Goal: Task Accomplishment & Management: Manage account settings

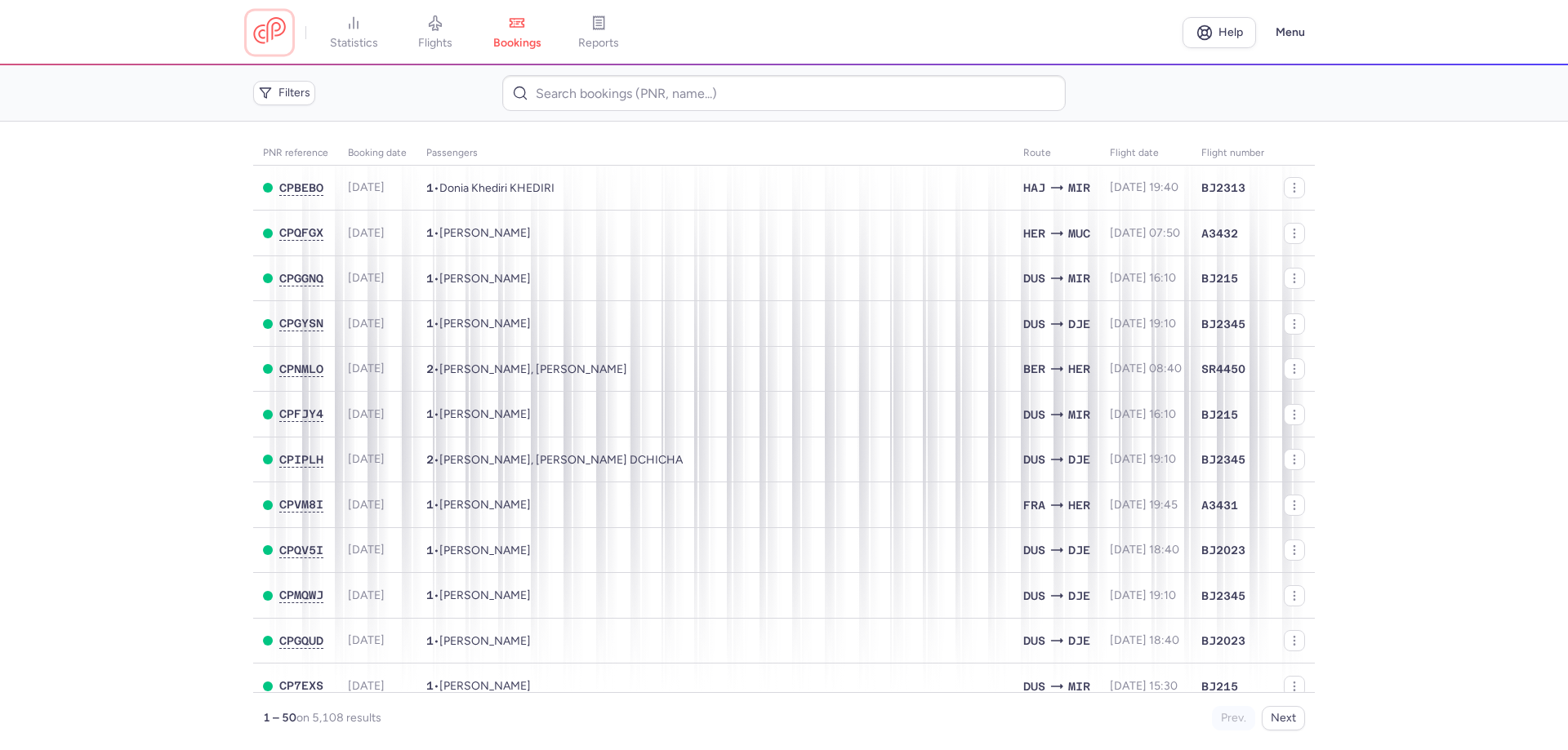
click at [262, 34] on link at bounding box center [269, 32] width 32 height 31
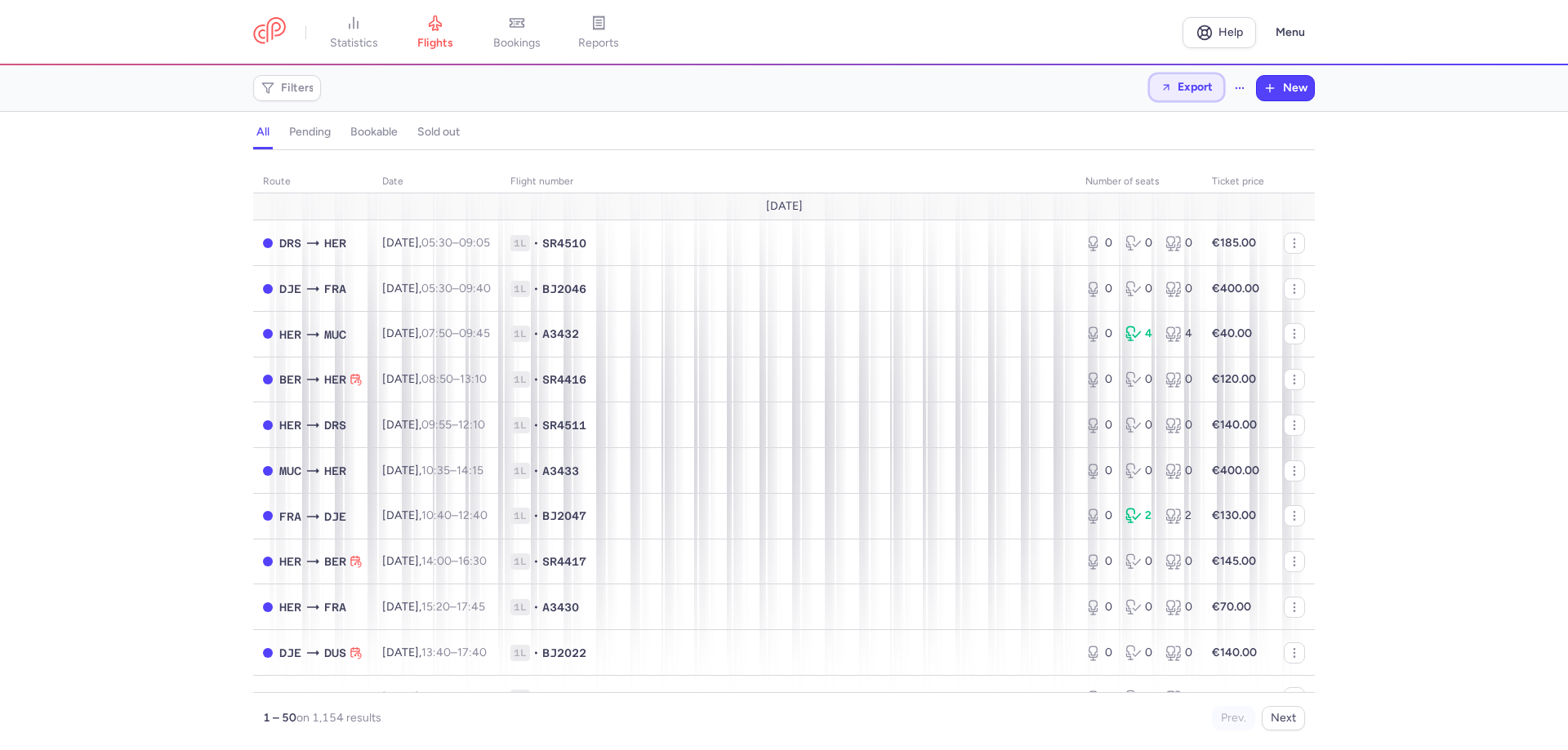
click at [1188, 87] on span "Export" at bounding box center [1194, 87] width 35 height 13
click at [1093, 125] on p "Export flights" at bounding box center [1104, 131] width 68 height 14
click at [283, 29] on link at bounding box center [269, 32] width 32 height 31
click at [512, 34] on link "bookings" at bounding box center [517, 32] width 82 height 36
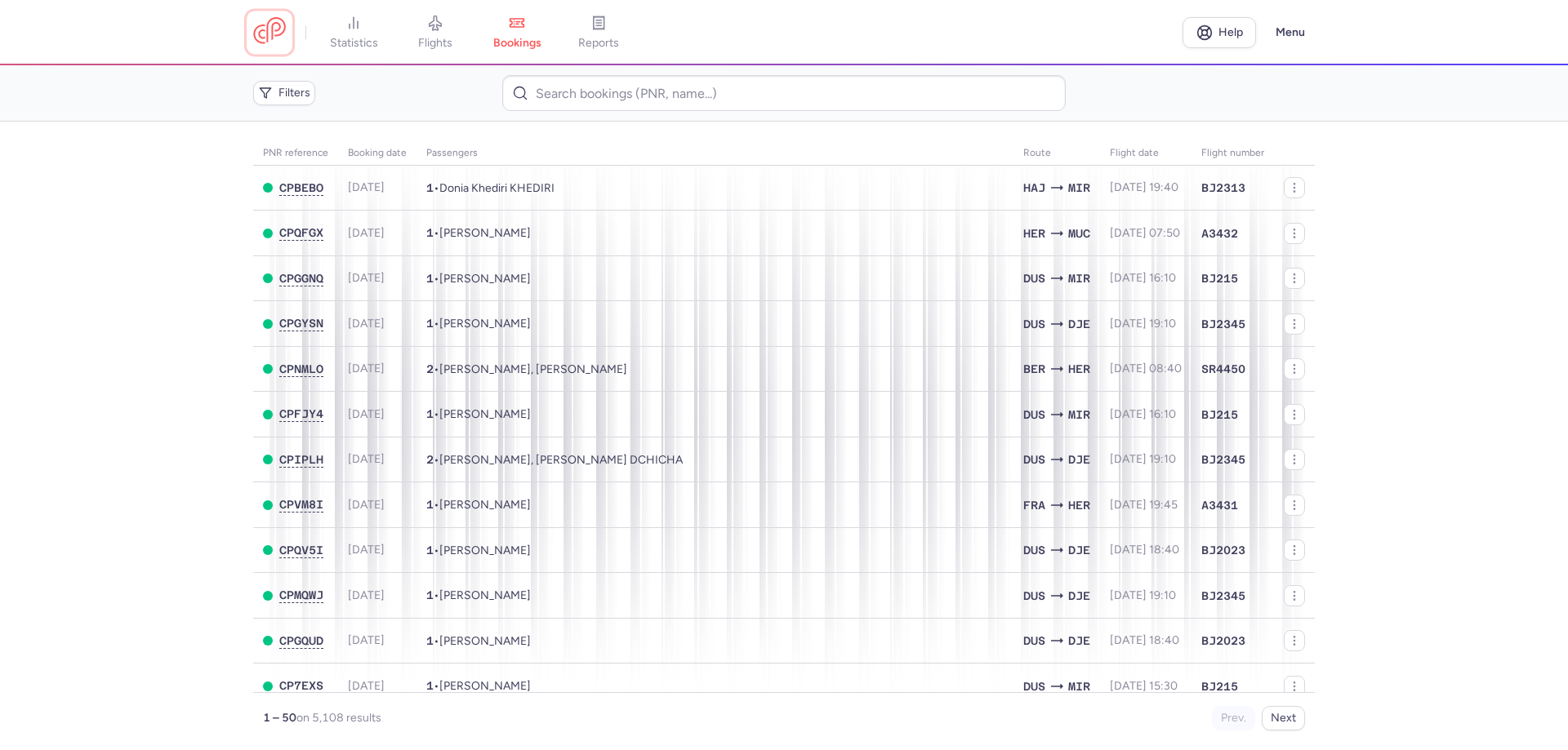
click at [258, 23] on link at bounding box center [269, 32] width 32 height 31
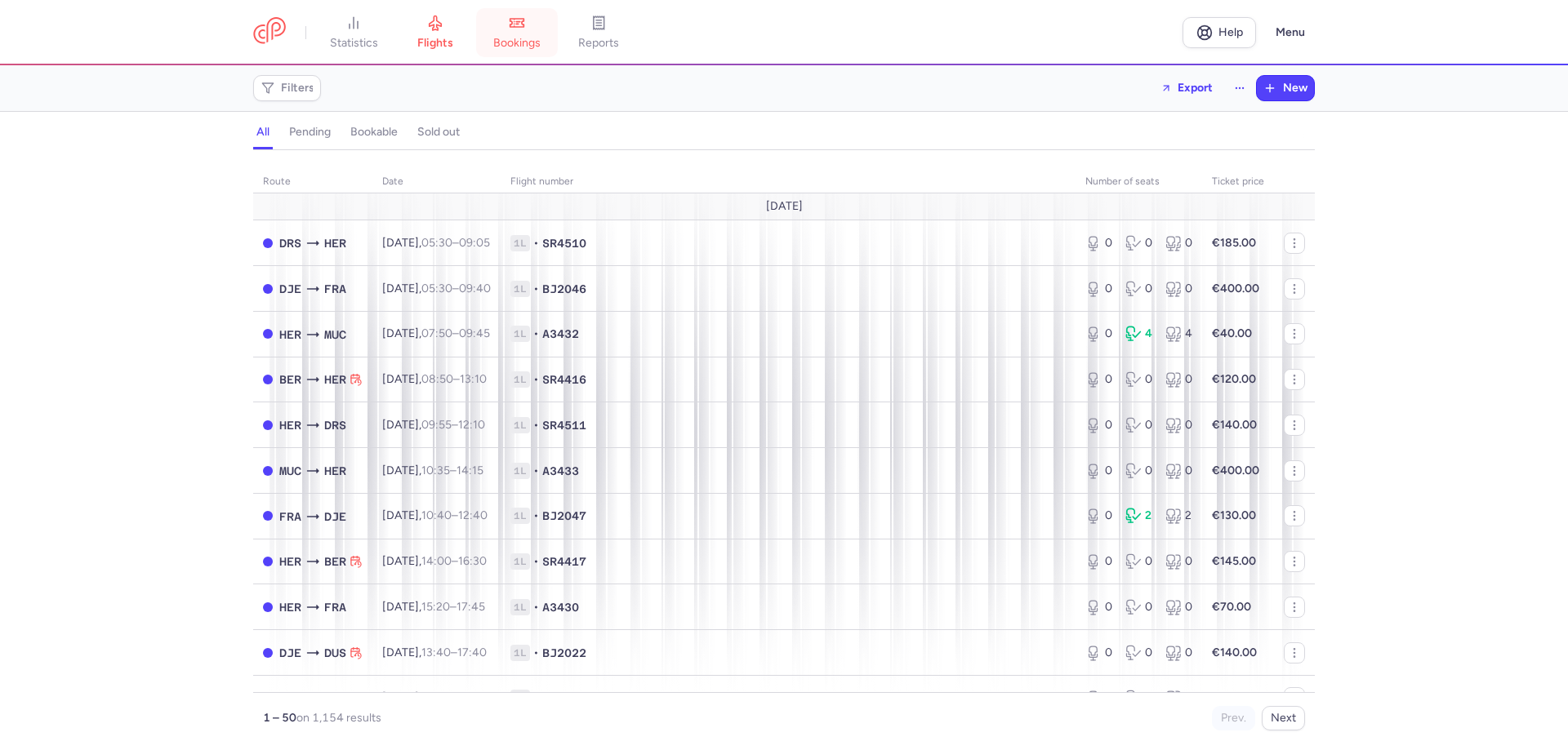
click at [528, 33] on link "bookings" at bounding box center [517, 32] width 82 height 36
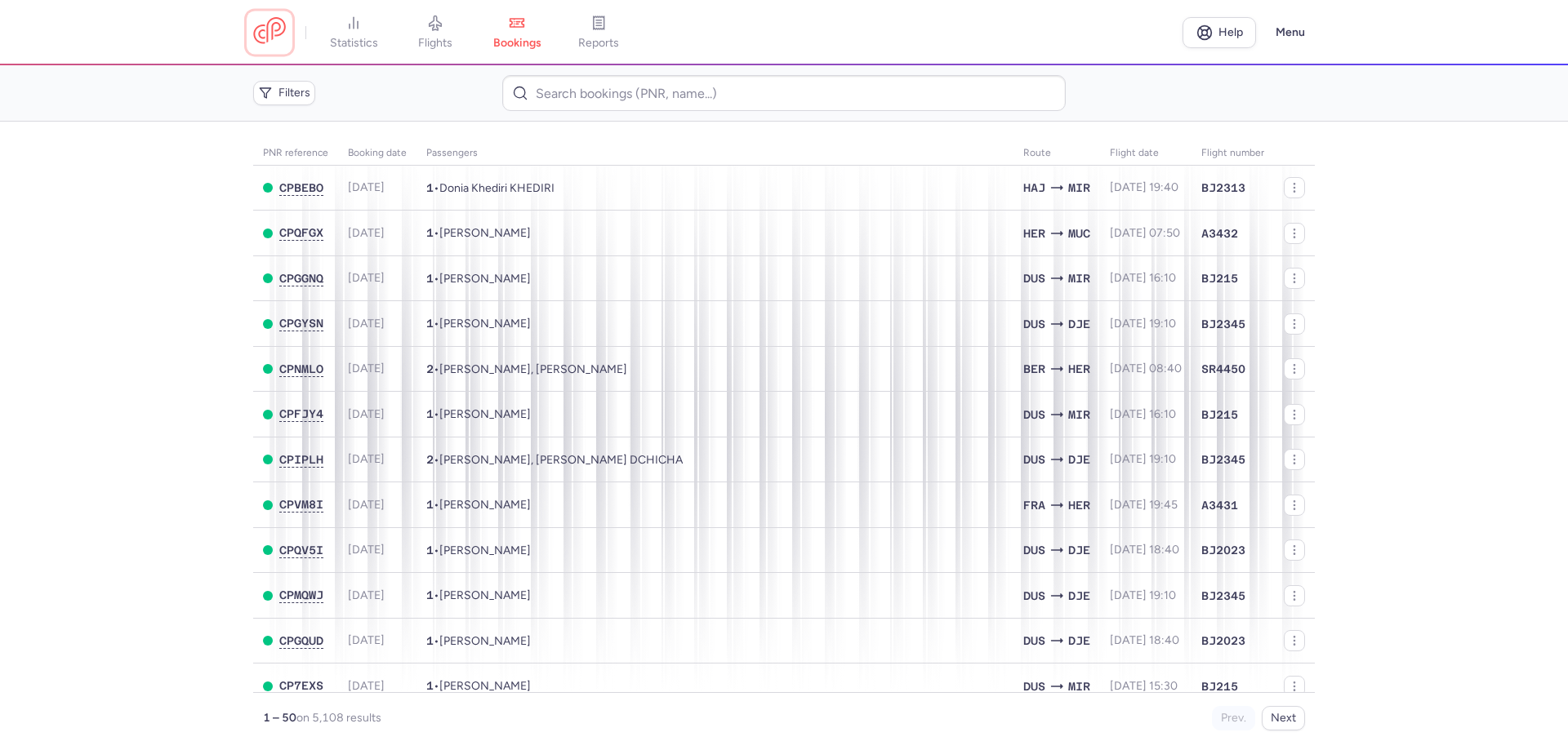
click at [253, 45] on link at bounding box center [269, 32] width 32 height 31
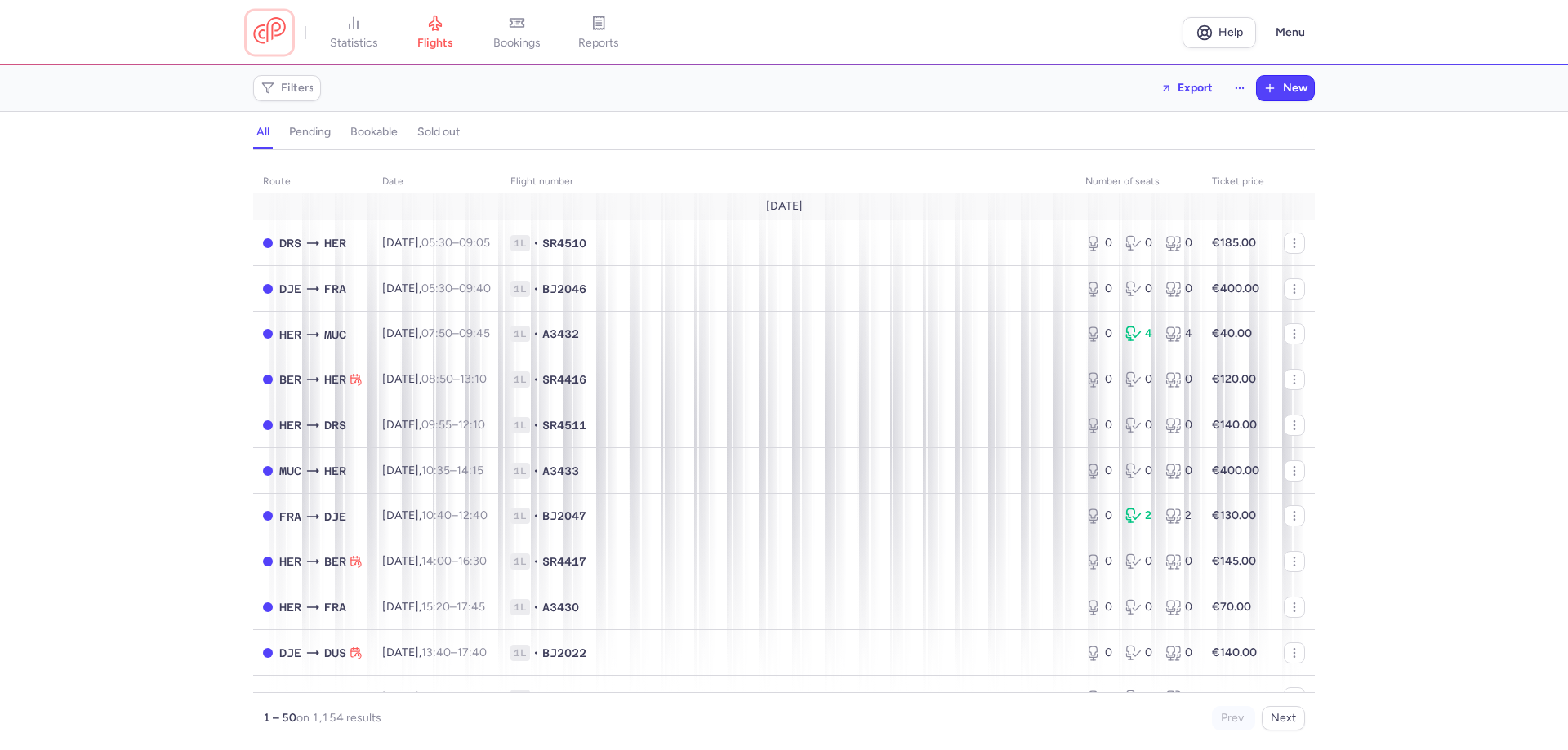
click at [269, 38] on link at bounding box center [269, 32] width 32 height 31
click at [286, 93] on span "Filters" at bounding box center [297, 88] width 33 height 14
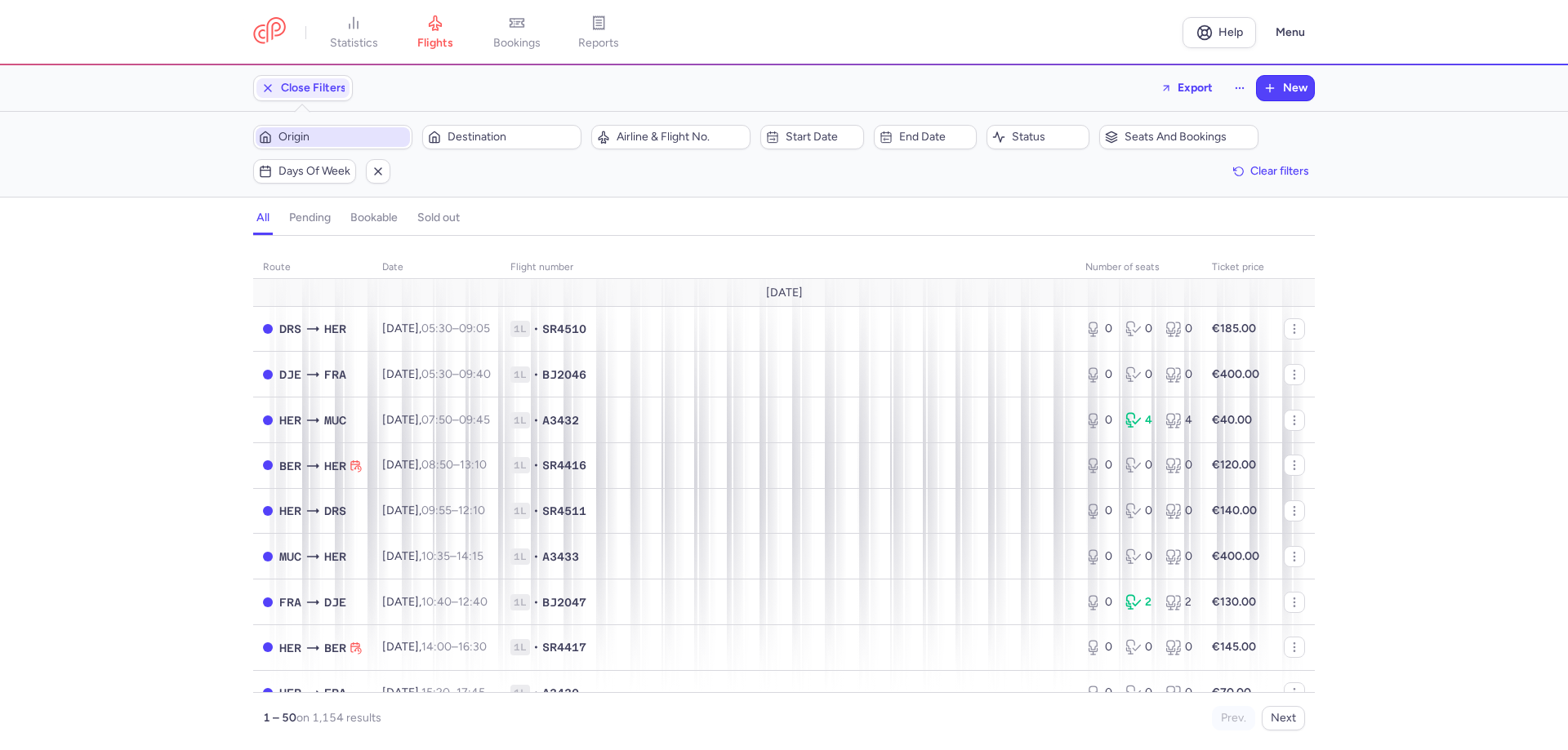
click at [285, 145] on span "Origin" at bounding box center [332, 137] width 154 height 20
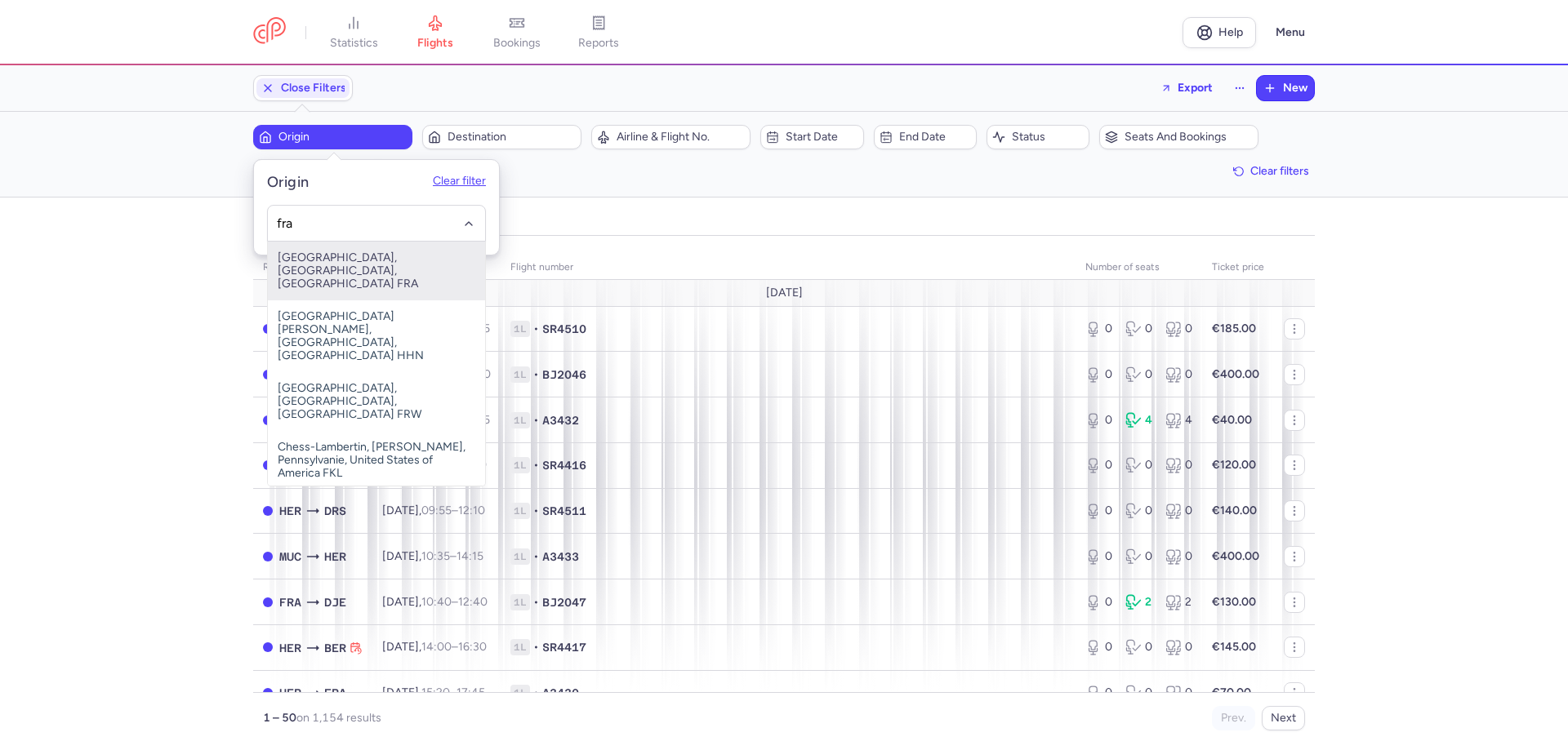
drag, startPoint x: 331, startPoint y: 258, endPoint x: 460, endPoint y: 186, distance: 147.7
click at [333, 258] on span "[GEOGRAPHIC_DATA], [GEOGRAPHIC_DATA], [GEOGRAPHIC_DATA] FRA" at bounding box center [376, 270] width 217 height 59
type input "fra"
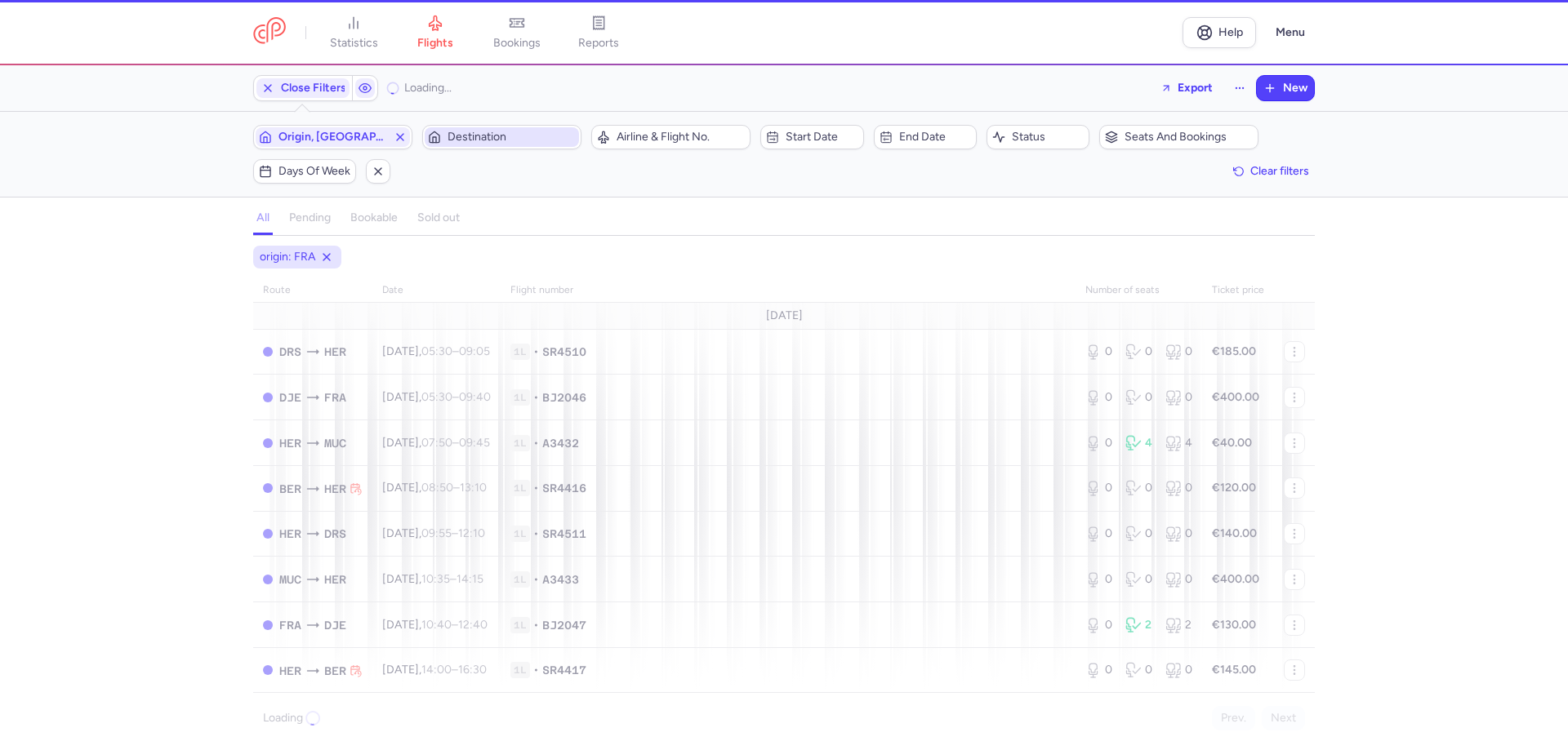
click at [479, 130] on span "Destination" at bounding box center [501, 137] width 154 height 20
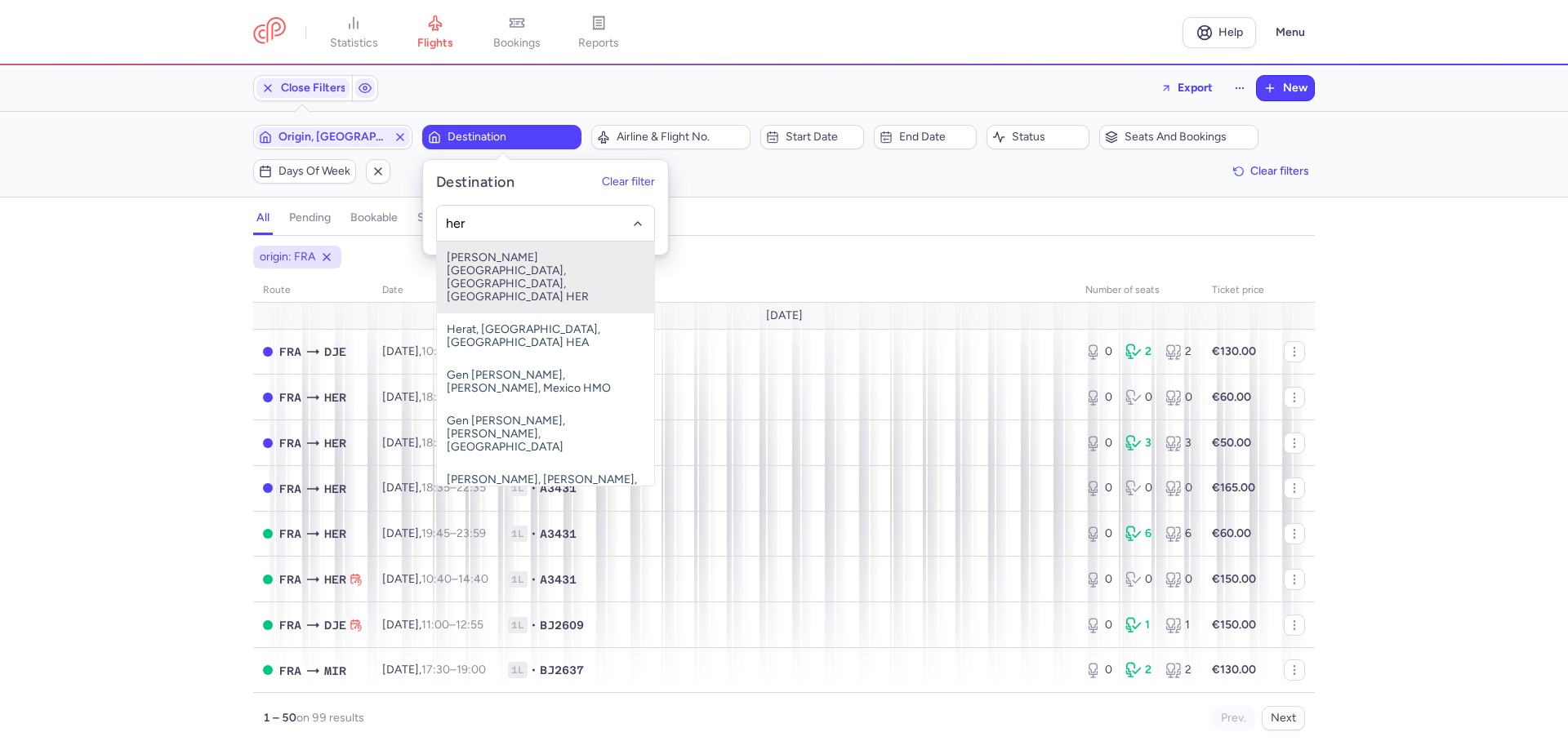
click at [482, 261] on span "[PERSON_NAME][GEOGRAPHIC_DATA], [GEOGRAPHIC_DATA], [GEOGRAPHIC_DATA] HER" at bounding box center [545, 277] width 217 height 72
type input "her"
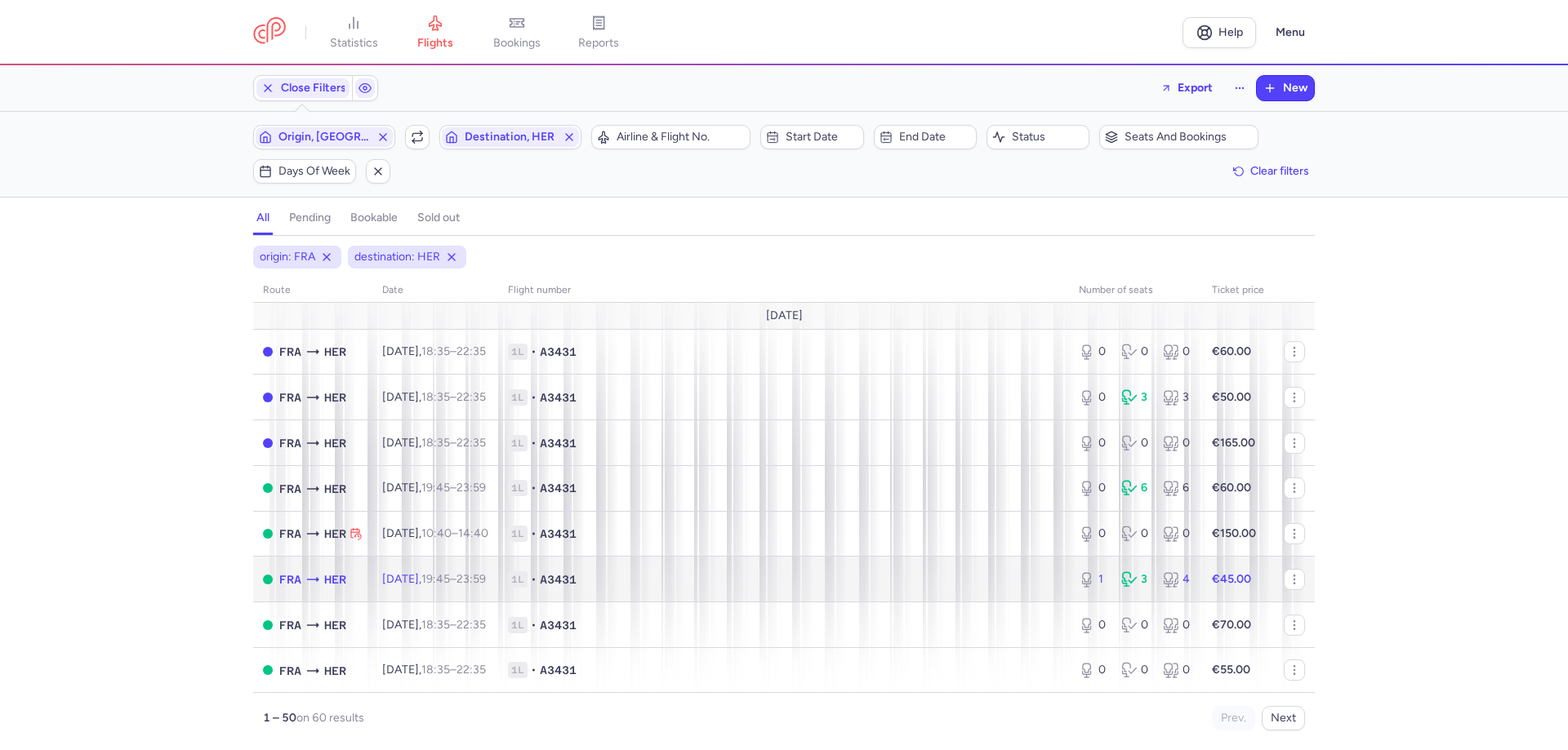
click at [678, 577] on span "1L • A3431" at bounding box center [784, 580] width 551 height 16
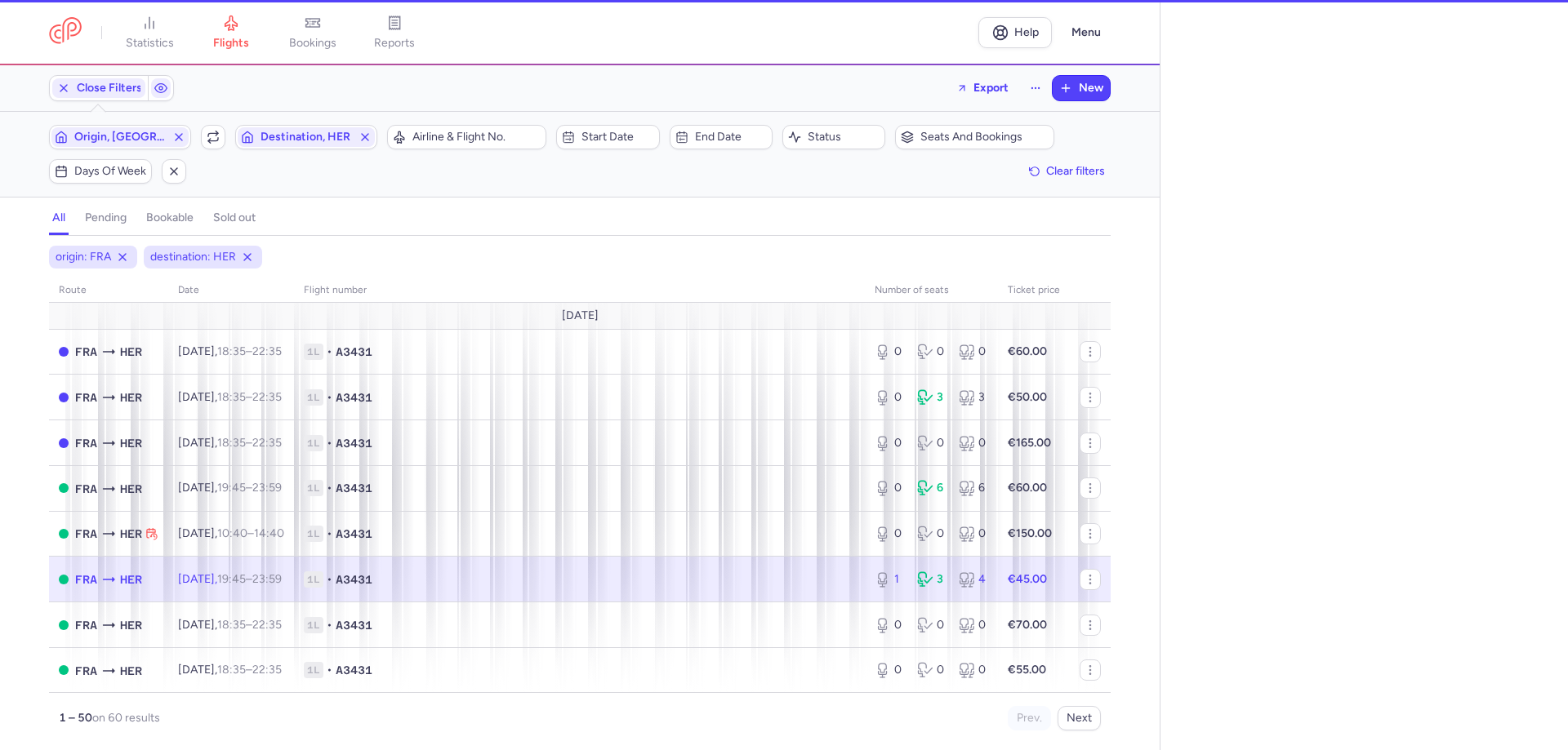
select select "days"
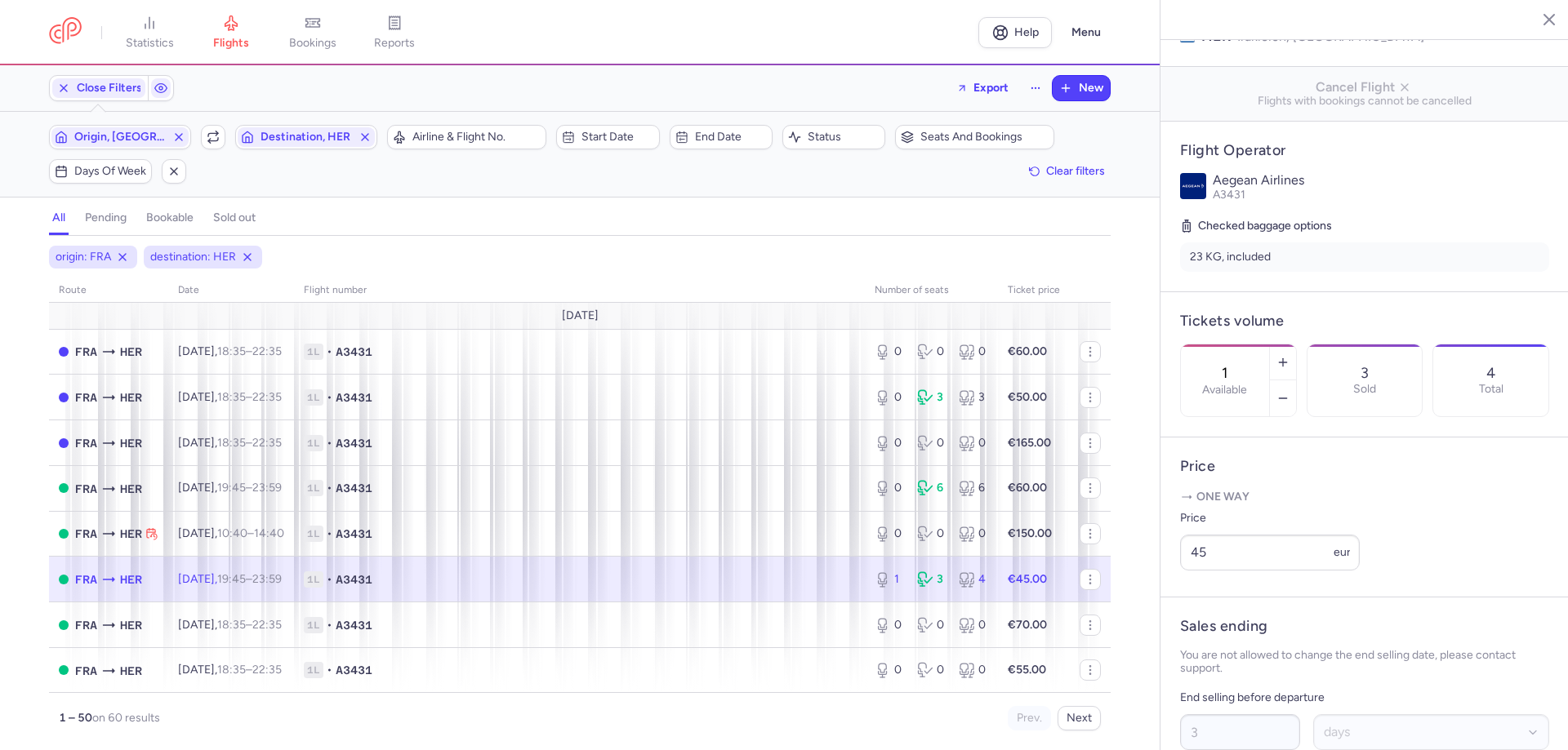
scroll to position [245, 0]
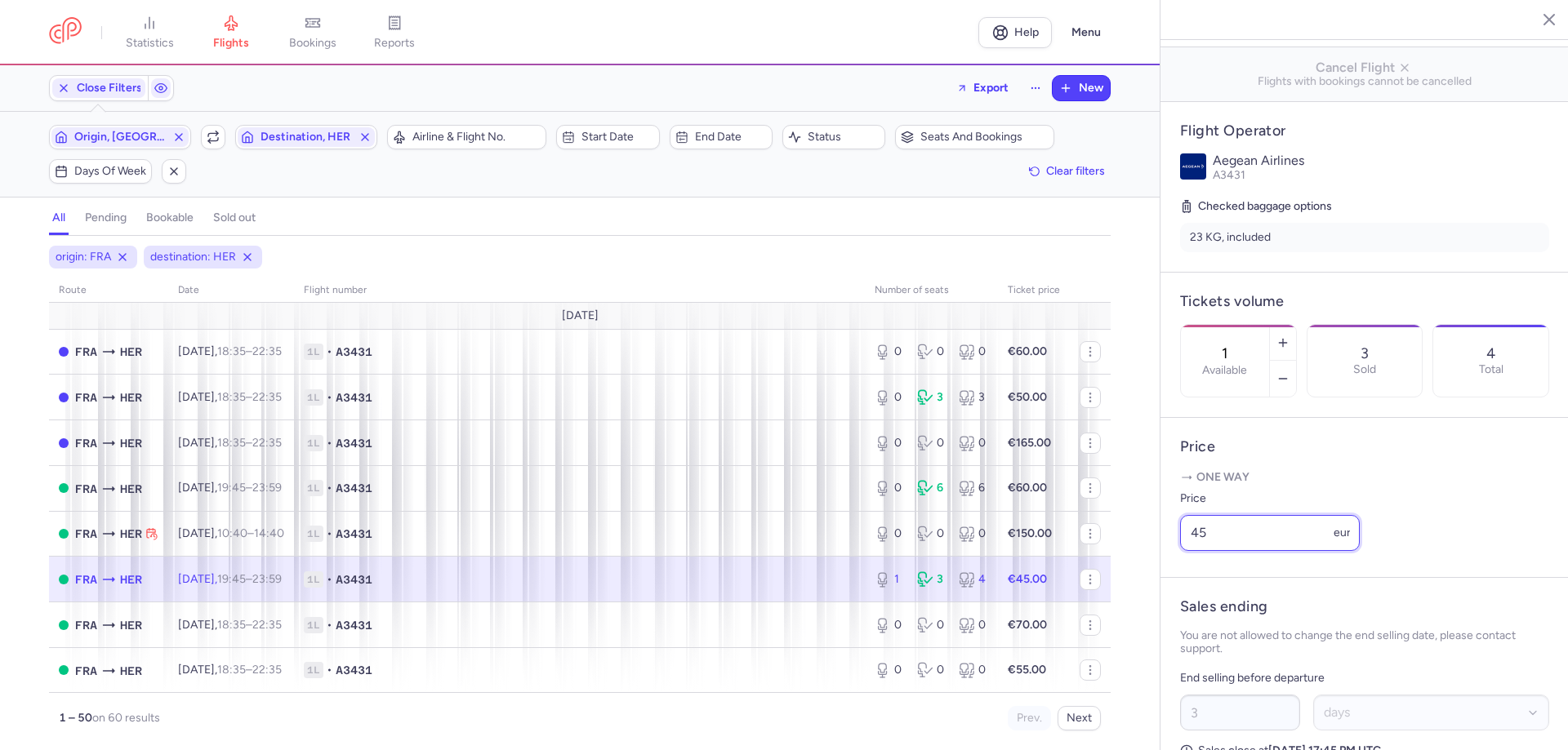
drag, startPoint x: 1227, startPoint y: 582, endPoint x: 1131, endPoint y: 582, distance: 96.0
click at [1134, 582] on div "statistics flights bookings reports Help Menu Close Filters Export New Filters …" at bounding box center [784, 375] width 1568 height 750
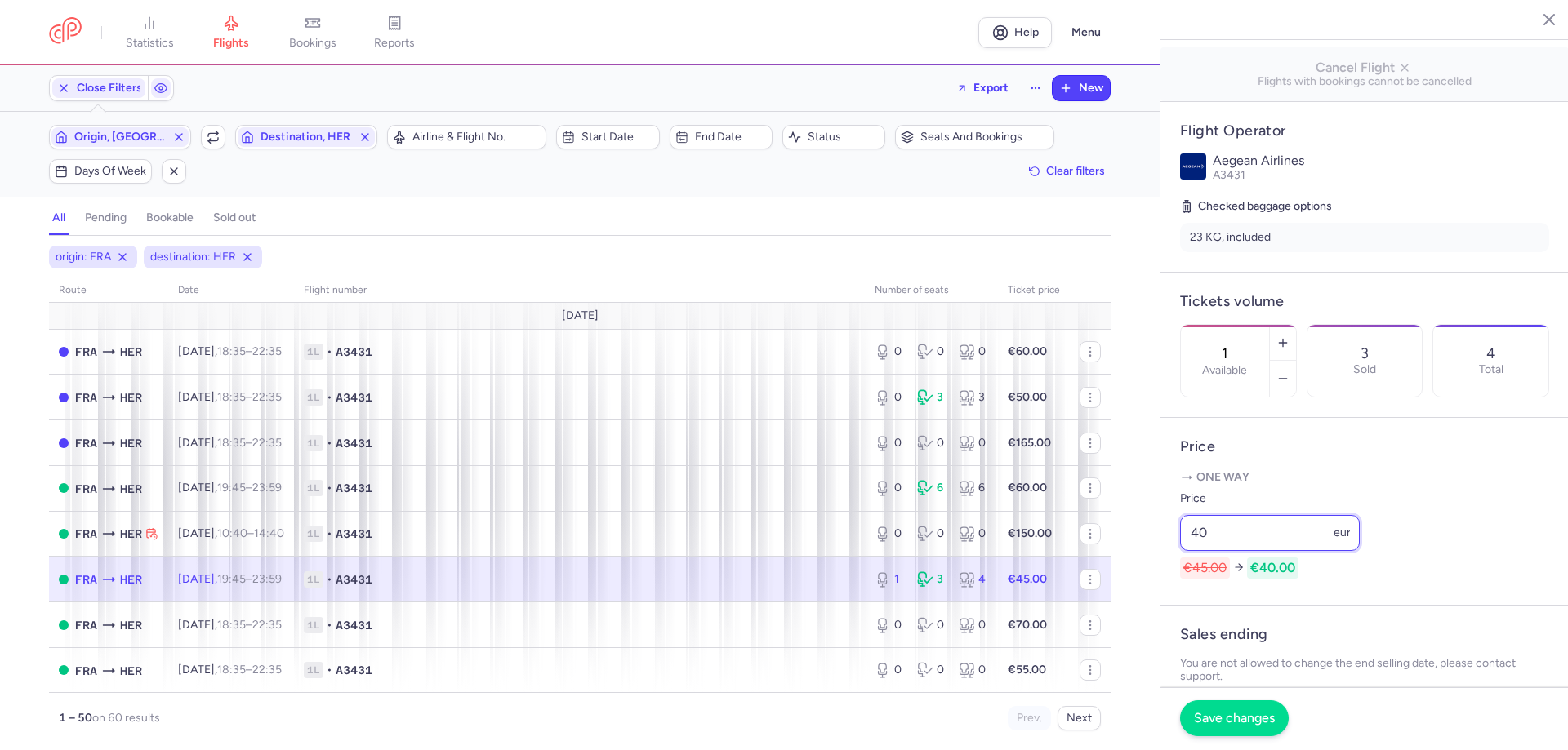
type input "40"
click at [1247, 712] on span "Save changes" at bounding box center [1235, 718] width 81 height 14
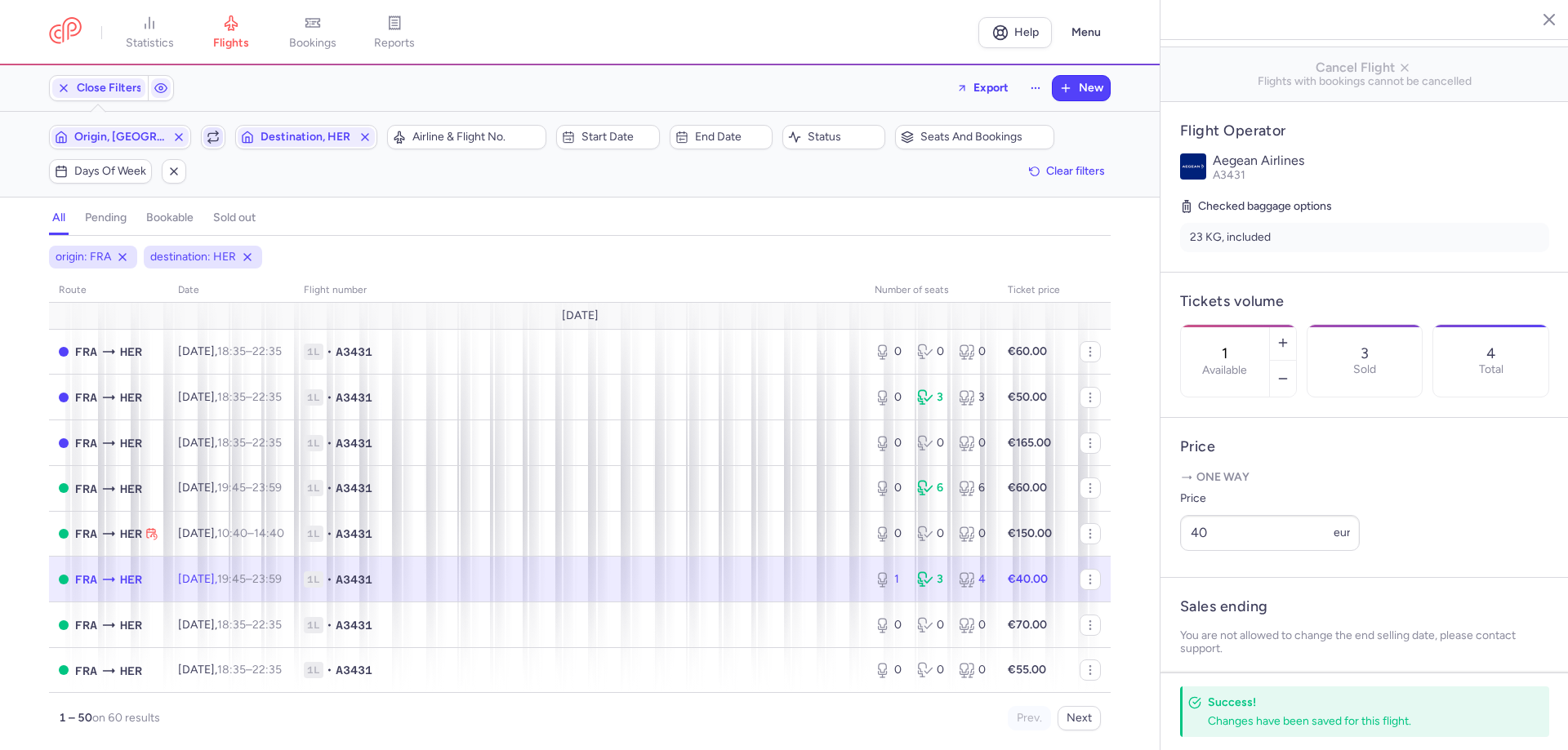
click at [207, 138] on icon "button" at bounding box center [213, 137] width 14 height 14
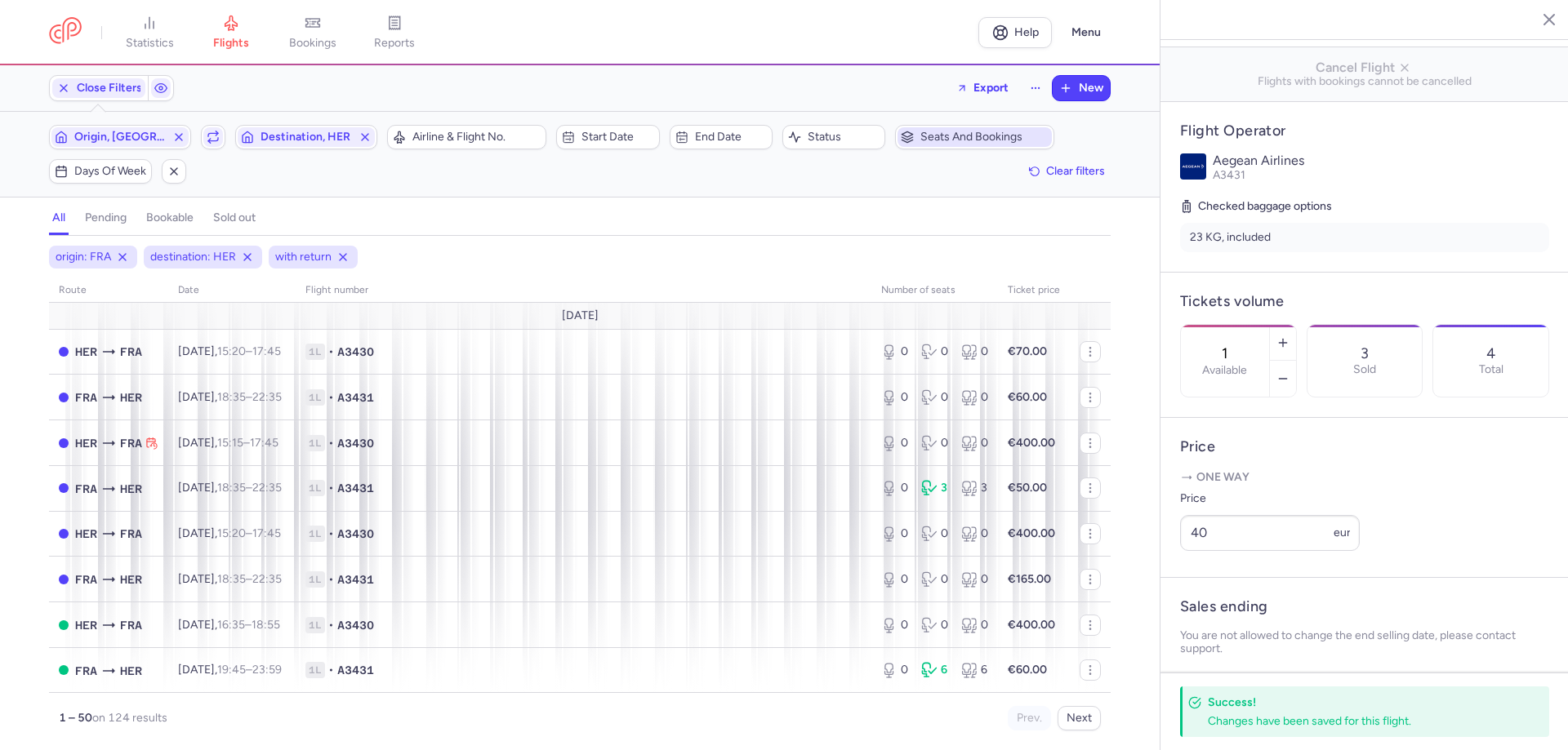
click at [1007, 139] on span "Seats and bookings" at bounding box center [984, 137] width 128 height 14
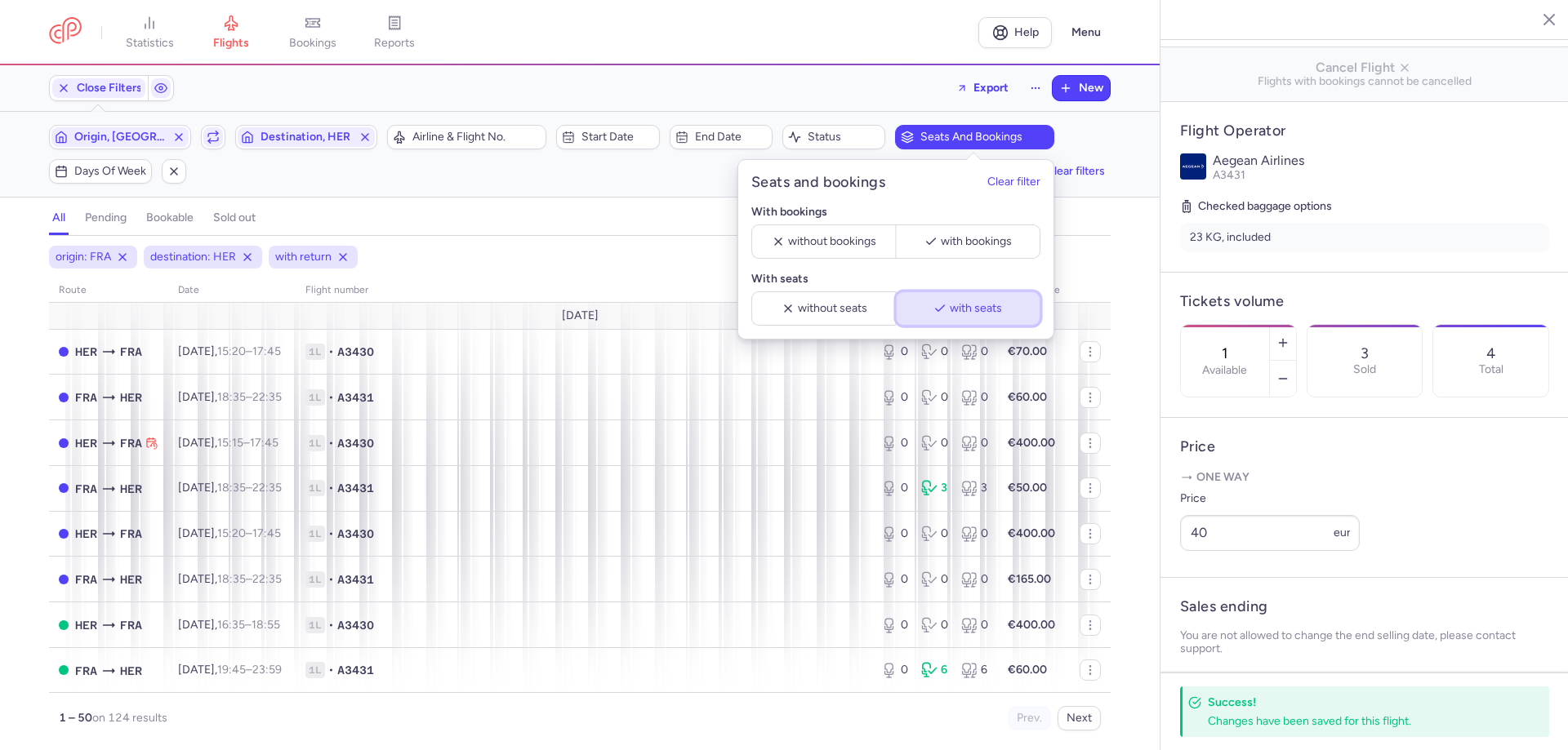
click at [956, 310] on span "with seats" at bounding box center [975, 308] width 52 height 14
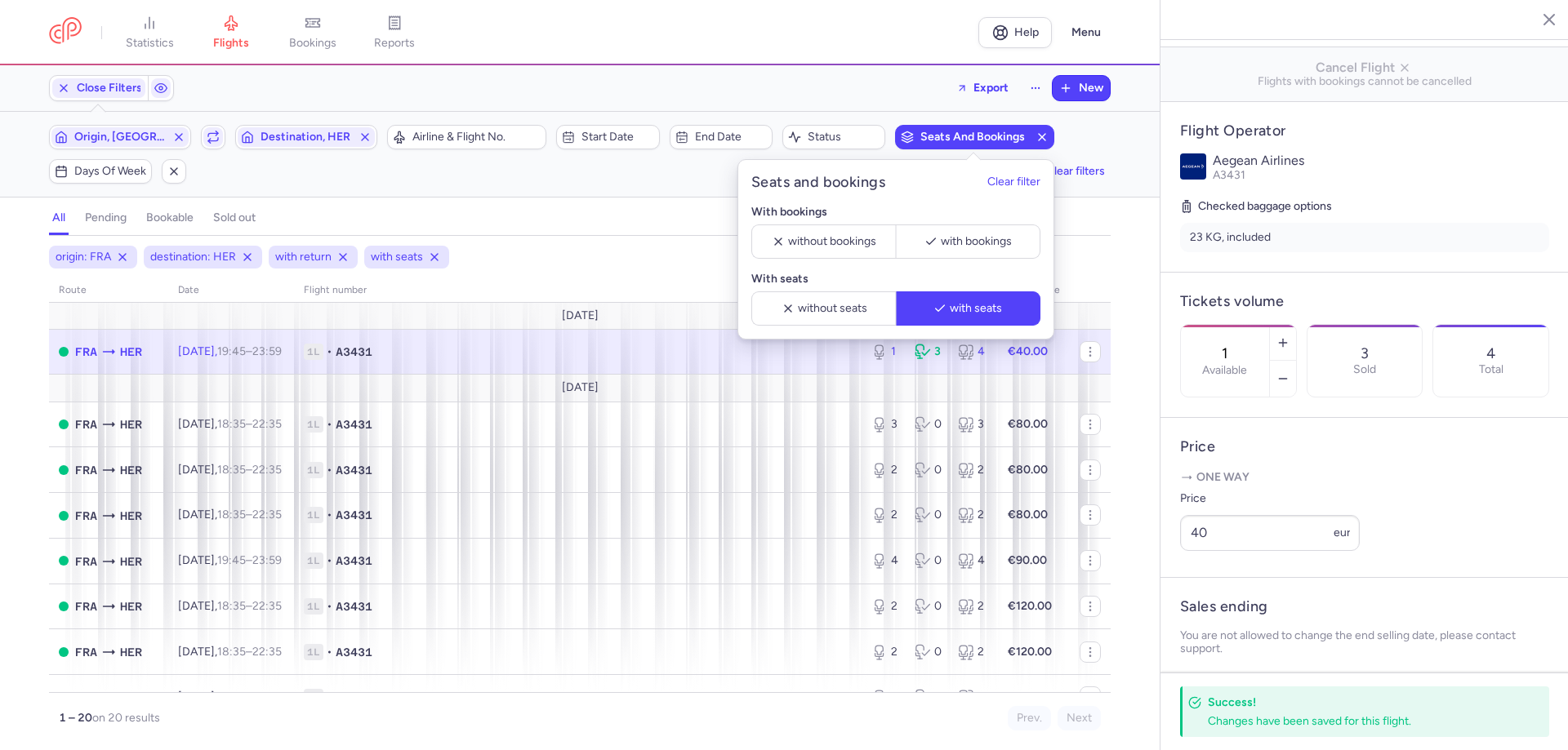
click at [0, 442] on div "origin: FRA destination: HER with return with seats route date Flight number nu…" at bounding box center [579, 498] width 1159 height 504
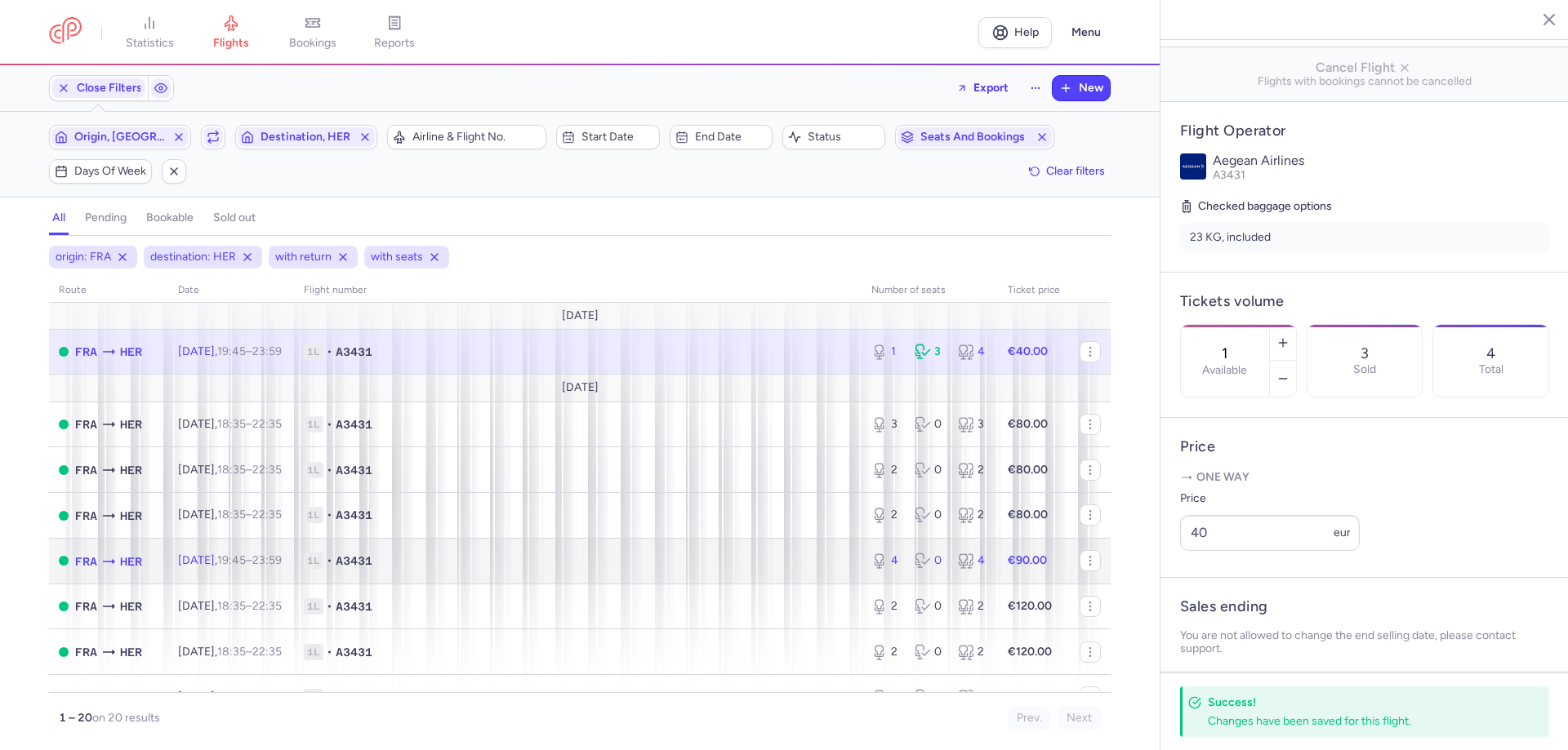
click at [282, 565] on time "23:59 +0" at bounding box center [267, 560] width 30 height 14
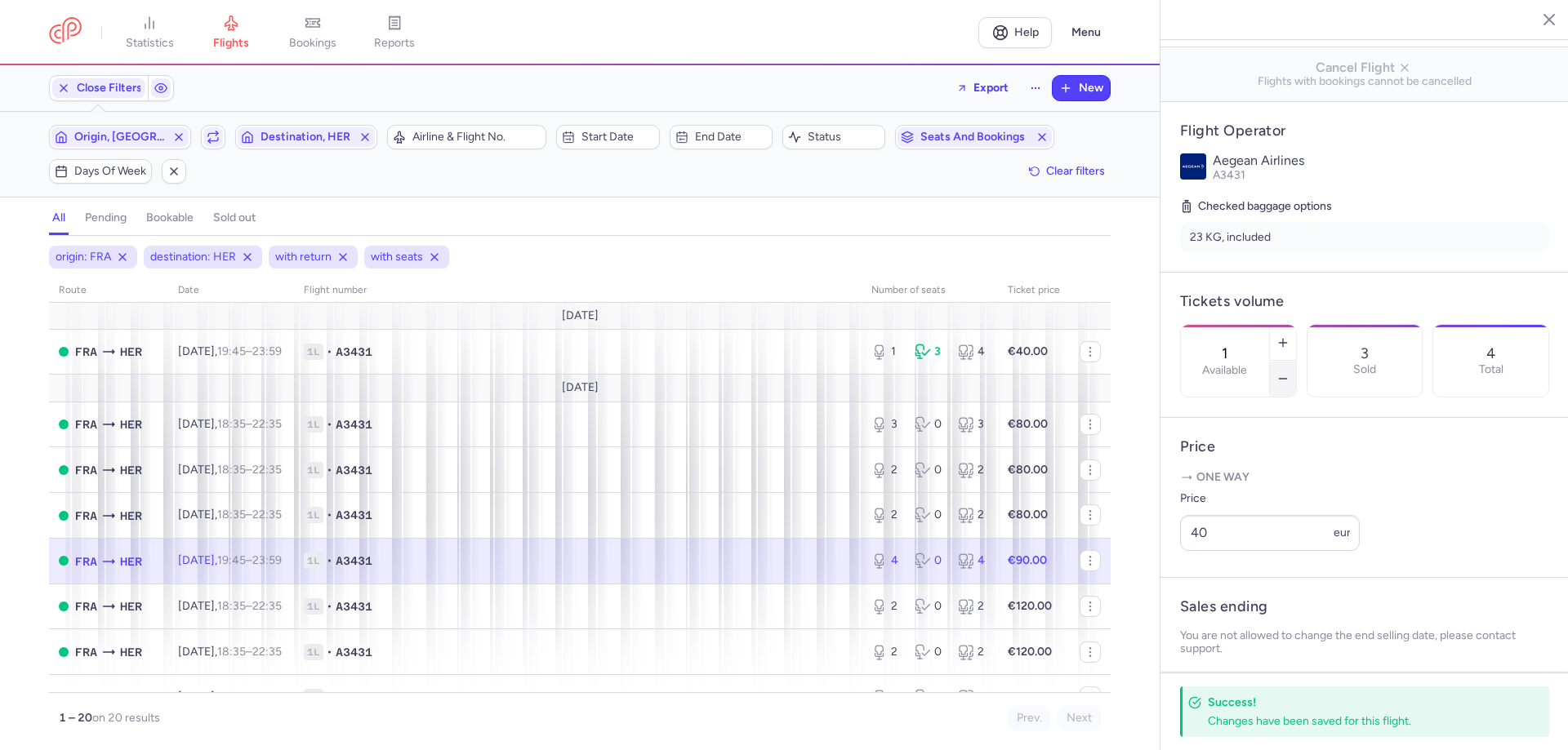
click at [1290, 372] on icon "button" at bounding box center [1282, 378] width 14 height 14
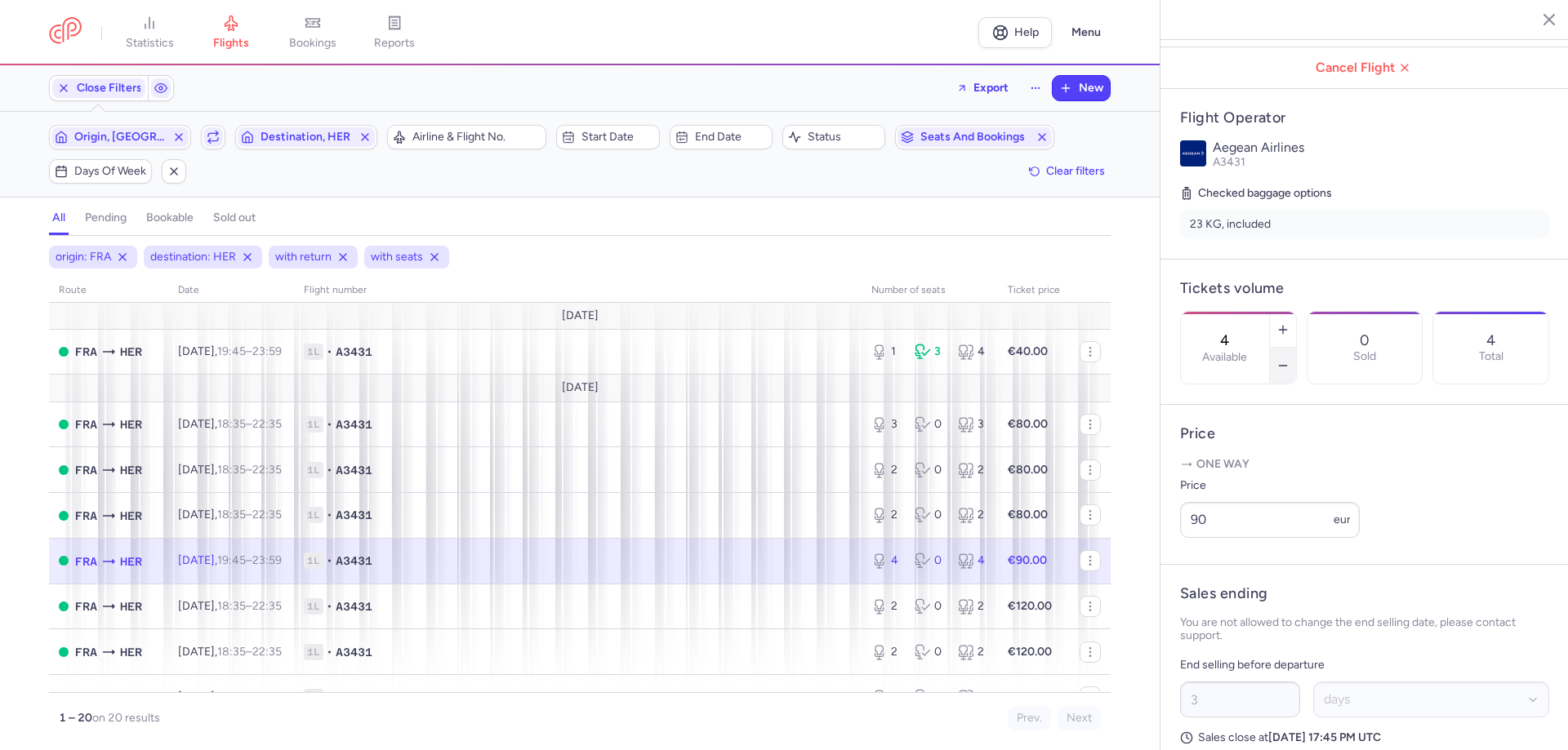
click at [1296, 348] on button "button" at bounding box center [1282, 366] width 26 height 36
click at [1210, 714] on span "Save changes" at bounding box center [1235, 718] width 81 height 14
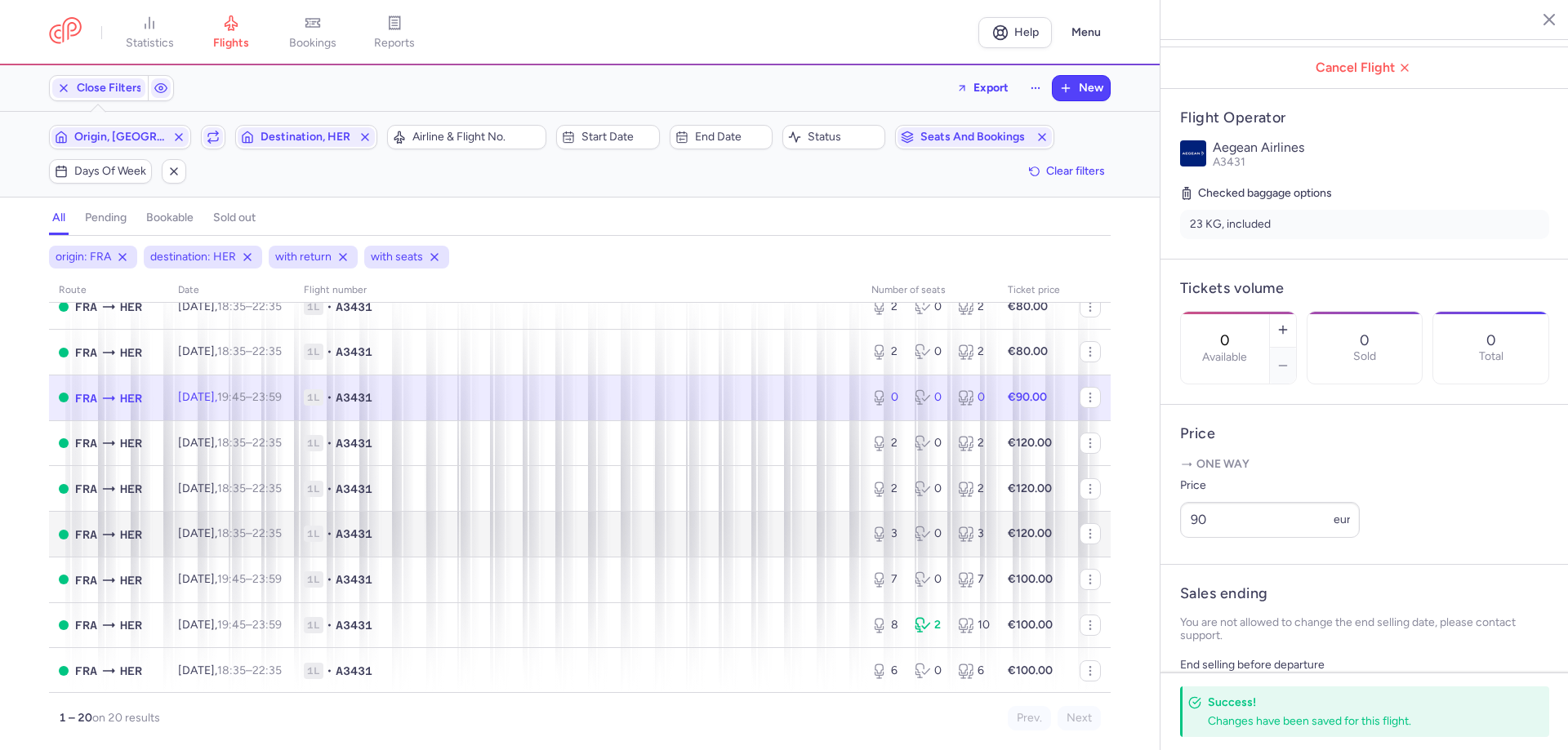
scroll to position [490, 0]
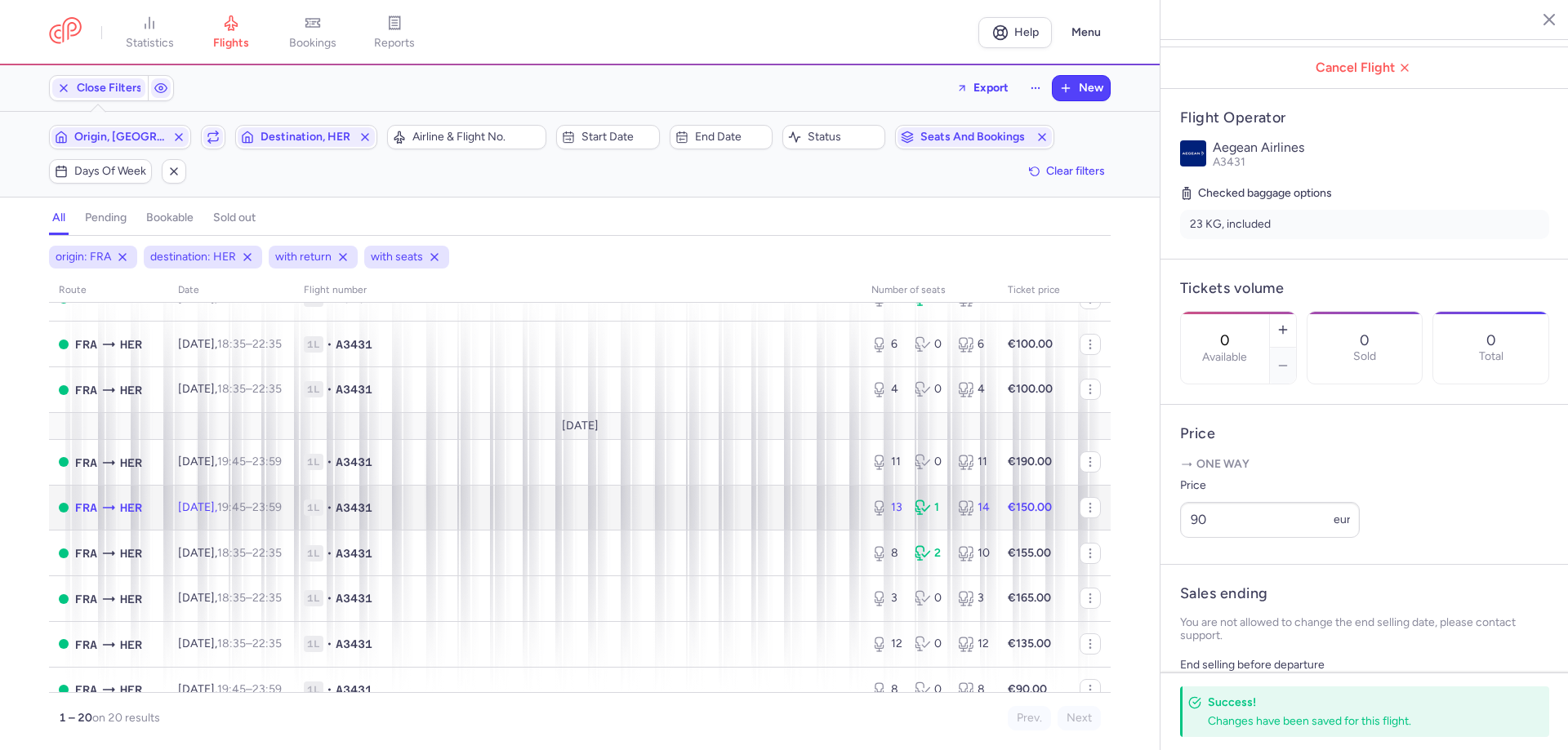
click at [330, 503] on td "1L • A3431" at bounding box center [577, 508] width 567 height 46
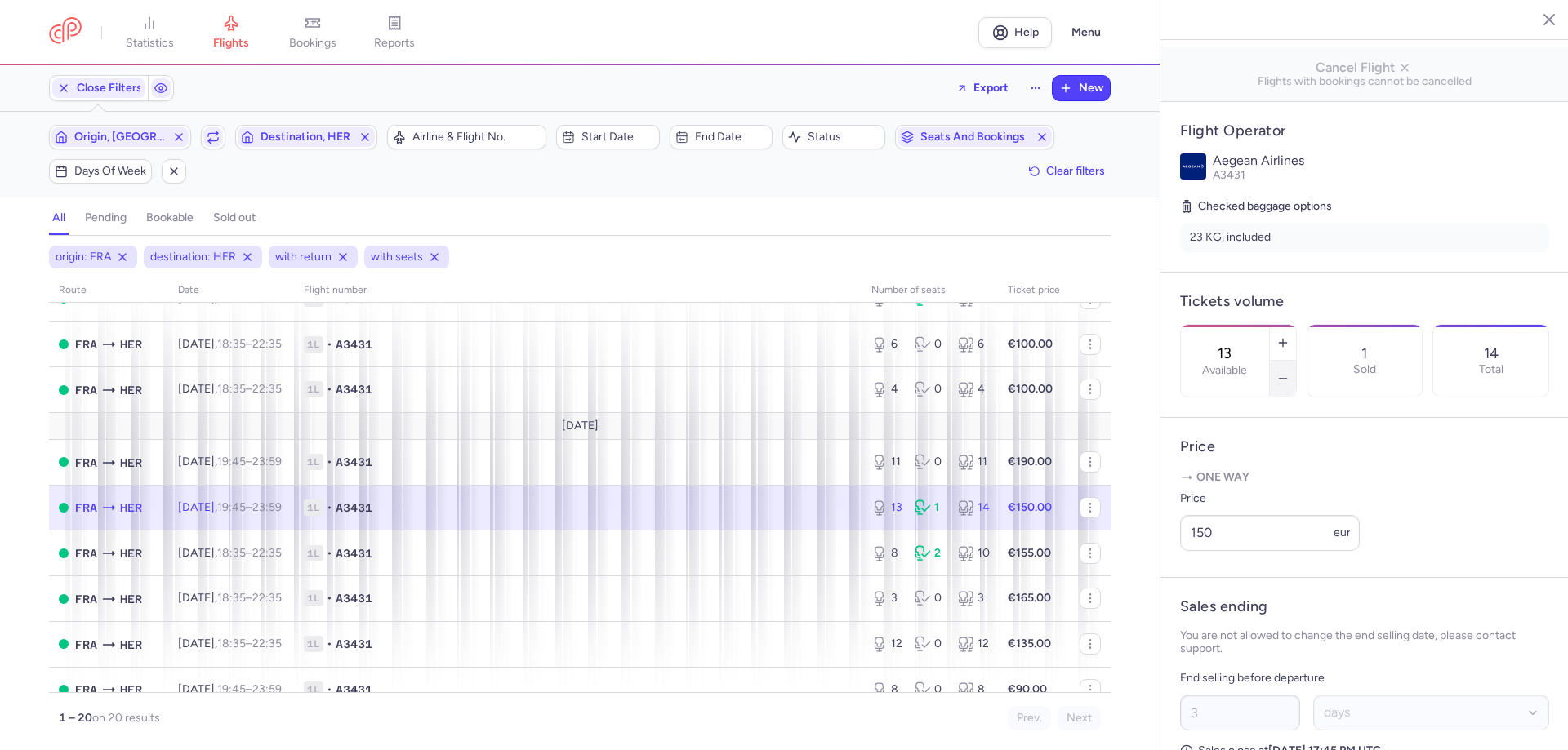
click at [1290, 372] on icon "button" at bounding box center [1282, 378] width 14 height 14
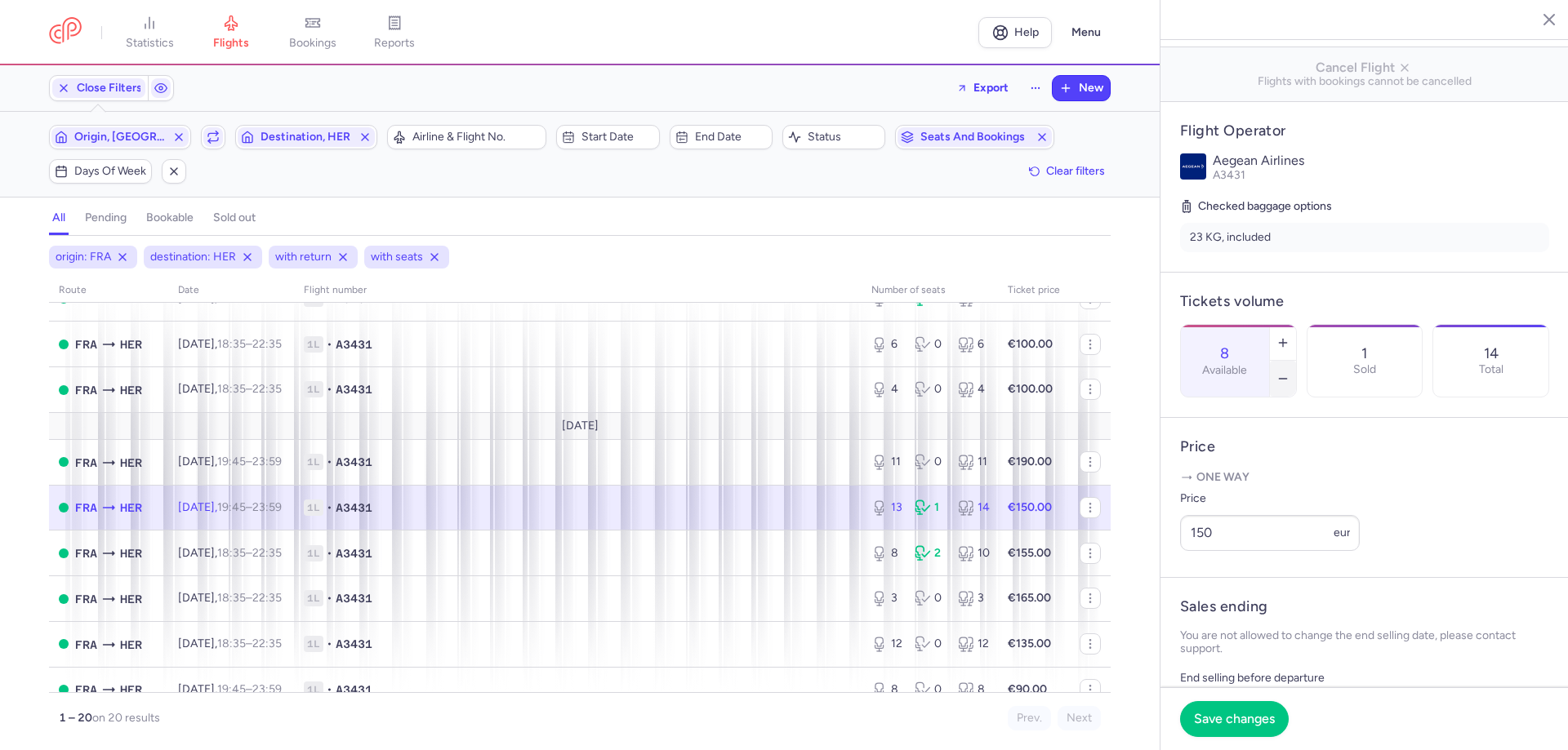
click at [1290, 372] on icon "button" at bounding box center [1282, 378] width 14 height 14
type input "7"
click at [1238, 722] on span "Save changes" at bounding box center [1235, 718] width 81 height 14
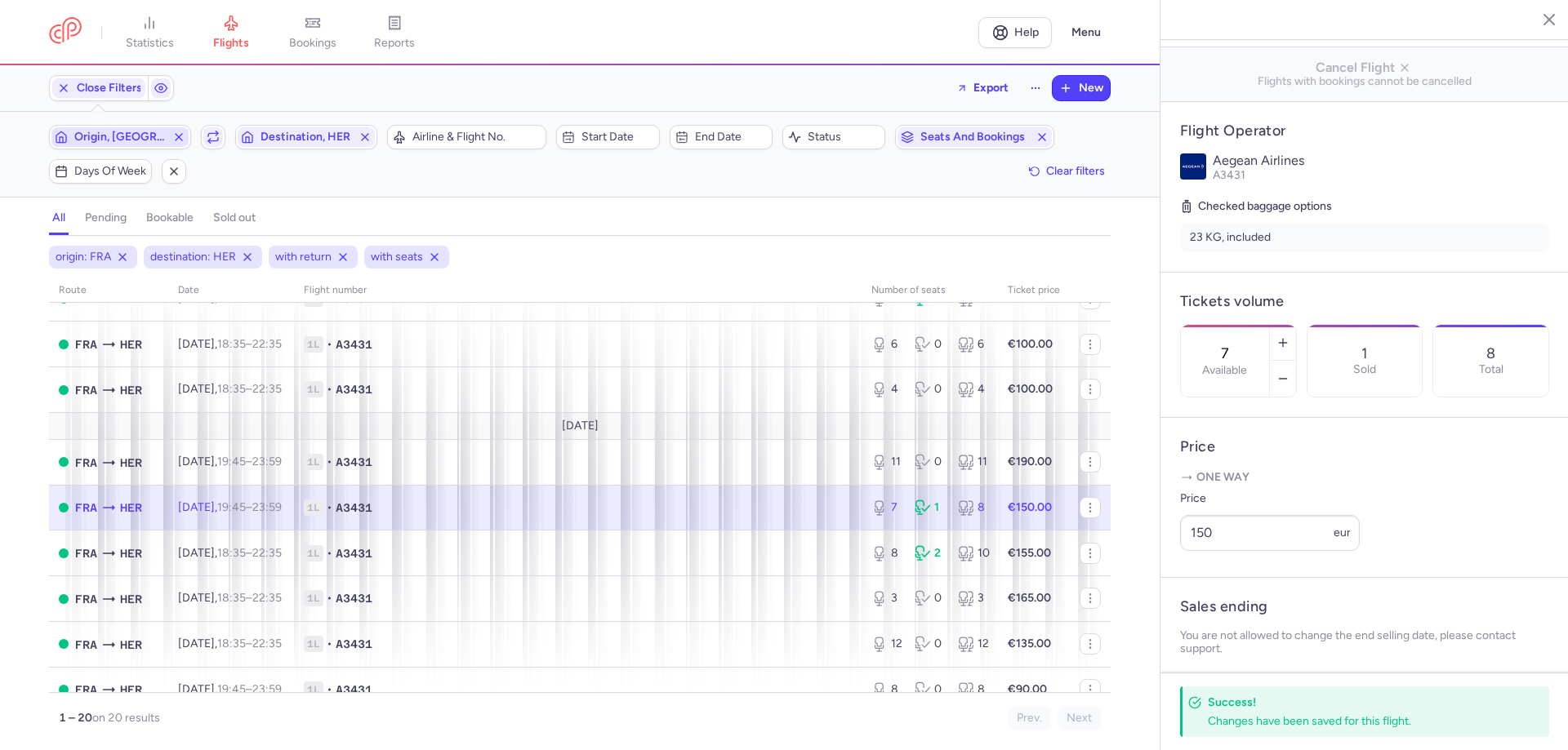
click at [116, 137] on span "Origin, [GEOGRAPHIC_DATA]" at bounding box center [121, 137] width 92 height 14
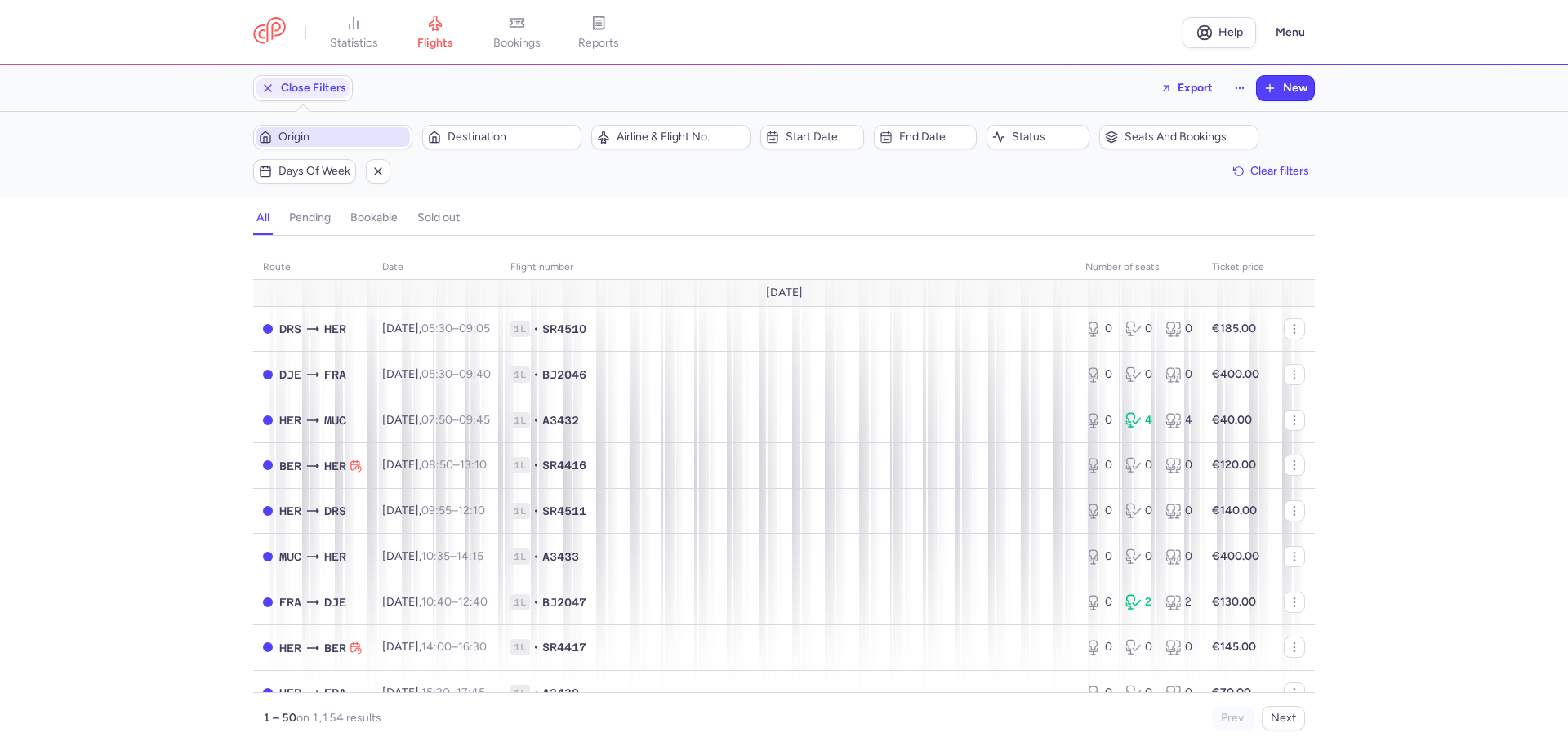
click at [308, 138] on span "Origin" at bounding box center [342, 137] width 128 height 14
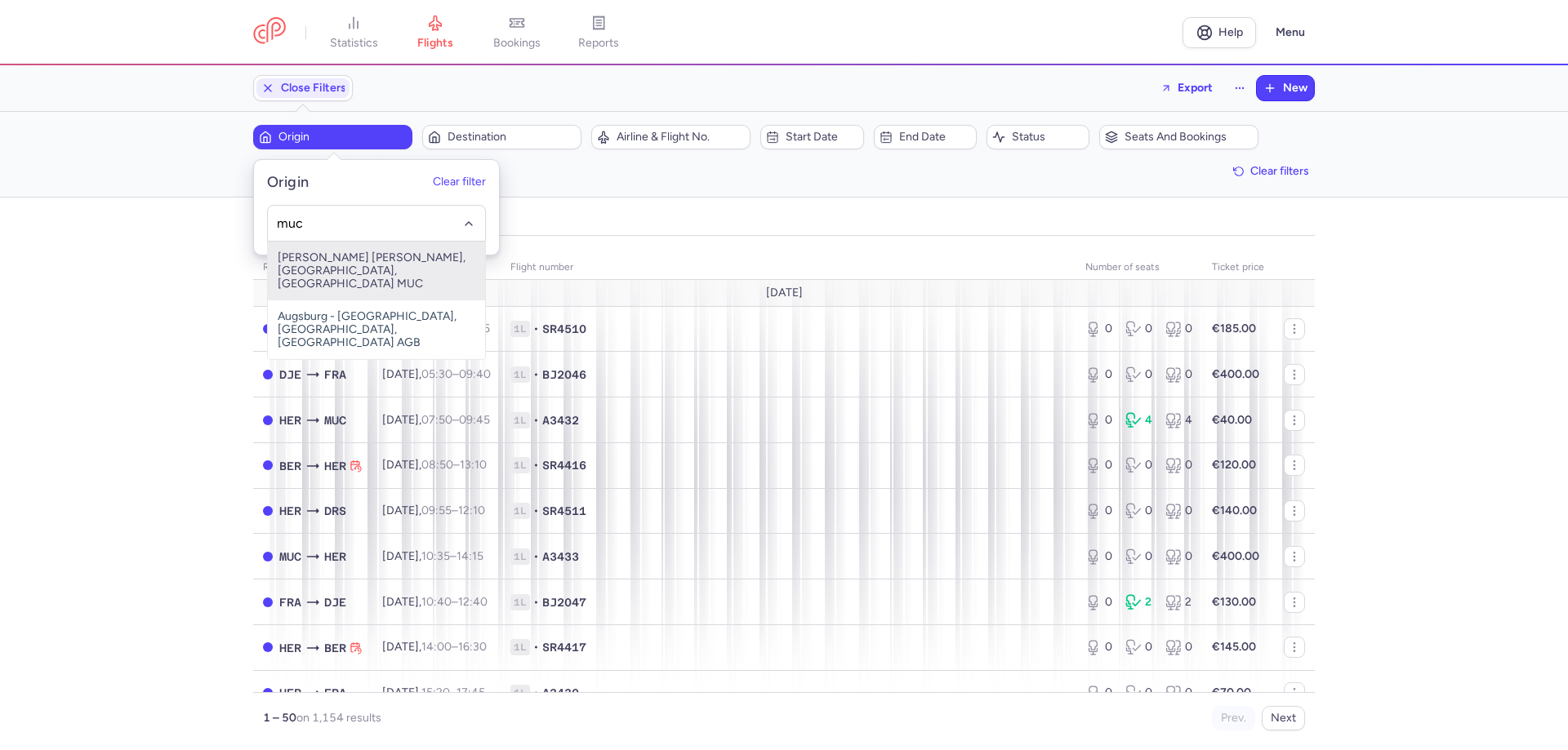
click at [323, 267] on span "[PERSON_NAME] [PERSON_NAME], [GEOGRAPHIC_DATA], [GEOGRAPHIC_DATA] MUC" at bounding box center [376, 270] width 217 height 59
type input "muc"
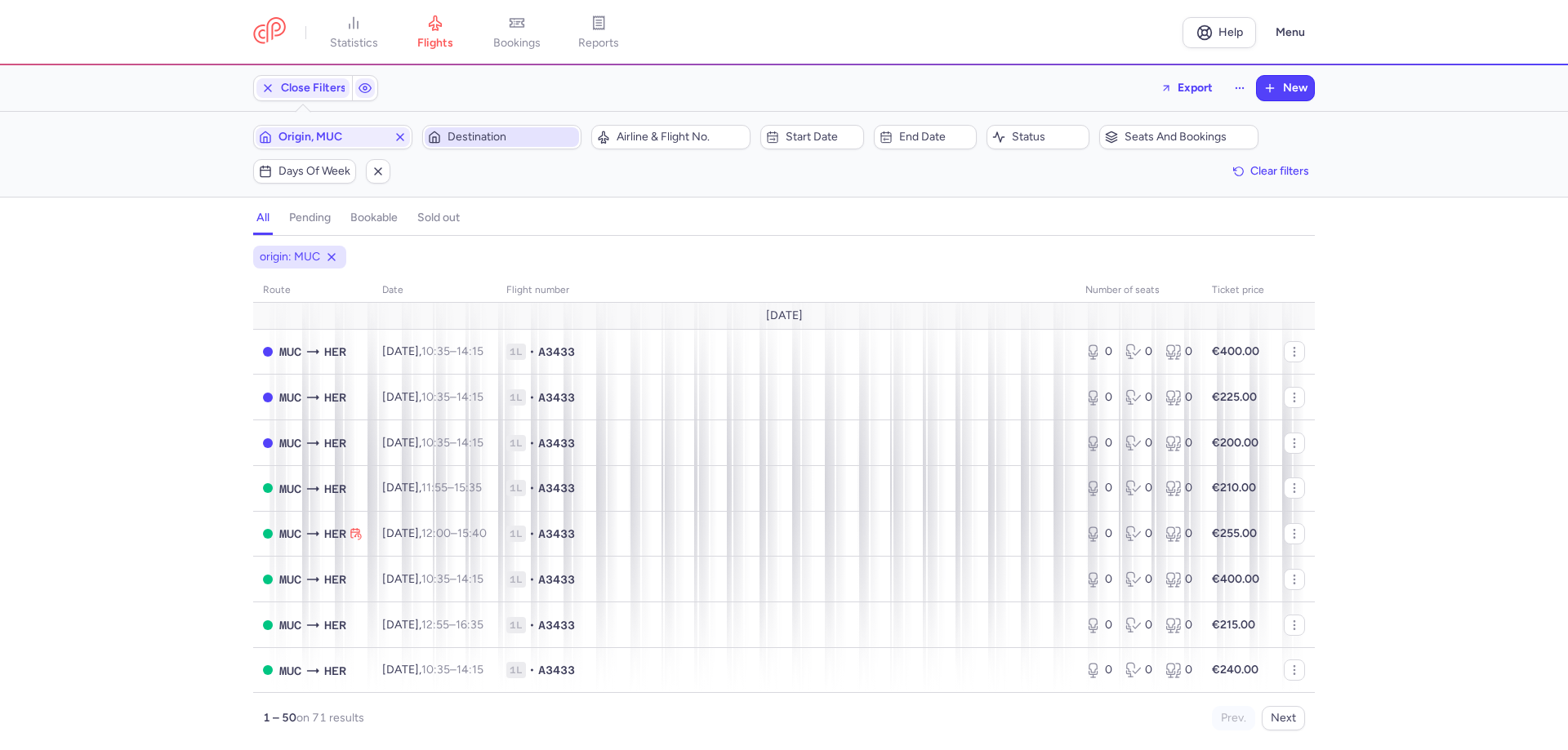
click at [478, 136] on span "Destination" at bounding box center [512, 137] width 128 height 14
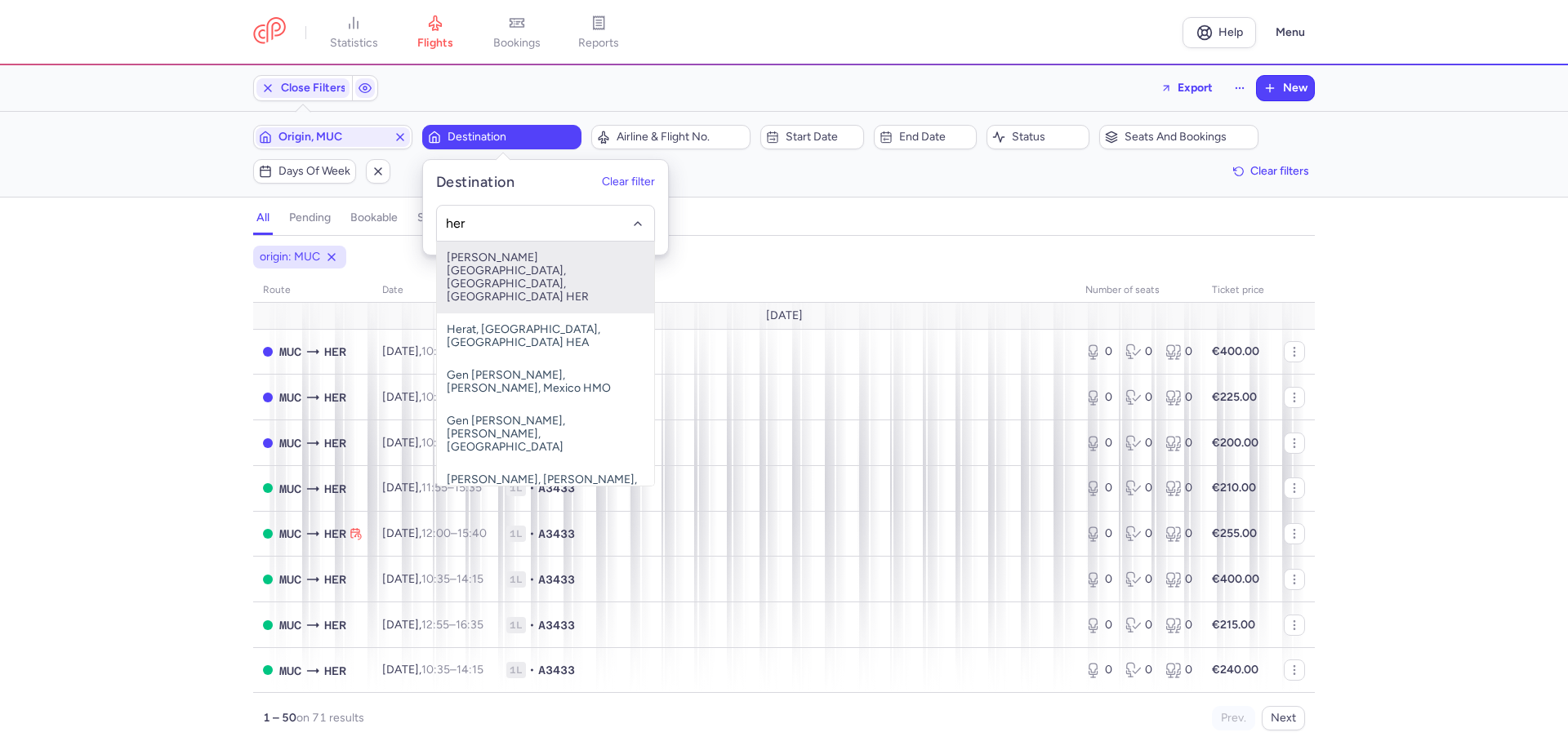
click at [476, 267] on span "[PERSON_NAME][GEOGRAPHIC_DATA], [GEOGRAPHIC_DATA], [GEOGRAPHIC_DATA] HER" at bounding box center [545, 277] width 217 height 72
type input "her"
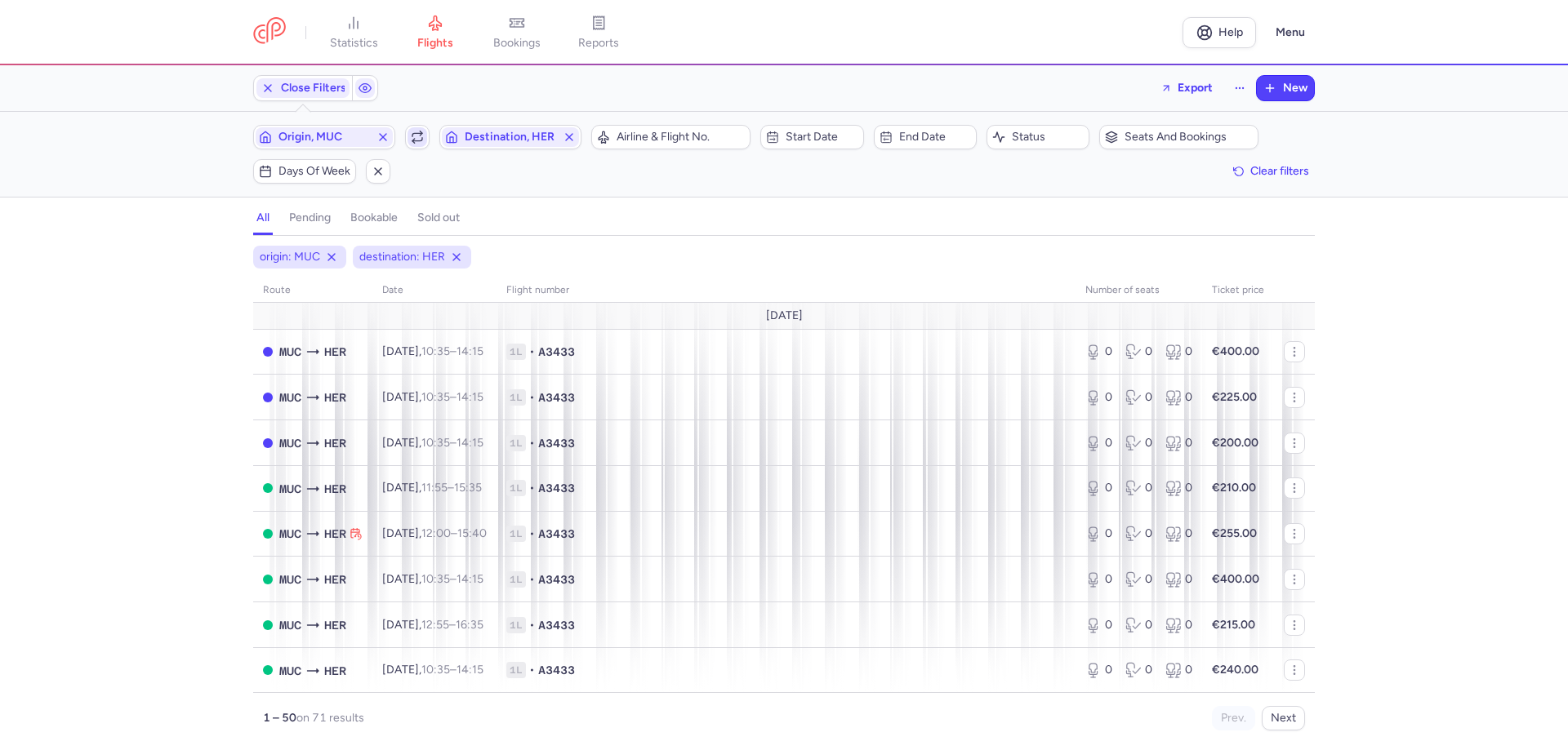
click at [422, 138] on icon "button" at bounding box center [417, 140] width 10 height 4
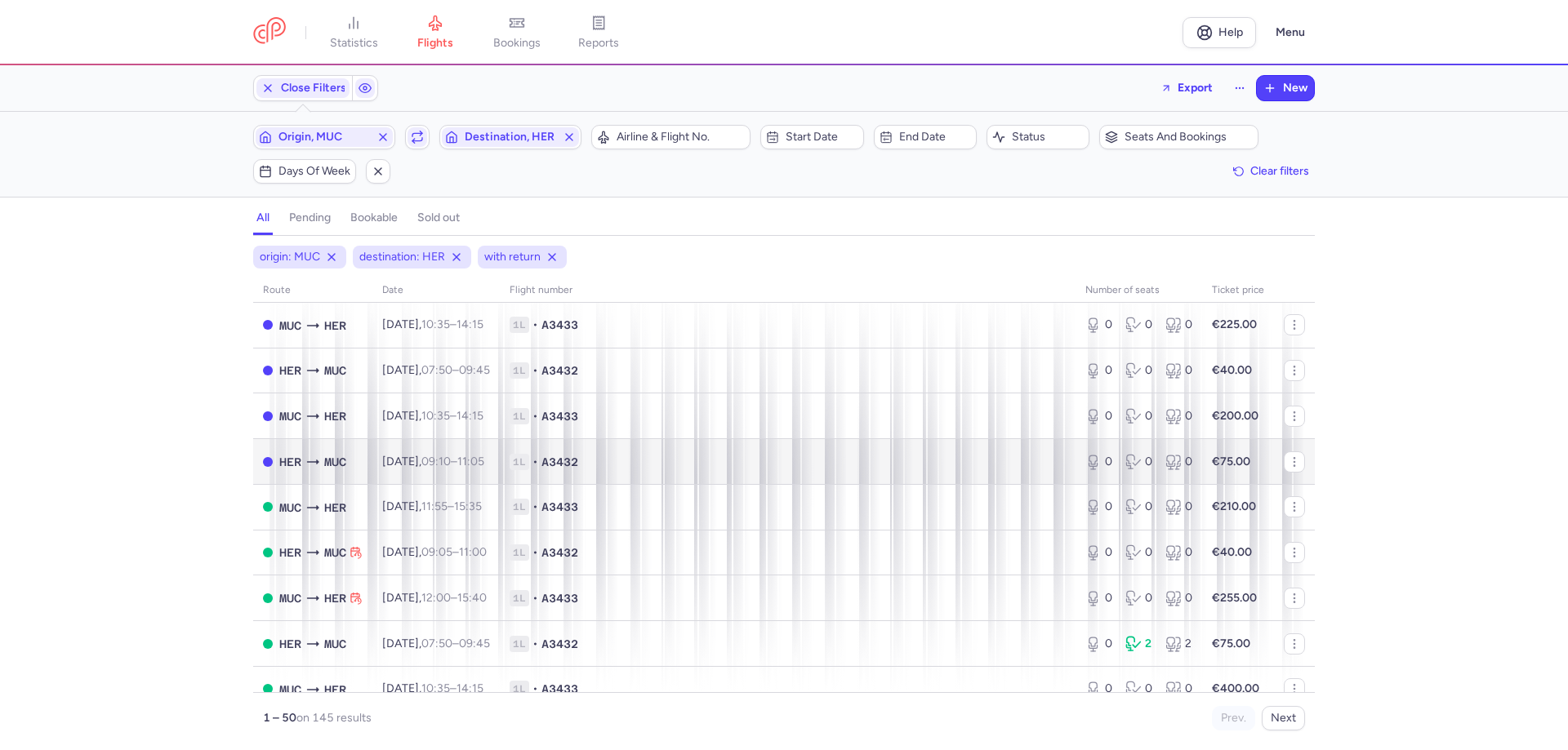
scroll to position [245, 0]
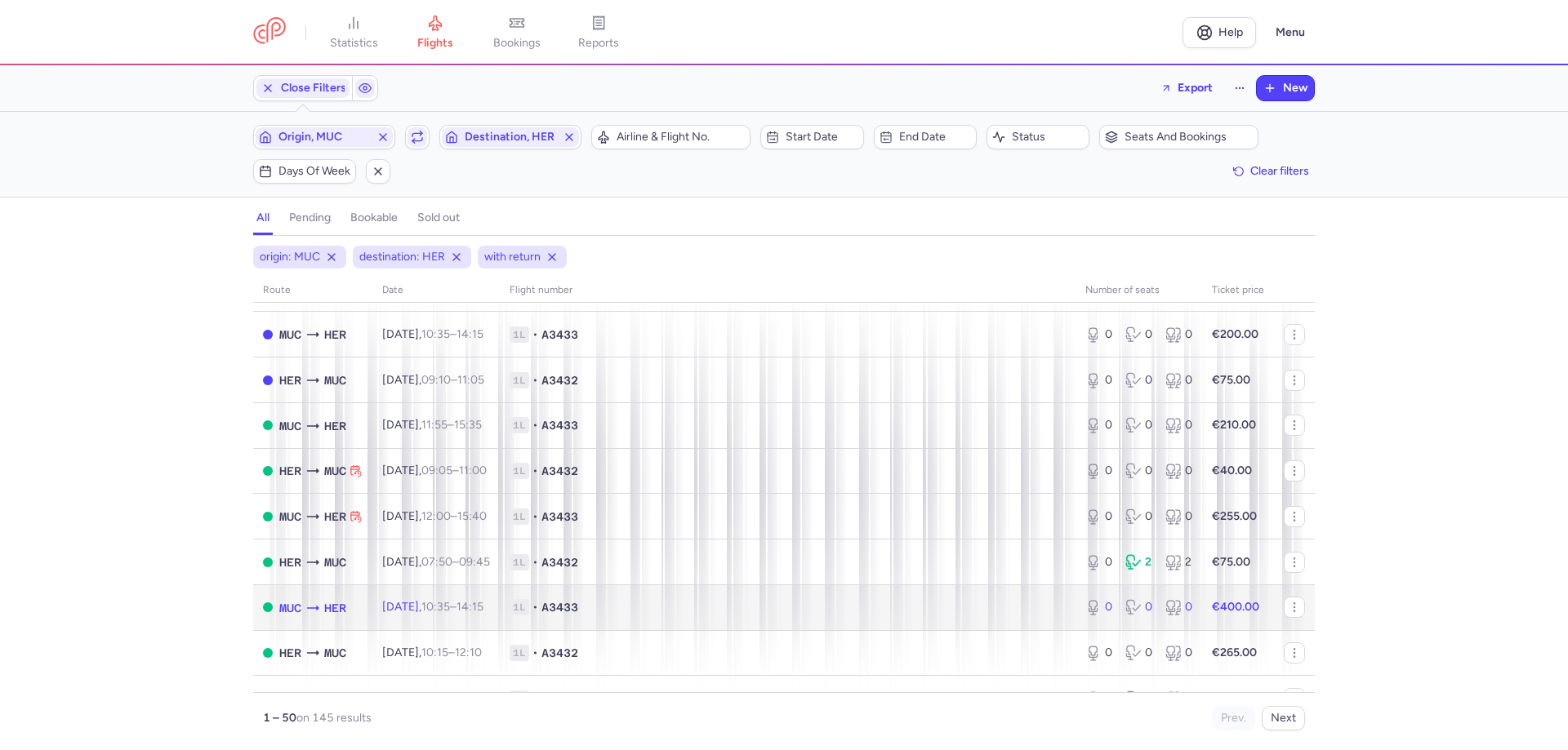
click at [481, 608] on span "10:35 – 14:15 +0" at bounding box center [452, 606] width 62 height 14
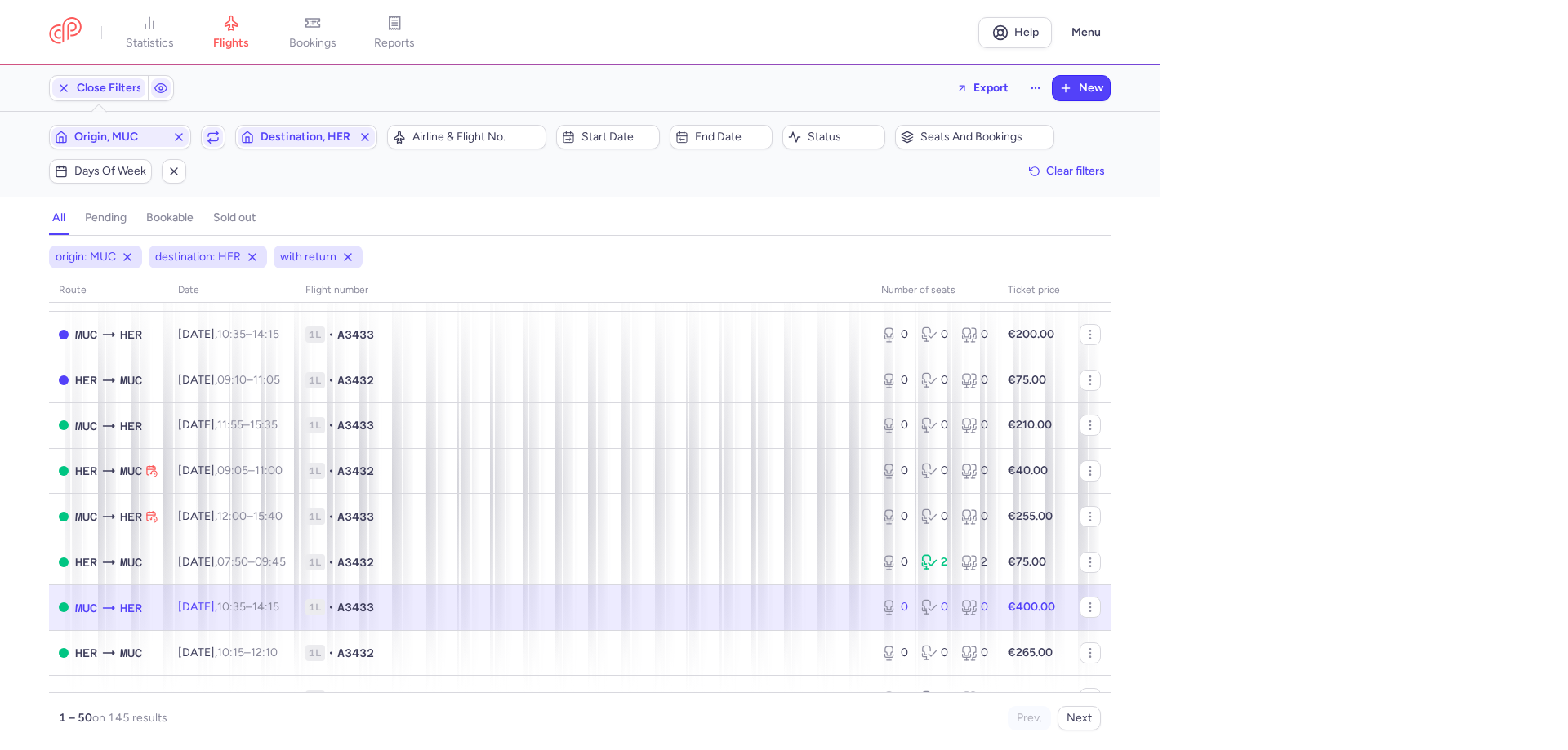
select select "days"
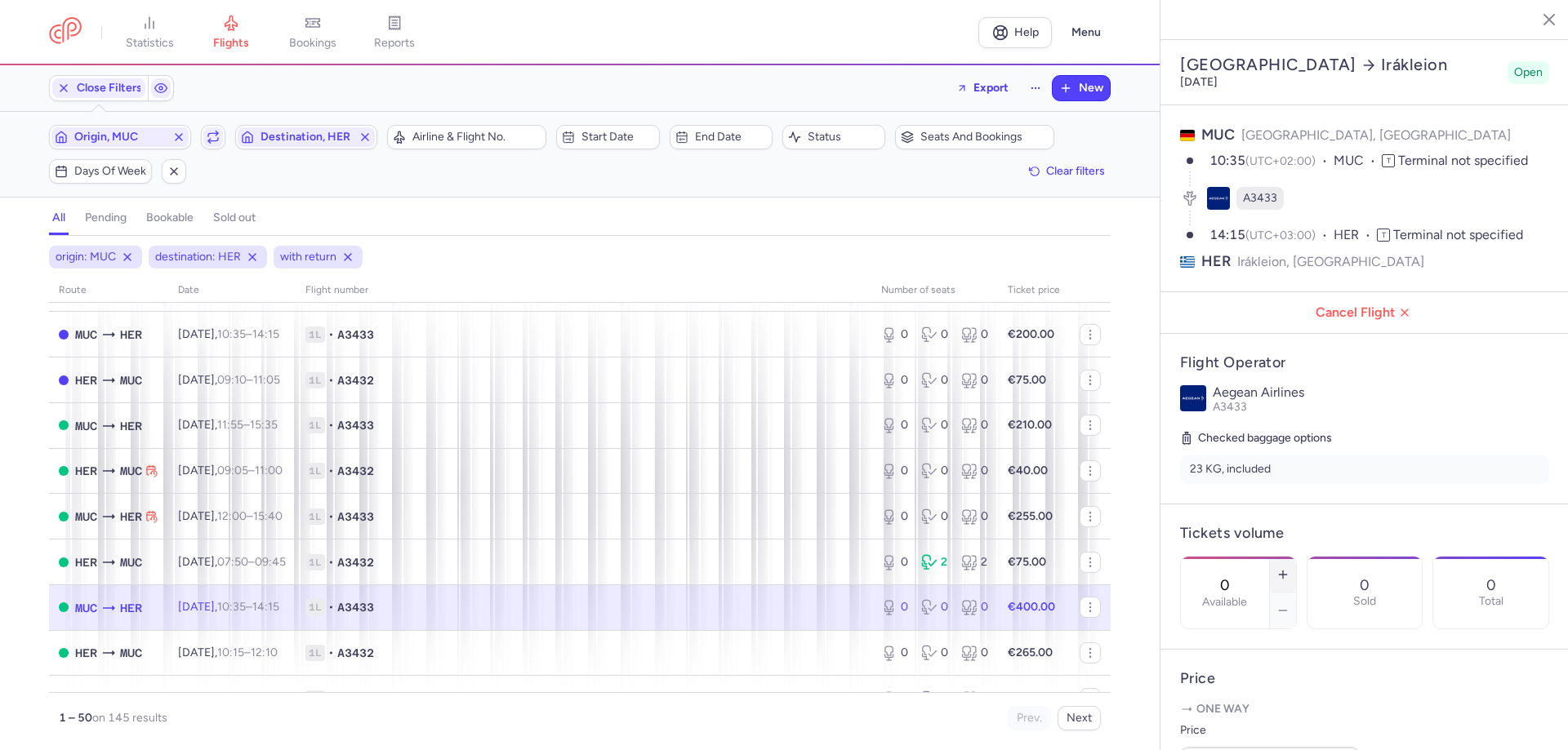
click at [1290, 568] on icon "button" at bounding box center [1282, 574] width 14 height 14
type input "2"
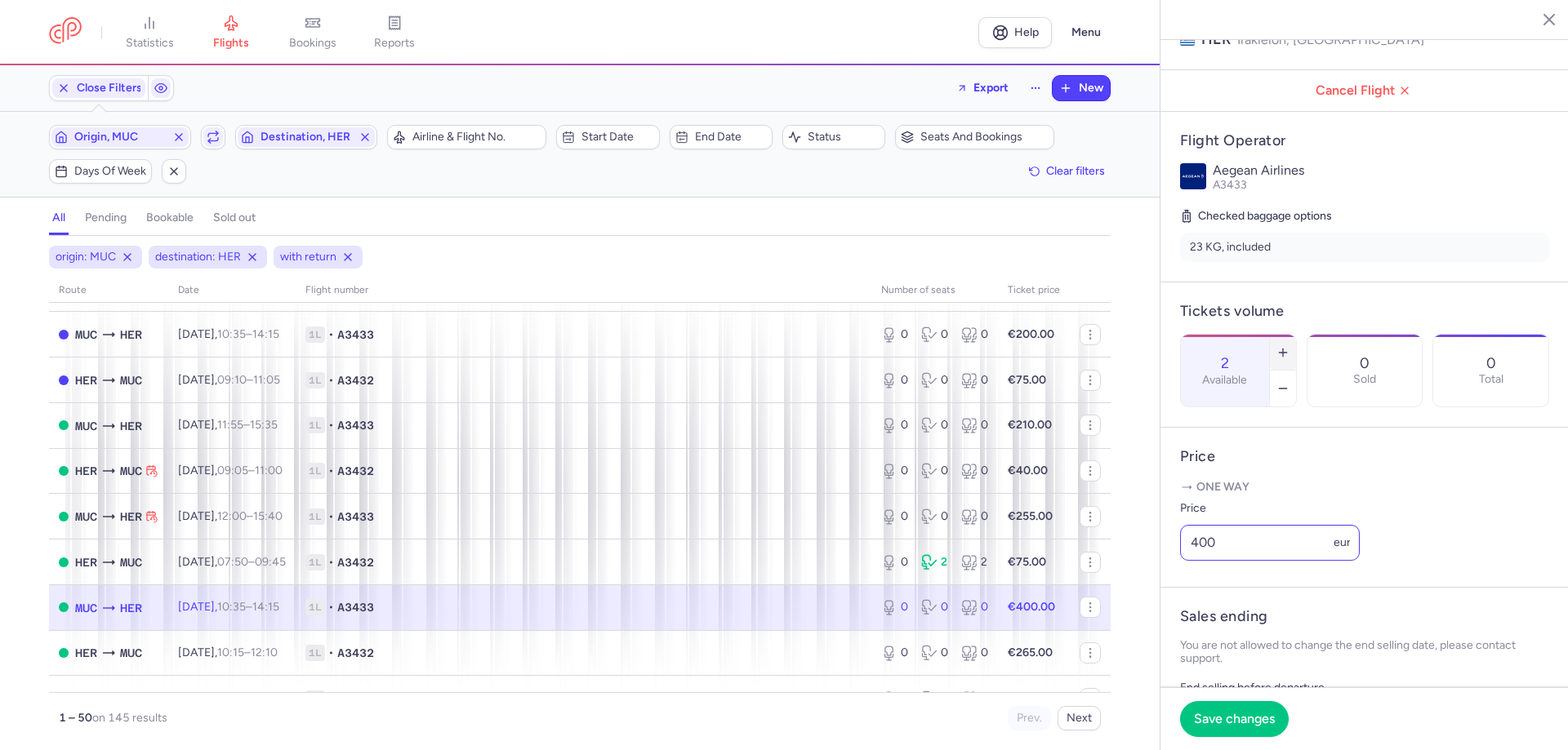
scroll to position [245, 0]
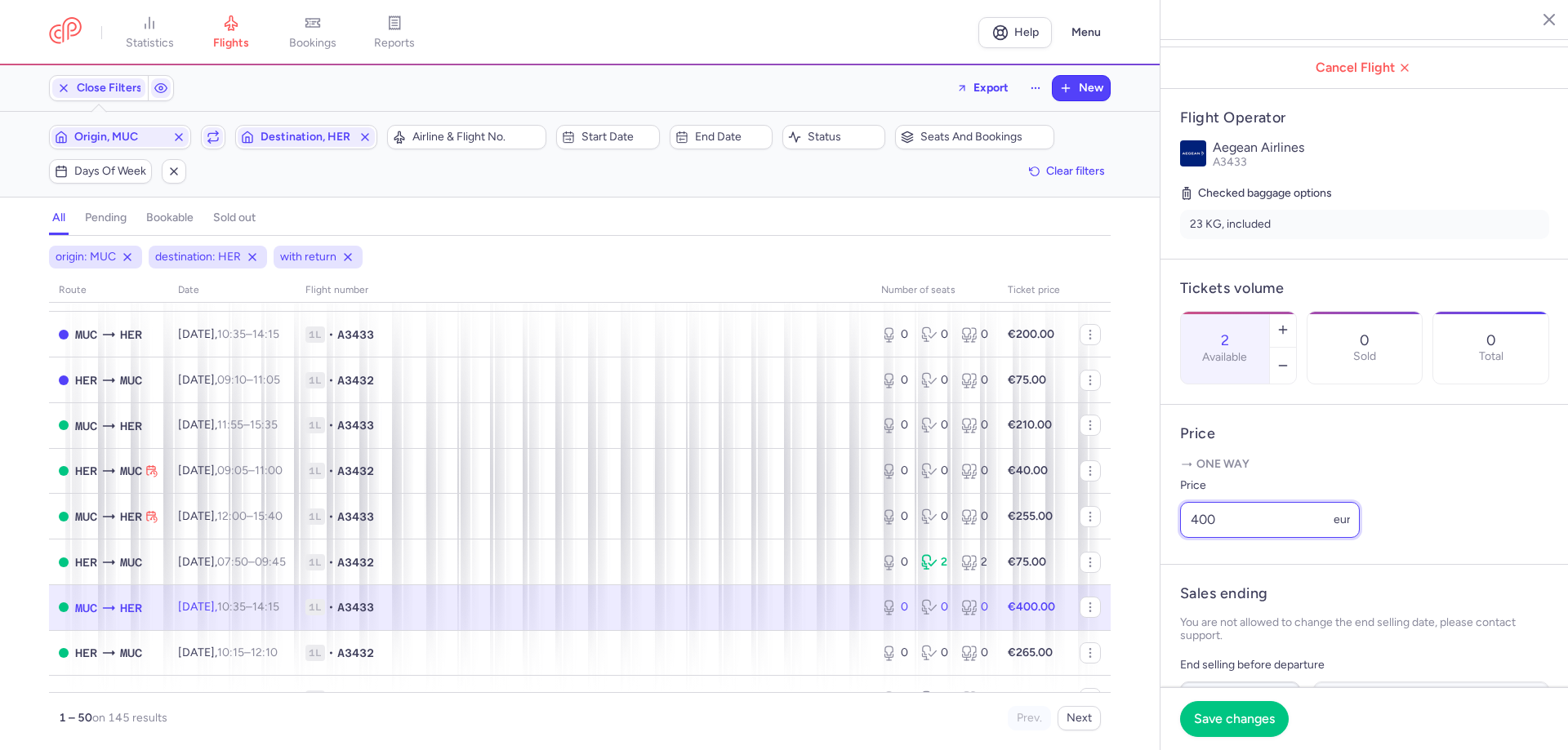
click at [1238, 538] on input "400" at bounding box center [1269, 520] width 179 height 36
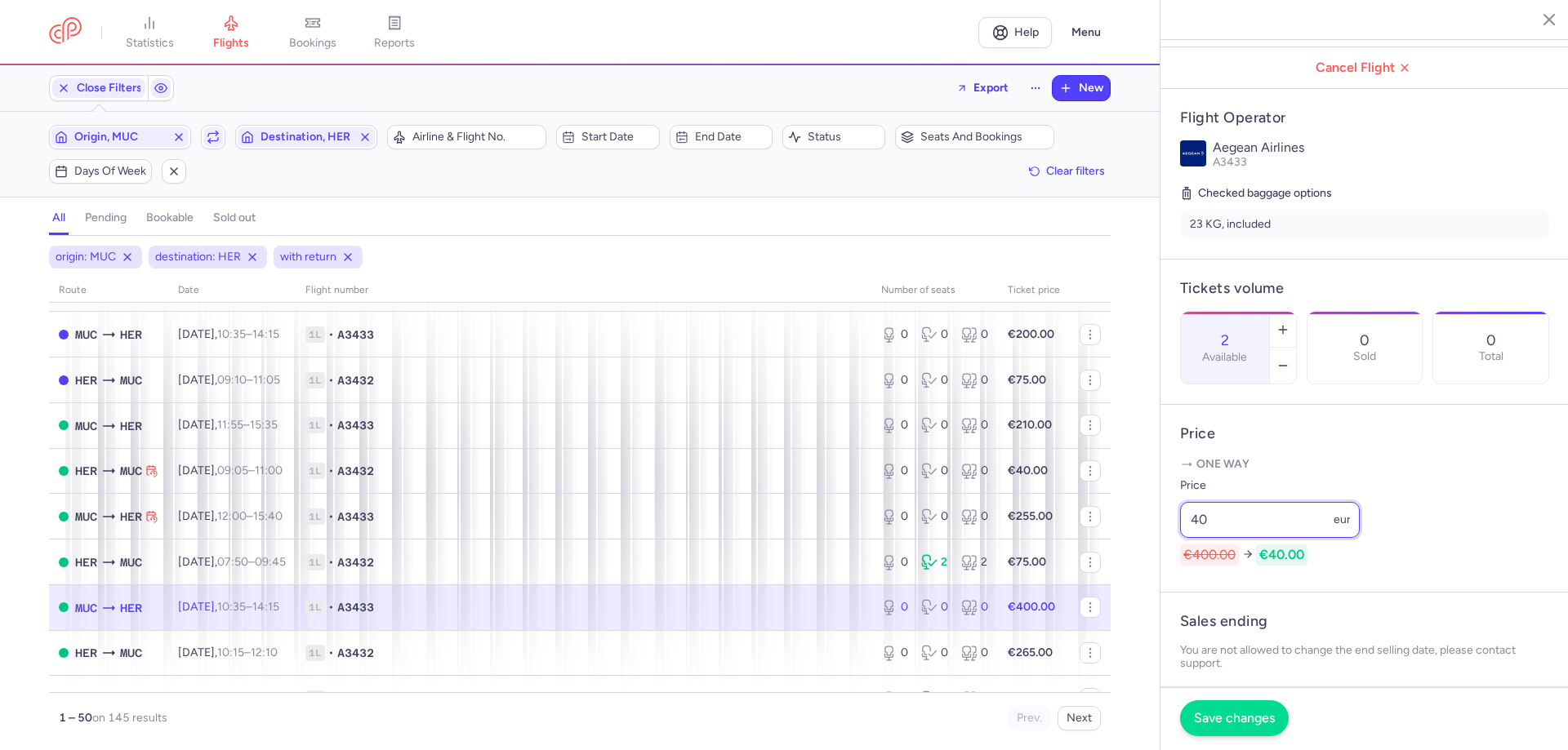
type input "40"
click at [1227, 716] on span "Save changes" at bounding box center [1235, 718] width 81 height 14
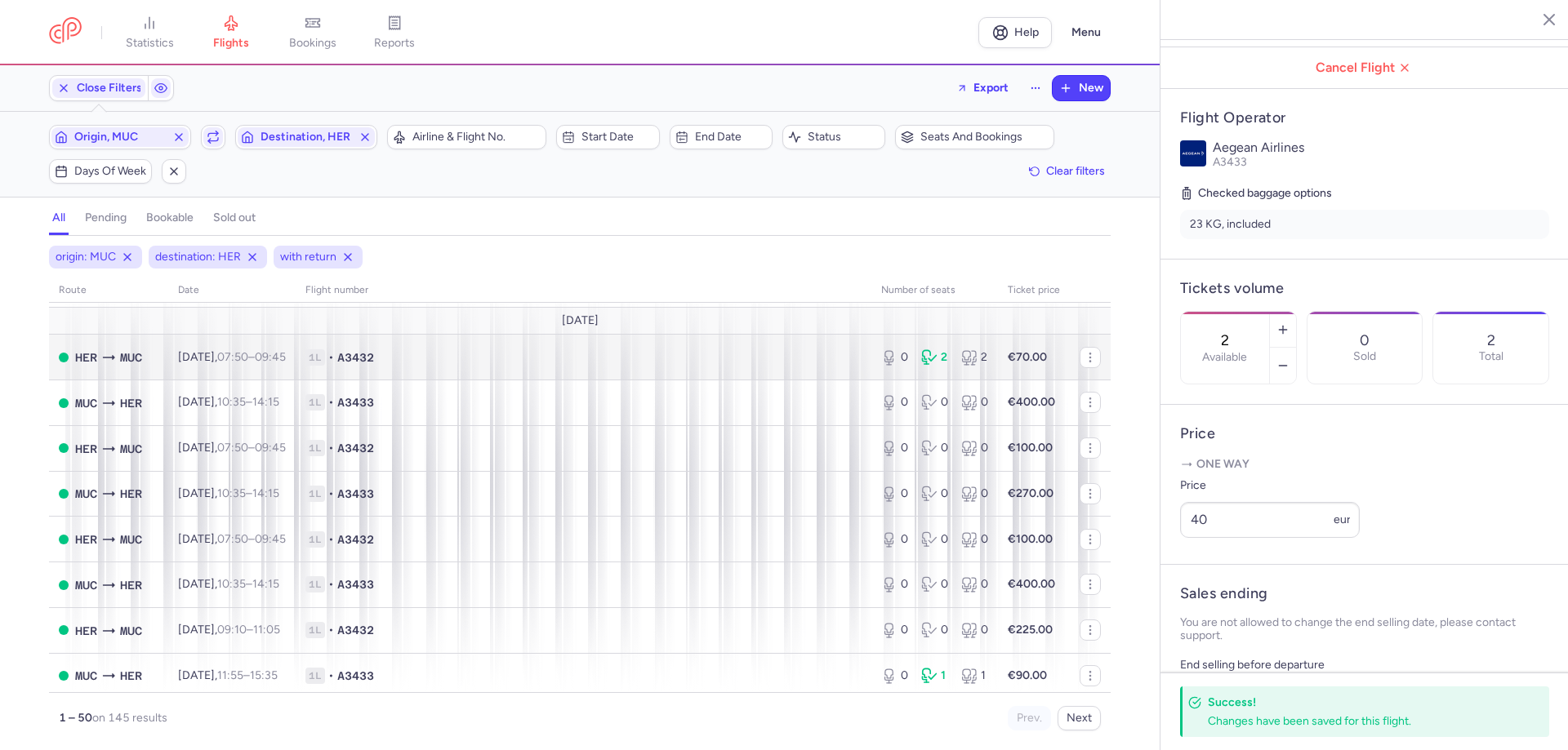
scroll to position [1938, 0]
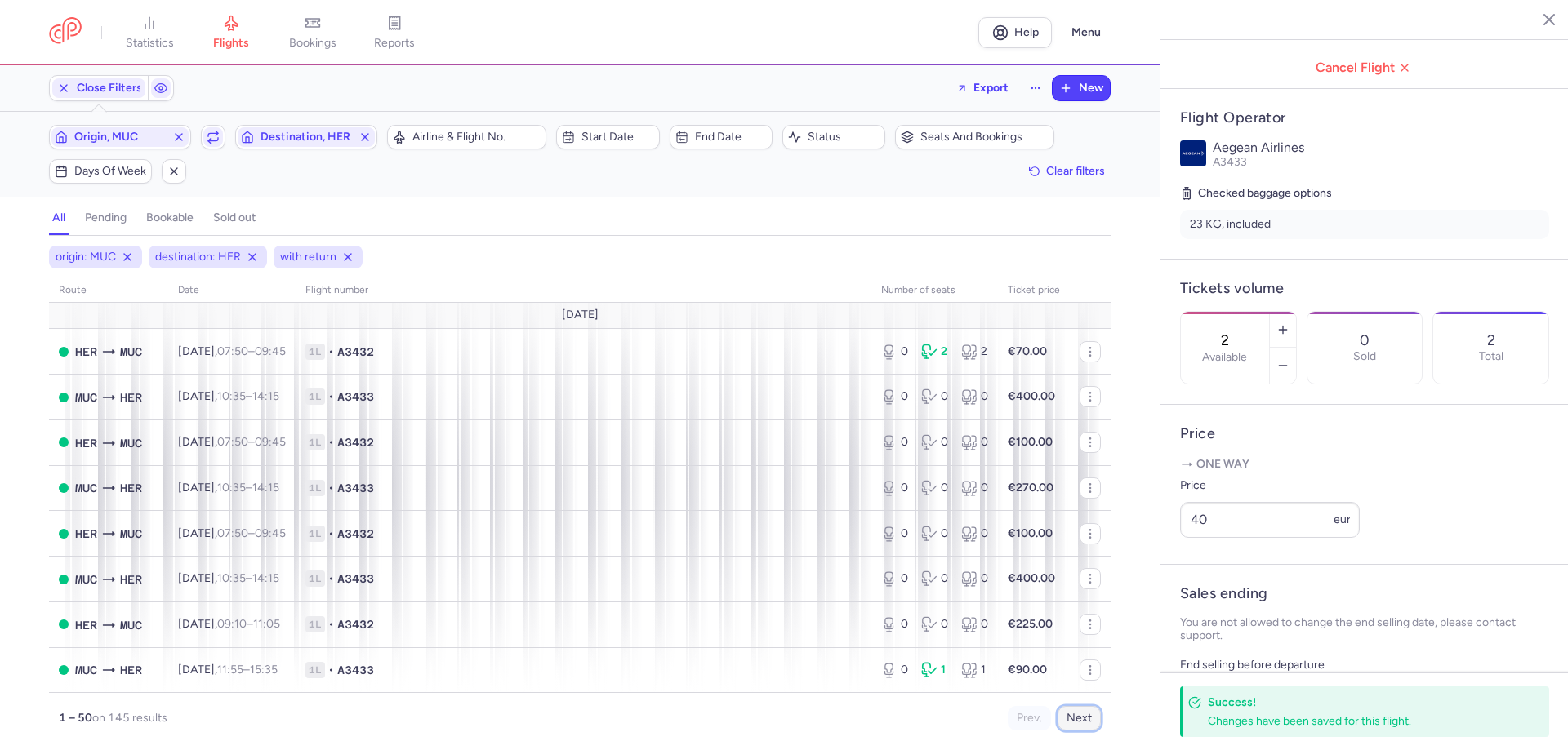
click at [1085, 718] on button "Next" at bounding box center [1079, 718] width 43 height 24
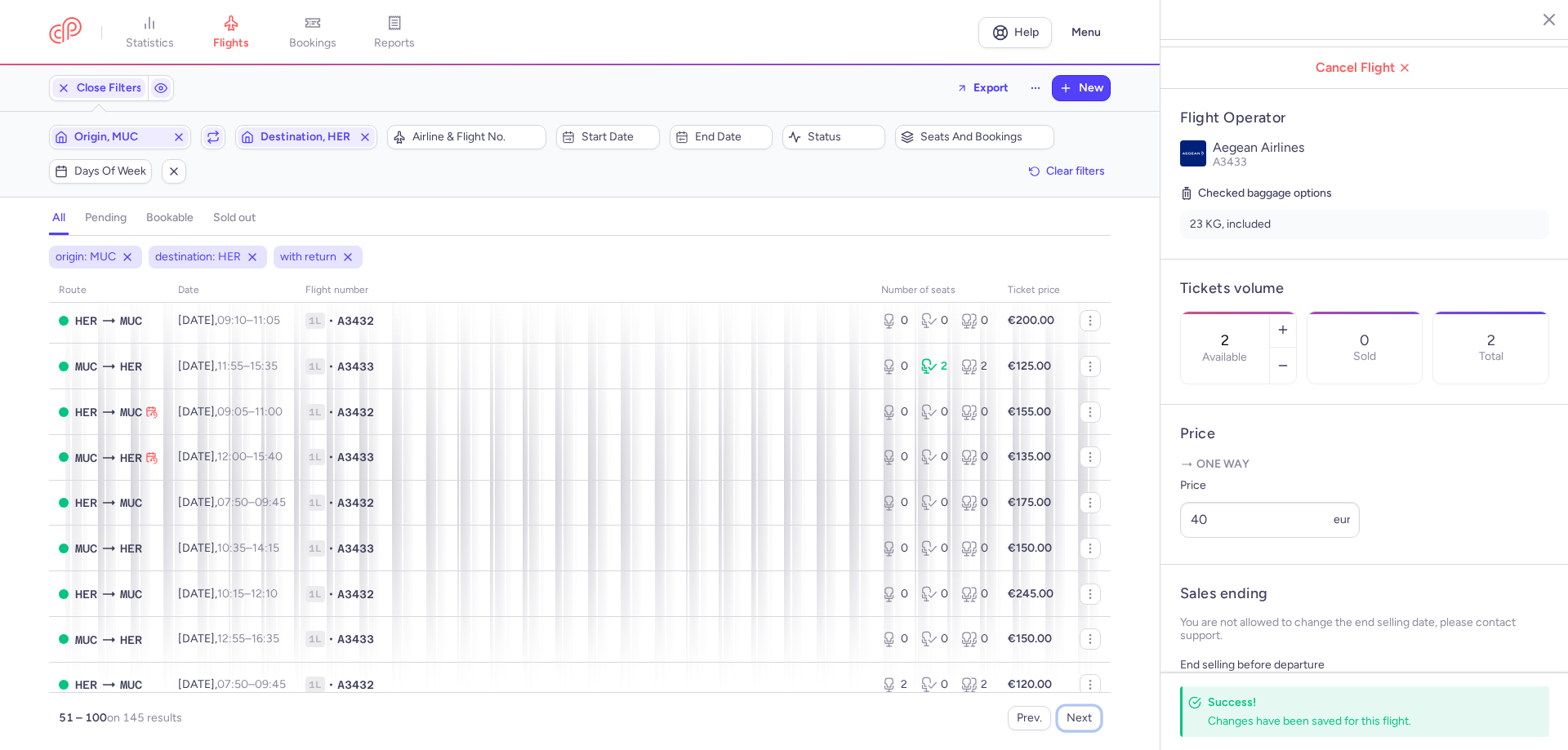
scroll to position [1911, 0]
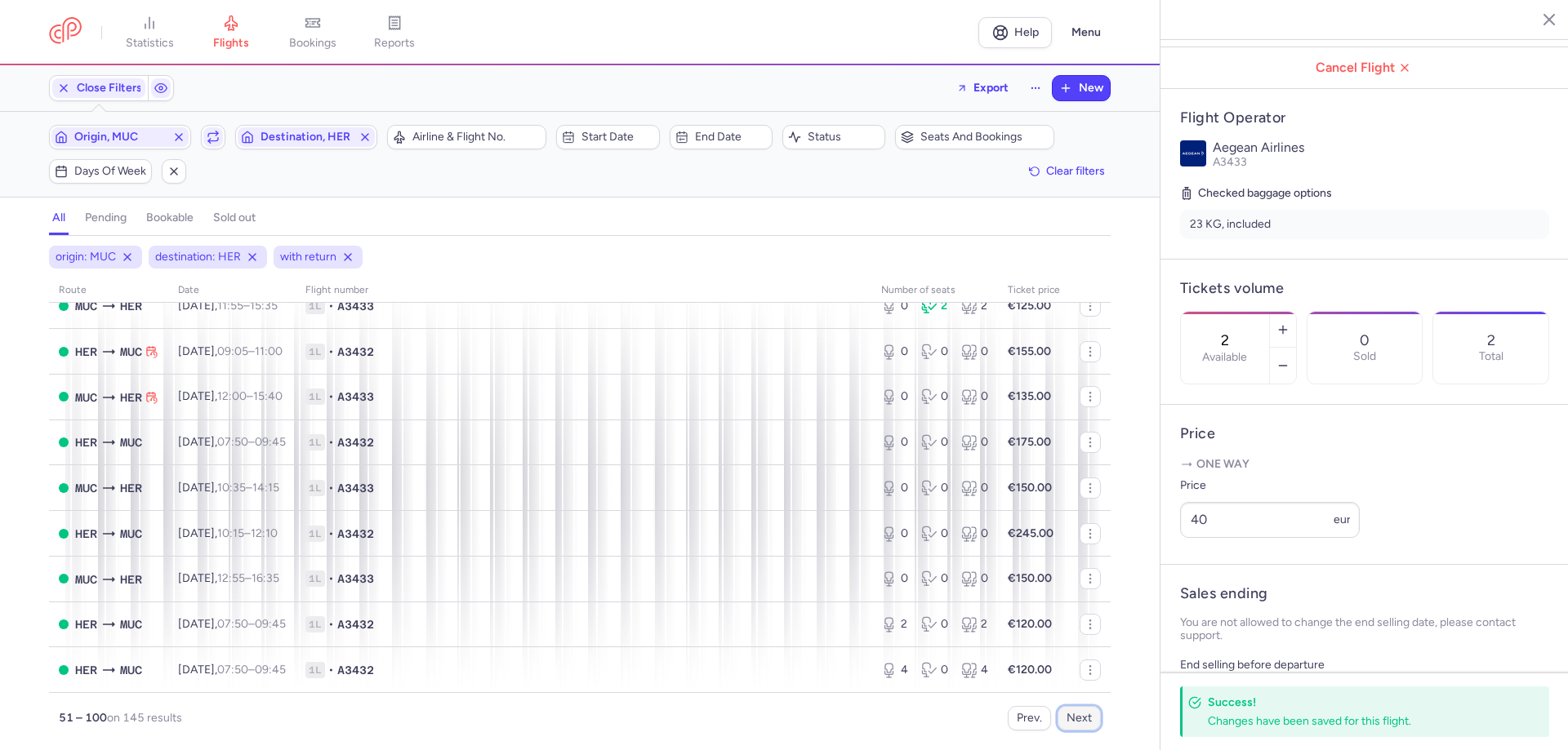
click at [1080, 713] on button "Next" at bounding box center [1079, 718] width 43 height 24
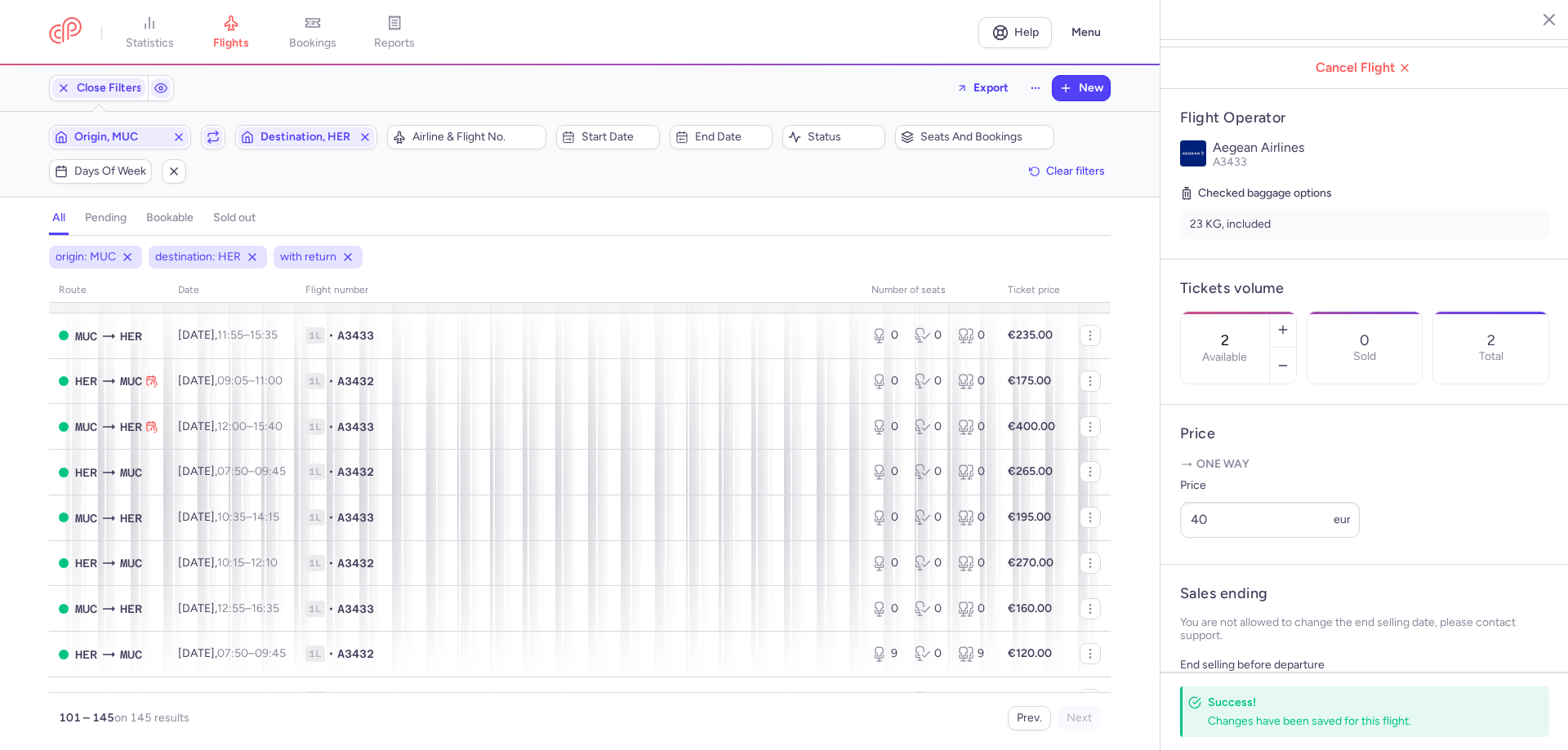
scroll to position [245, 0]
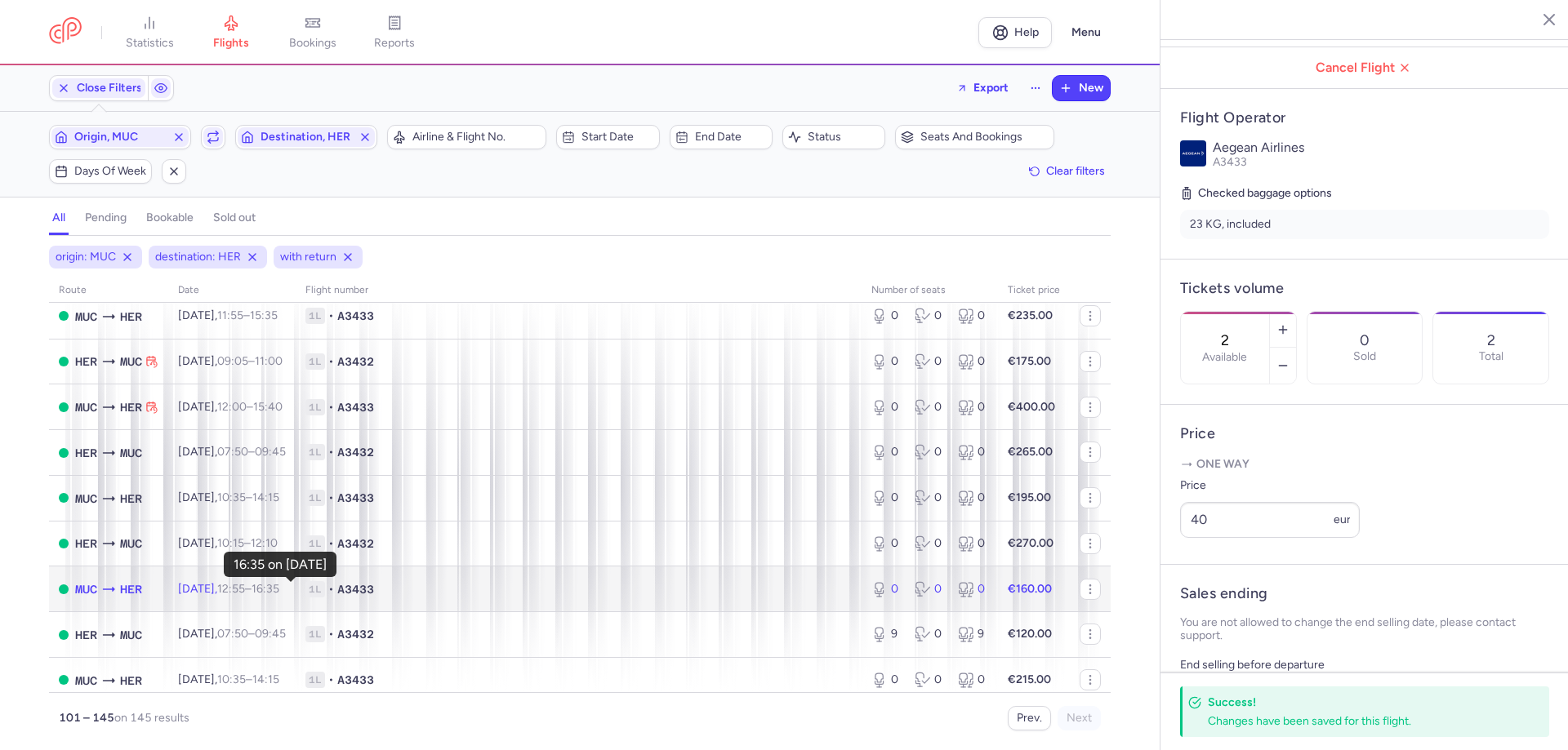
click at [279, 586] on time "16:35 +0" at bounding box center [265, 588] width 28 height 14
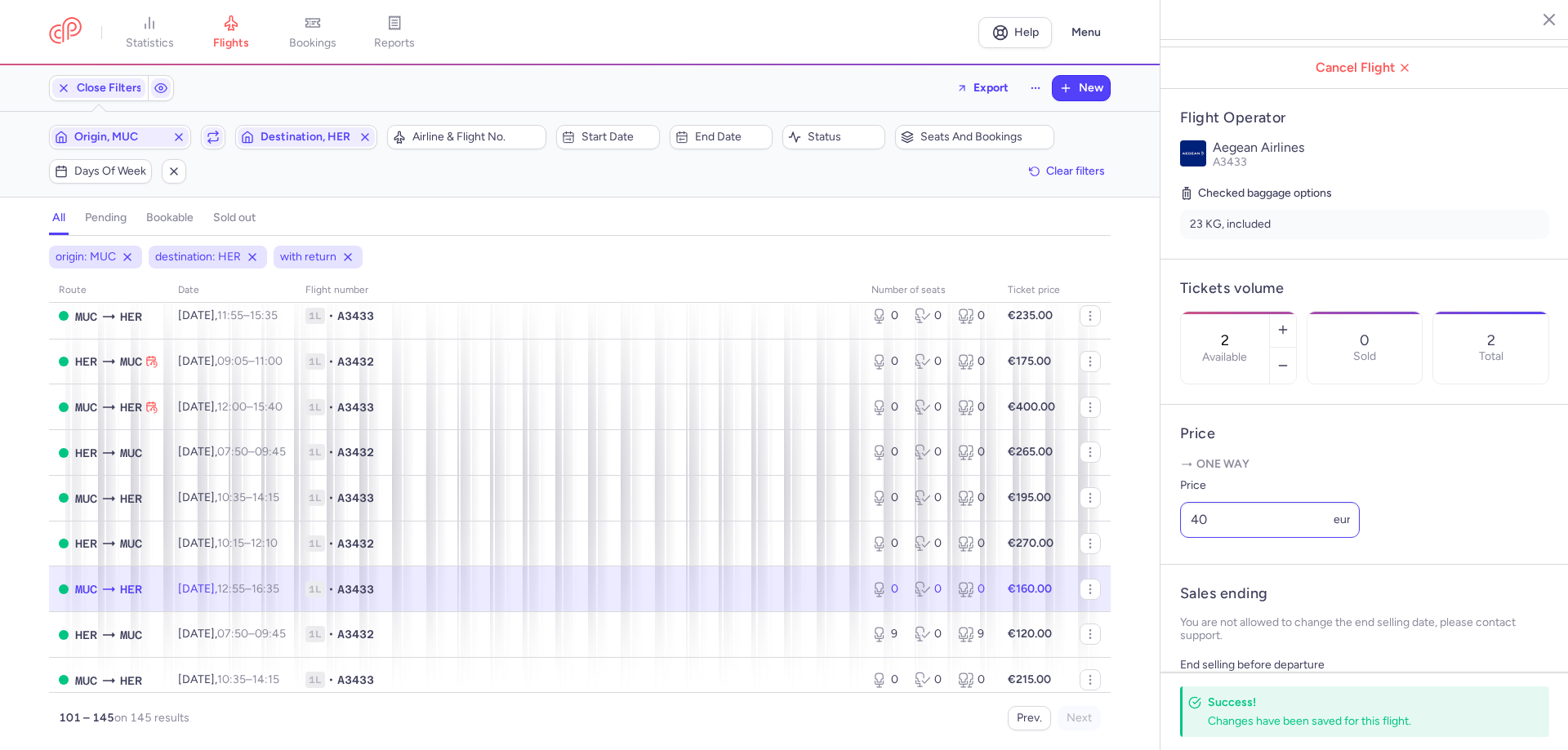
type input "0"
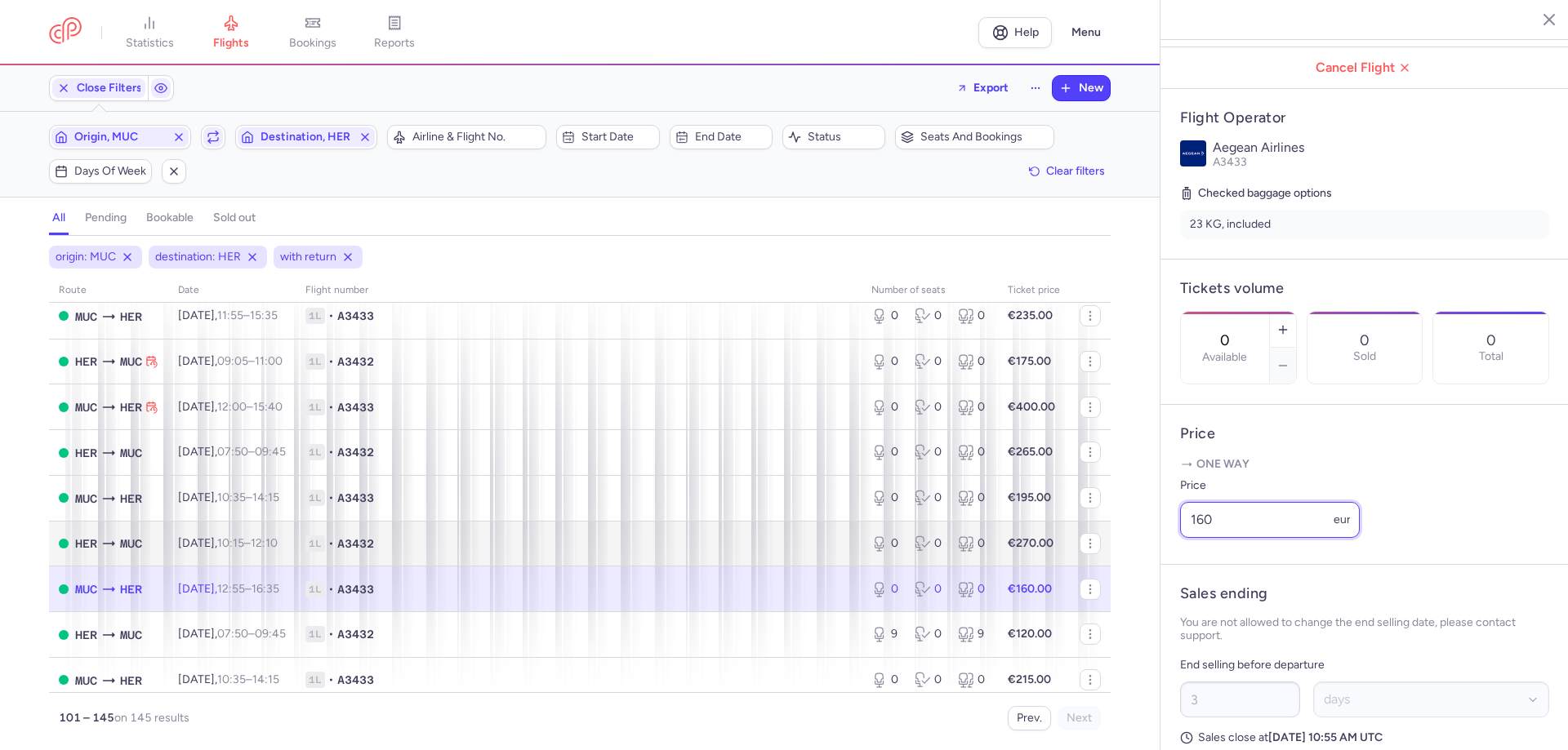
drag, startPoint x: 1273, startPoint y: 556, endPoint x: 1037, endPoint y: 557, distance: 236.0
click at [1065, 556] on div "statistics flights bookings reports Help Menu Close Filters Export New Filters …" at bounding box center [784, 375] width 1568 height 750
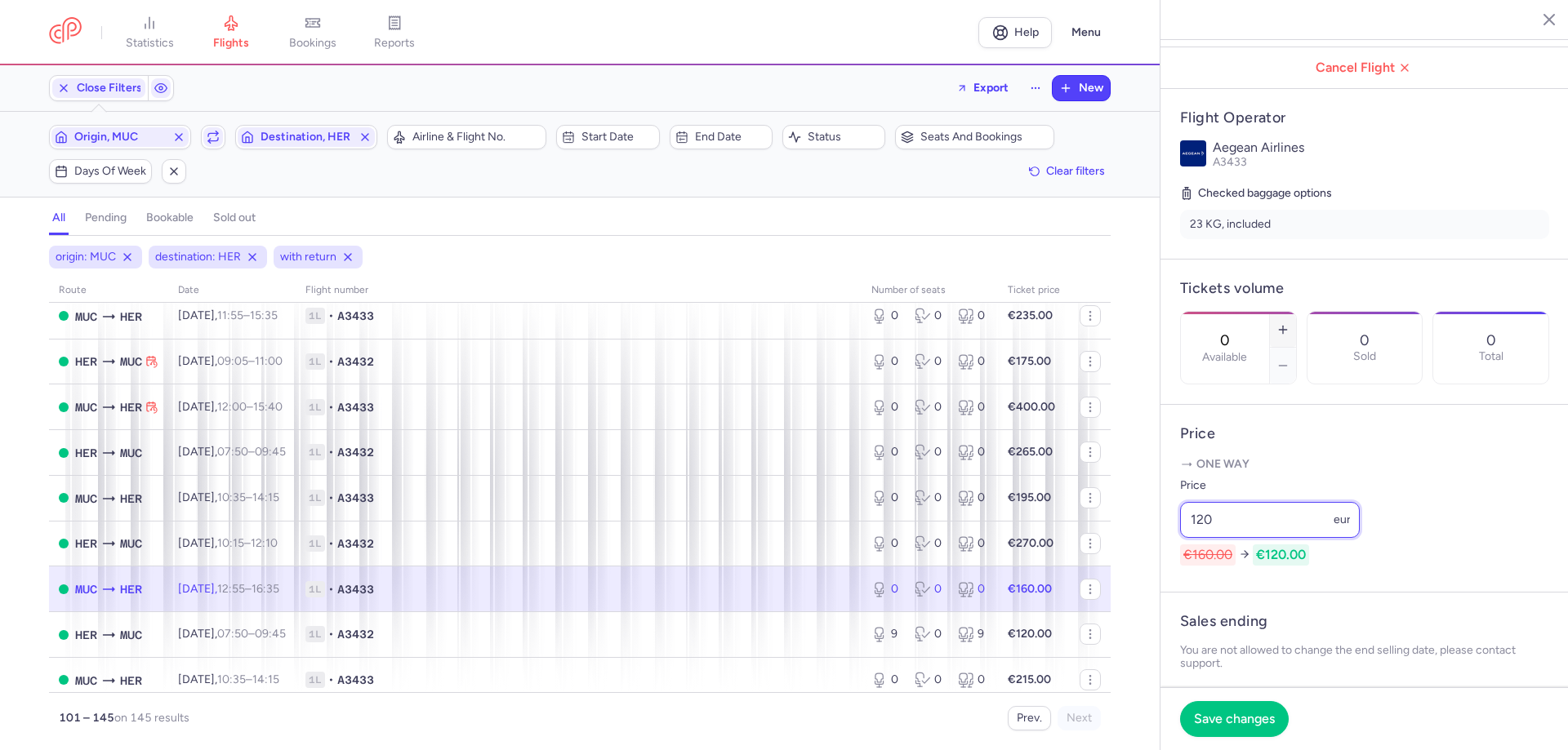
type input "120"
click at [1290, 323] on icon "button" at bounding box center [1282, 330] width 14 height 14
click at [1230, 713] on span "Save changes" at bounding box center [1235, 718] width 81 height 14
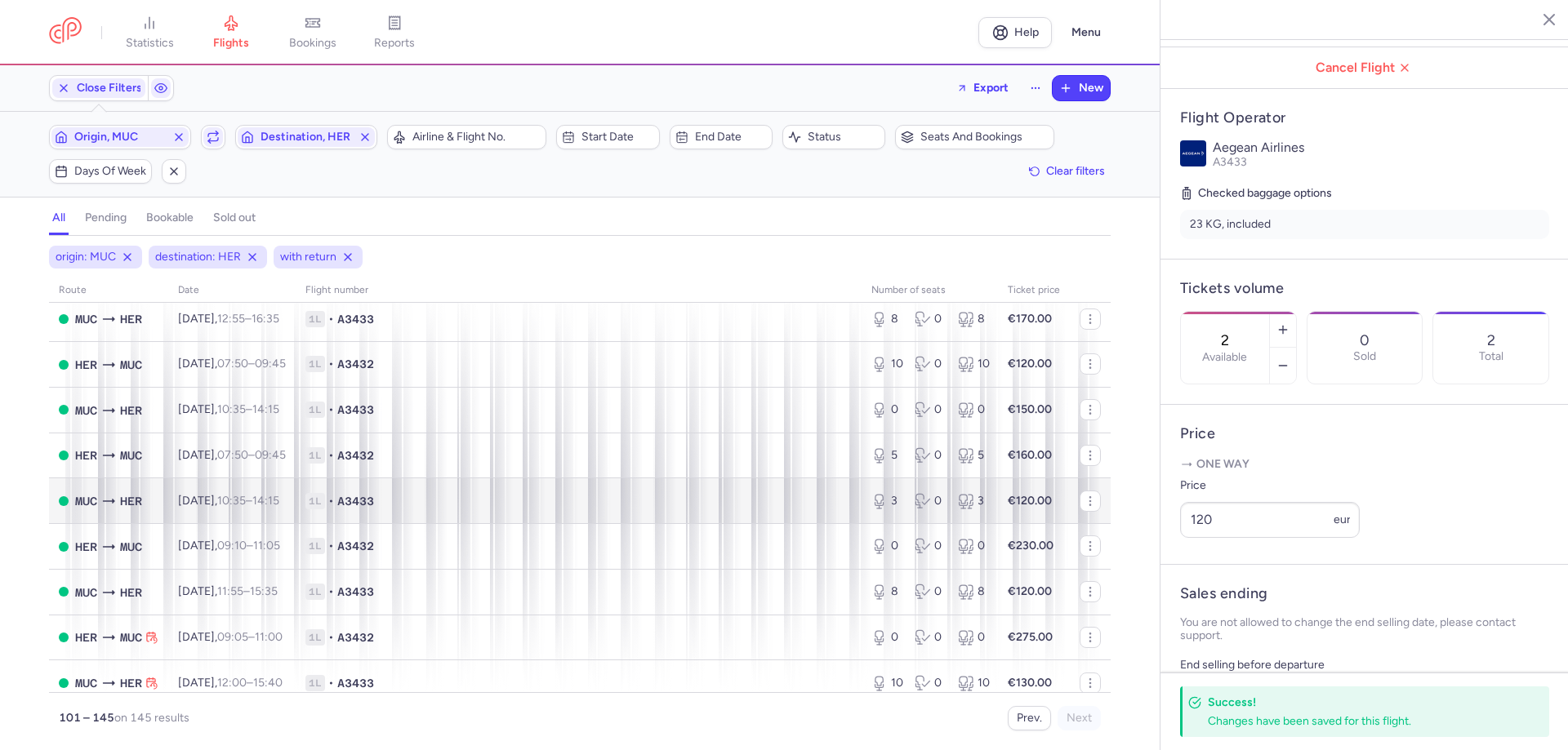
scroll to position [1143, 0]
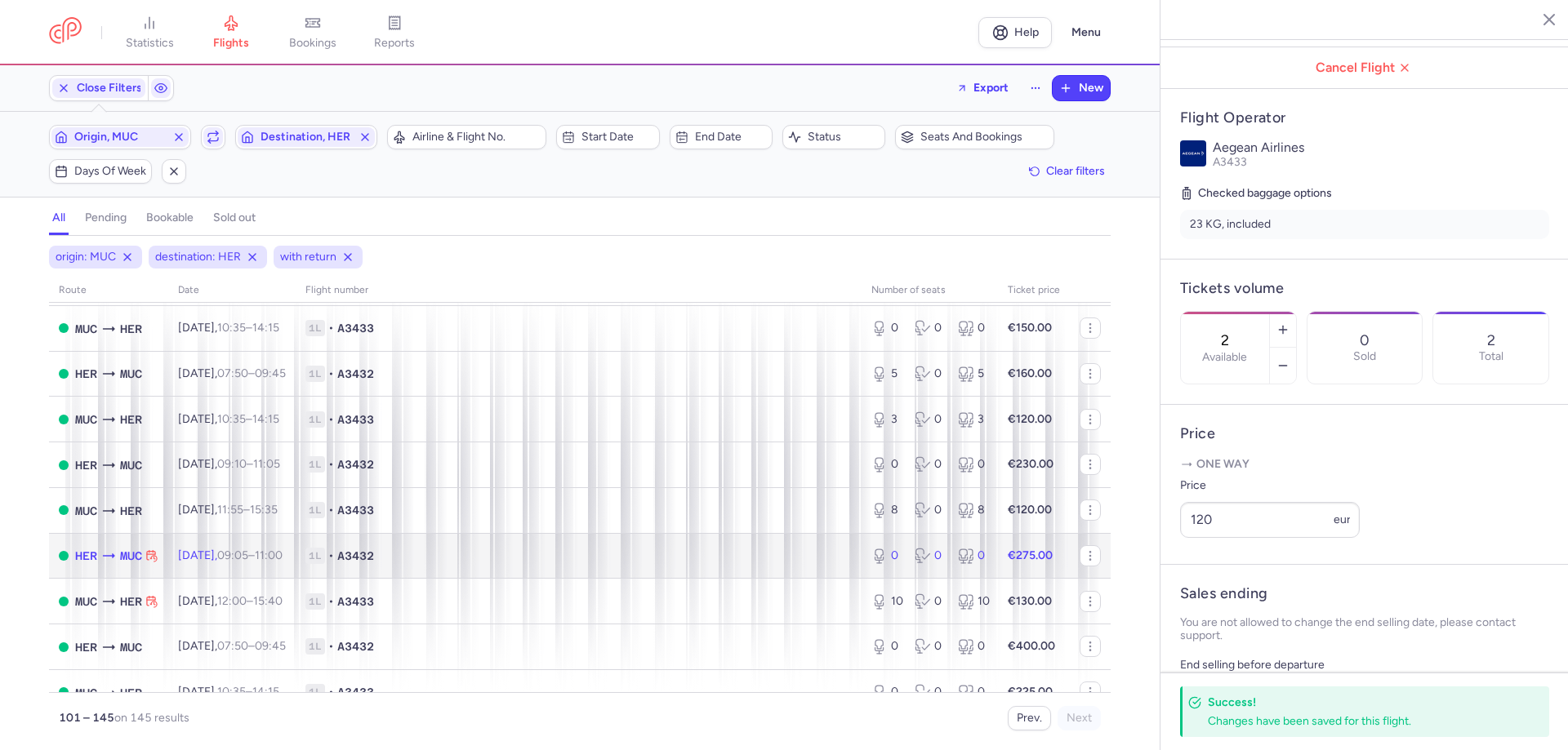
click at [295, 556] on td "Fri, 17 Oct, 09:05 – 11:00 +0" at bounding box center [231, 556] width 127 height 46
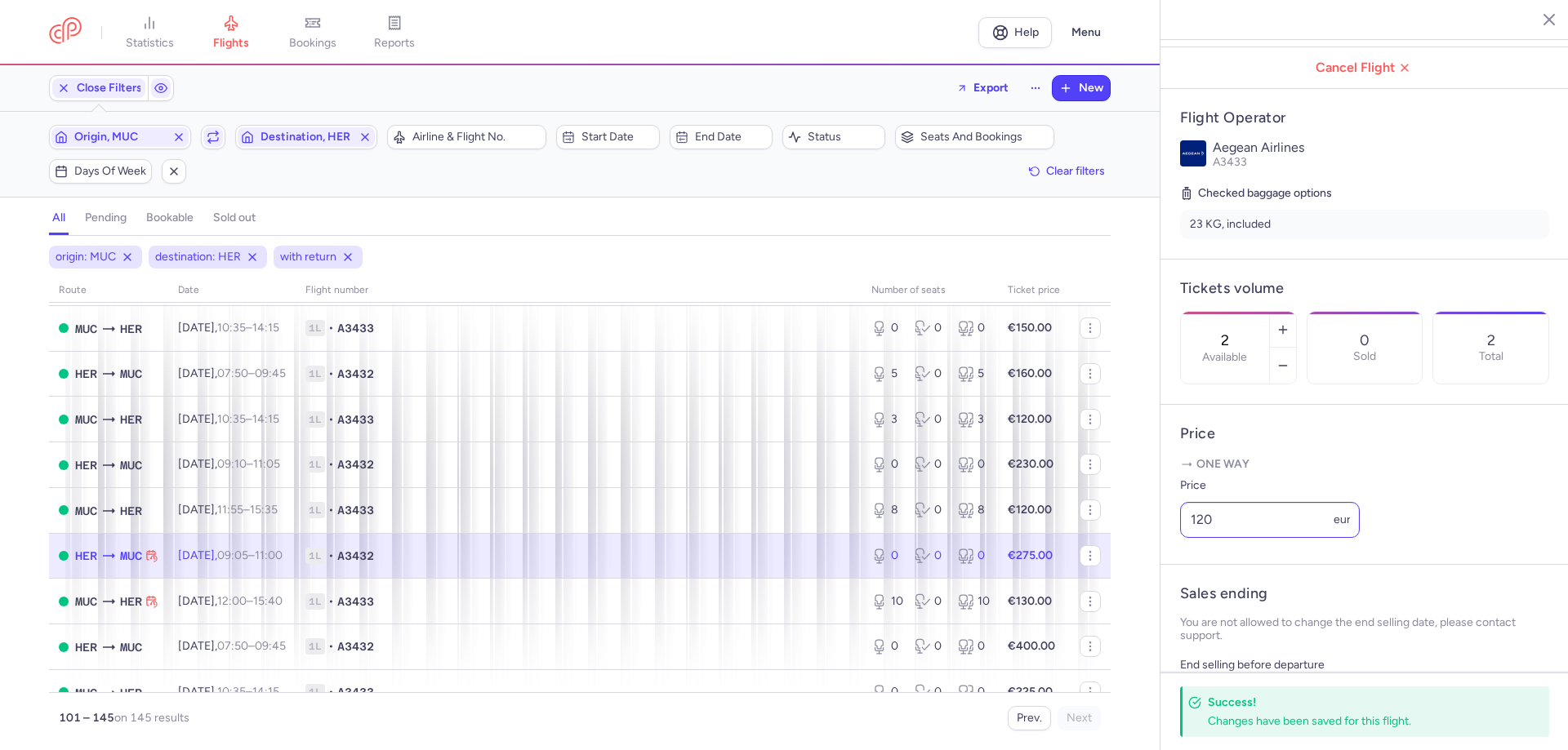
type input "0"
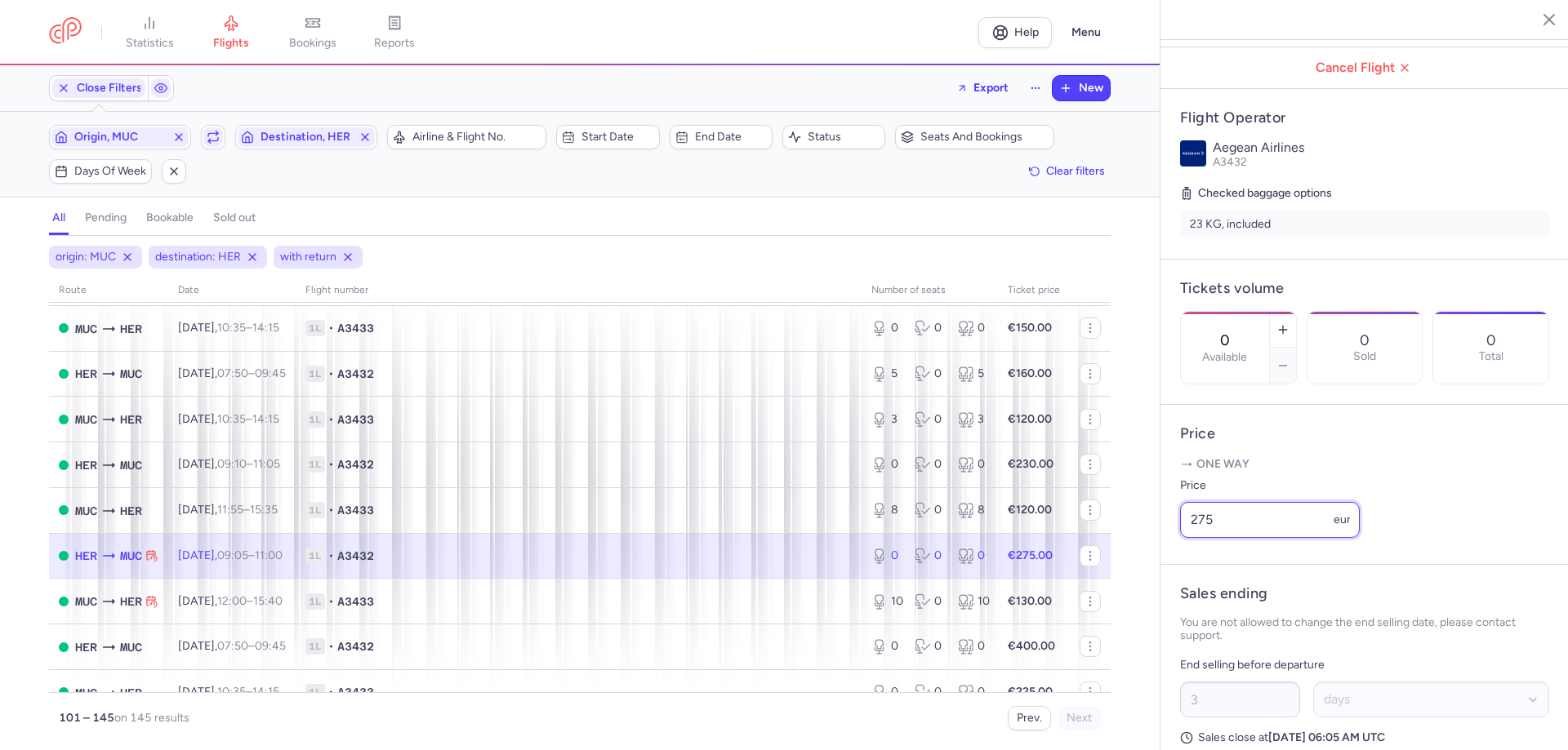
drag, startPoint x: 1238, startPoint y: 563, endPoint x: 1002, endPoint y: 546, distance: 236.6
click at [1048, 563] on div "statistics flights bookings reports Help Menu Close Filters Export New Filters …" at bounding box center [784, 375] width 1568 height 750
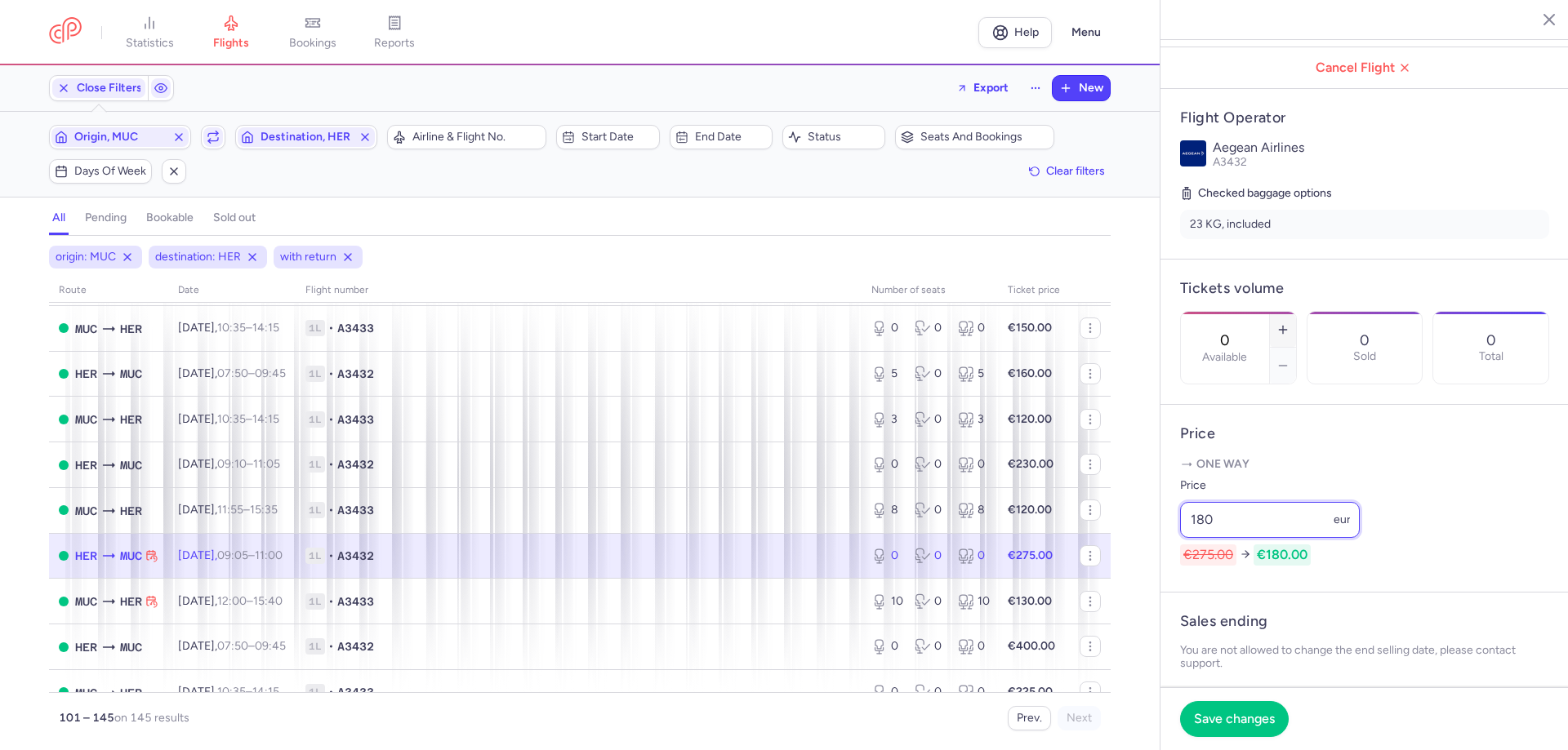
type input "180"
click at [1282, 326] on line "button" at bounding box center [1282, 330] width 0 height 7
type input "2"
click at [1212, 717] on span "Save changes" at bounding box center [1235, 718] width 81 height 14
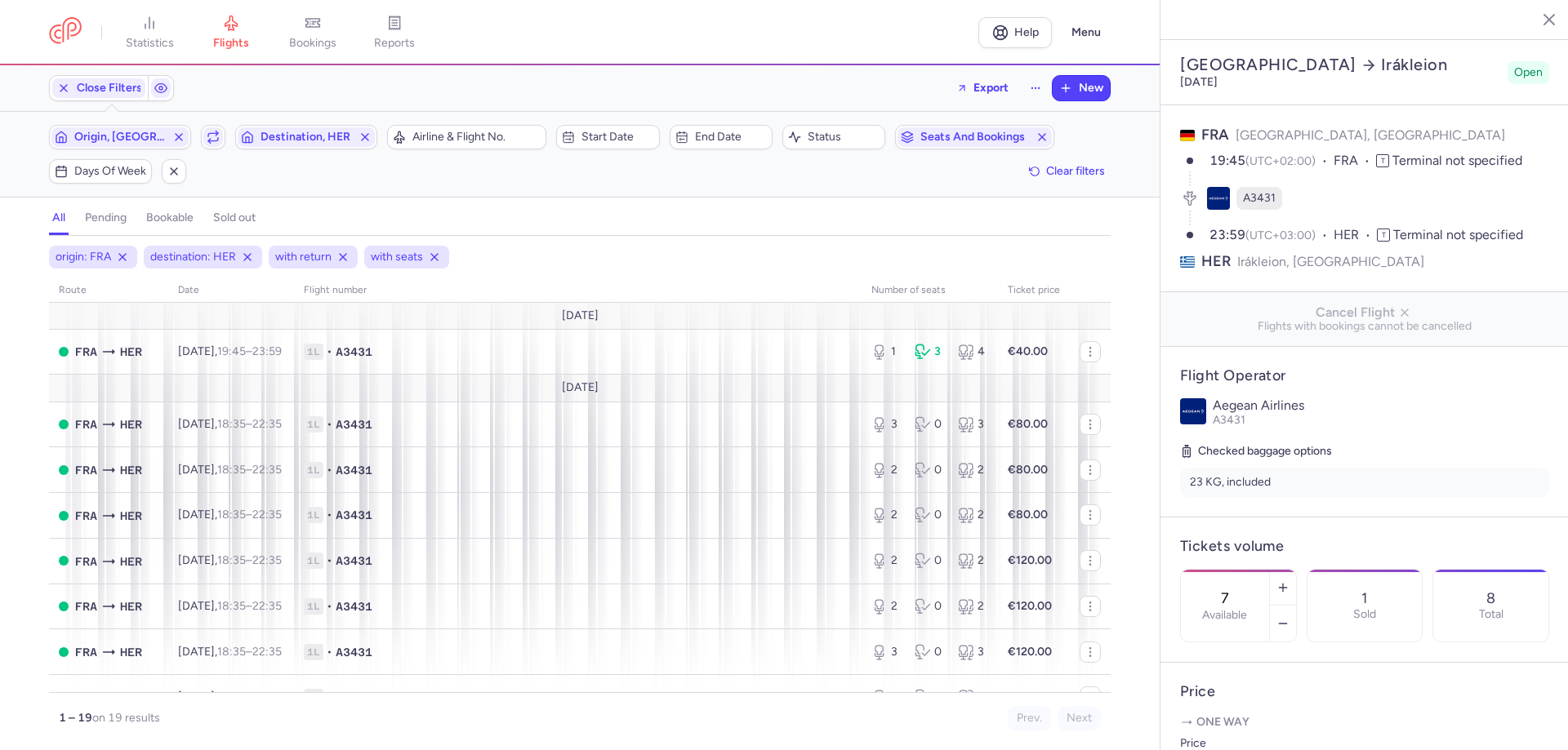
select select "days"
click at [129, 140] on span "Origin, [GEOGRAPHIC_DATA]" at bounding box center [121, 137] width 92 height 14
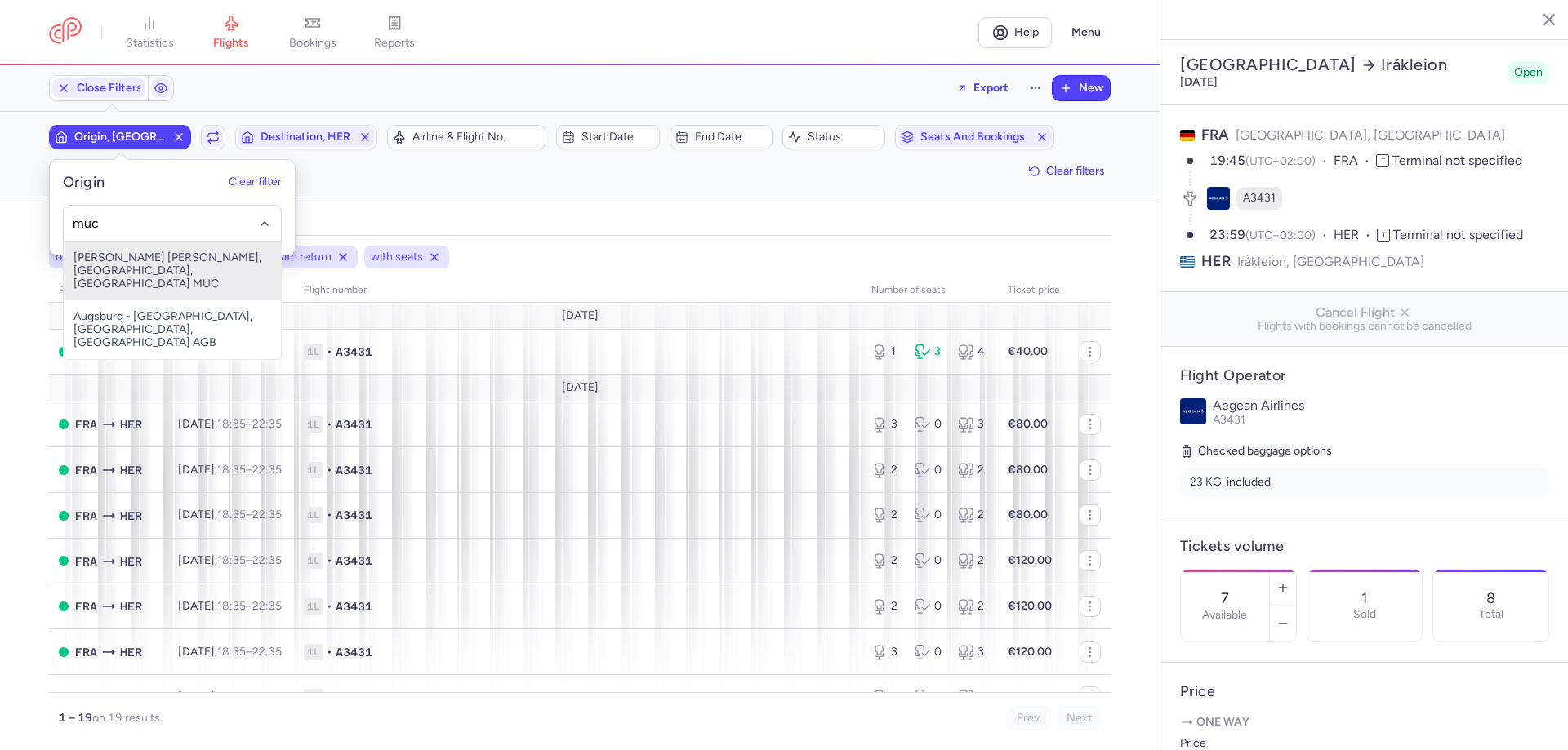
click at [131, 253] on span "[PERSON_NAME] [PERSON_NAME], [GEOGRAPHIC_DATA], [GEOGRAPHIC_DATA] MUC" at bounding box center [172, 270] width 217 height 59
type input "muc"
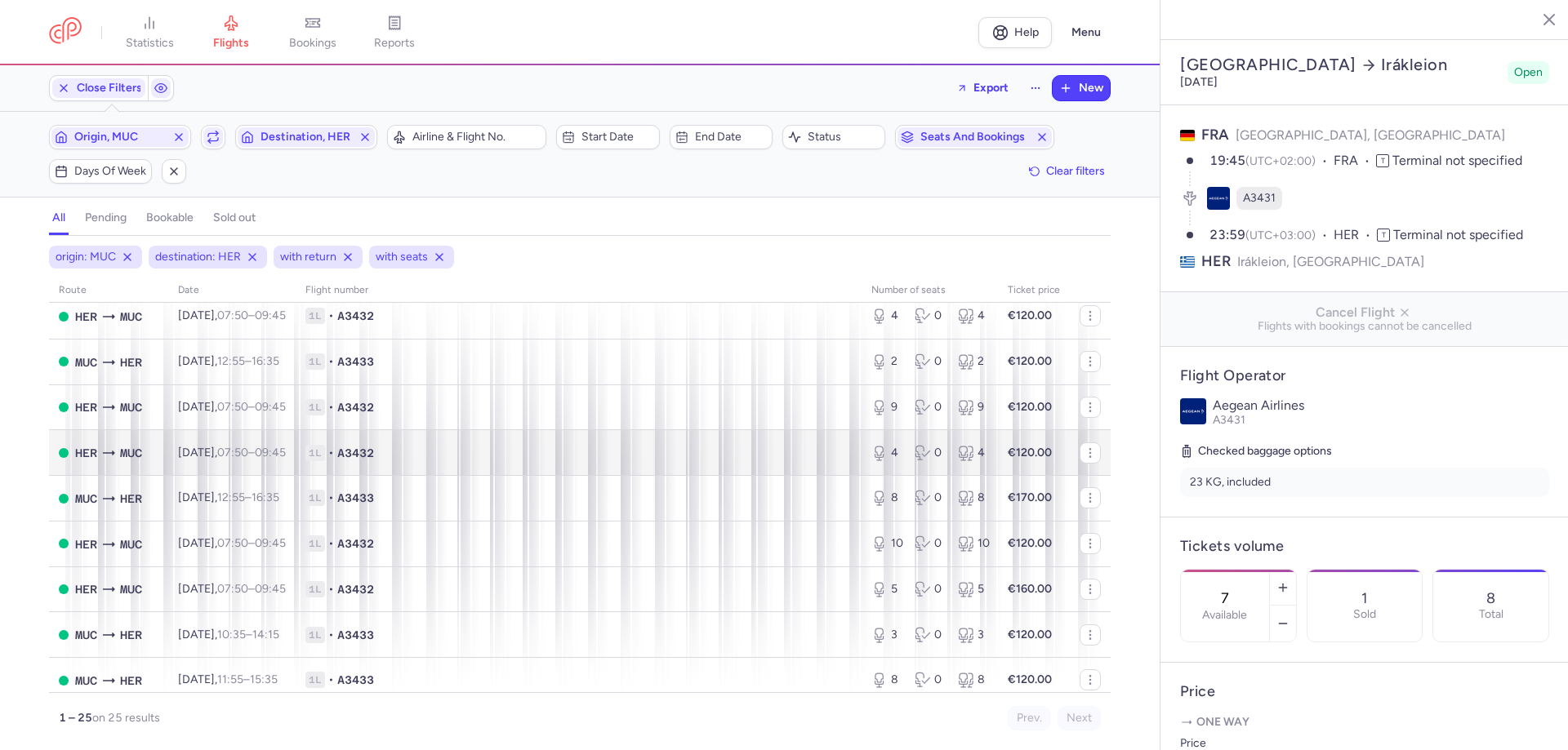
scroll to position [490, 0]
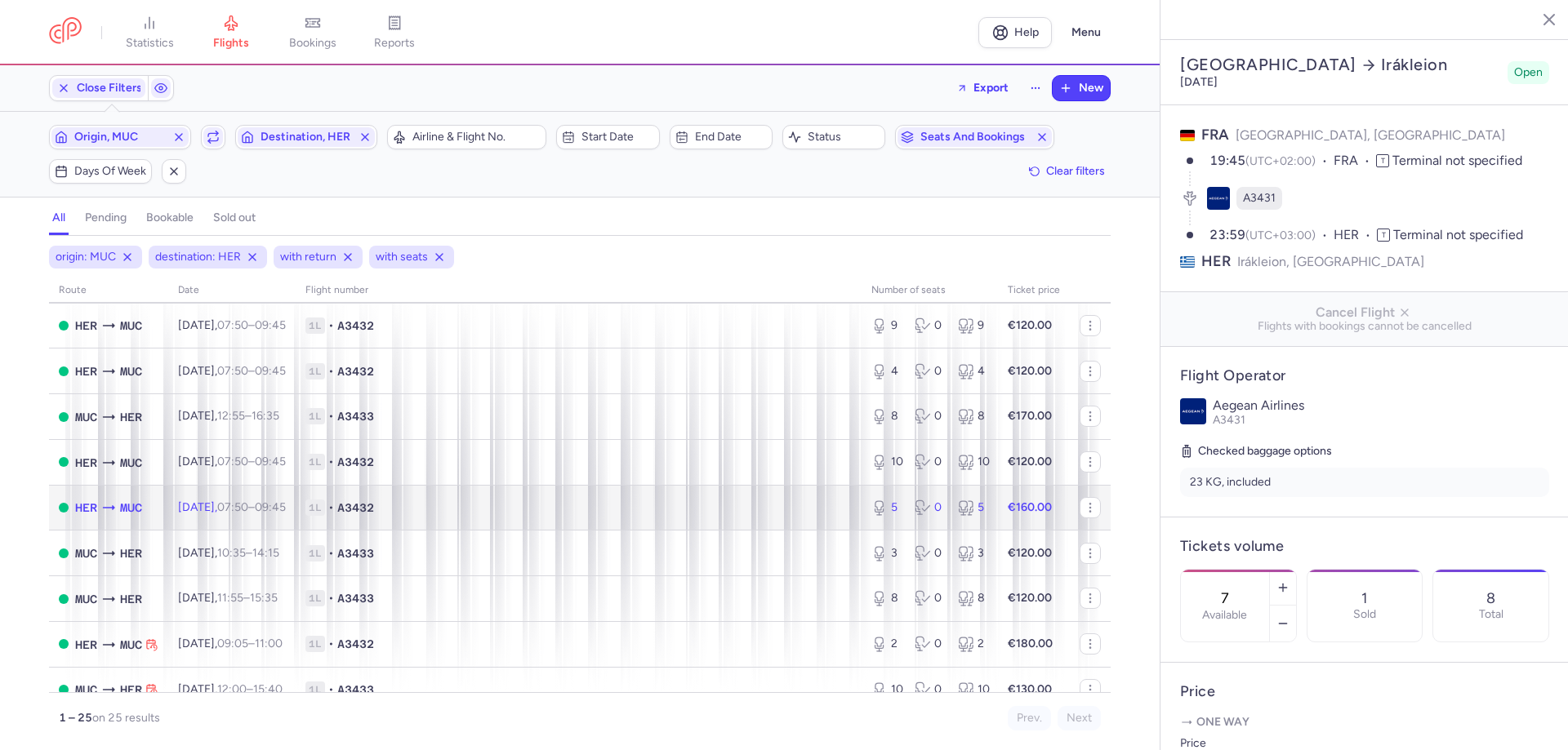
click at [283, 519] on td "[DATE] 07:50 – 09:45 +0" at bounding box center [231, 508] width 127 height 46
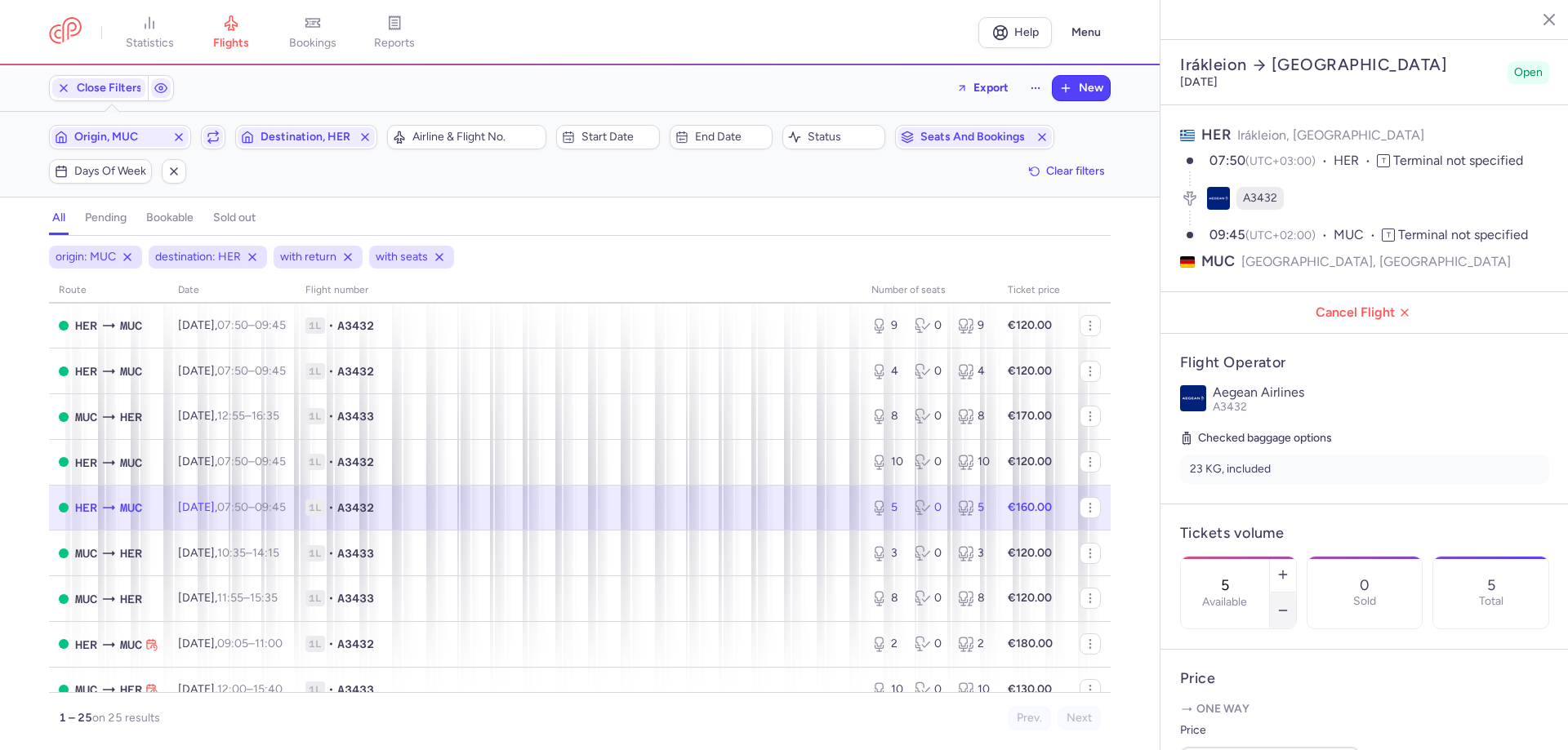
click at [1290, 604] on icon "button" at bounding box center [1282, 610] width 14 height 14
type input "2"
click at [1238, 722] on span "Save changes" at bounding box center [1235, 718] width 81 height 14
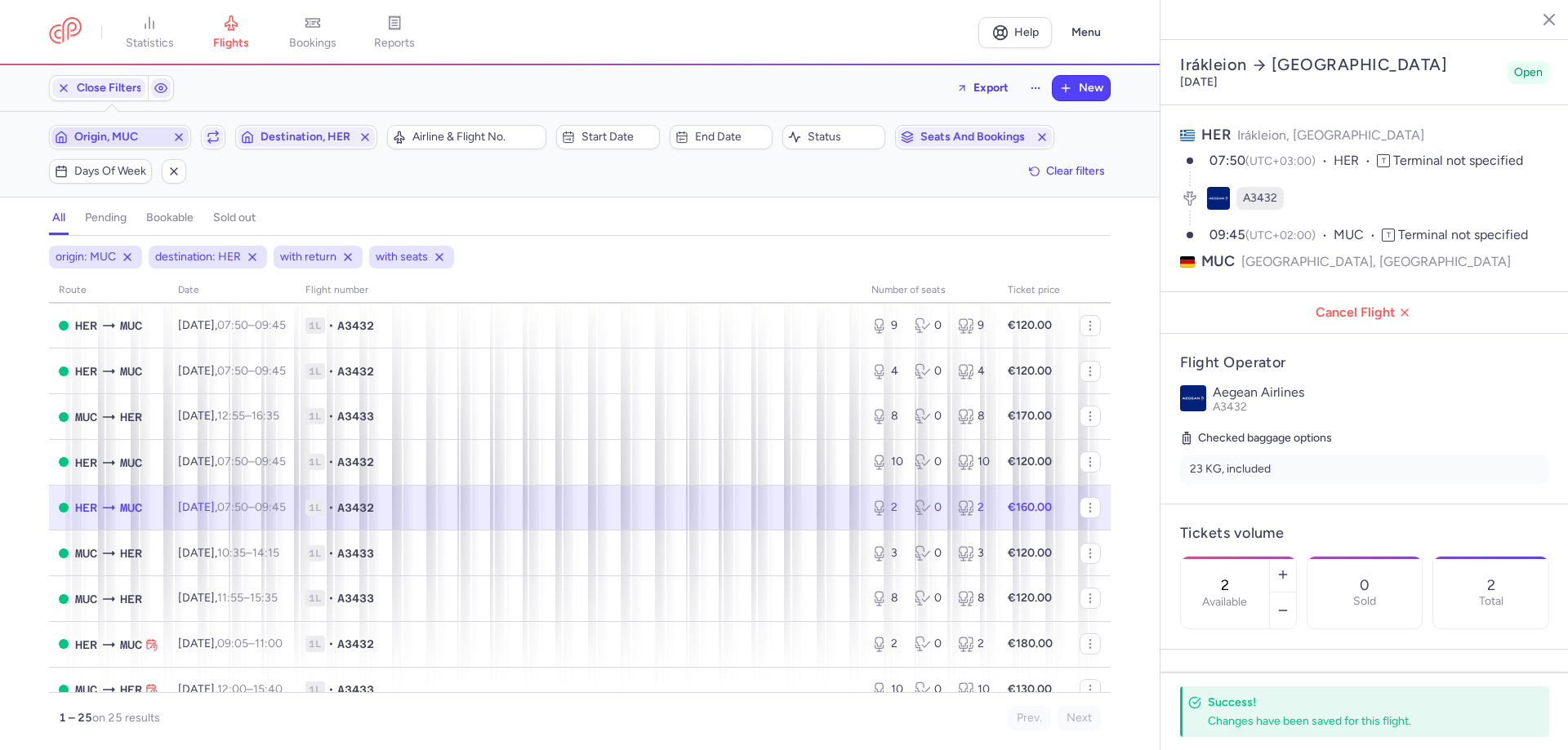
click at [157, 131] on span "Origin, MUC" at bounding box center [121, 137] width 92 height 14
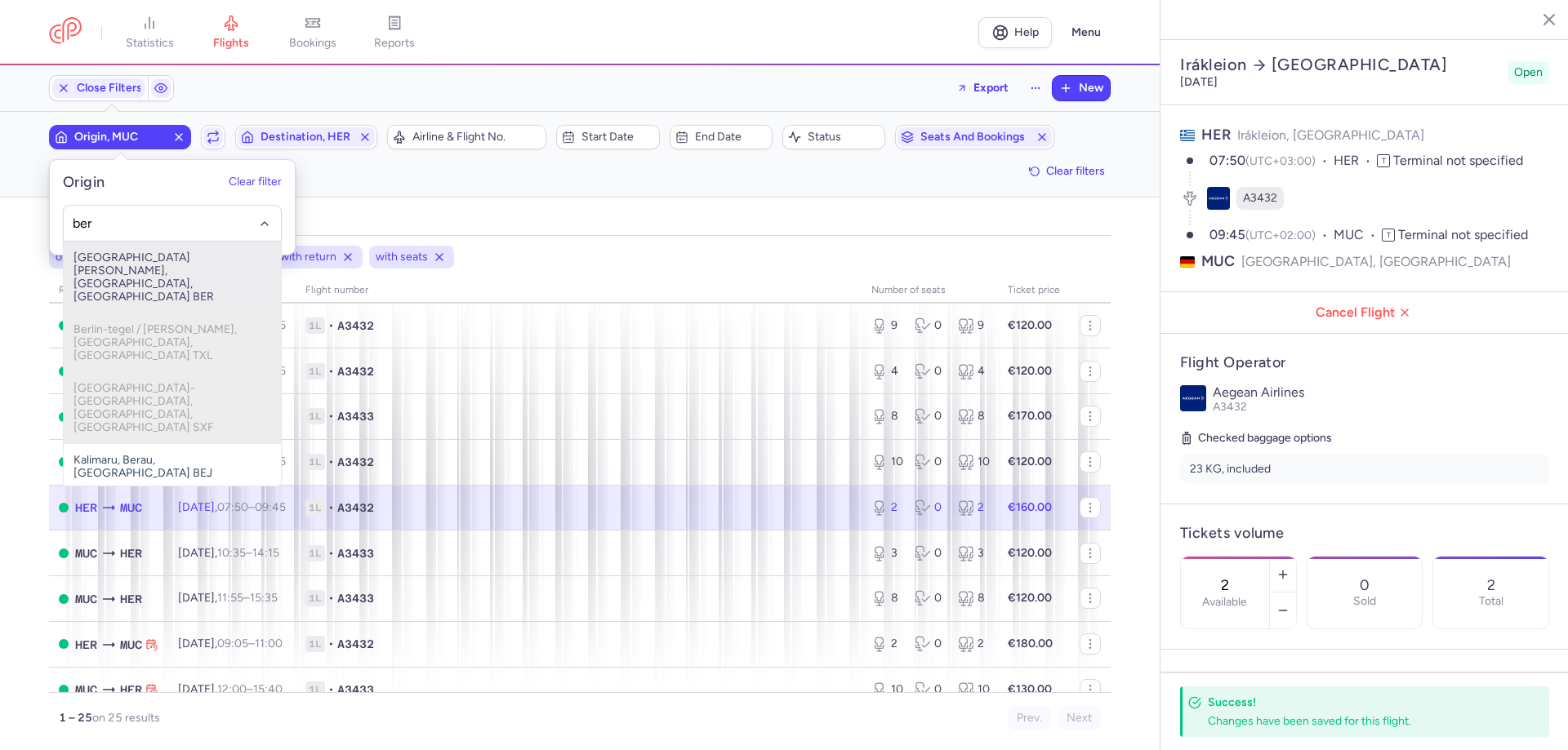
click at [118, 263] on span "[GEOGRAPHIC_DATA][PERSON_NAME], [GEOGRAPHIC_DATA], [GEOGRAPHIC_DATA] BER" at bounding box center [172, 277] width 217 height 72
type input "ber"
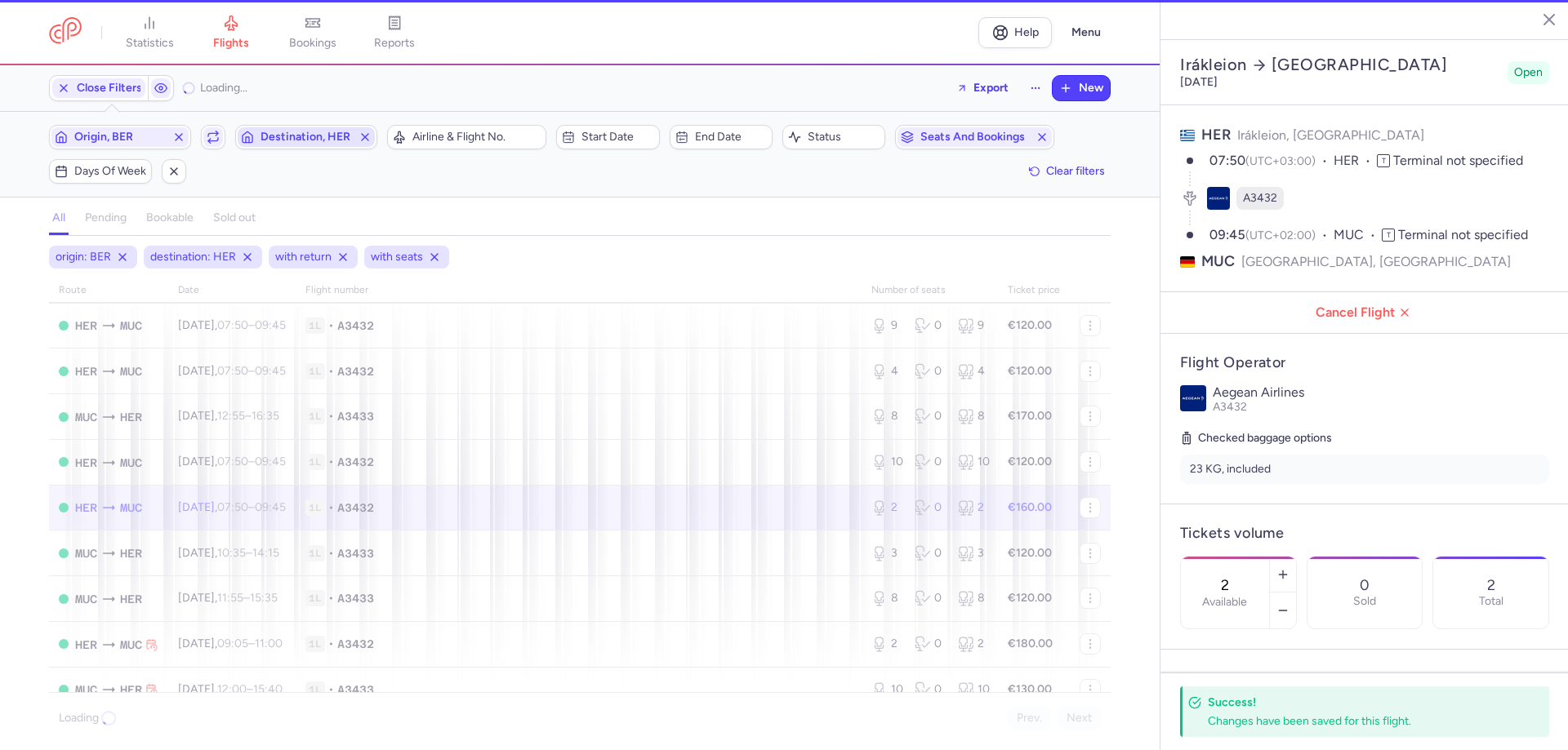
click at [287, 135] on span "Destination, HER" at bounding box center [306, 137] width 92 height 14
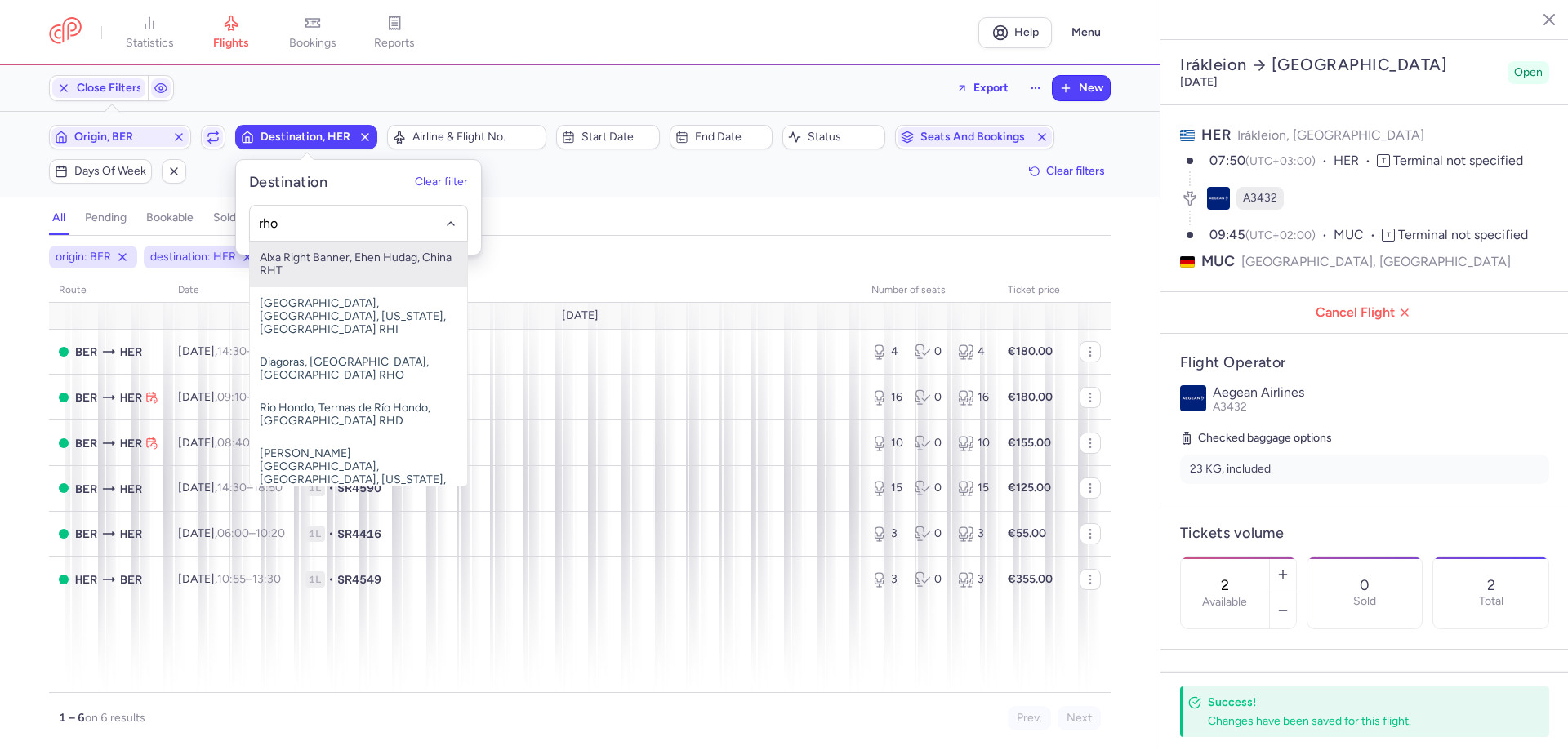
click at [304, 248] on span "Alxa Right Banner, Ehen Hudag, China RHT" at bounding box center [358, 264] width 217 height 46
type input "rho"
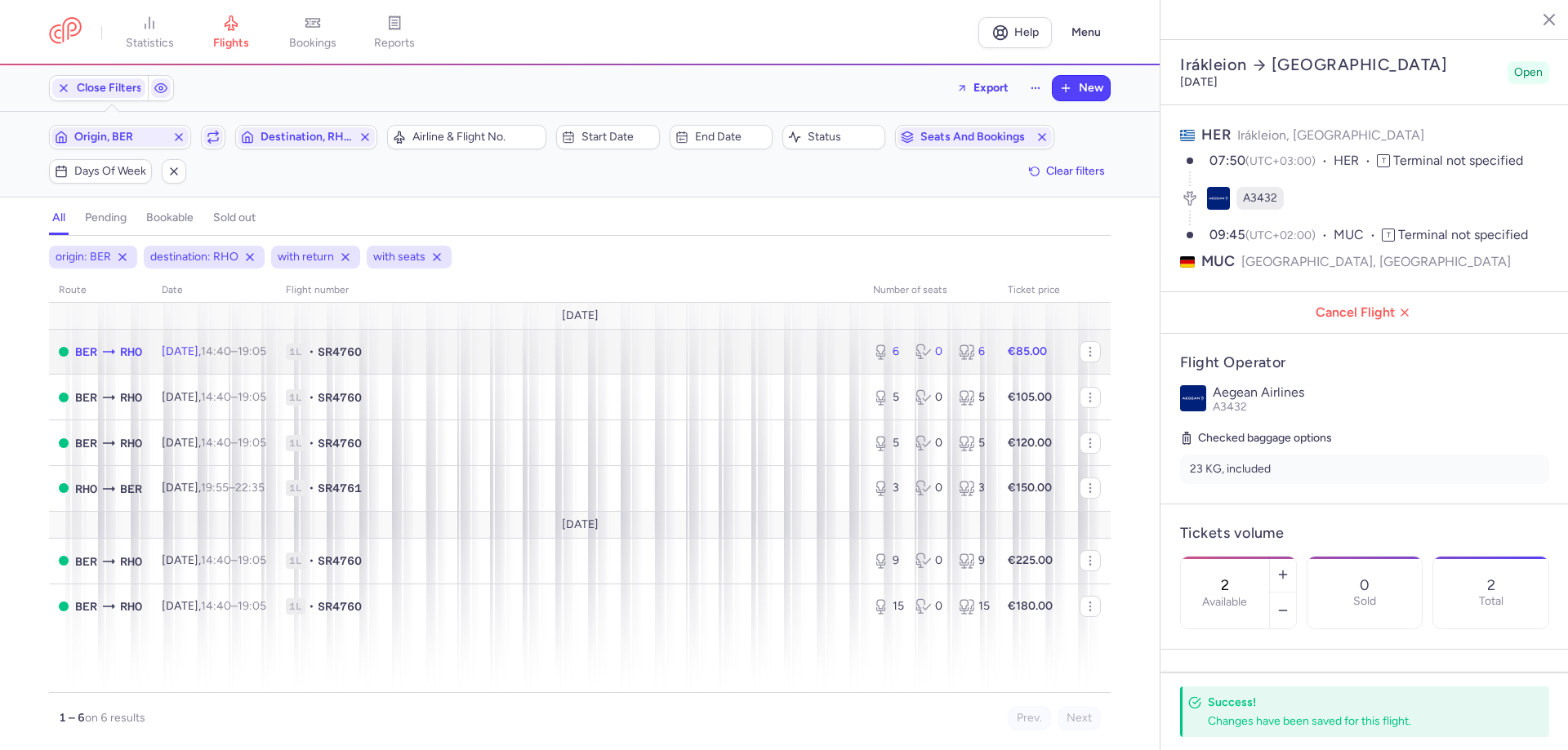
click at [362, 357] on span "SR4760" at bounding box center [340, 352] width 44 height 16
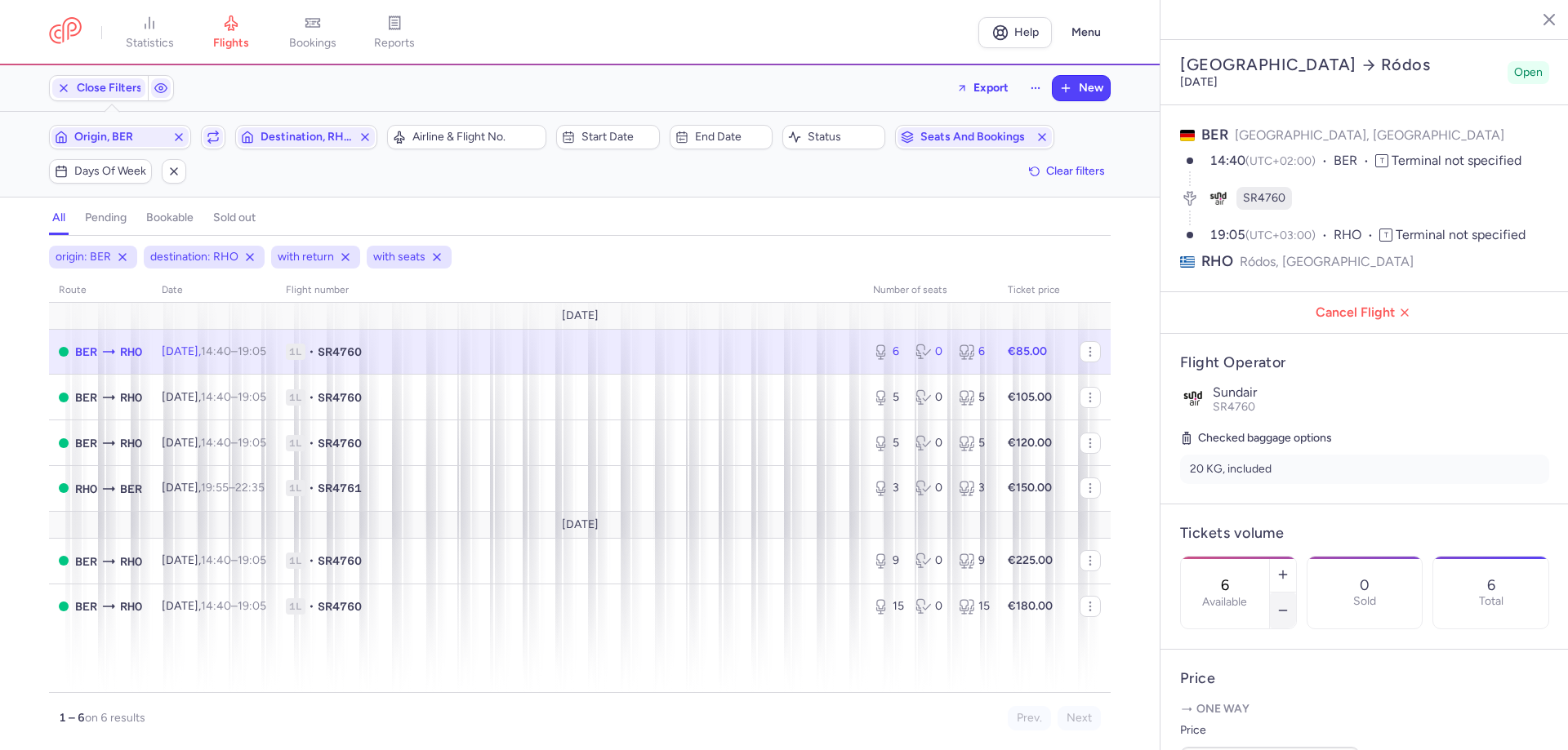
click at [1296, 592] on button "button" at bounding box center [1282, 610] width 26 height 36
click at [1290, 604] on icon "button" at bounding box center [1282, 610] width 14 height 14
click at [1243, 720] on span "Save changes" at bounding box center [1235, 718] width 81 height 14
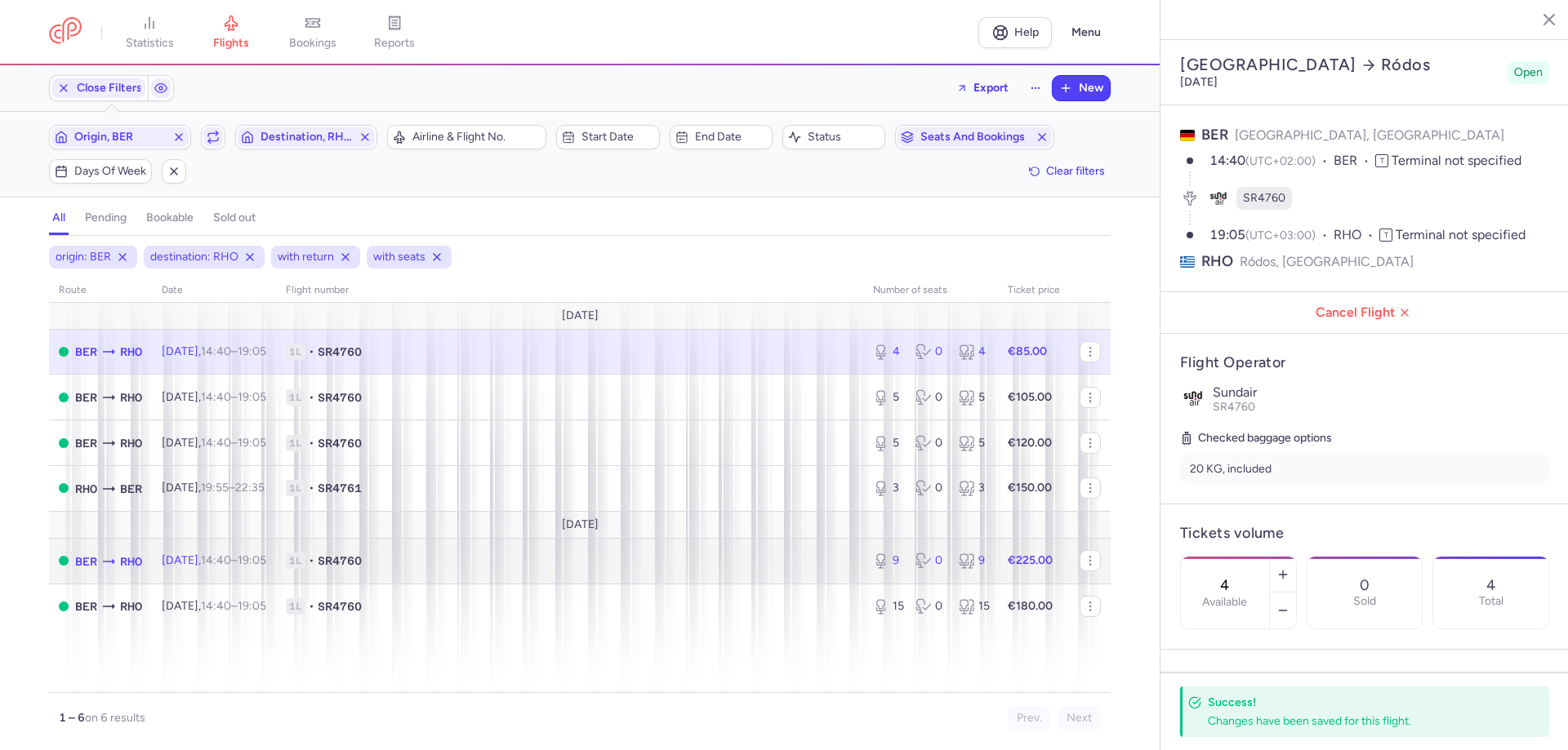
click at [231, 575] on td "[DATE] 14:40 – 19:05 +0" at bounding box center [214, 561] width 124 height 46
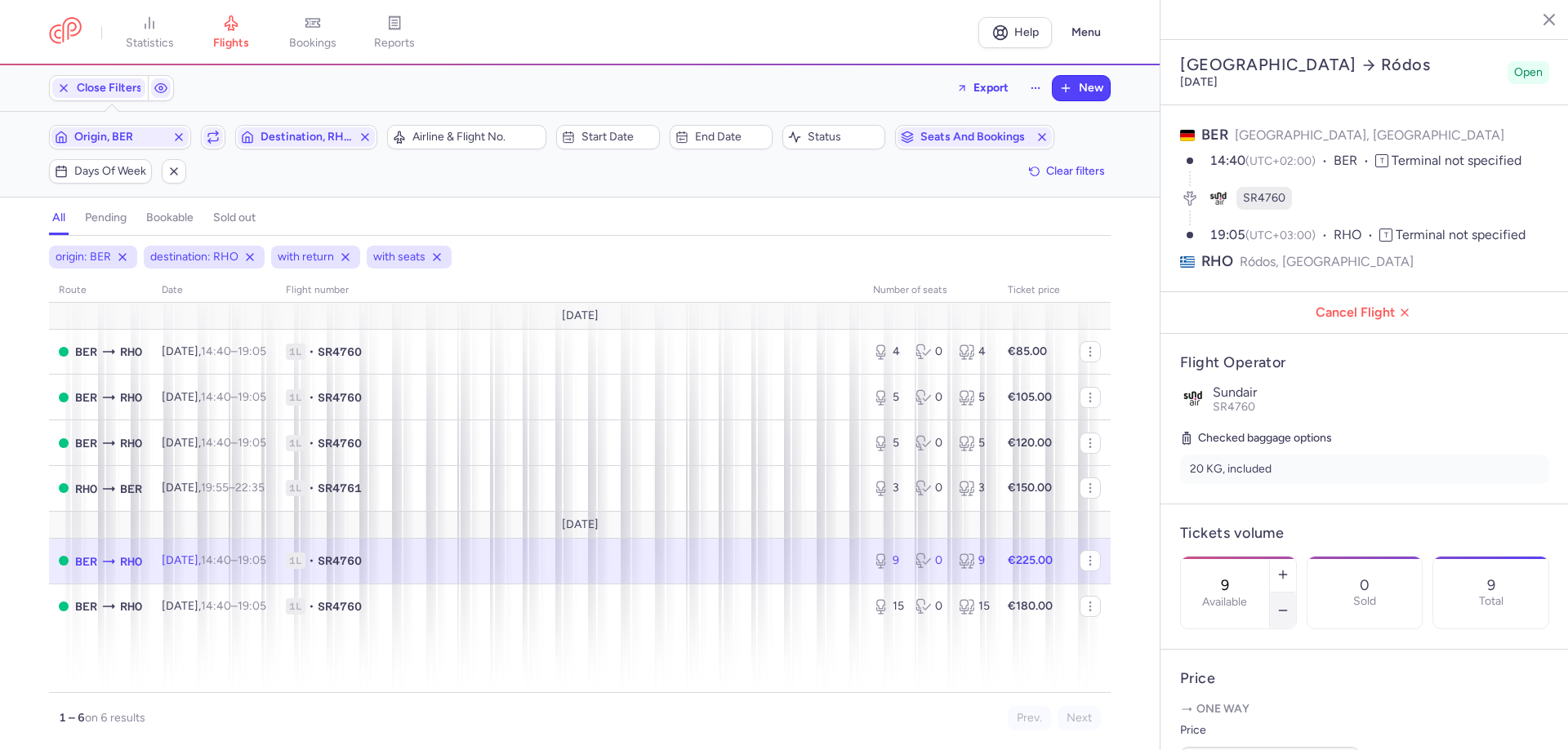
click at [1290, 604] on icon "button" at bounding box center [1282, 610] width 14 height 14
type input "7"
click at [1228, 699] on footer "Save changes" at bounding box center [1364, 718] width 408 height 63
click at [1221, 726] on span "Save changes" at bounding box center [1235, 718] width 81 height 14
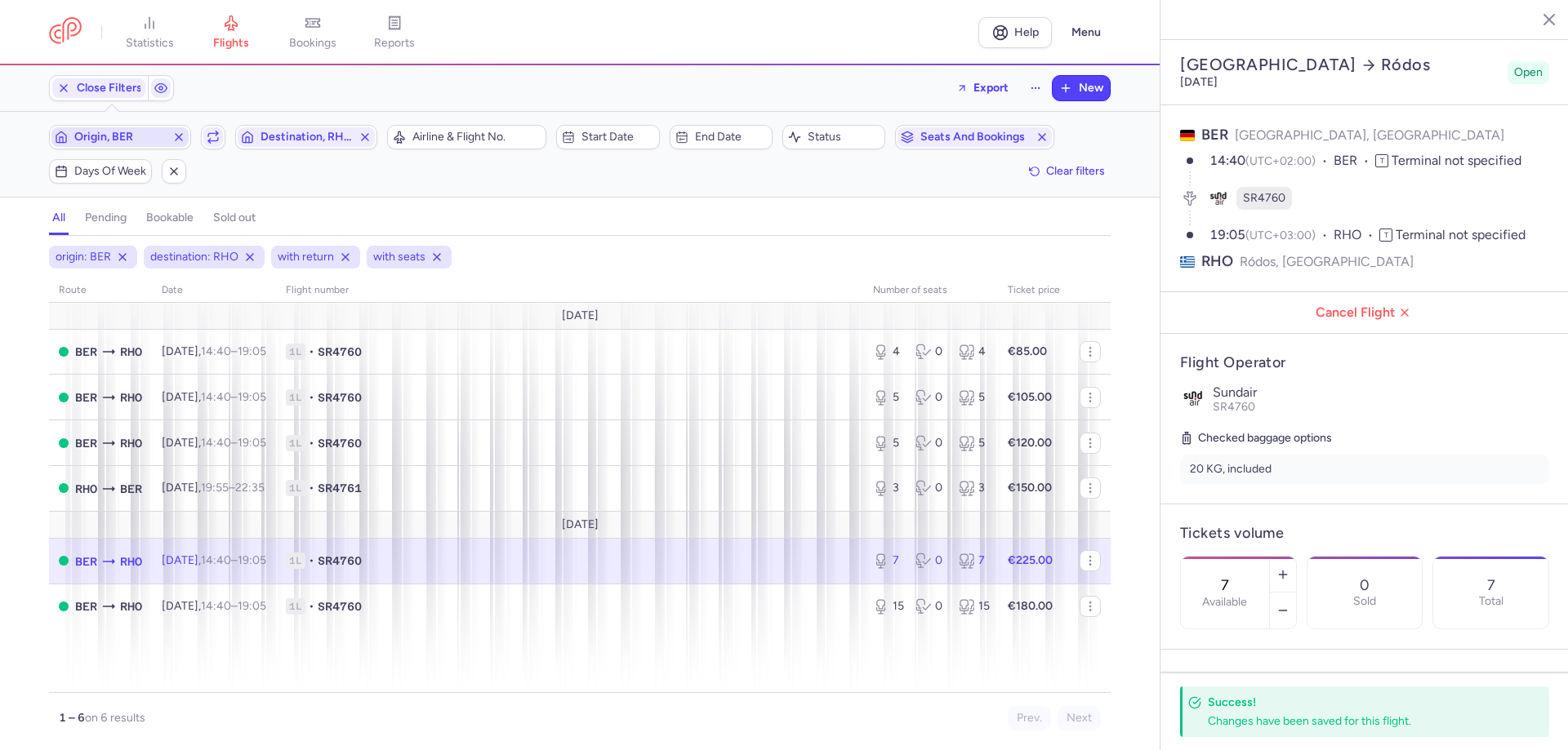
click at [127, 135] on span "Origin, BER" at bounding box center [121, 137] width 92 height 14
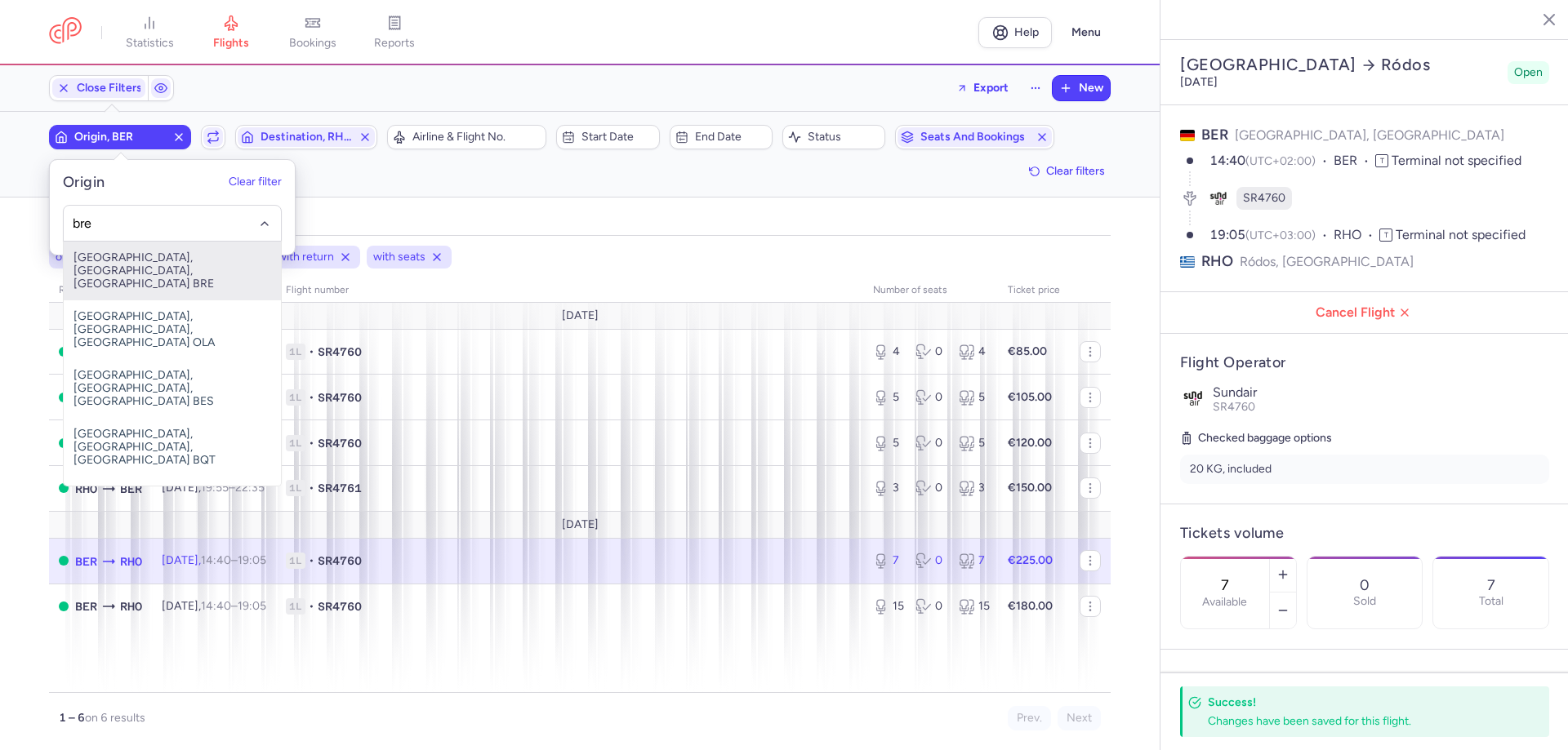
click at [143, 254] on span "[GEOGRAPHIC_DATA], [GEOGRAPHIC_DATA], [GEOGRAPHIC_DATA] BRE" at bounding box center [172, 270] width 217 height 59
type input "bre"
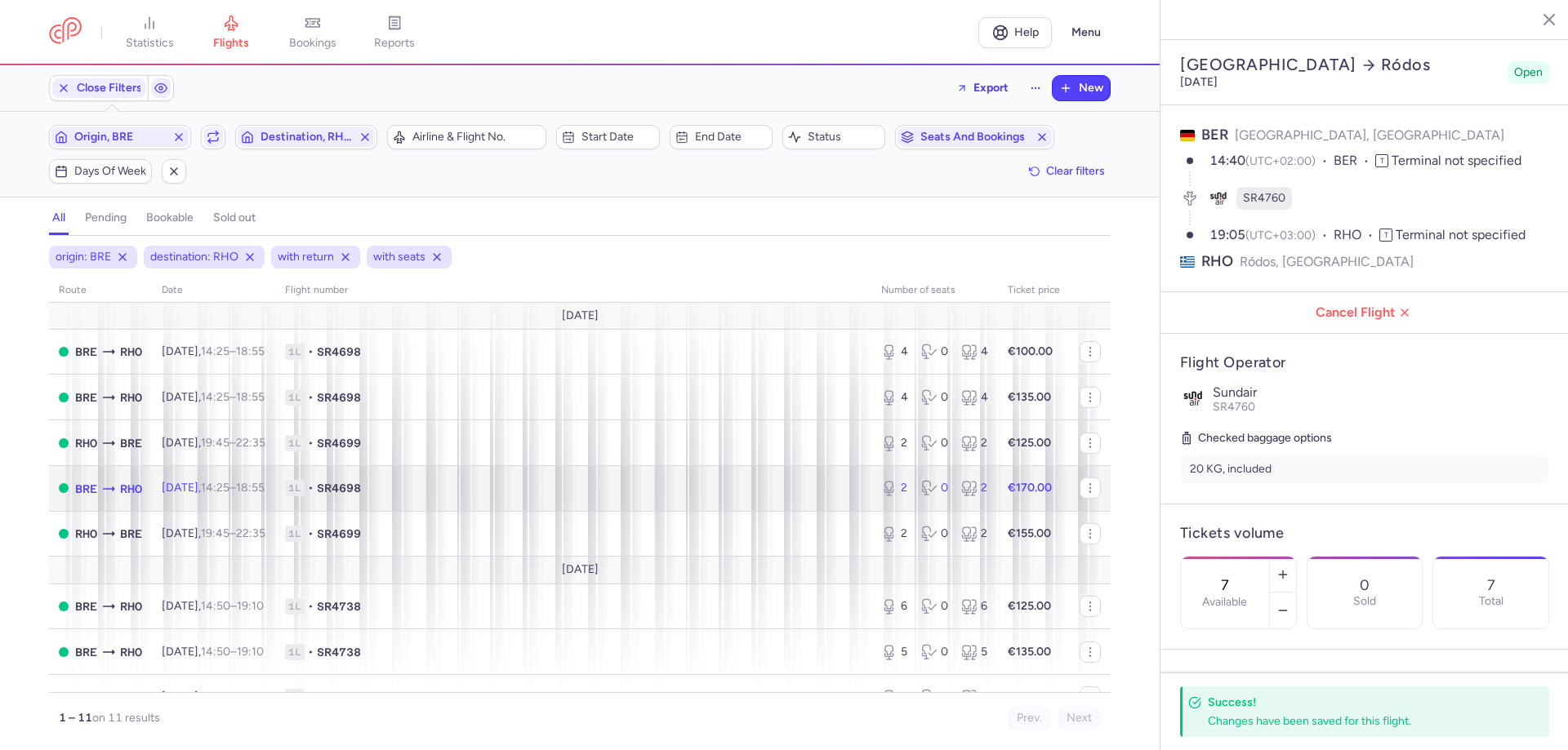
click at [214, 491] on span "[DATE] 14:25 – 18:55 +0" at bounding box center [213, 487] width 103 height 14
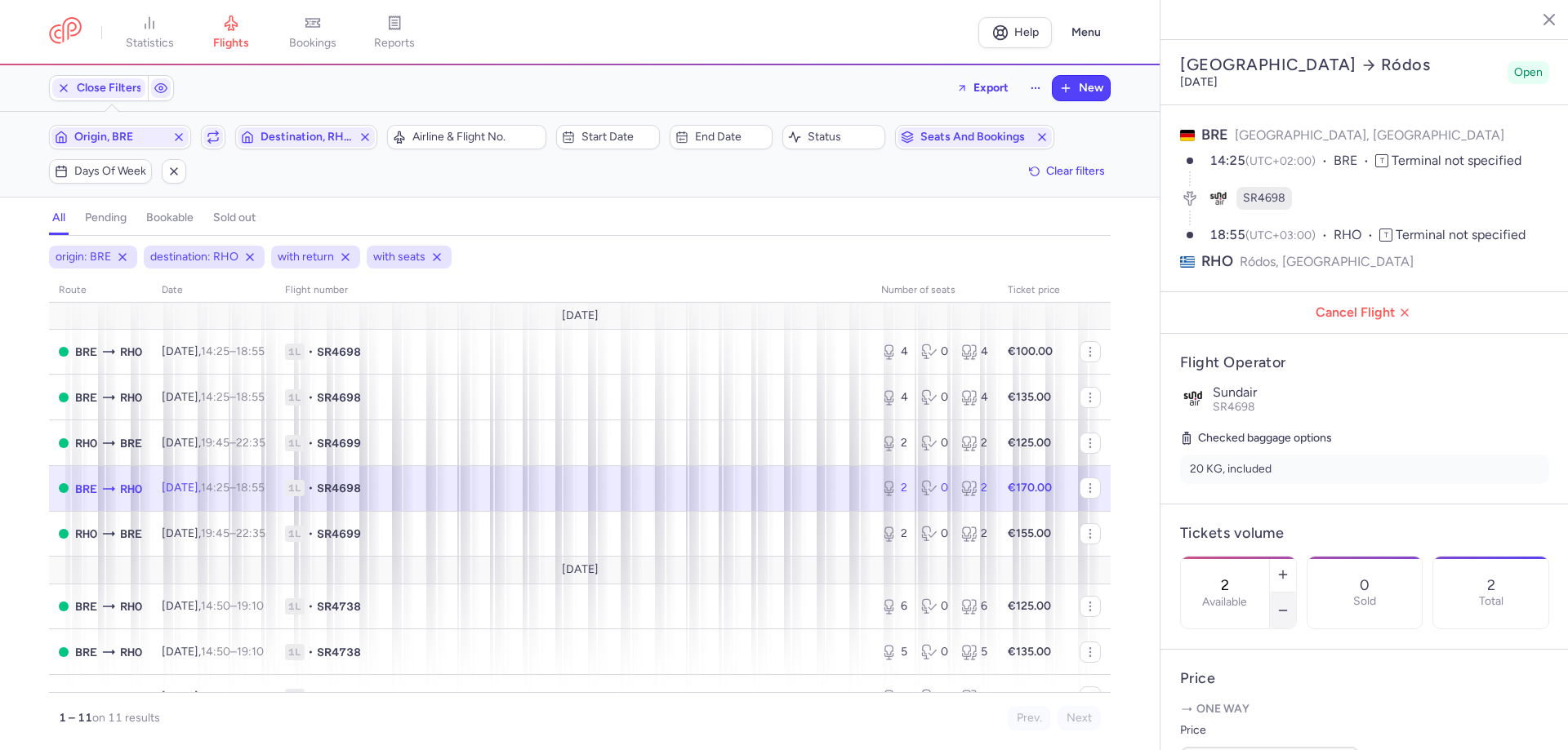
click at [1290, 604] on icon "button" at bounding box center [1282, 610] width 14 height 14
click at [1262, 720] on span "Save changes" at bounding box center [1235, 718] width 81 height 14
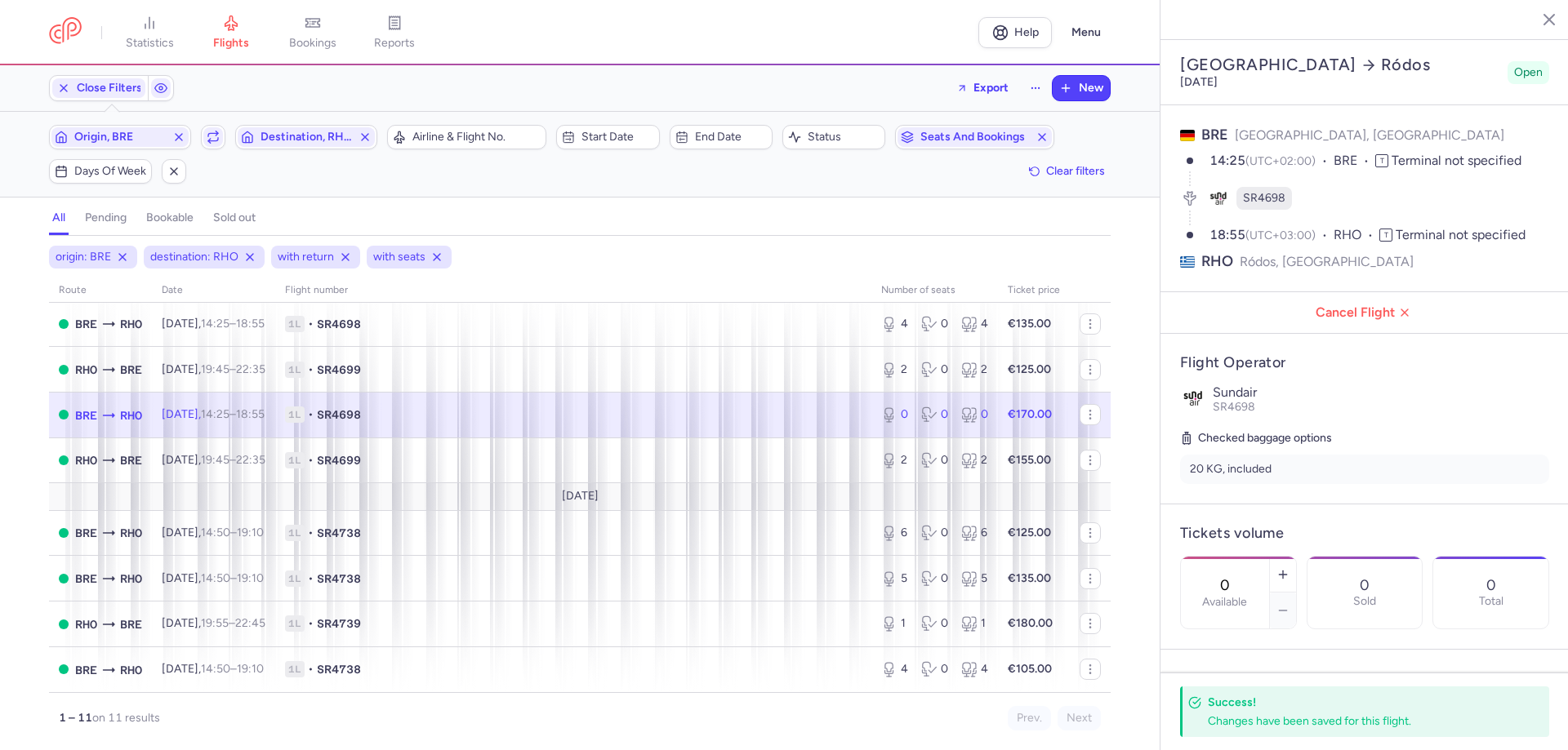
scroll to position [163, 0]
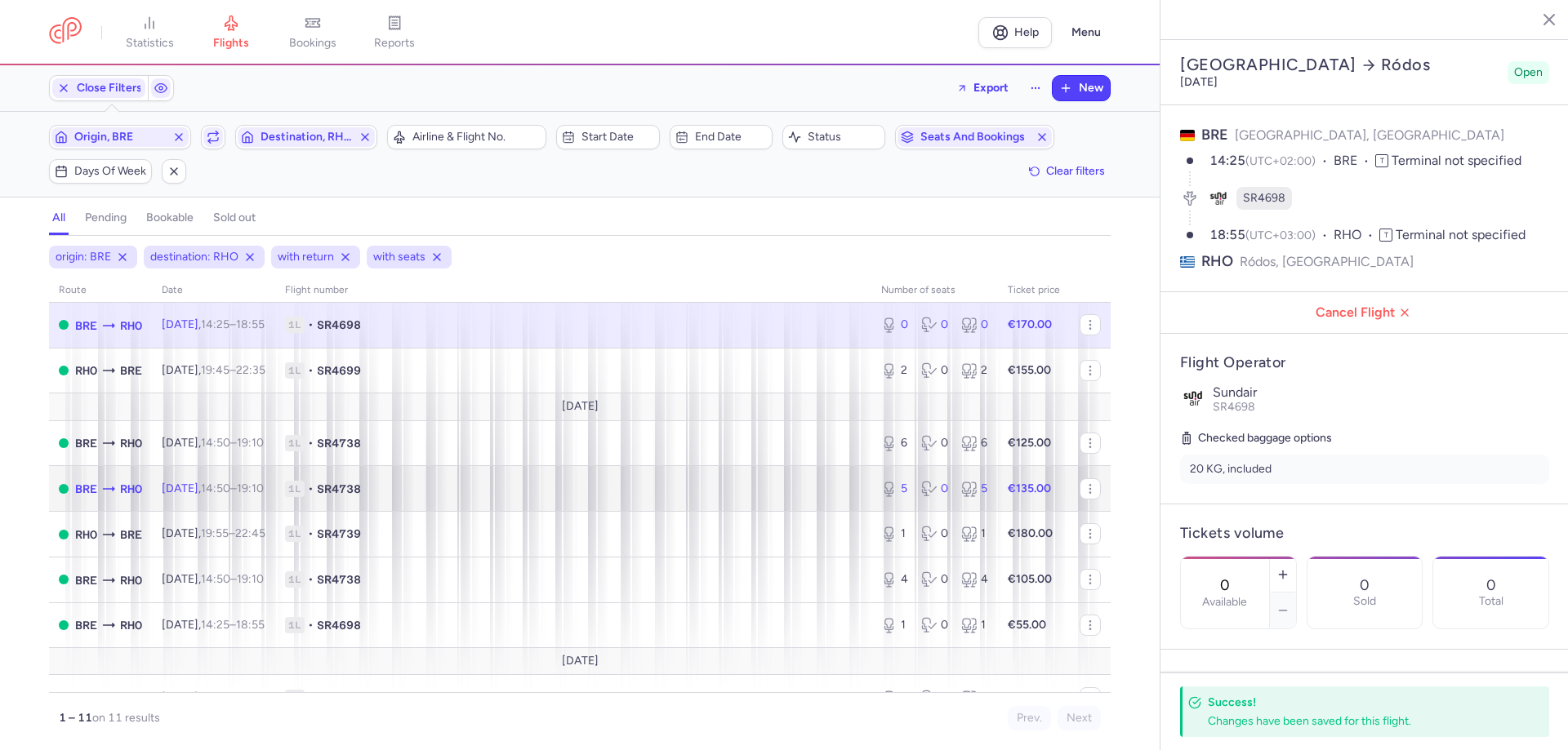
click at [264, 489] on time "19:10 +0" at bounding box center [250, 488] width 27 height 14
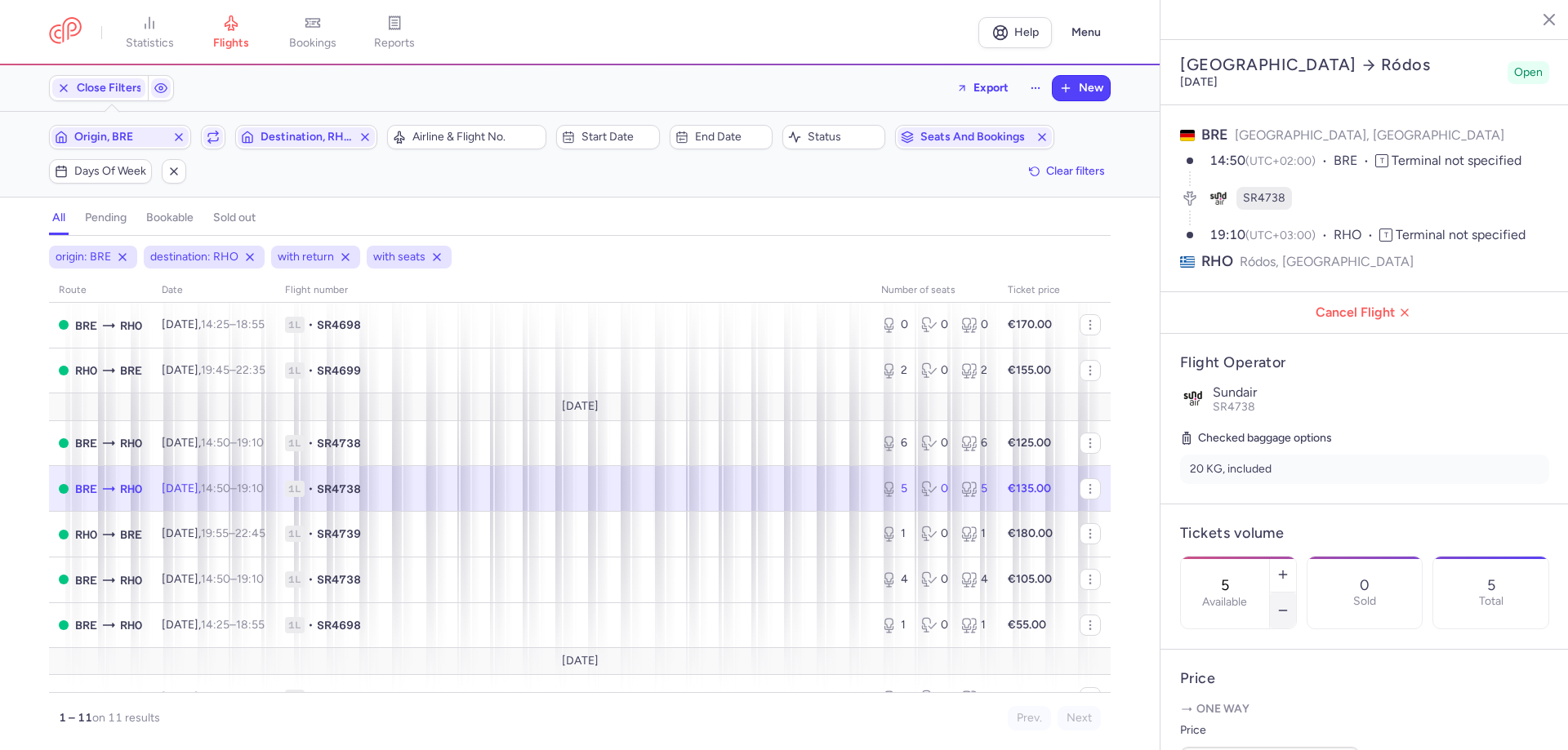
click at [1290, 604] on icon "button" at bounding box center [1282, 610] width 14 height 14
type input "3"
click at [1239, 713] on span "Save changes" at bounding box center [1235, 718] width 81 height 14
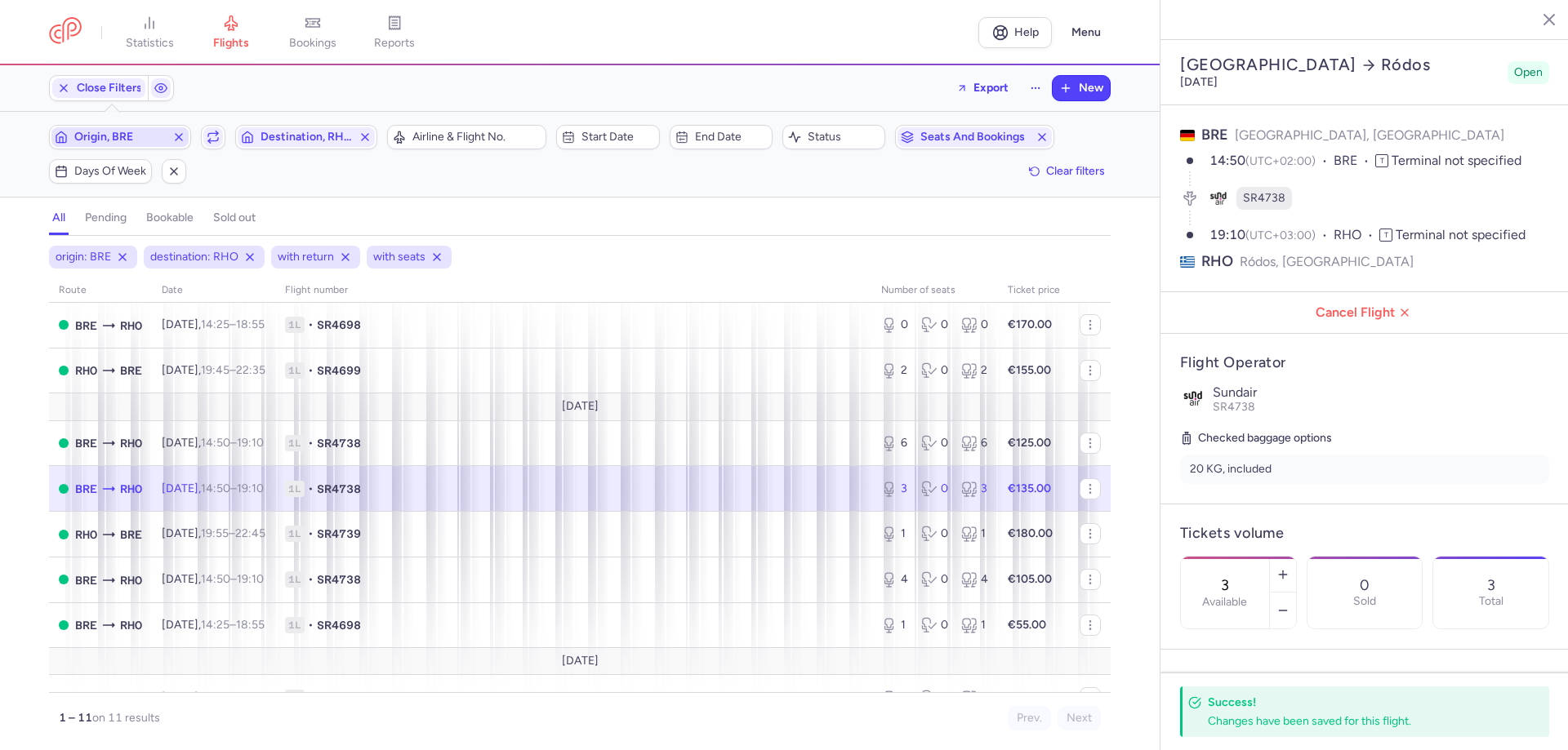
click at [128, 136] on span "Origin, BRE" at bounding box center [121, 137] width 92 height 14
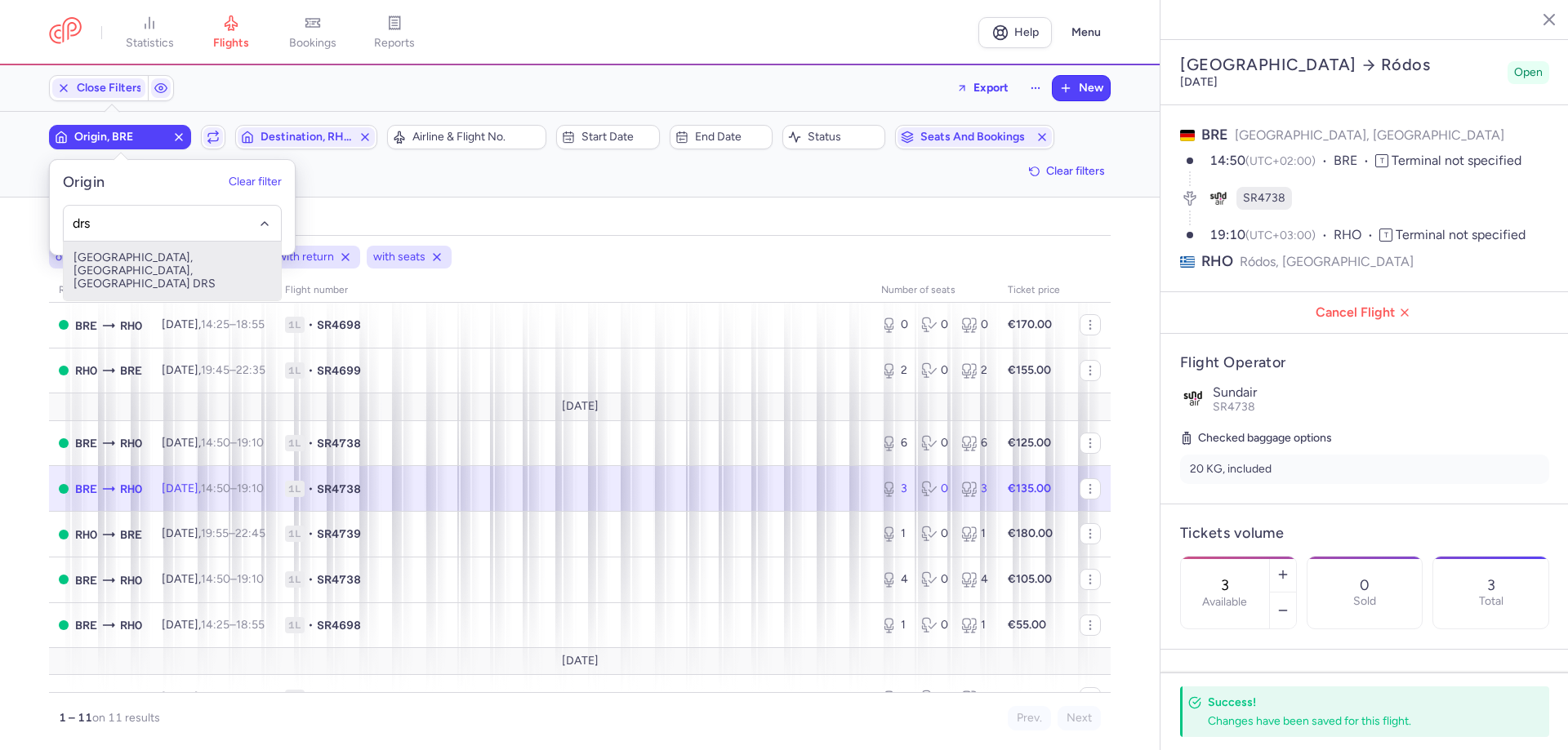
click at [141, 260] on span "[GEOGRAPHIC_DATA], [GEOGRAPHIC_DATA], [GEOGRAPHIC_DATA] DRS" at bounding box center [172, 270] width 217 height 59
type input "drs"
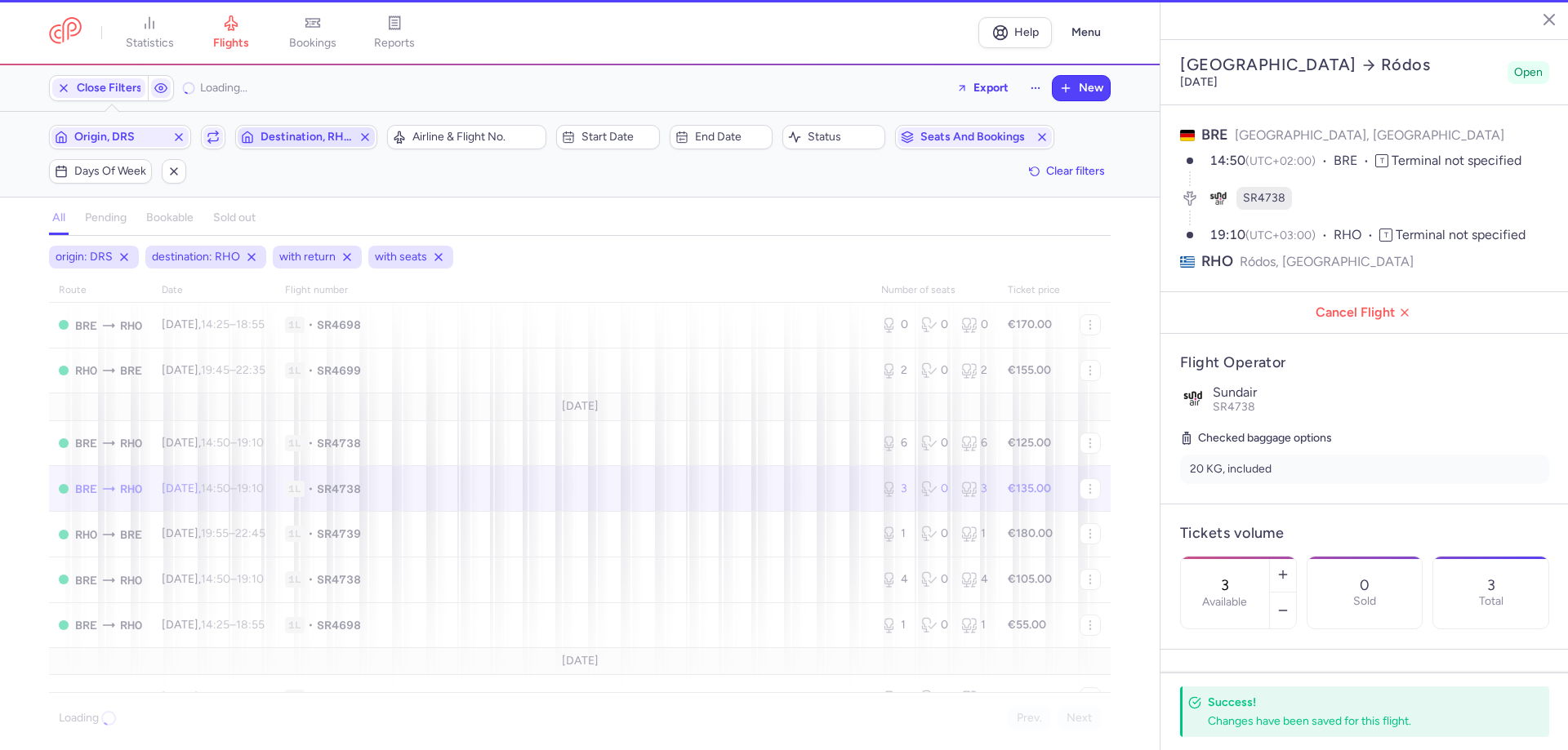
click at [302, 132] on span "Destination, RHO" at bounding box center [306, 137] width 92 height 14
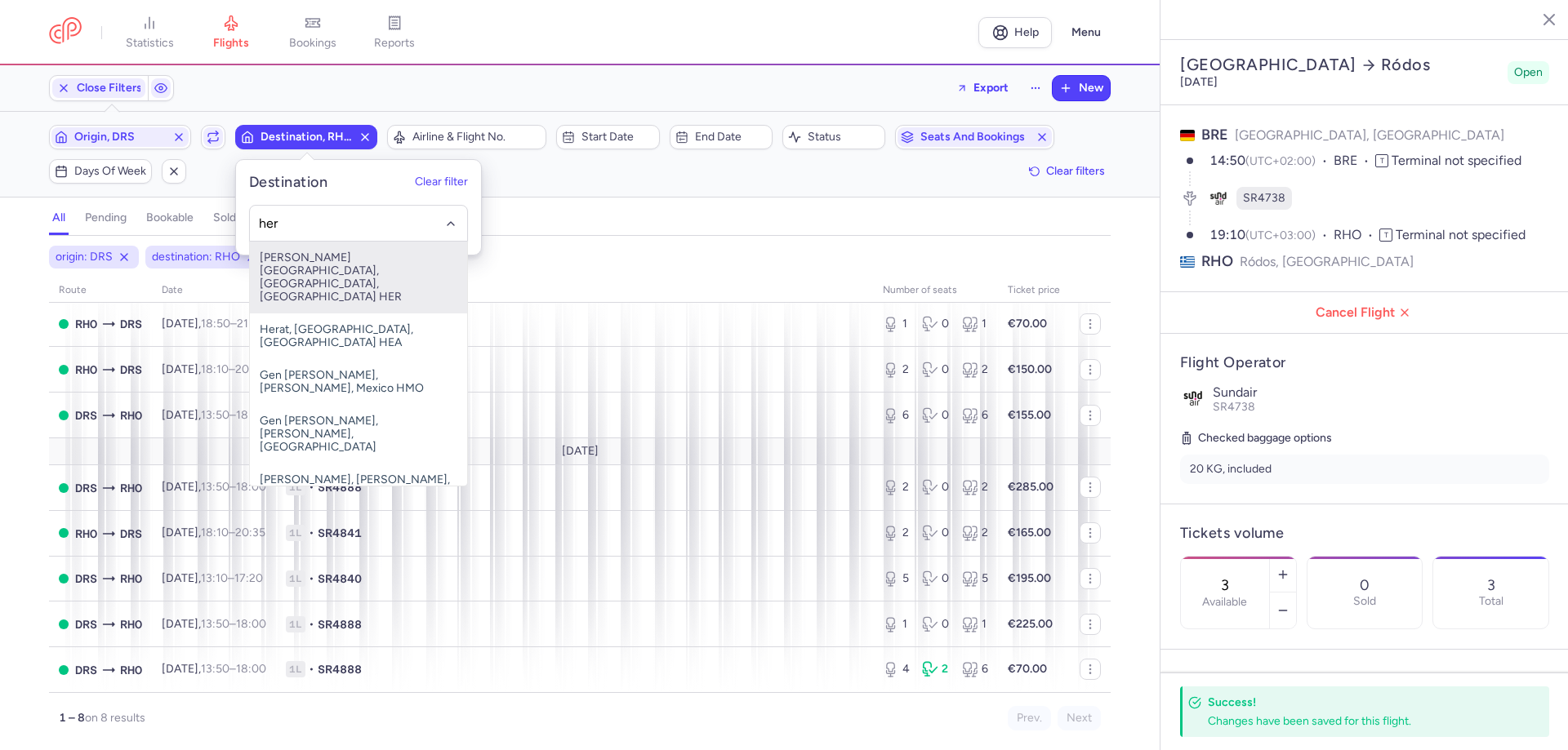
click at [311, 266] on span "[PERSON_NAME][GEOGRAPHIC_DATA], [GEOGRAPHIC_DATA], [GEOGRAPHIC_DATA] HER" at bounding box center [358, 277] width 217 height 72
type input "her"
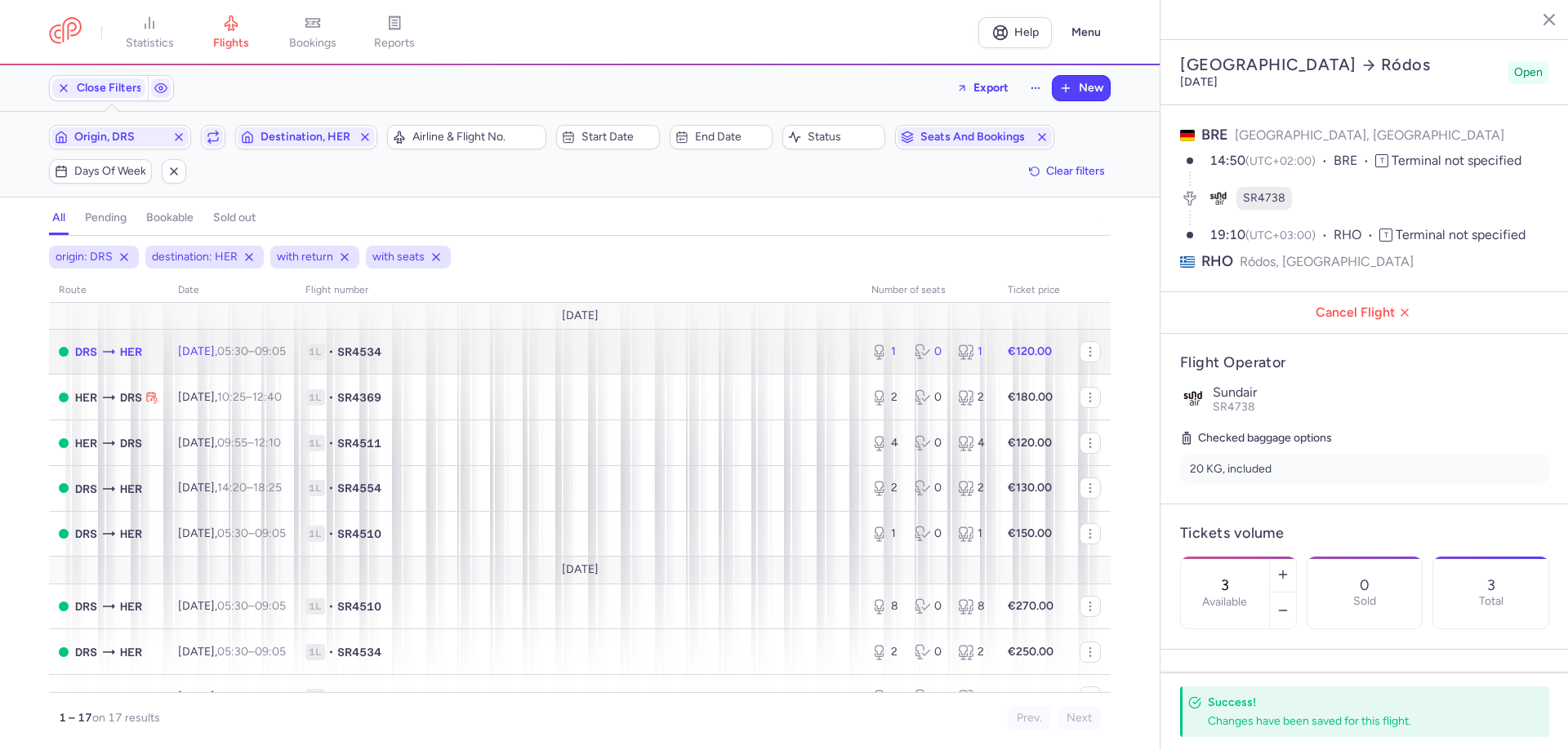
click at [249, 349] on time "05:30" at bounding box center [232, 351] width 31 height 14
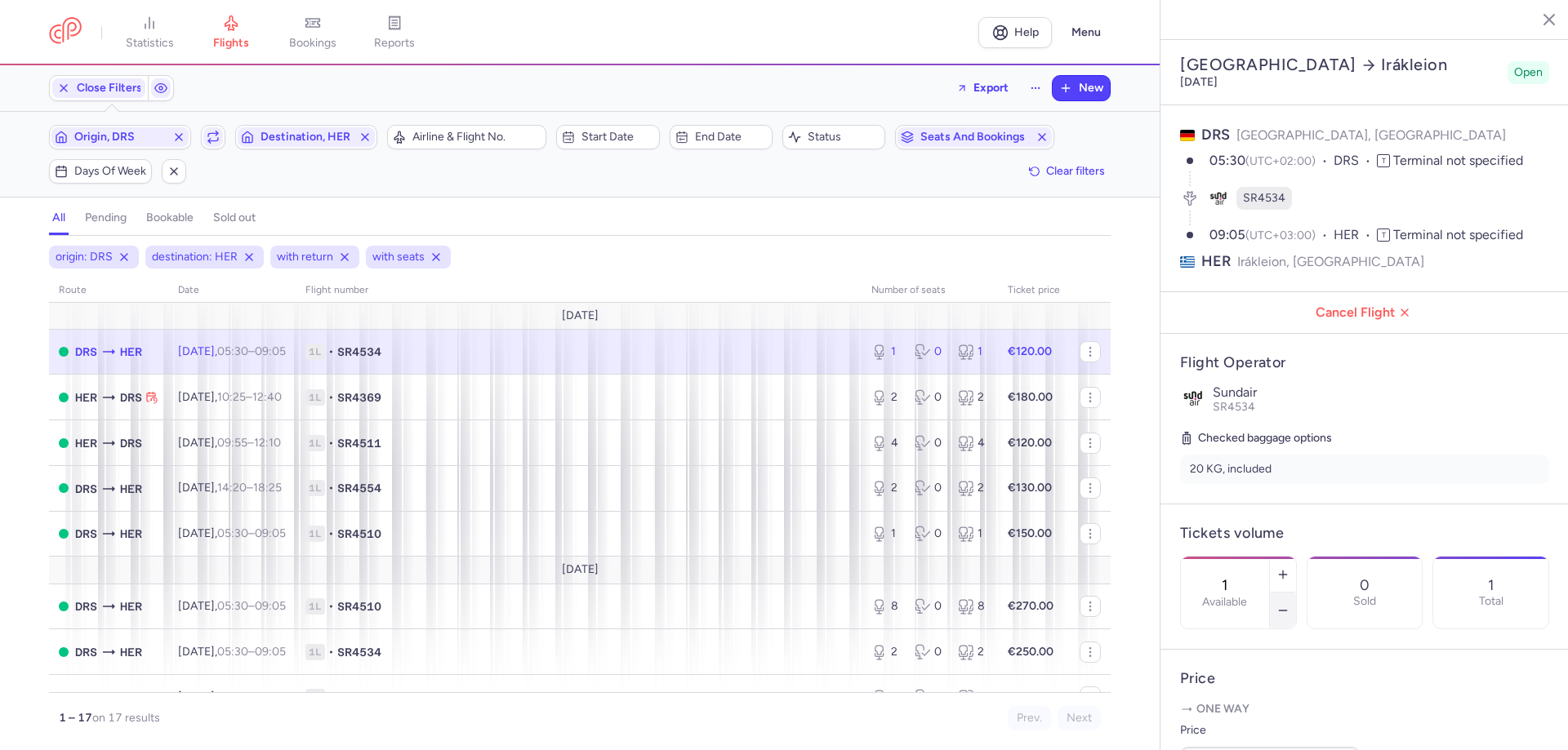
click at [1290, 604] on icon "button" at bounding box center [1282, 610] width 14 height 14
drag, startPoint x: 1263, startPoint y: 713, endPoint x: 1247, endPoint y: 713, distance: 16.0
click at [1262, 713] on span "Save changes" at bounding box center [1235, 718] width 81 height 14
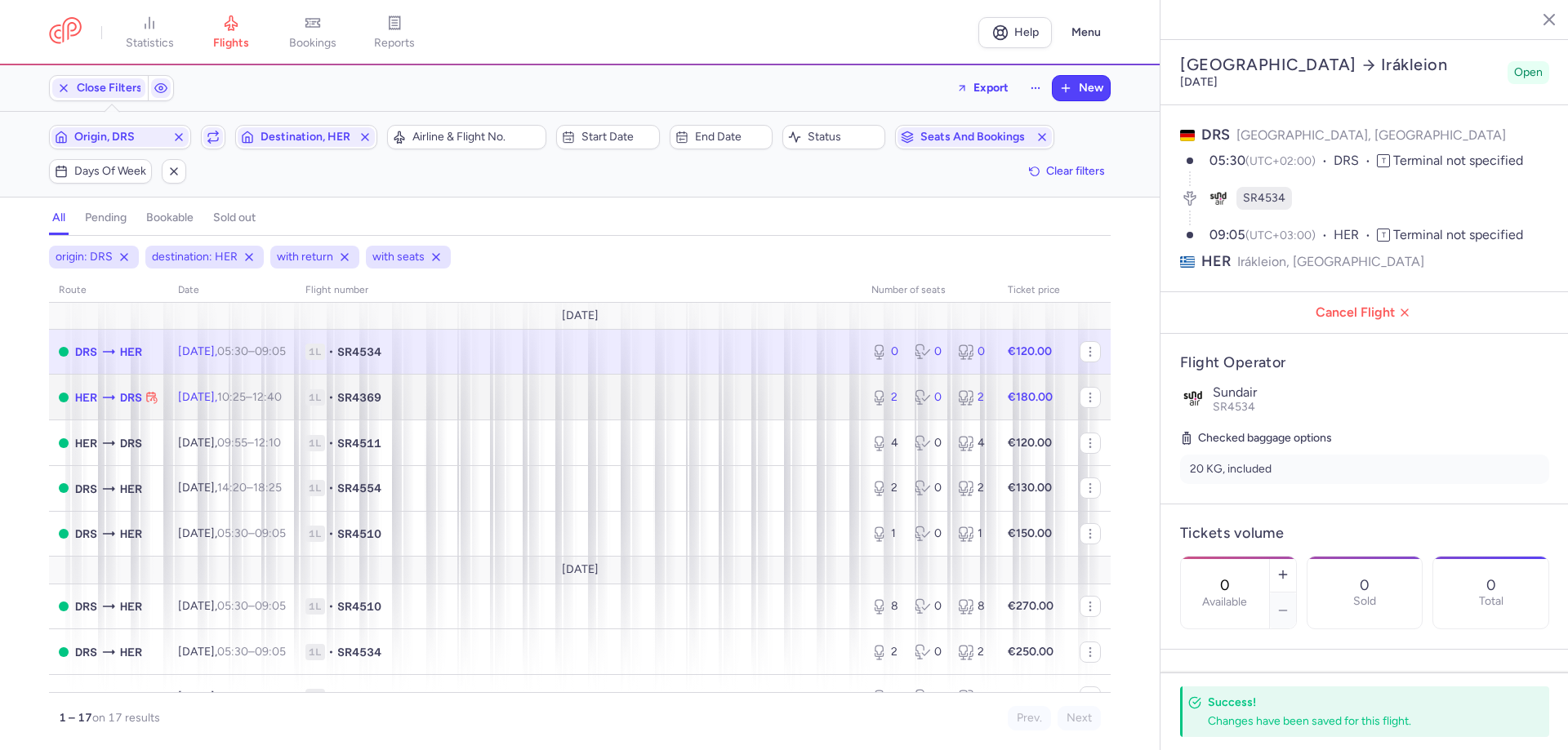
click at [286, 404] on td "[DATE] 10:25 – 12:40 +0" at bounding box center [231, 397] width 127 height 46
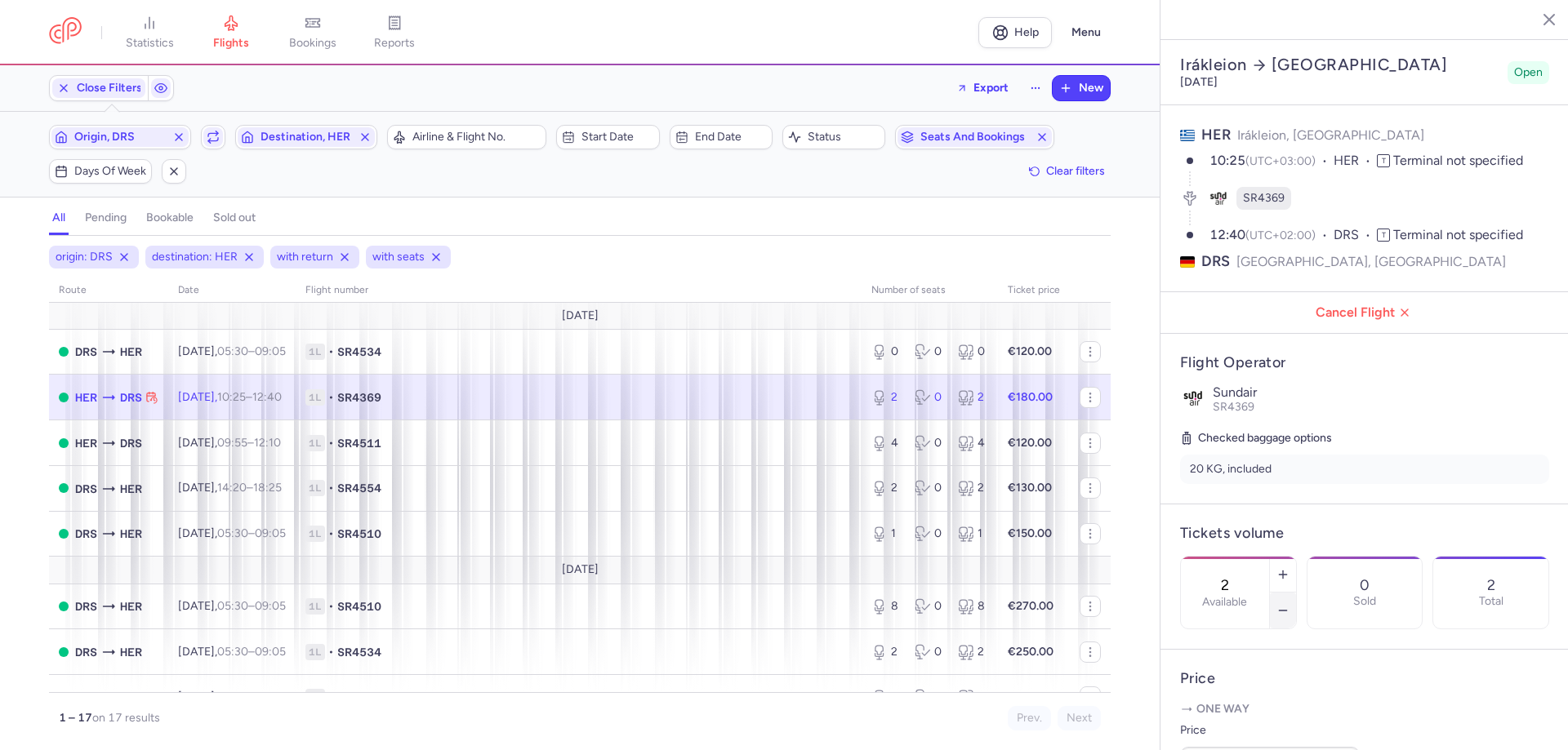
click at [1290, 604] on icon "button" at bounding box center [1282, 610] width 14 height 14
click at [1223, 720] on span "Save changes" at bounding box center [1235, 718] width 81 height 14
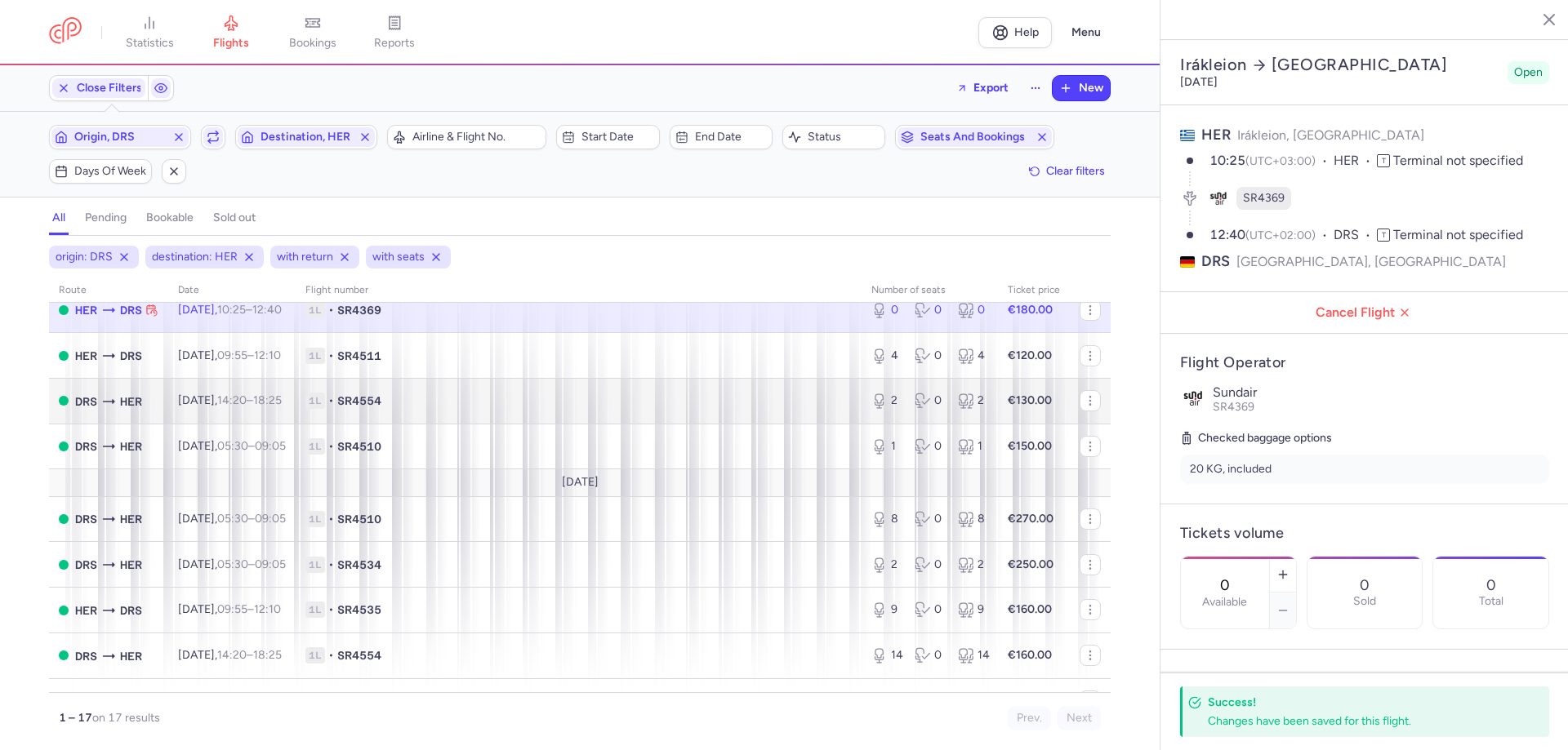
scroll to position [245, 0]
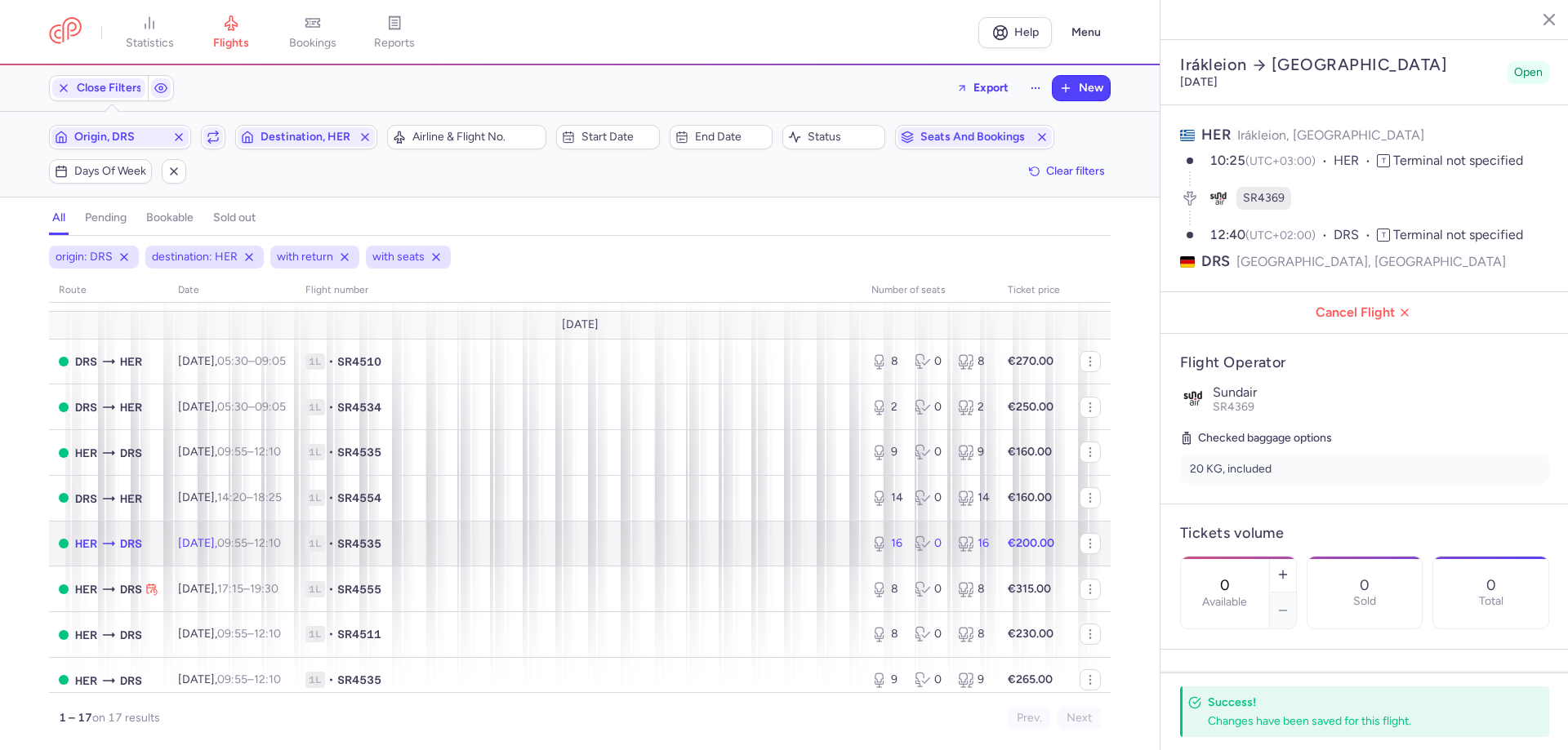
click at [295, 556] on td "[DATE] 09:55 – 12:10 +0" at bounding box center [231, 543] width 127 height 46
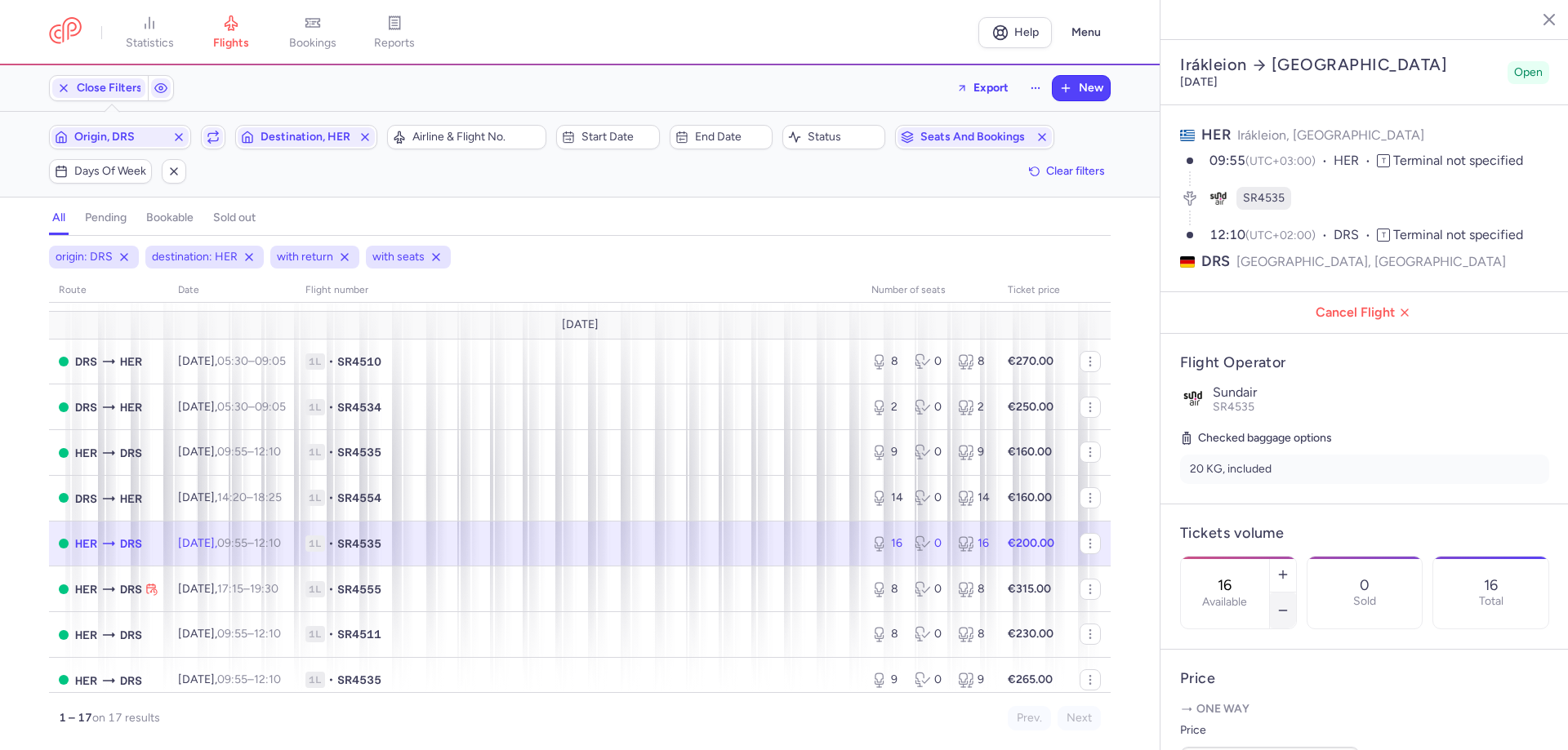
click at [1290, 604] on icon "button" at bounding box center [1282, 610] width 14 height 14
type input "14"
click at [1238, 722] on span "Save changes" at bounding box center [1235, 718] width 81 height 14
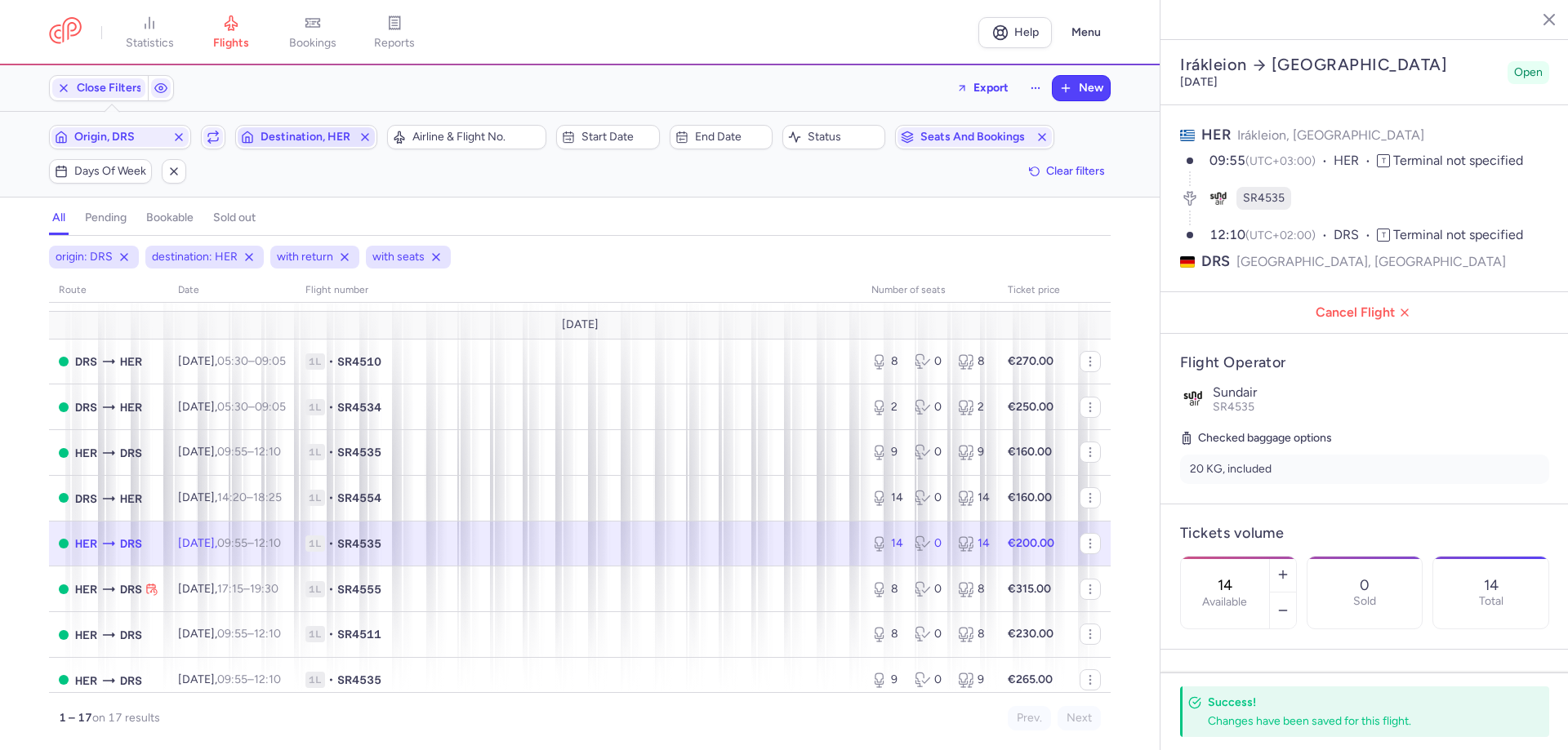
click at [267, 132] on span "Destination, HER" at bounding box center [306, 137] width 92 height 14
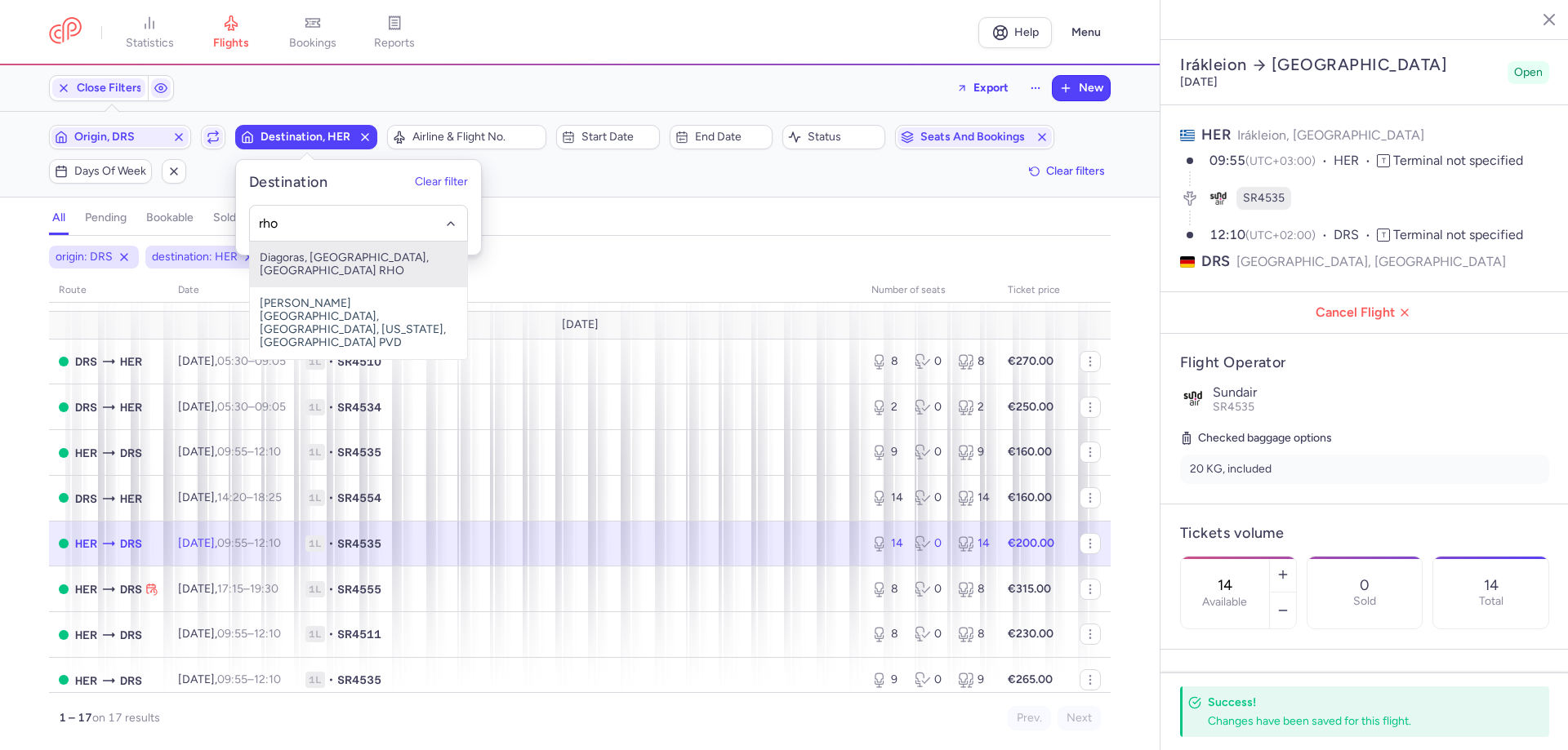
click at [297, 262] on span "Diagoras, [GEOGRAPHIC_DATA], [GEOGRAPHIC_DATA] RHO" at bounding box center [358, 264] width 217 height 46
type input "rho"
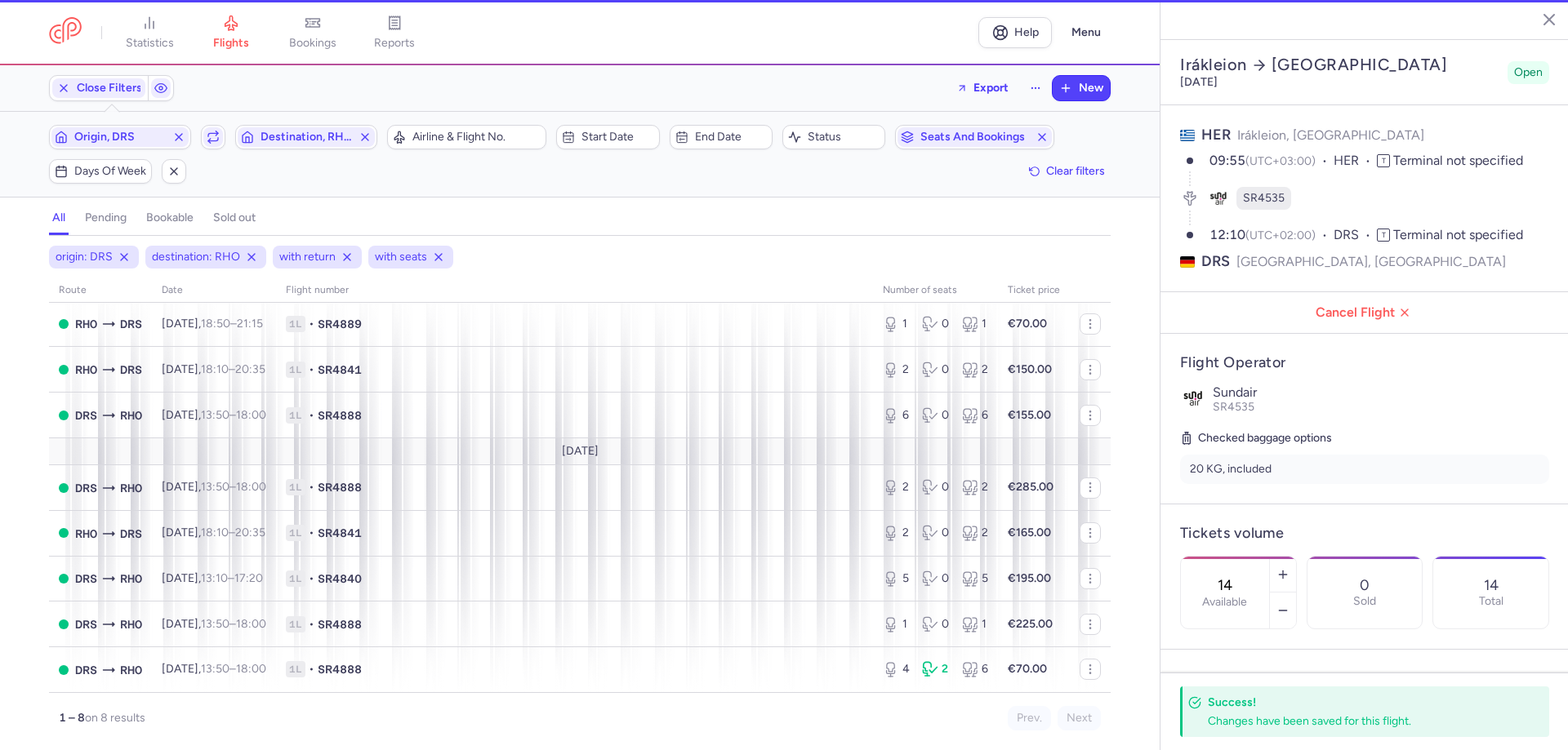
scroll to position [28, 0]
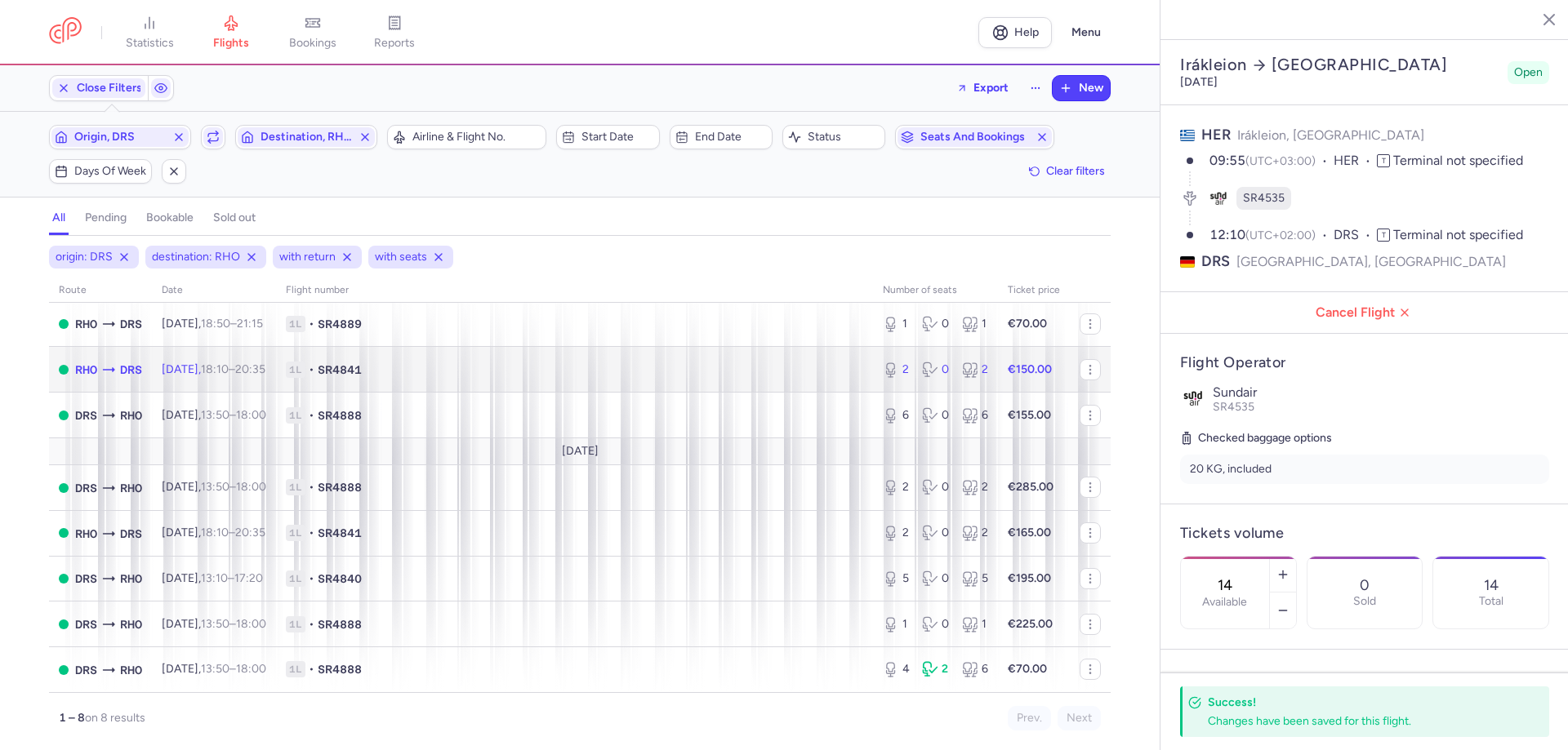
click at [305, 372] on span "1L" at bounding box center [295, 370] width 20 height 16
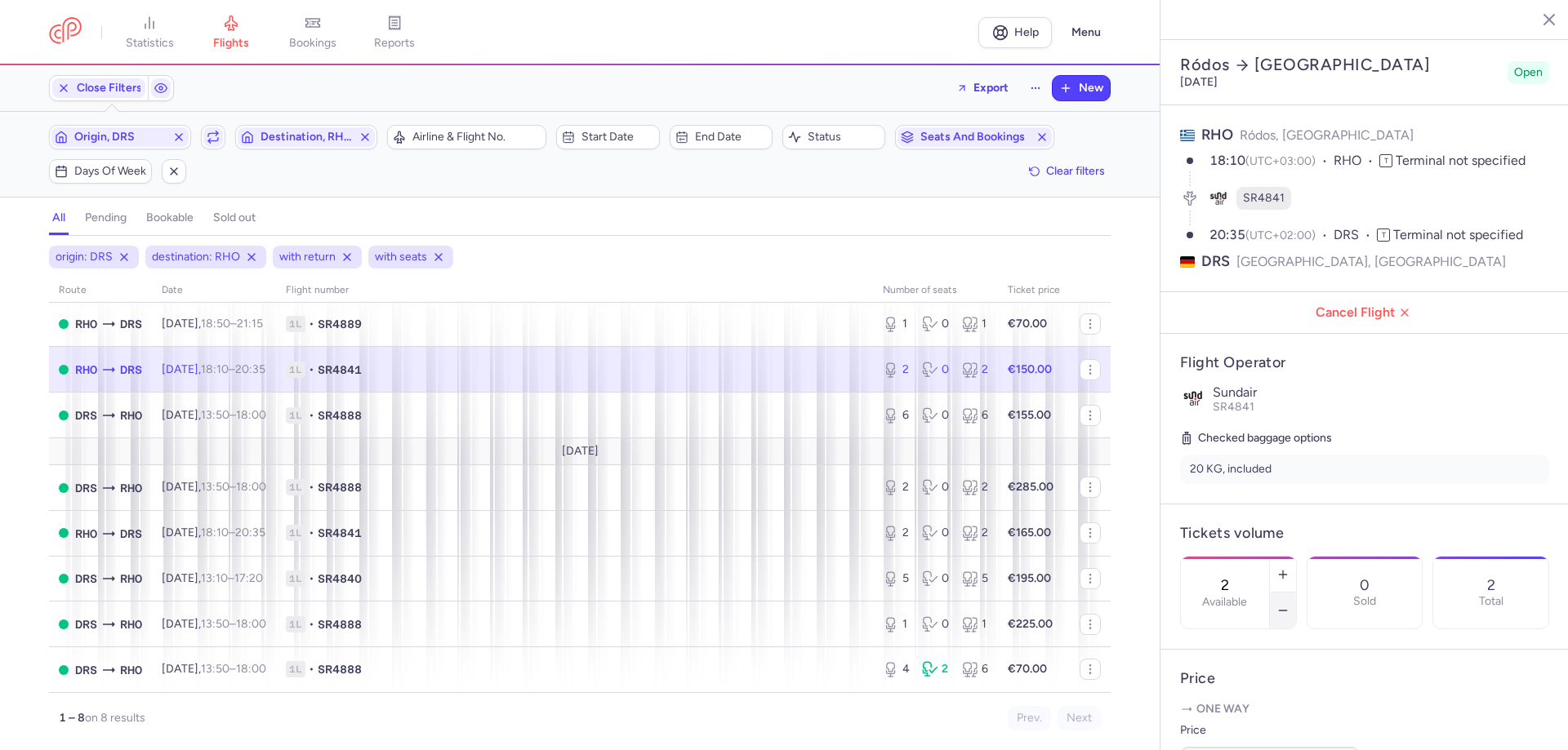
click at [1290, 604] on icon "button" at bounding box center [1282, 610] width 14 height 14
type input "0"
click at [1208, 718] on span "Save changes" at bounding box center [1235, 718] width 81 height 14
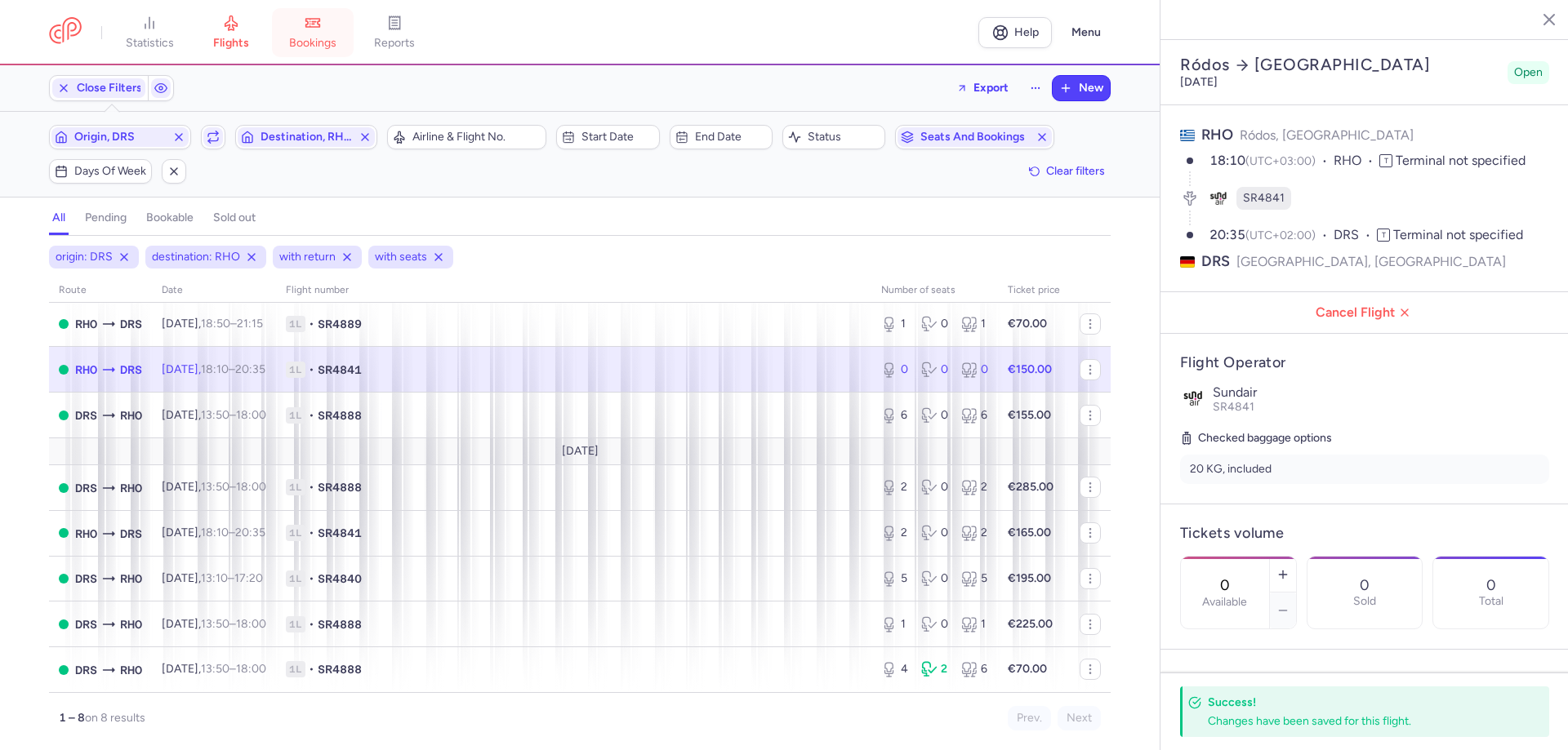
click at [321, 42] on span "bookings" at bounding box center [313, 43] width 48 height 14
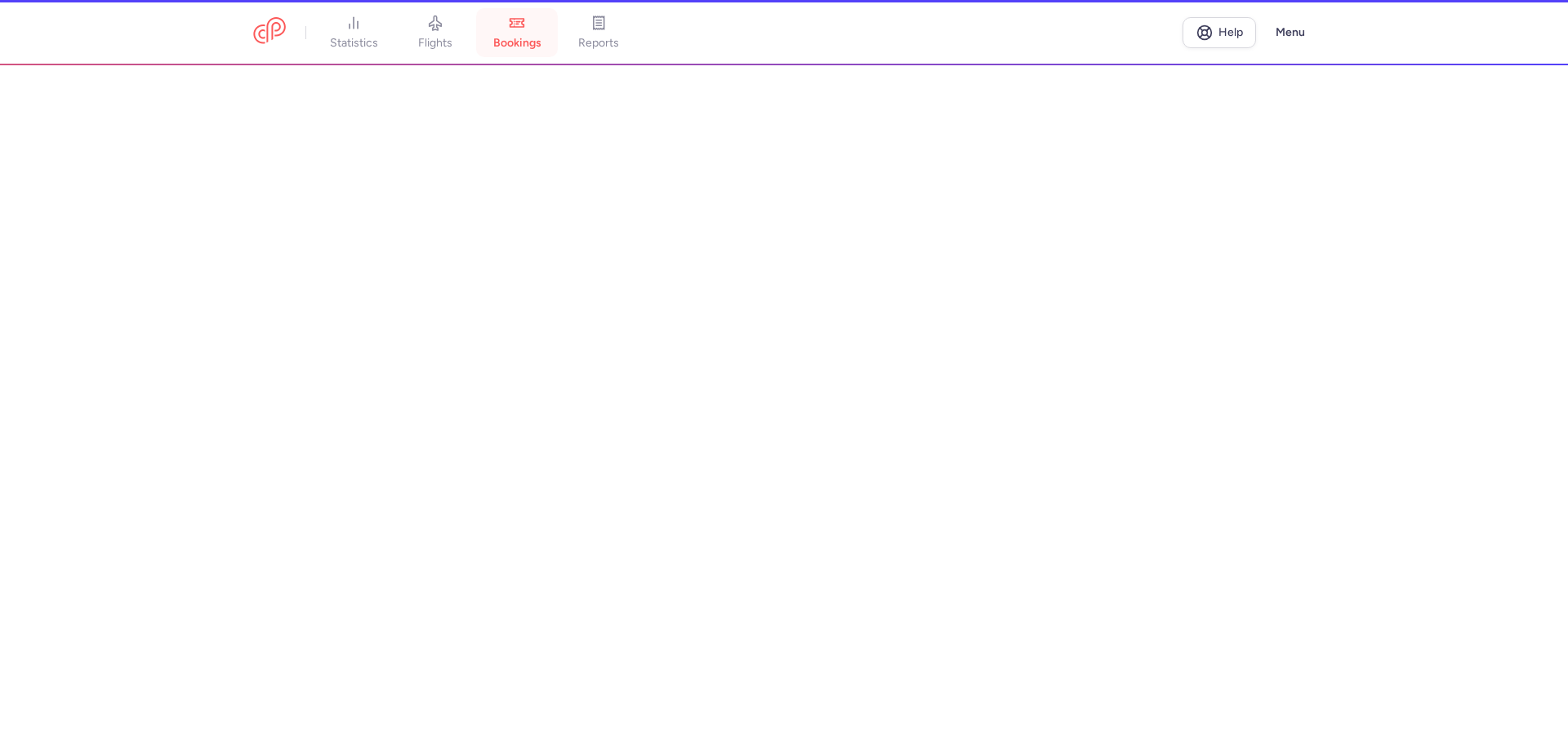
scroll to position [5, 0]
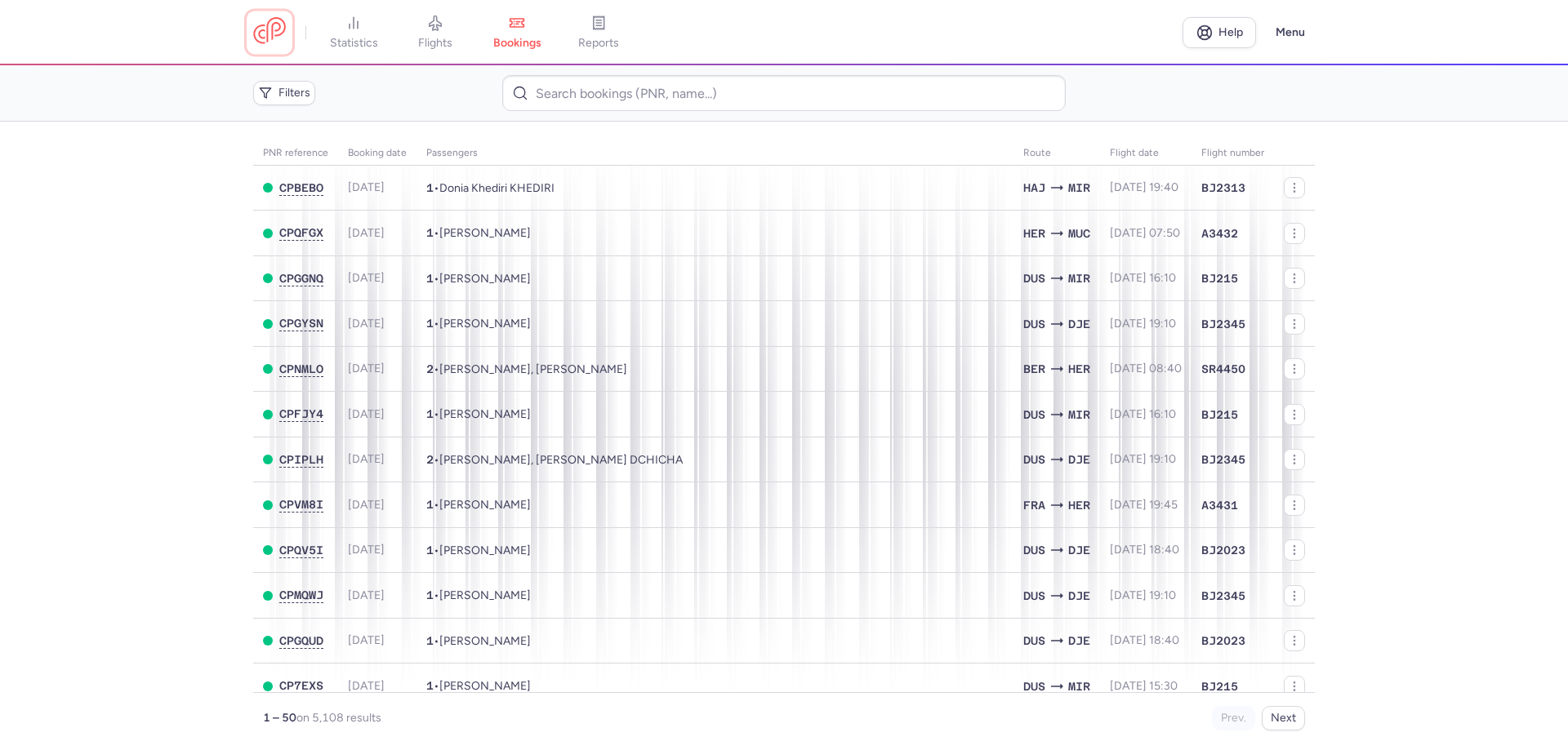
click at [260, 26] on link at bounding box center [269, 32] width 32 height 31
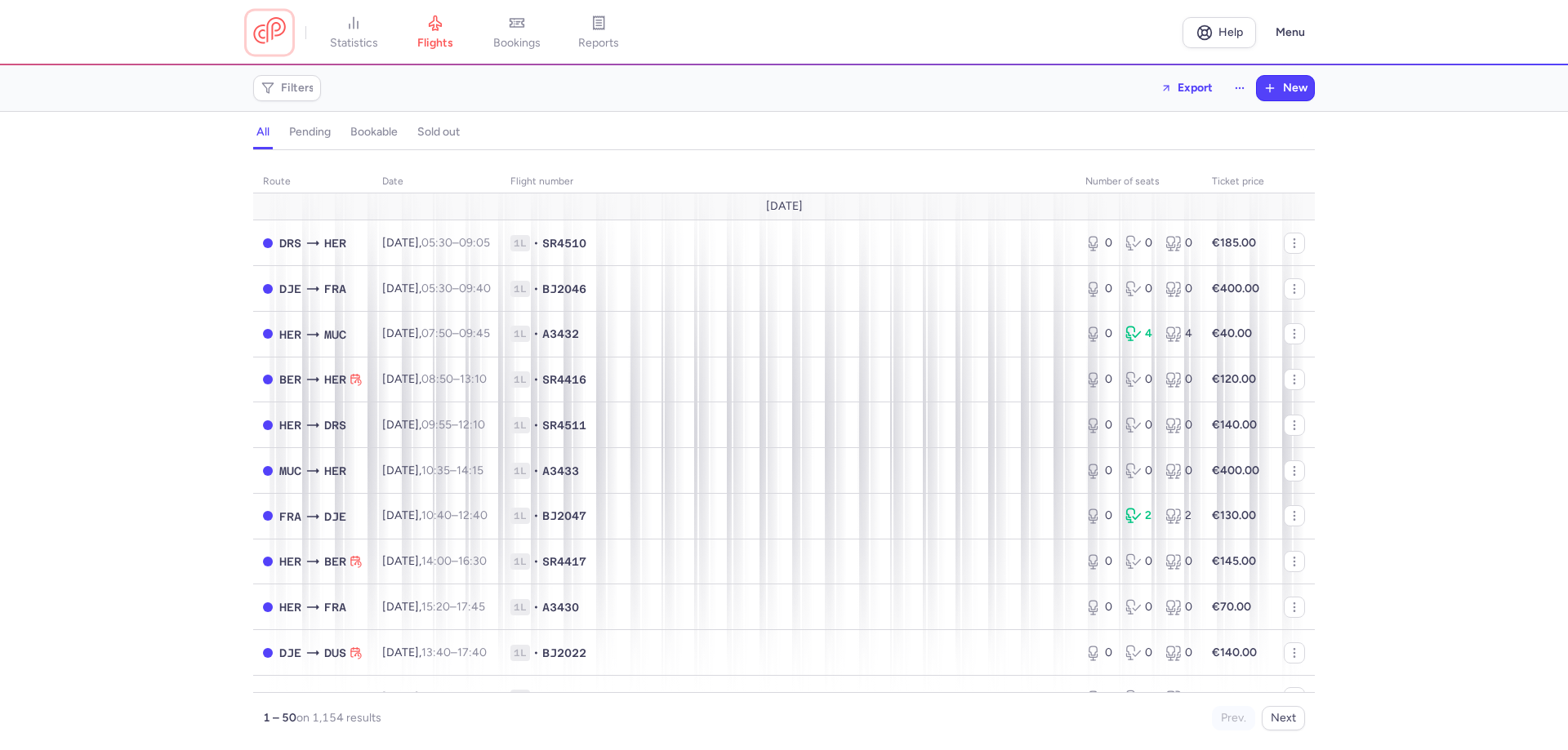
click at [272, 48] on link at bounding box center [269, 32] width 32 height 31
click at [1199, 90] on span "Export" at bounding box center [1194, 87] width 35 height 13
click at [1129, 127] on p "Export flights" at bounding box center [1104, 131] width 68 height 14
click at [526, 35] on link "bookings" at bounding box center [517, 32] width 82 height 36
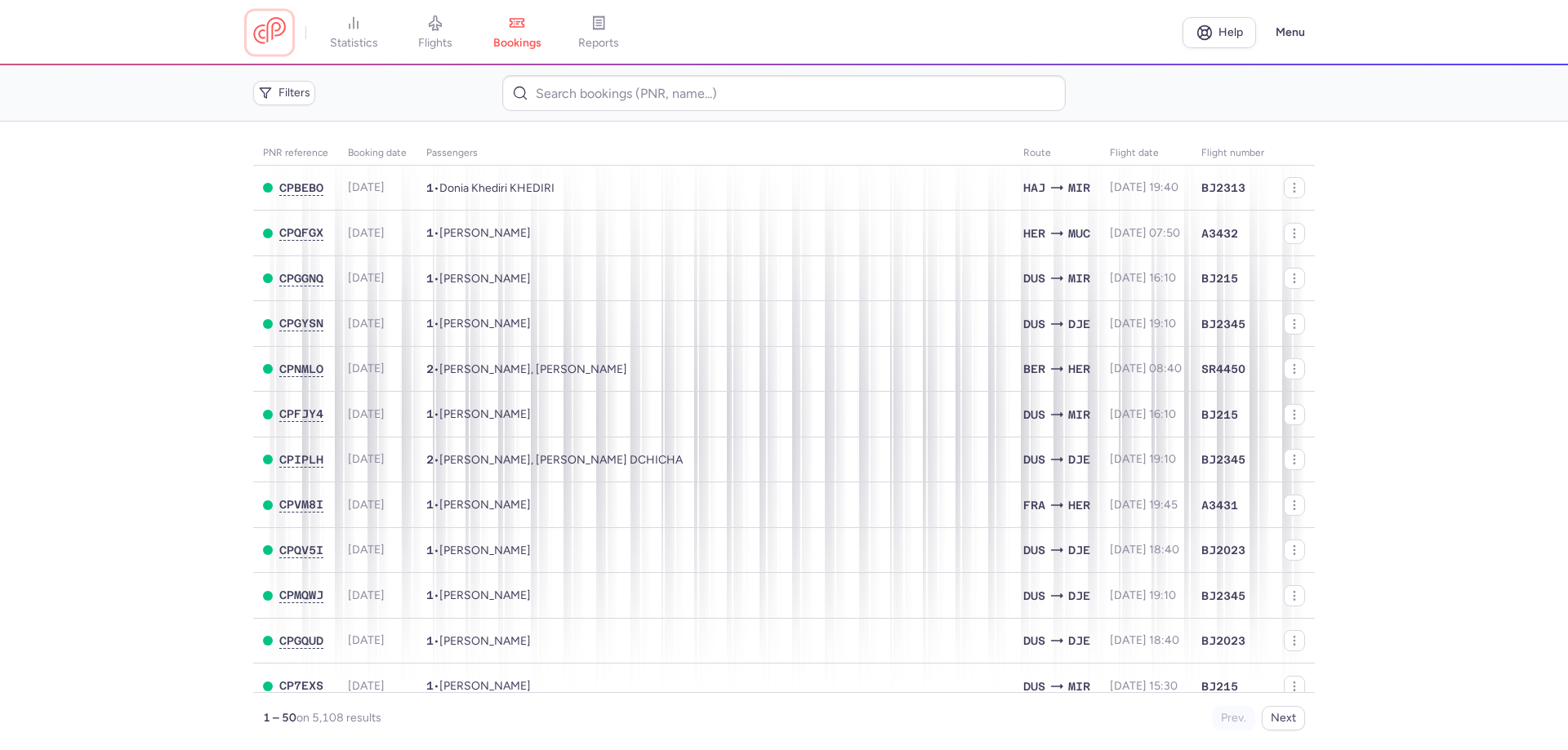
click at [275, 28] on link at bounding box center [269, 32] width 32 height 31
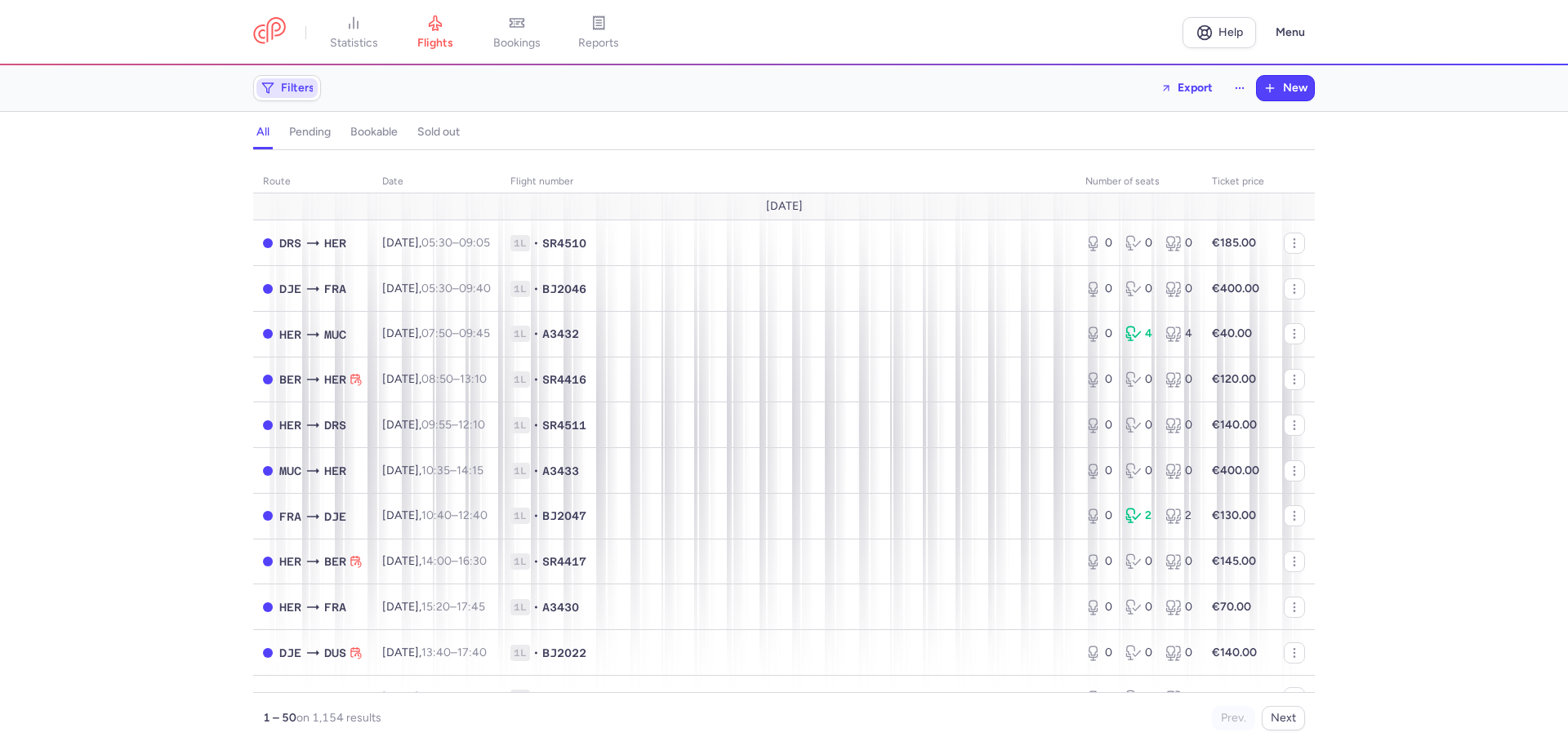
click at [285, 88] on span "Filters" at bounding box center [297, 88] width 33 height 14
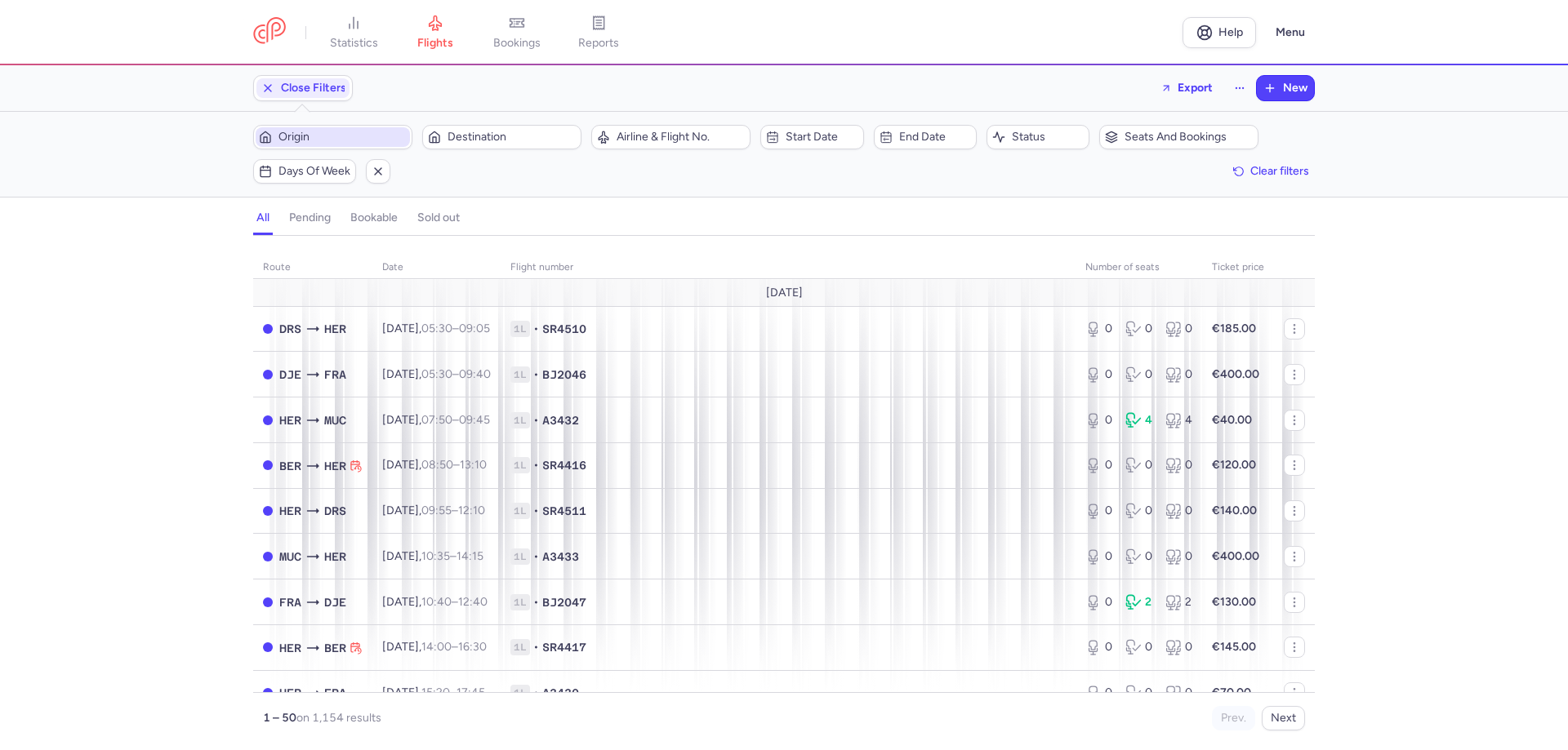
click at [304, 138] on span "Origin" at bounding box center [342, 137] width 128 height 14
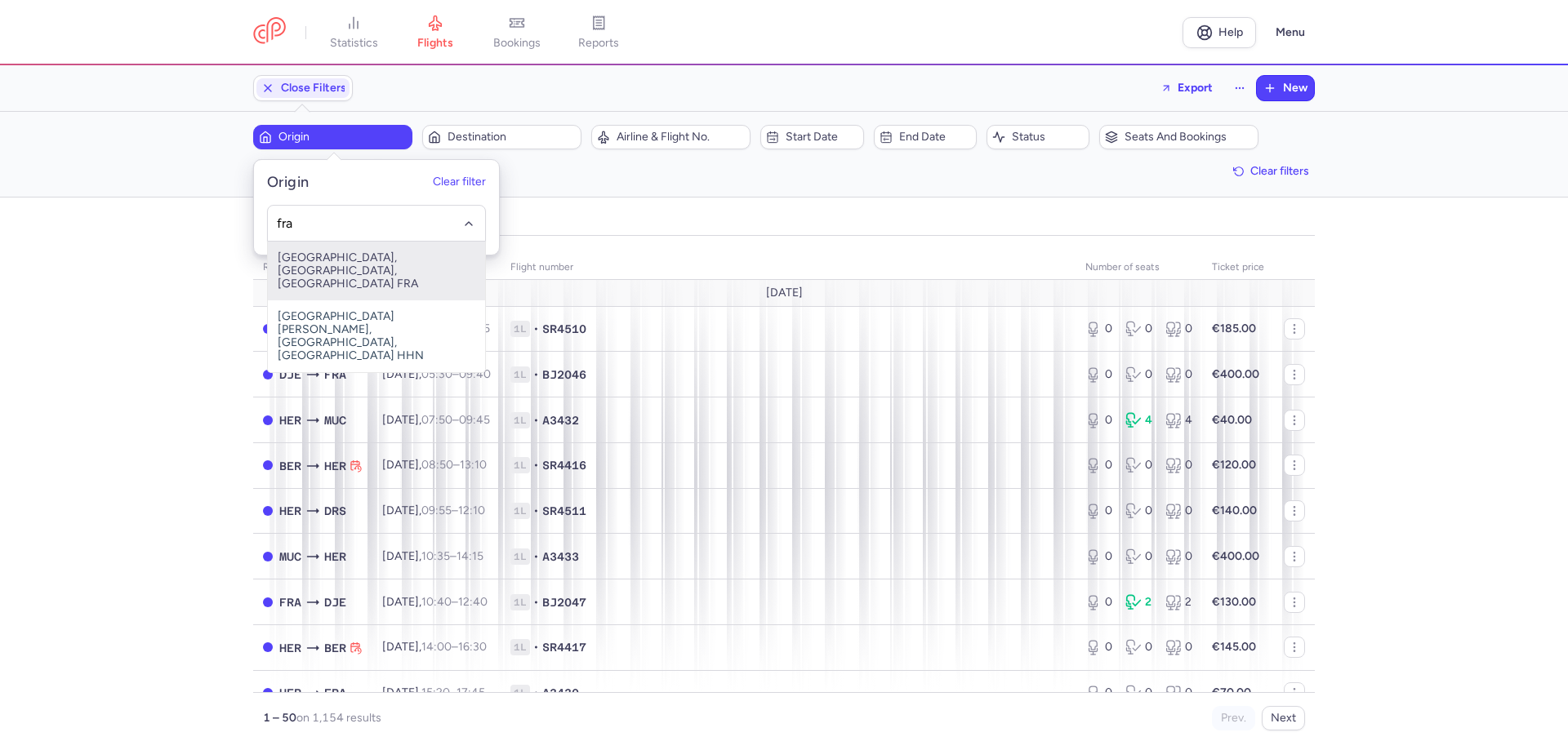
click at [322, 261] on span "[GEOGRAPHIC_DATA], [GEOGRAPHIC_DATA], [GEOGRAPHIC_DATA] FRA" at bounding box center [376, 270] width 217 height 59
type input "fra"
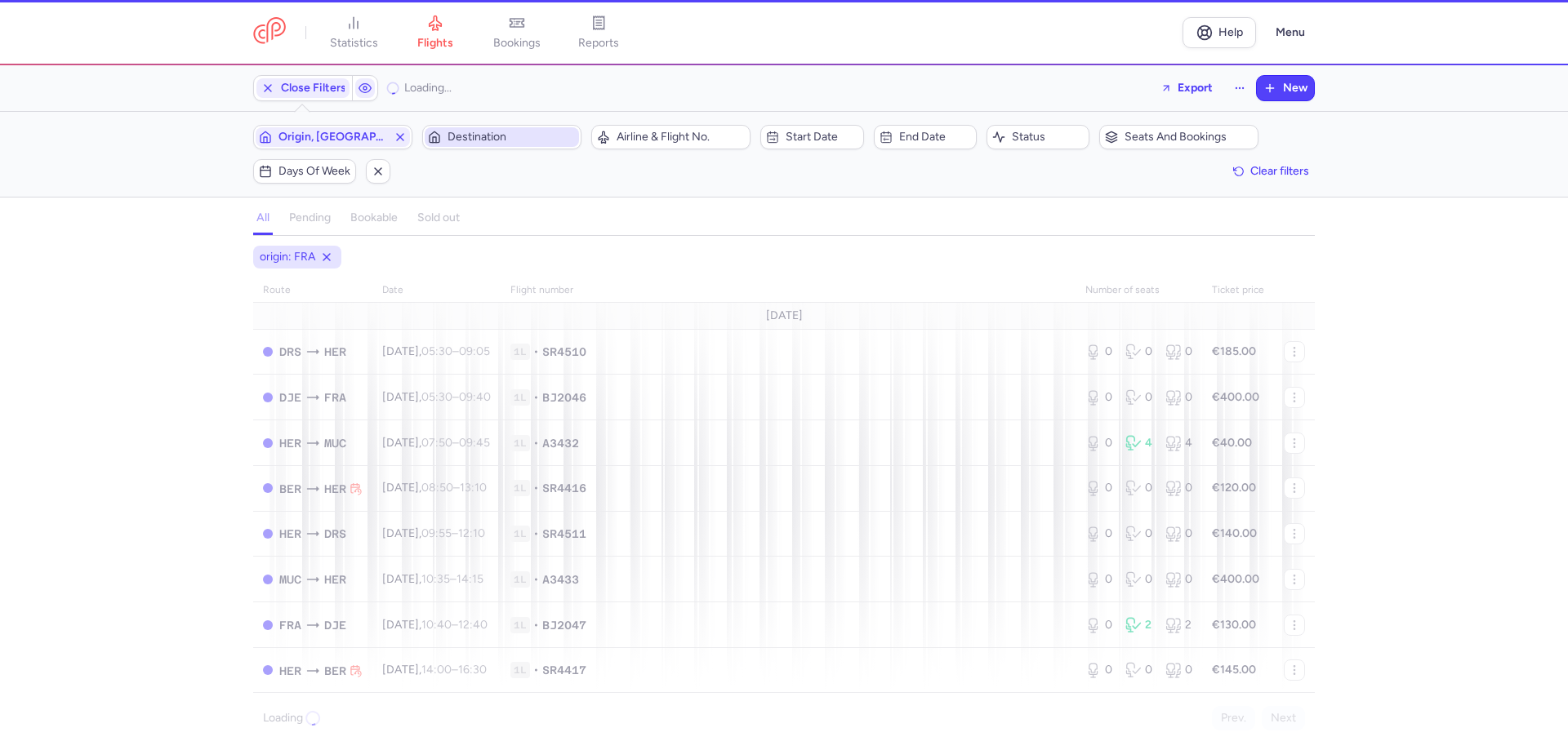
click at [488, 137] on span "Destination" at bounding box center [512, 137] width 128 height 14
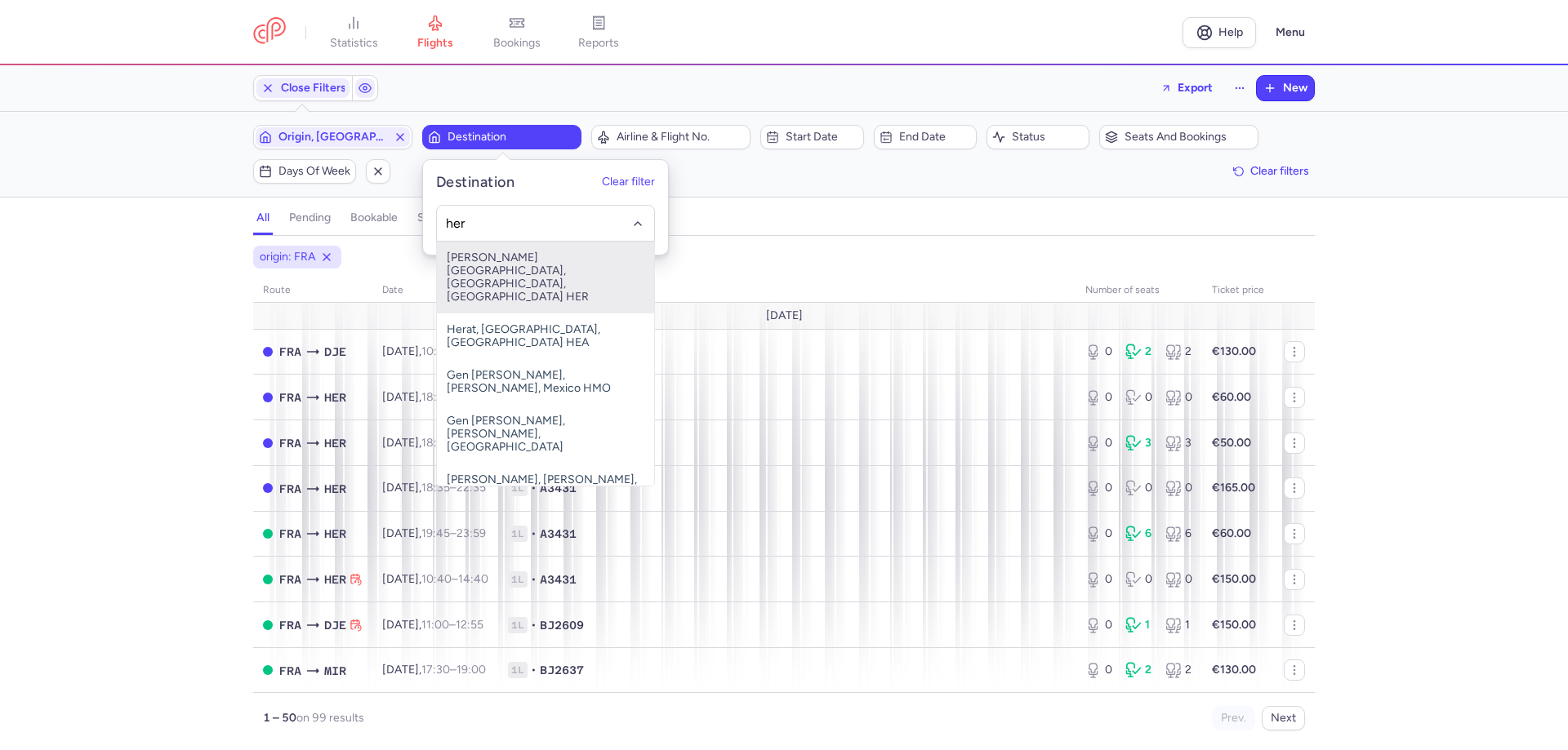
click at [506, 268] on span "[PERSON_NAME][GEOGRAPHIC_DATA], [GEOGRAPHIC_DATA], [GEOGRAPHIC_DATA] HER" at bounding box center [545, 277] width 217 height 72
type input "her"
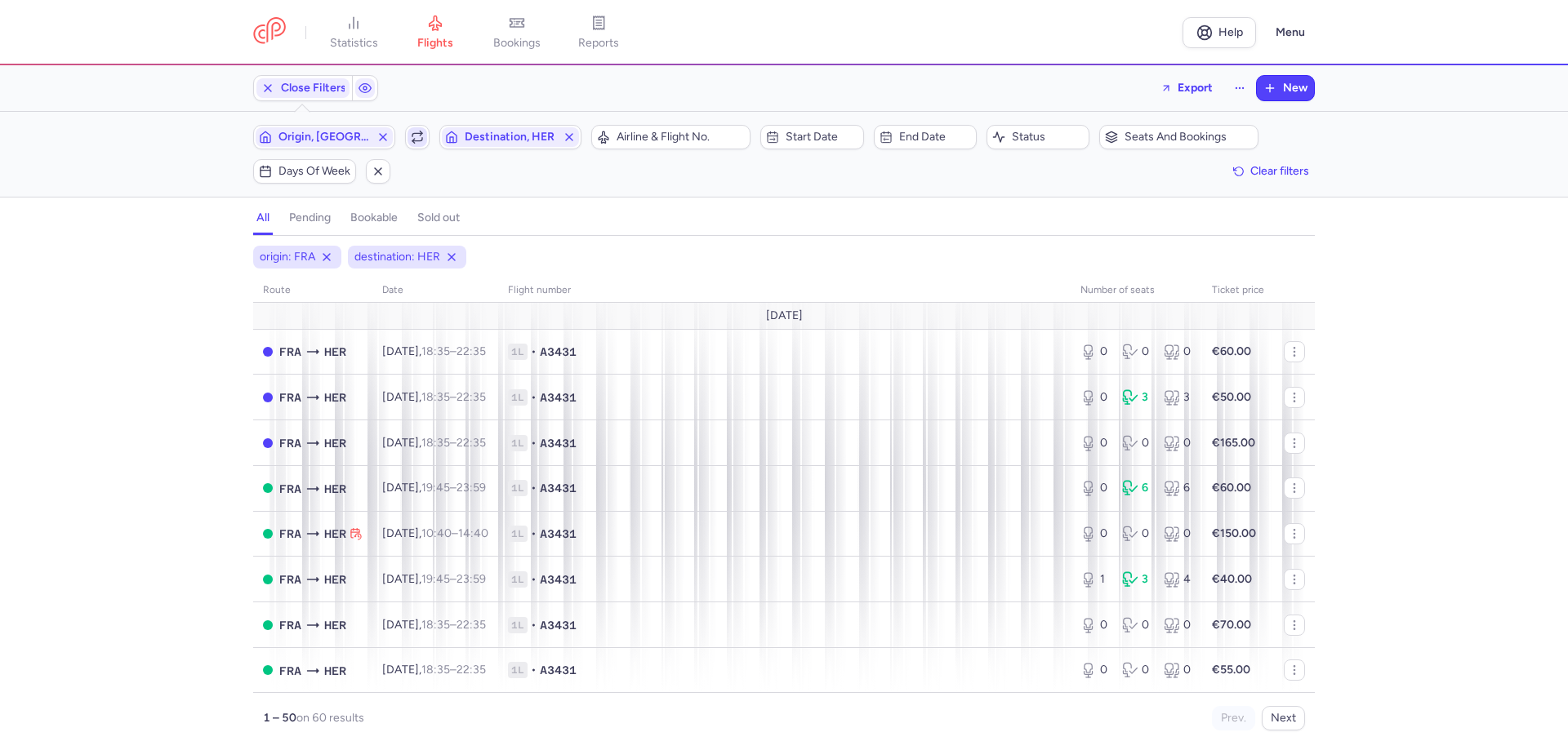
click at [409, 132] on span "button" at bounding box center [417, 137] width 20 height 20
drag, startPoint x: 1179, startPoint y: 126, endPoint x: 1172, endPoint y: 143, distance: 18.4
click at [1179, 127] on button "Seats and bookings" at bounding box center [1178, 137] width 159 height 24
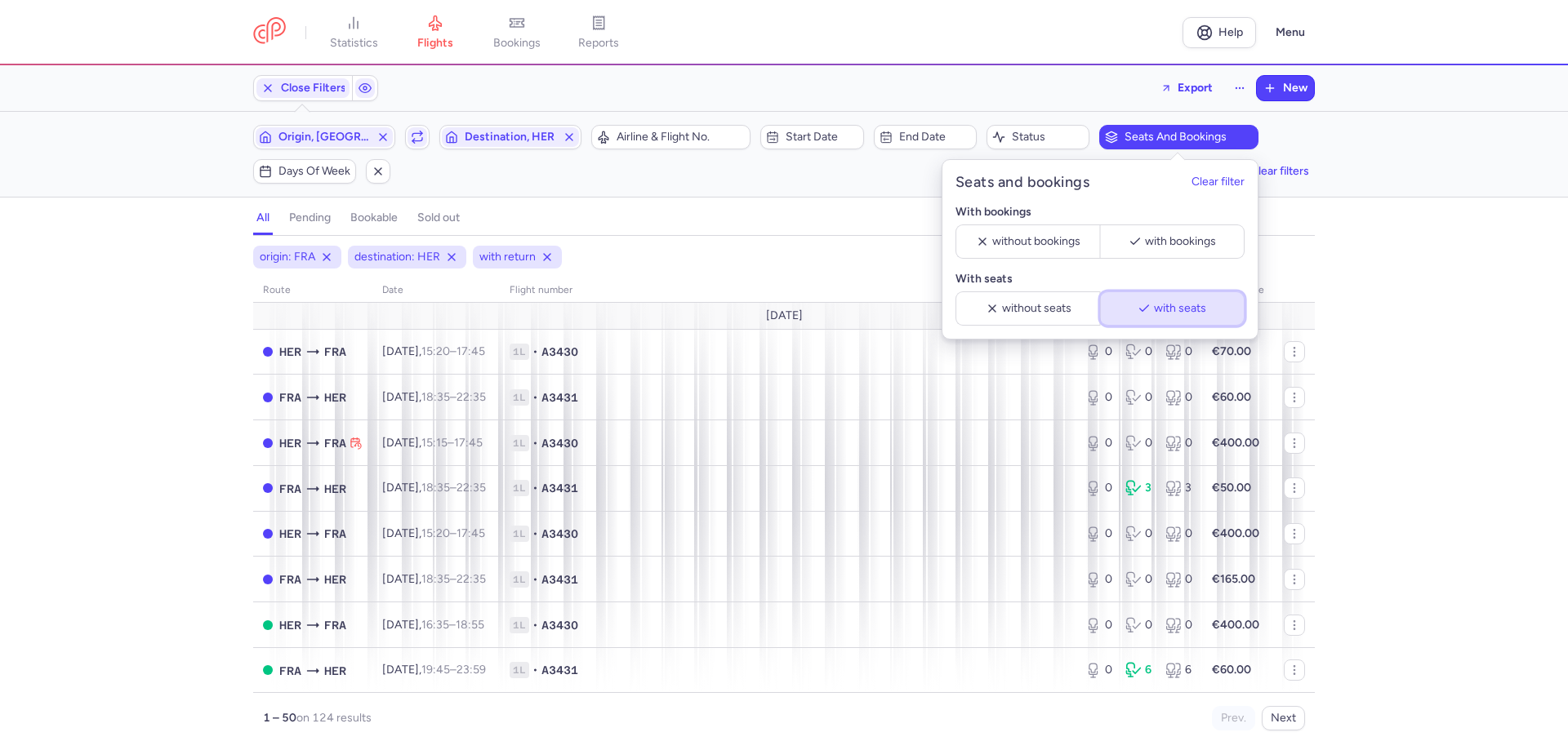
click at [1181, 304] on button "with seats" at bounding box center [1172, 309] width 144 height 34
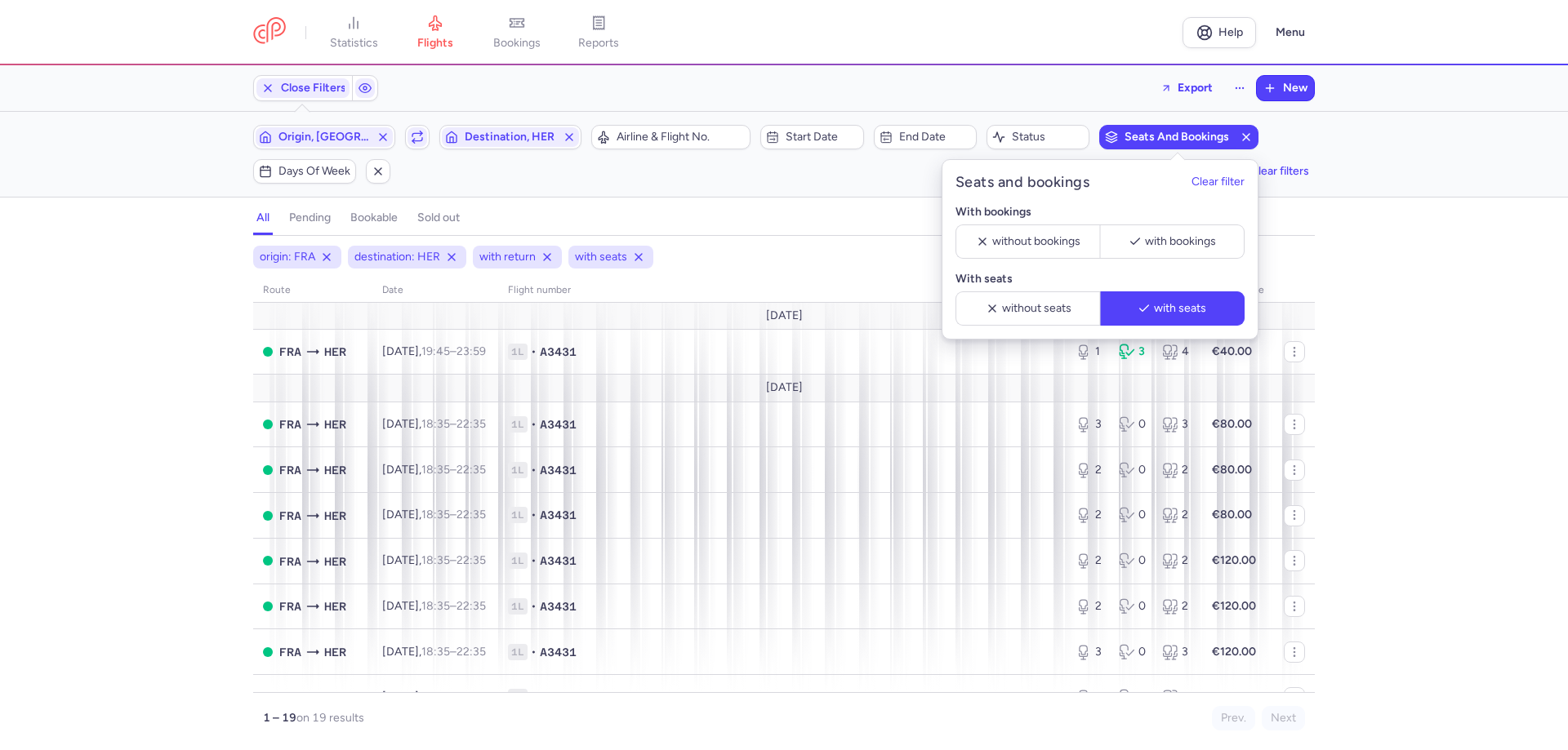
click at [79, 370] on div "origin: FRA destination: HER with return with seats route date Flight number nu…" at bounding box center [784, 498] width 1568 height 504
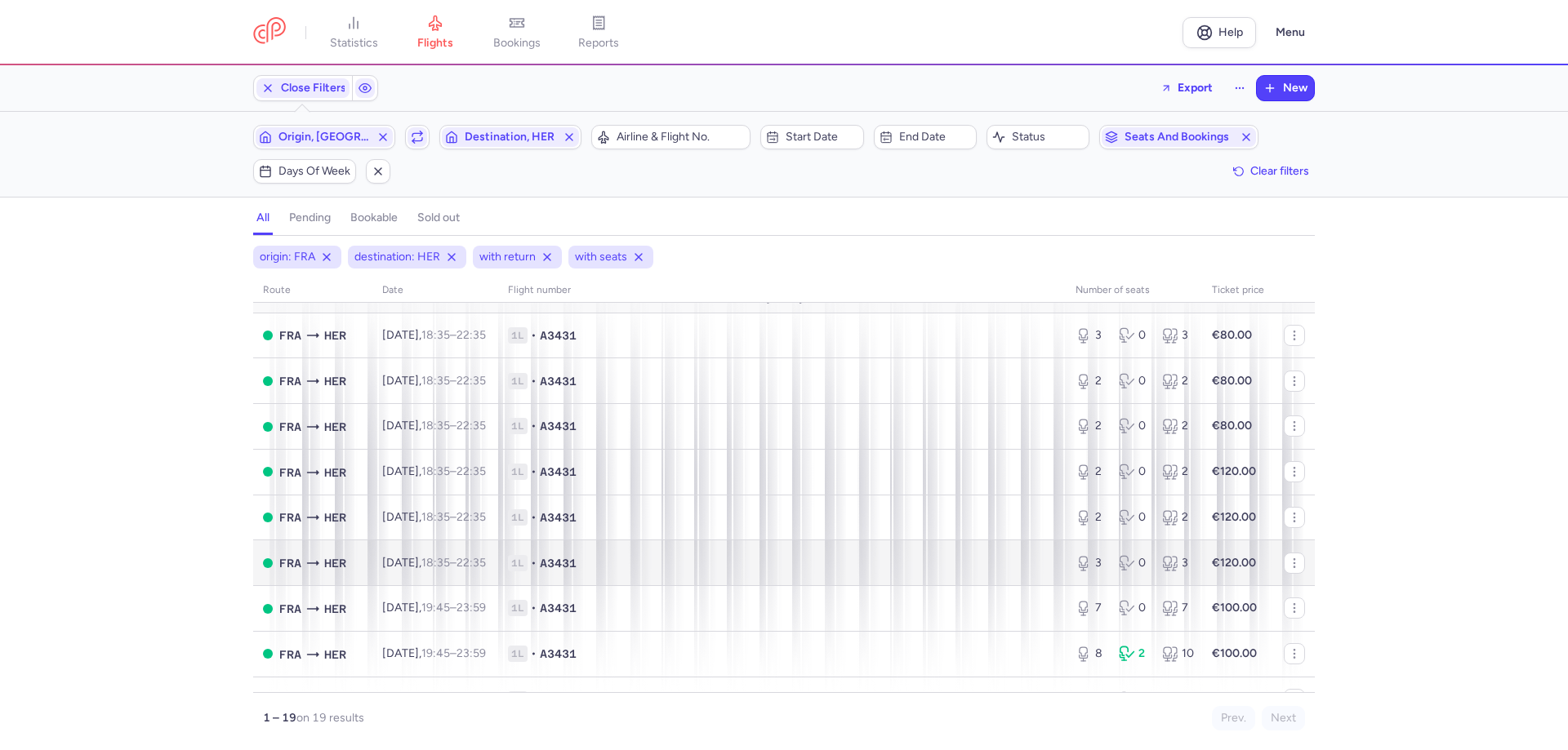
scroll to position [163, 0]
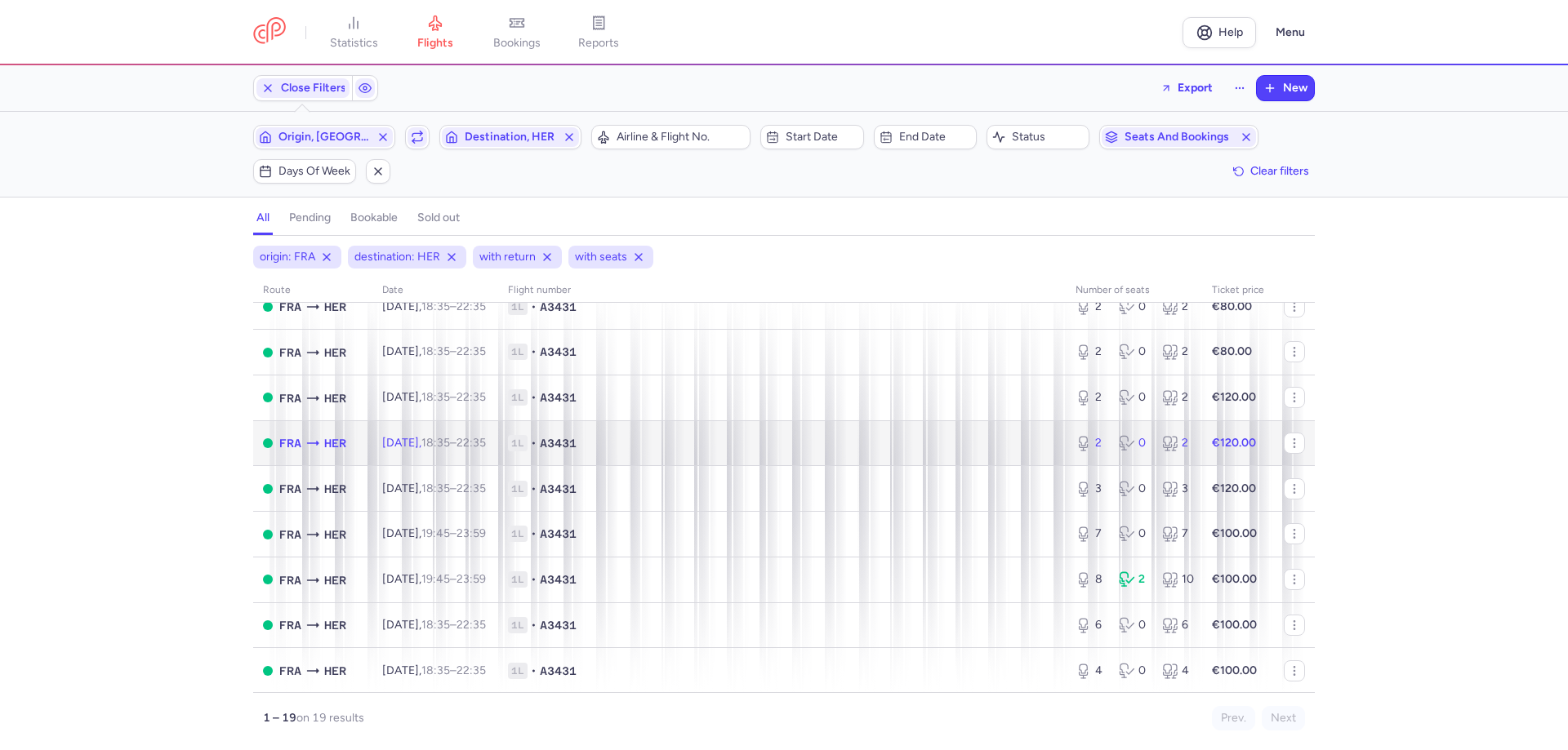
click at [485, 448] on time "22:35 +0" at bounding box center [471, 442] width 30 height 14
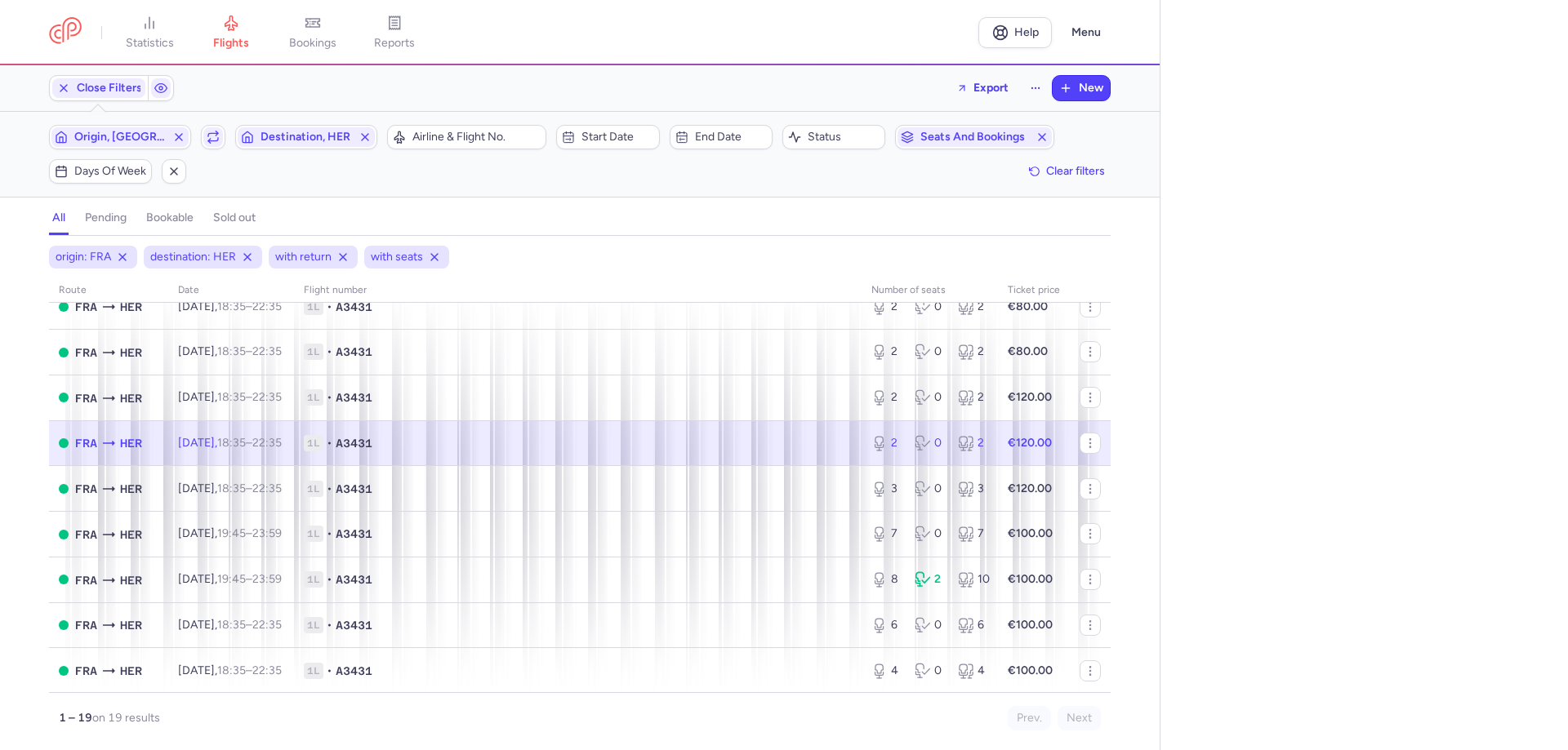
select select "days"
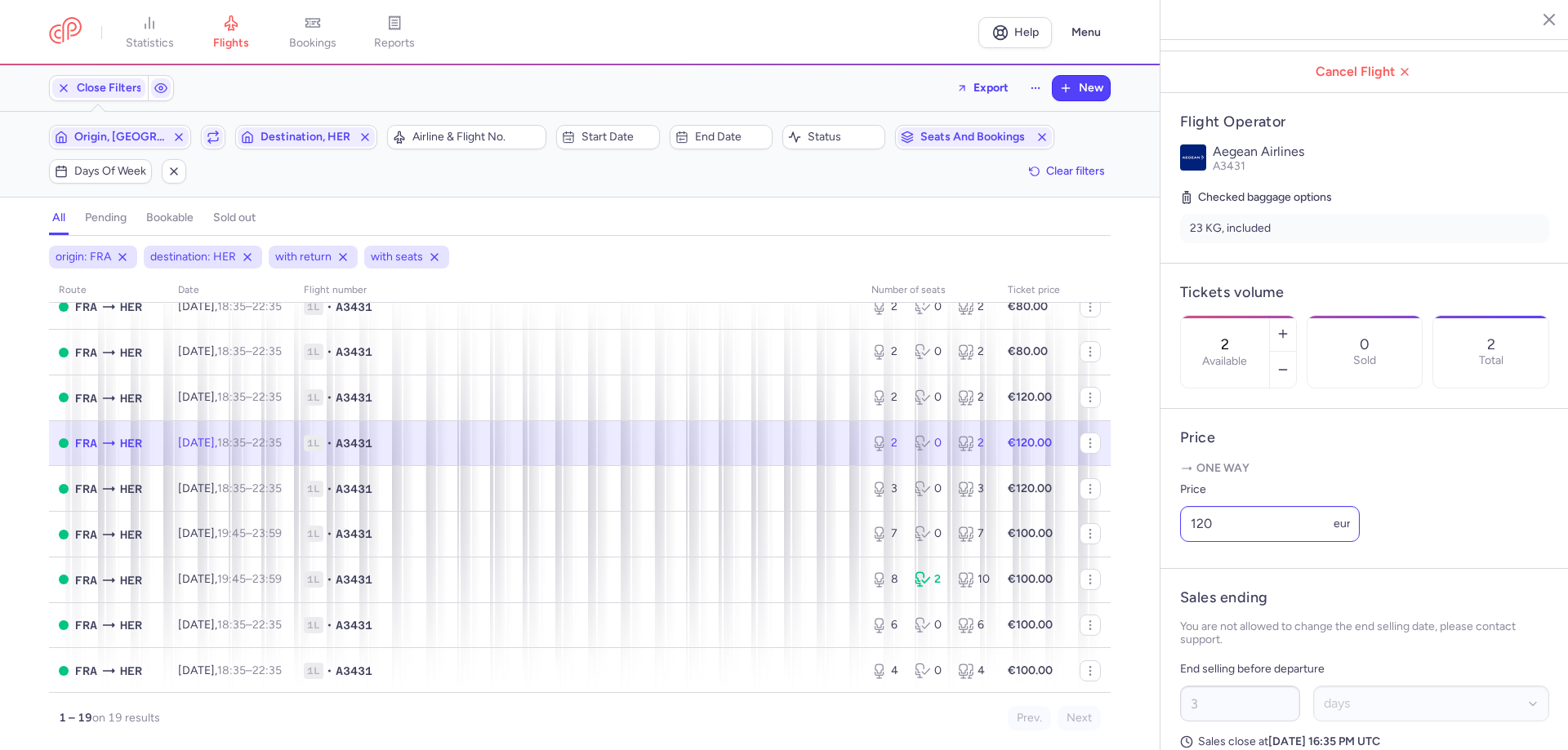
scroll to position [245, 0]
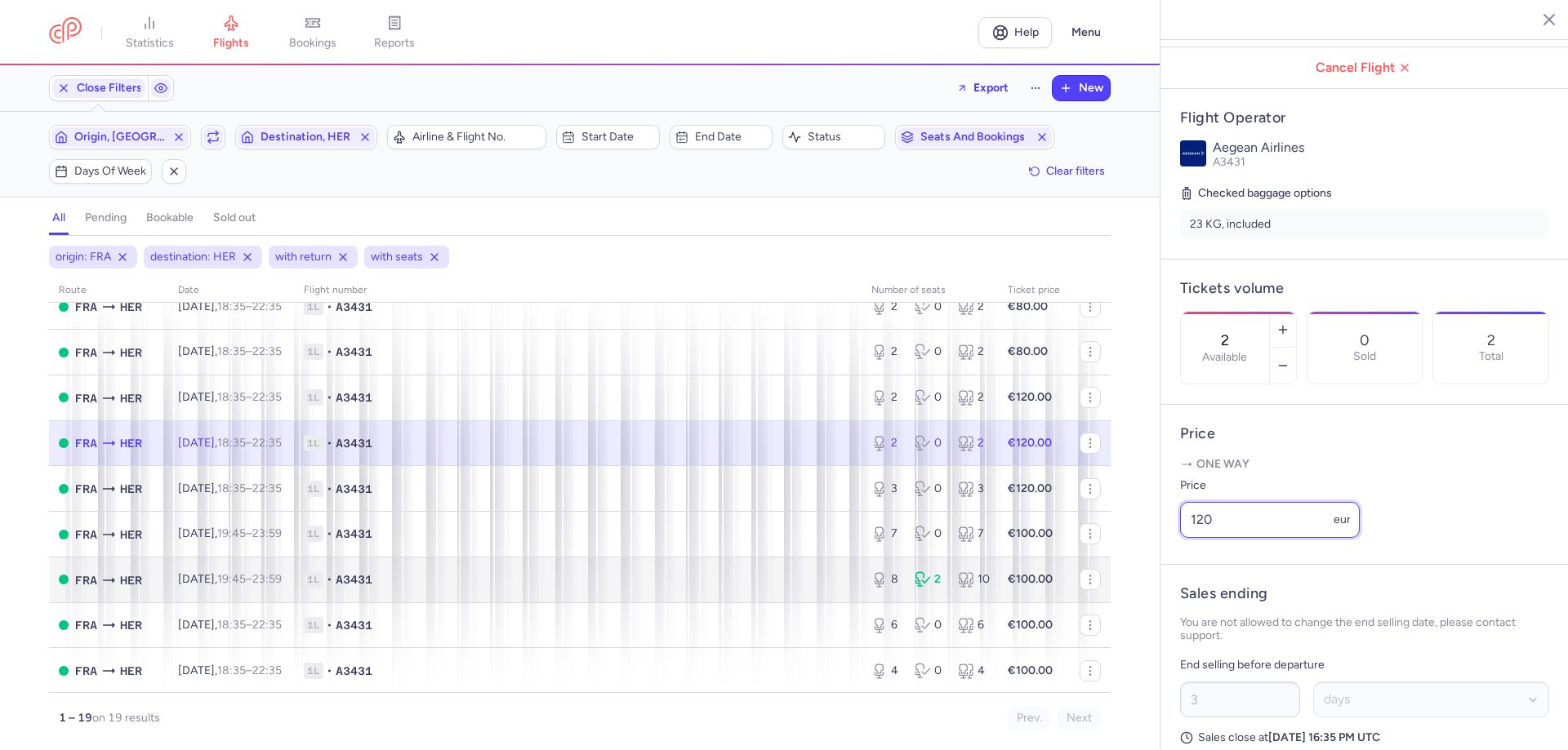
drag, startPoint x: 1255, startPoint y: 562, endPoint x: 1067, endPoint y: 562, distance: 188.0
click at [1079, 562] on div "statistics flights bookings reports Help Menu Close Filters Export New Filters …" at bounding box center [784, 375] width 1568 height 750
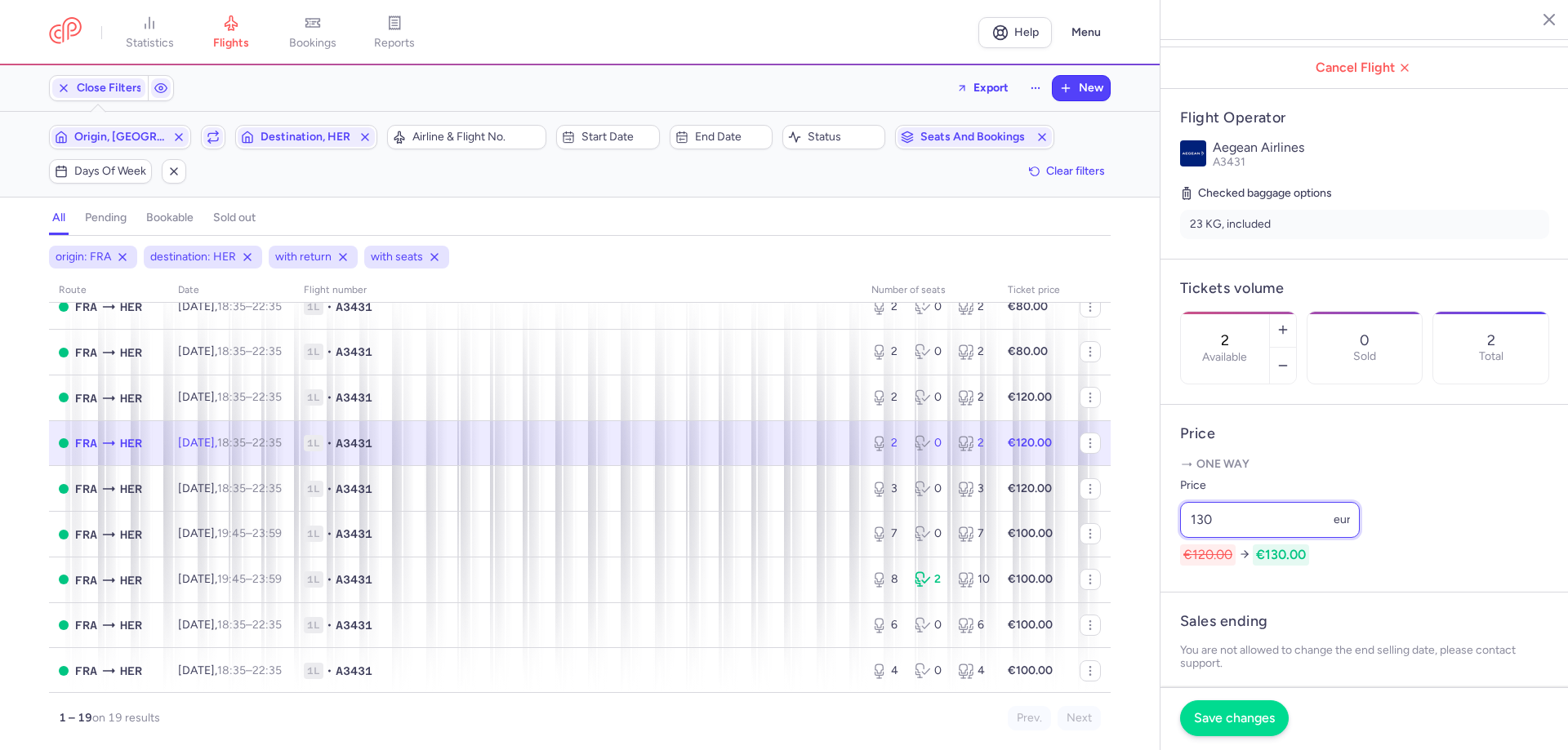
type input "130"
click at [1244, 713] on span "Save changes" at bounding box center [1235, 718] width 81 height 14
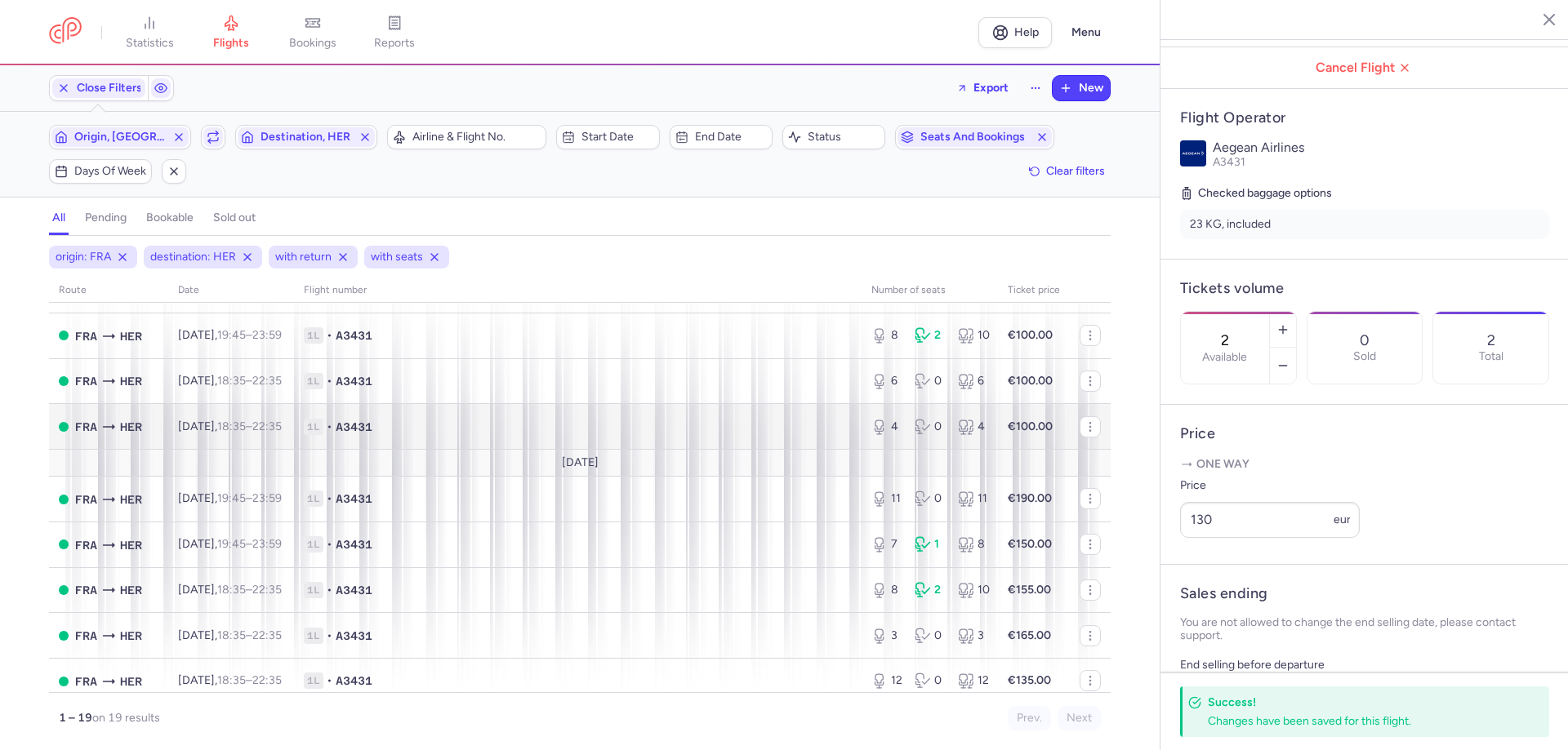
scroll to position [408, 0]
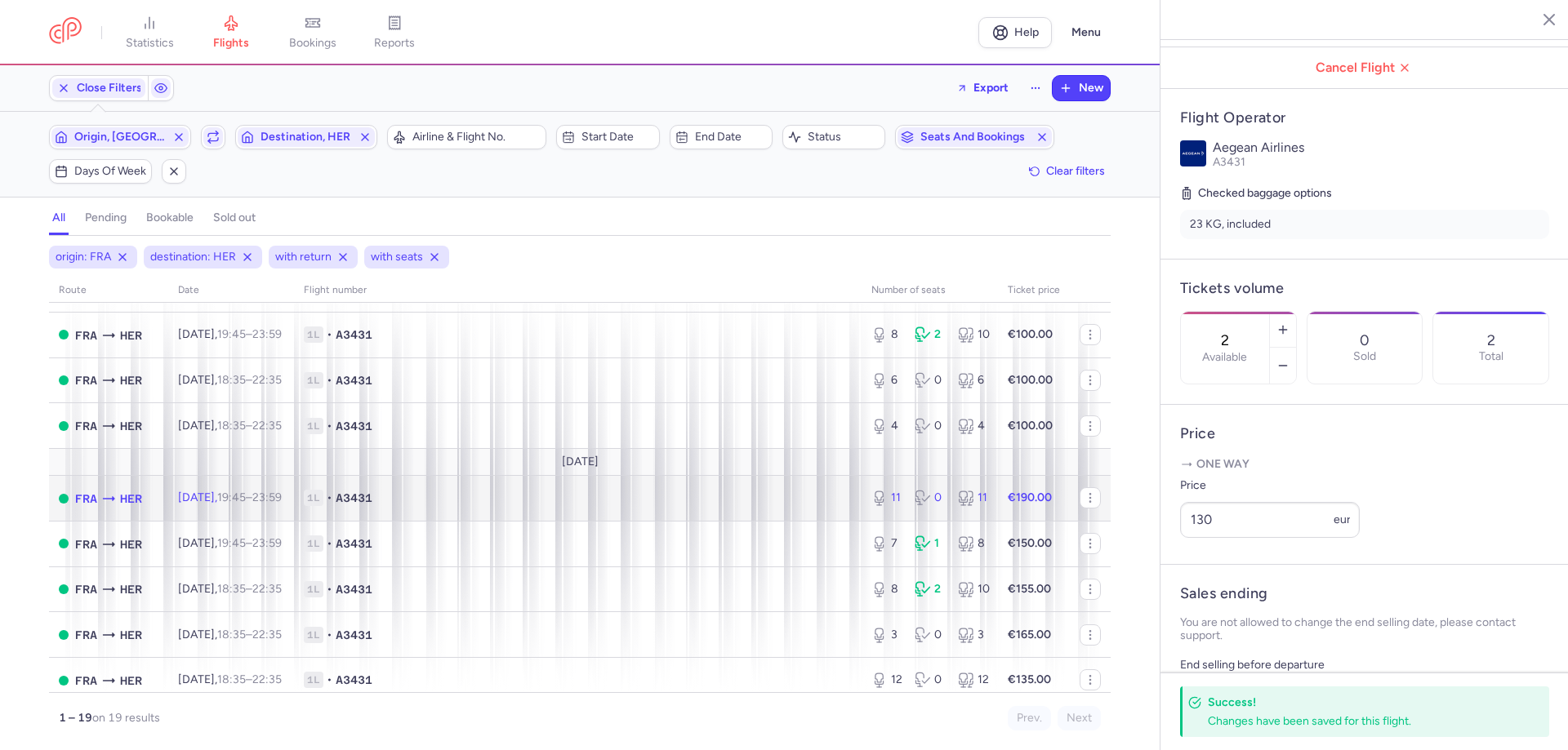
click at [294, 510] on td "[DATE] 19:45 – 23:59 +0" at bounding box center [231, 499] width 126 height 46
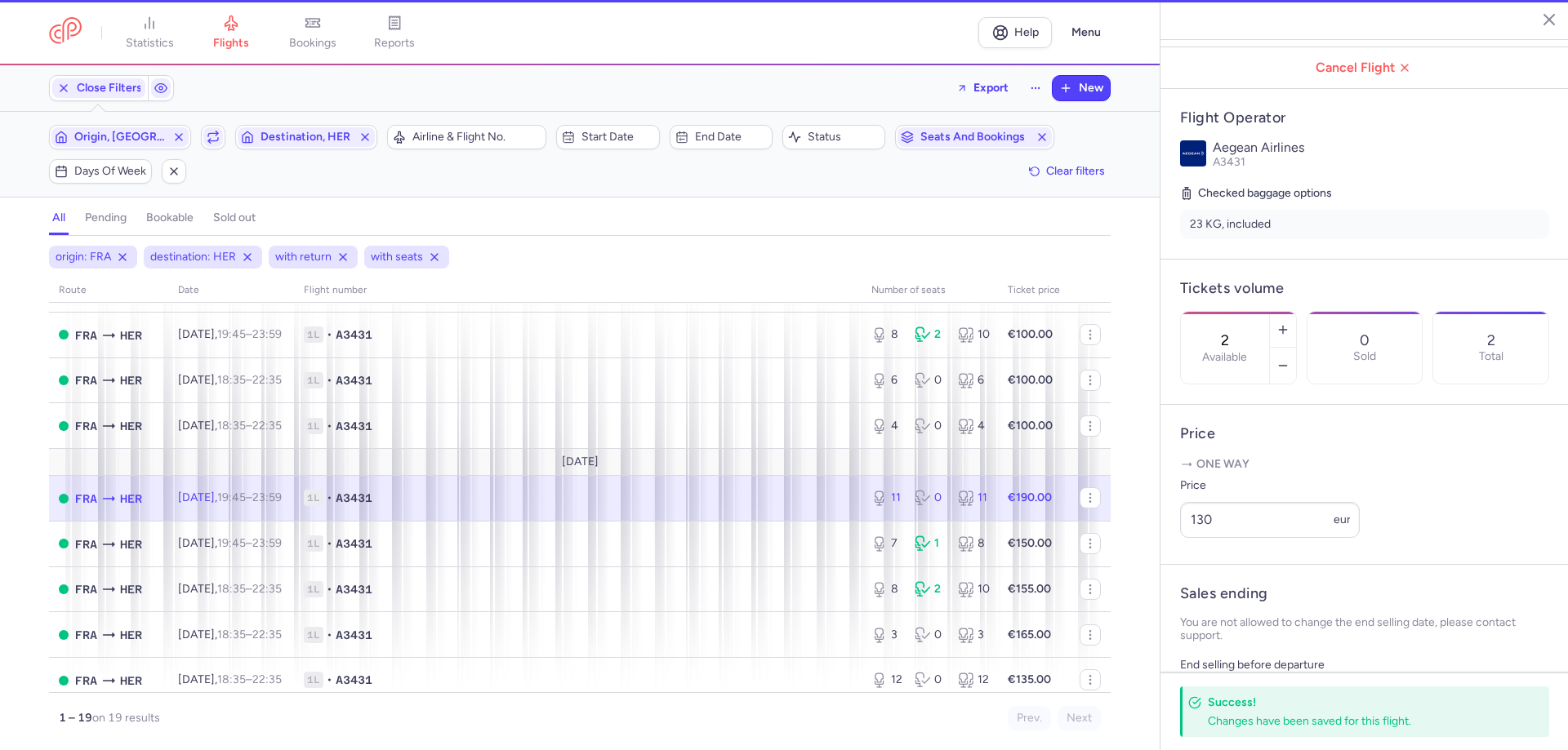
type input "11"
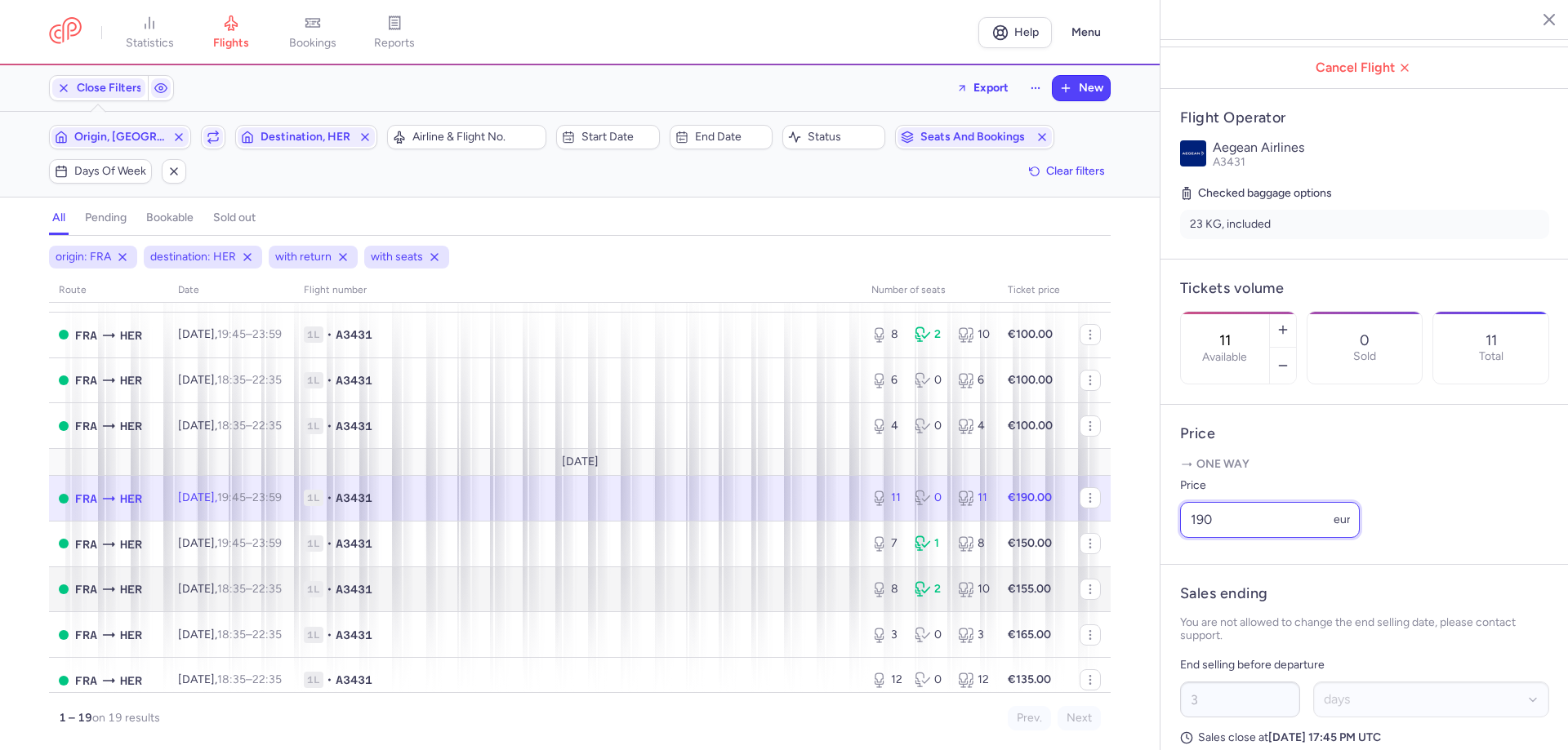
click at [1075, 571] on div "statistics flights bookings reports Help Menu Close Filters Export New Filters …" at bounding box center [784, 375] width 1568 height 750
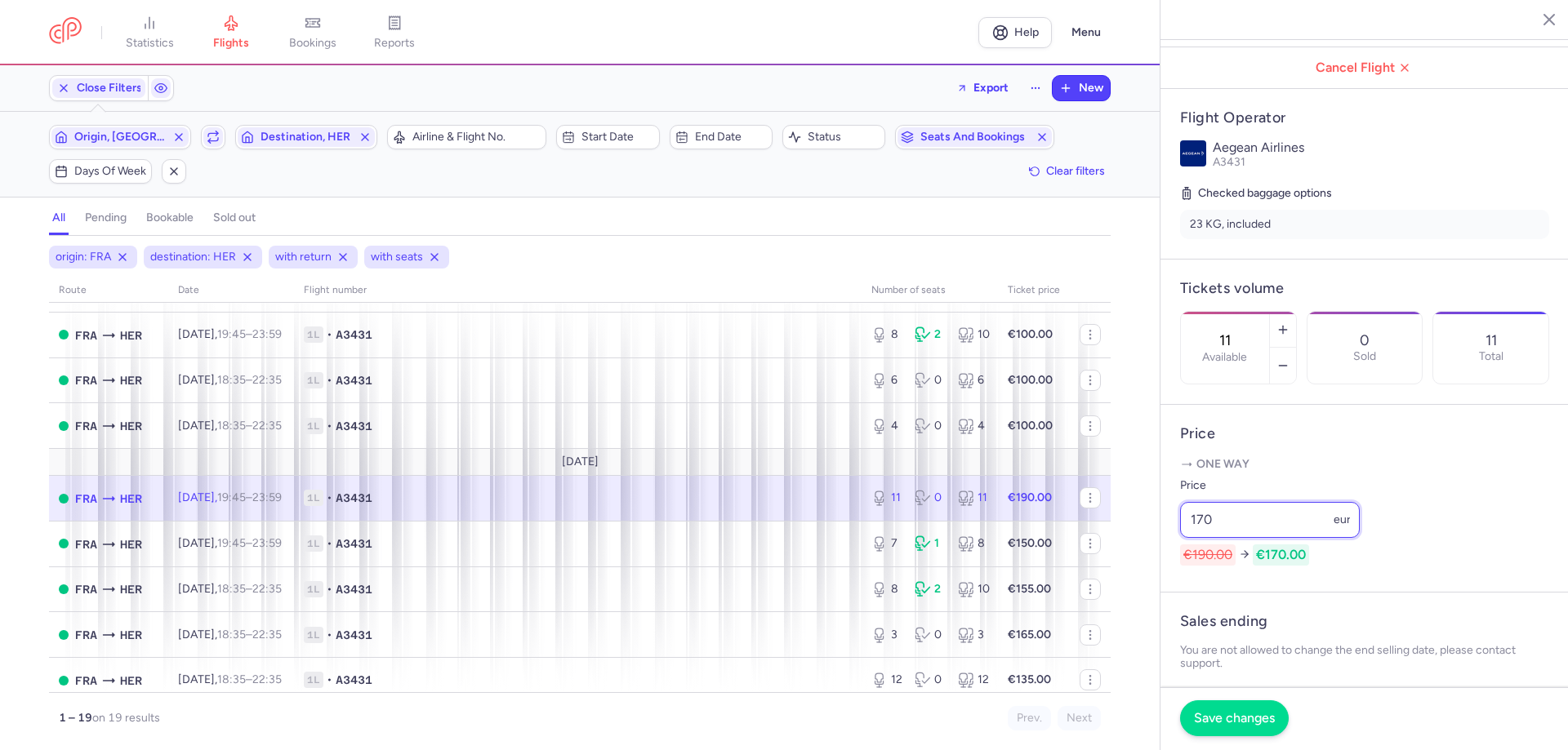
type input "170"
click at [1212, 725] on span "Save changes" at bounding box center [1235, 718] width 81 height 14
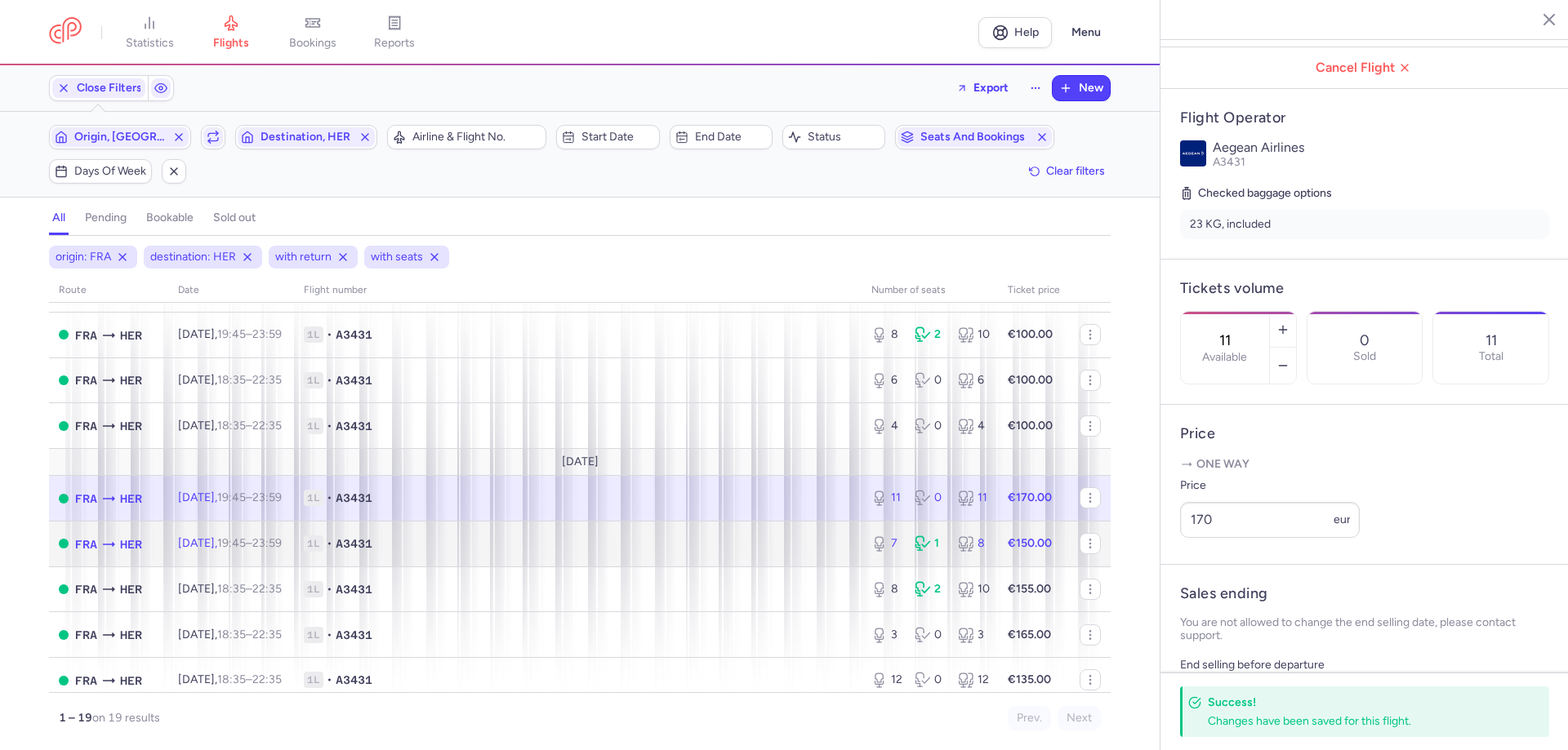
click at [265, 532] on td "[DATE] 19:45 – 23:59 +0" at bounding box center [231, 543] width 126 height 46
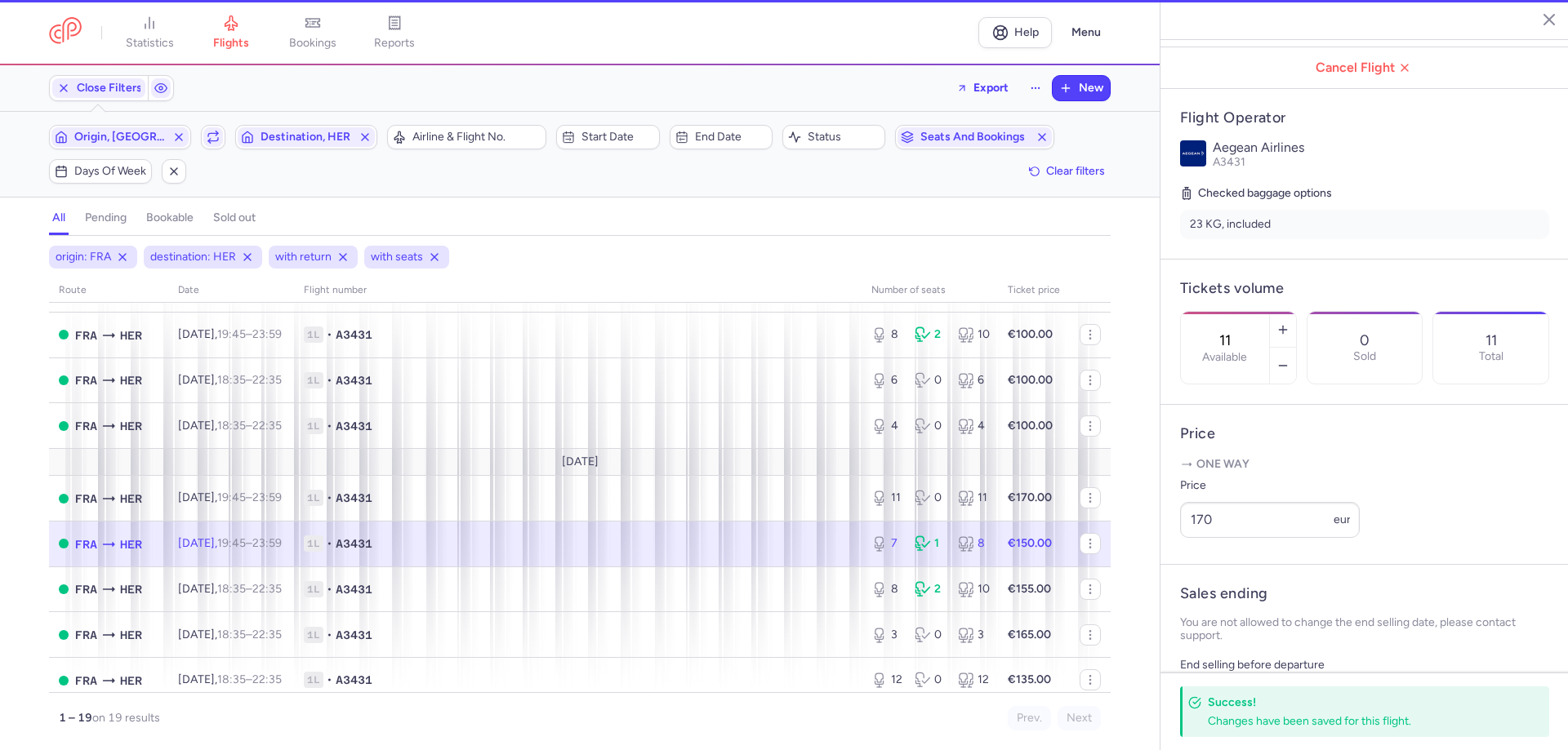
type input "7"
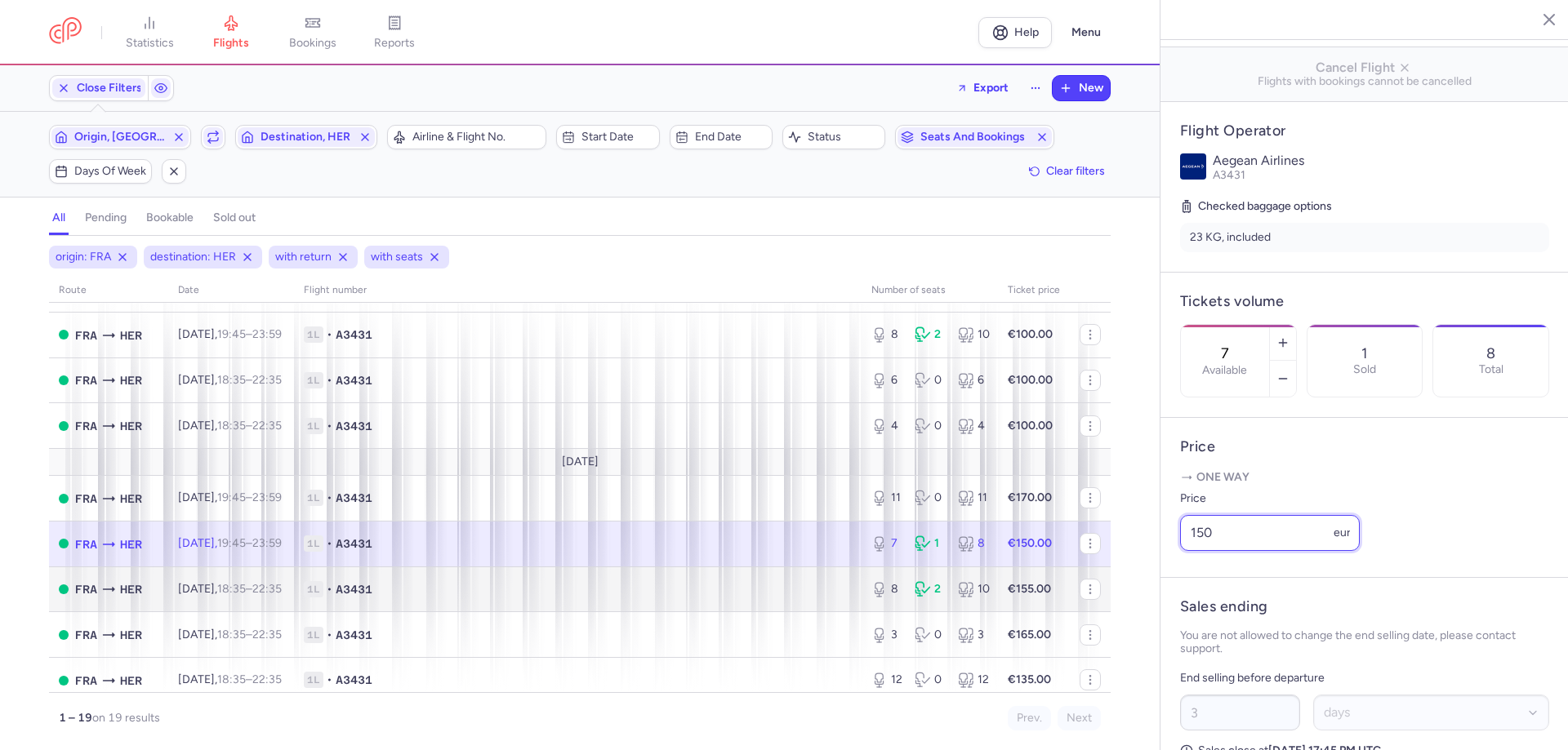
click at [1077, 581] on div "statistics flights bookings reports Help Menu Close Filters Export New Filters …" at bounding box center [784, 375] width 1568 height 750
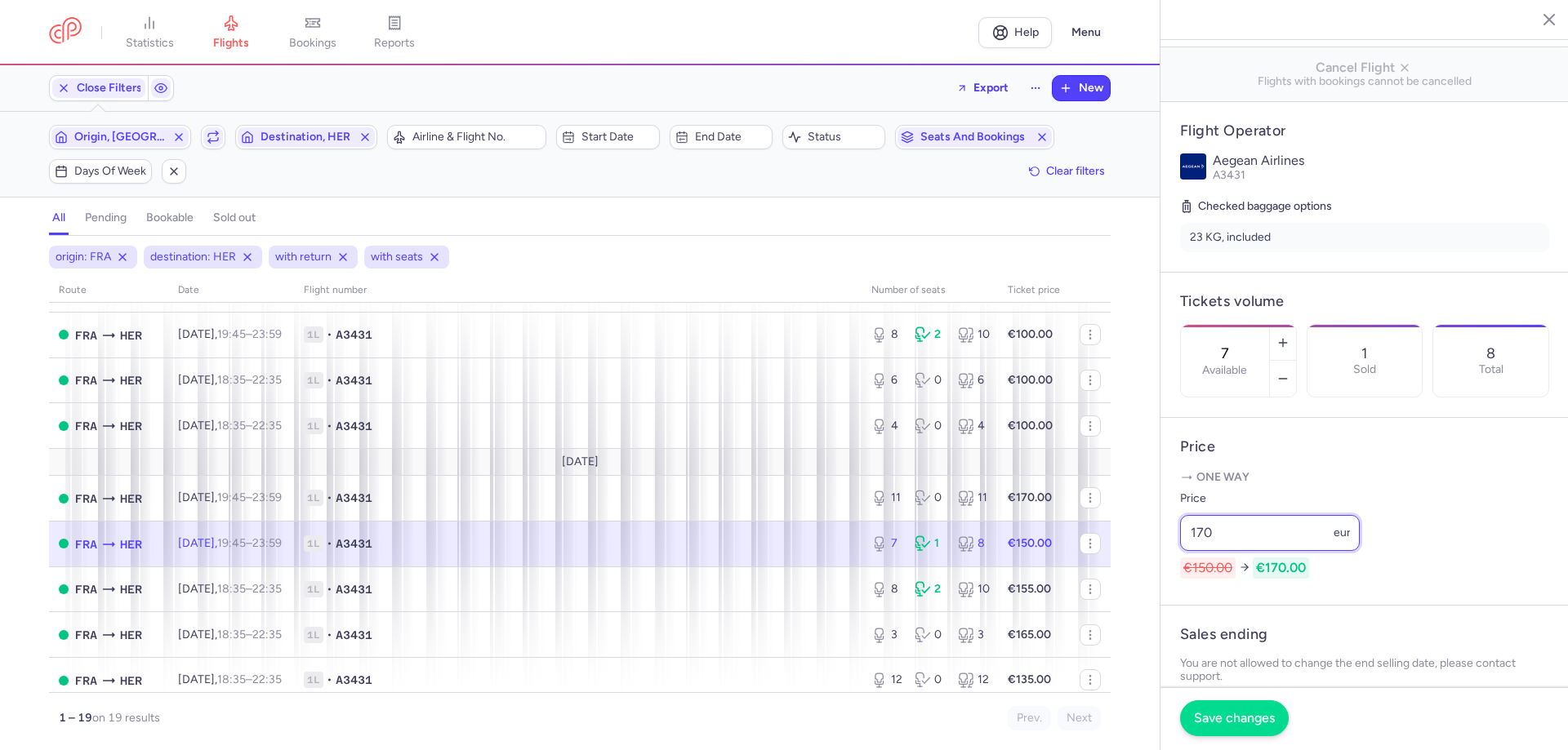
type input "170"
click at [1229, 714] on span "Save changes" at bounding box center [1235, 718] width 81 height 14
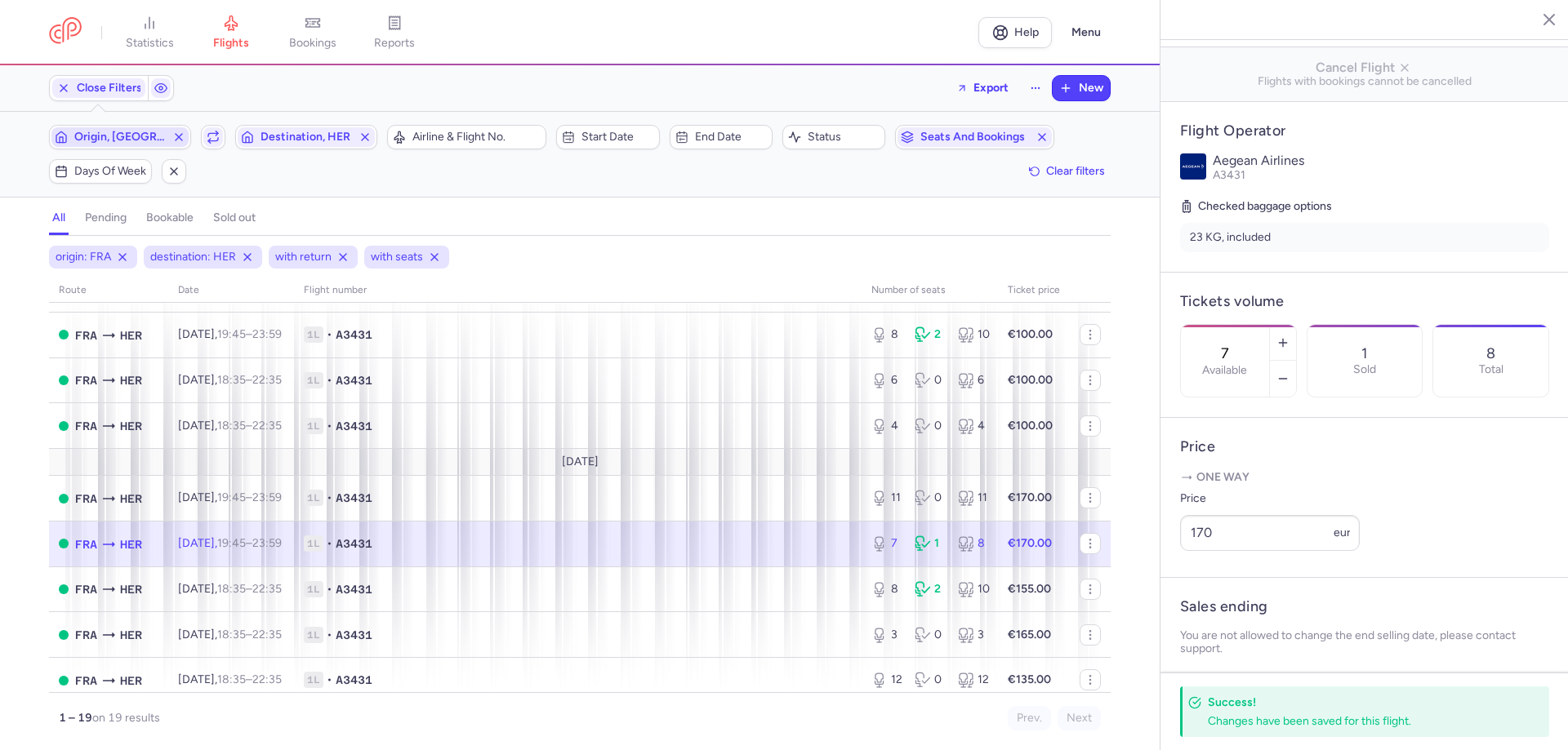
click at [119, 139] on span "Origin, [GEOGRAPHIC_DATA]" at bounding box center [121, 137] width 92 height 14
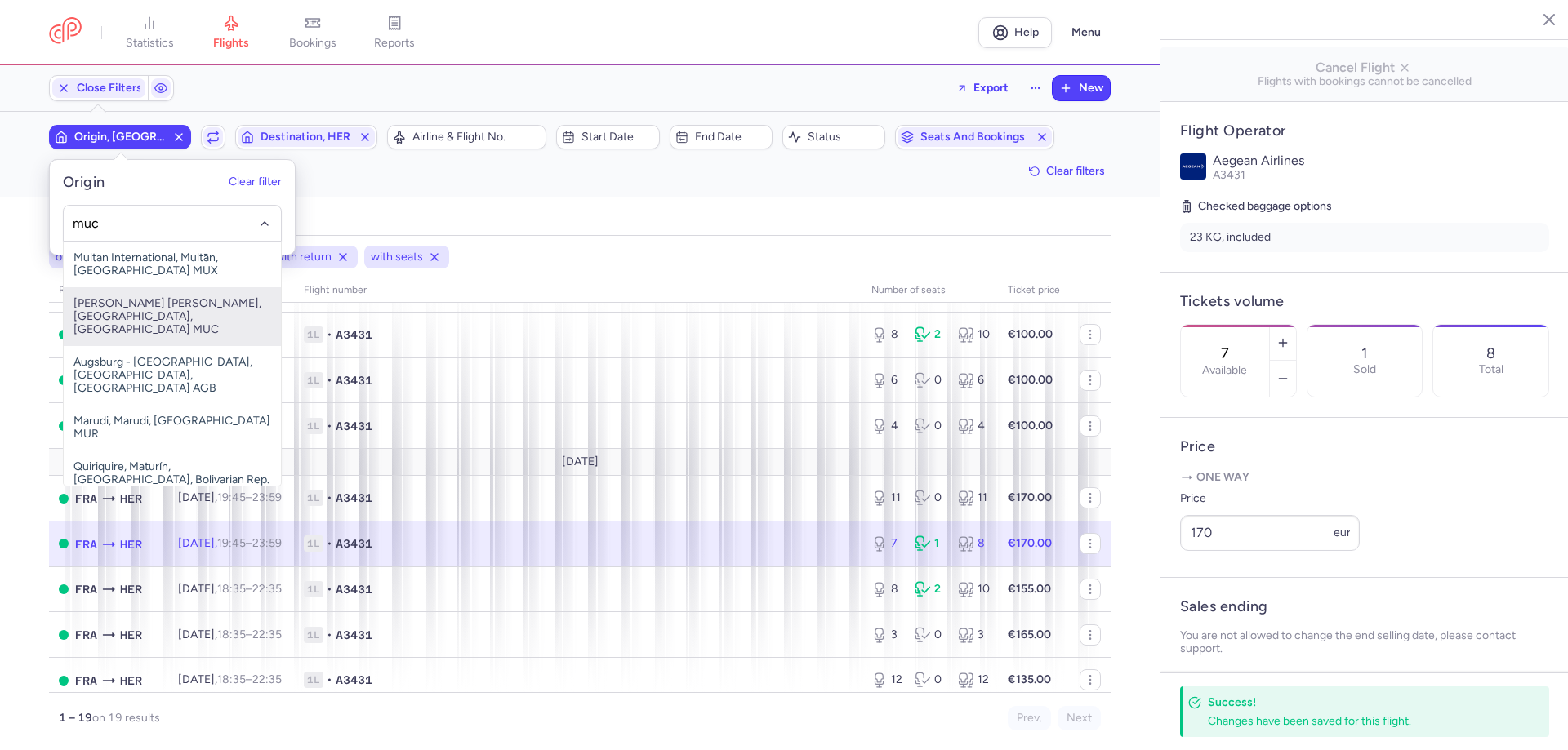
click at [143, 320] on span "[PERSON_NAME] [PERSON_NAME], [GEOGRAPHIC_DATA], [GEOGRAPHIC_DATA] MUC" at bounding box center [172, 316] width 217 height 59
type input "muc"
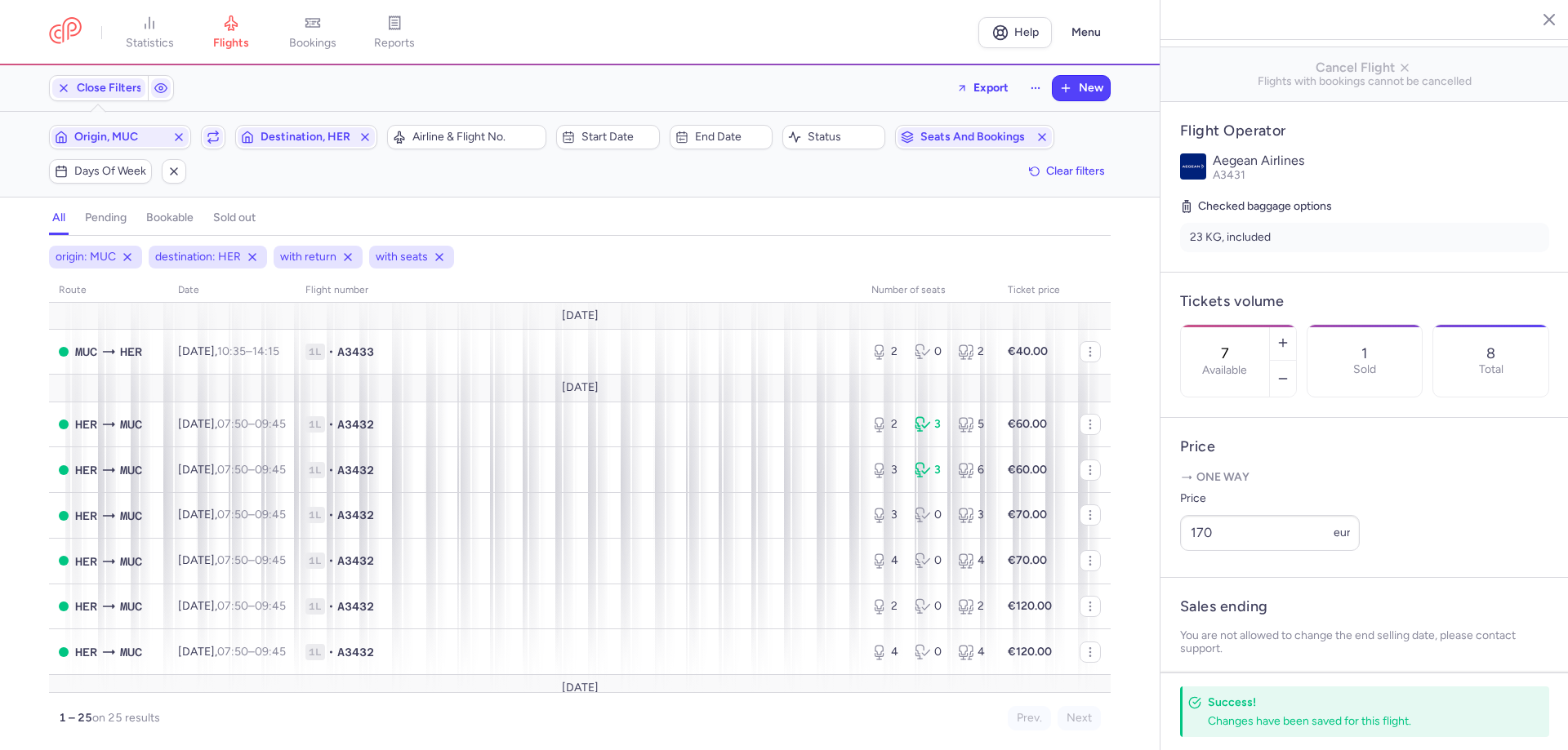
scroll to position [327, 0]
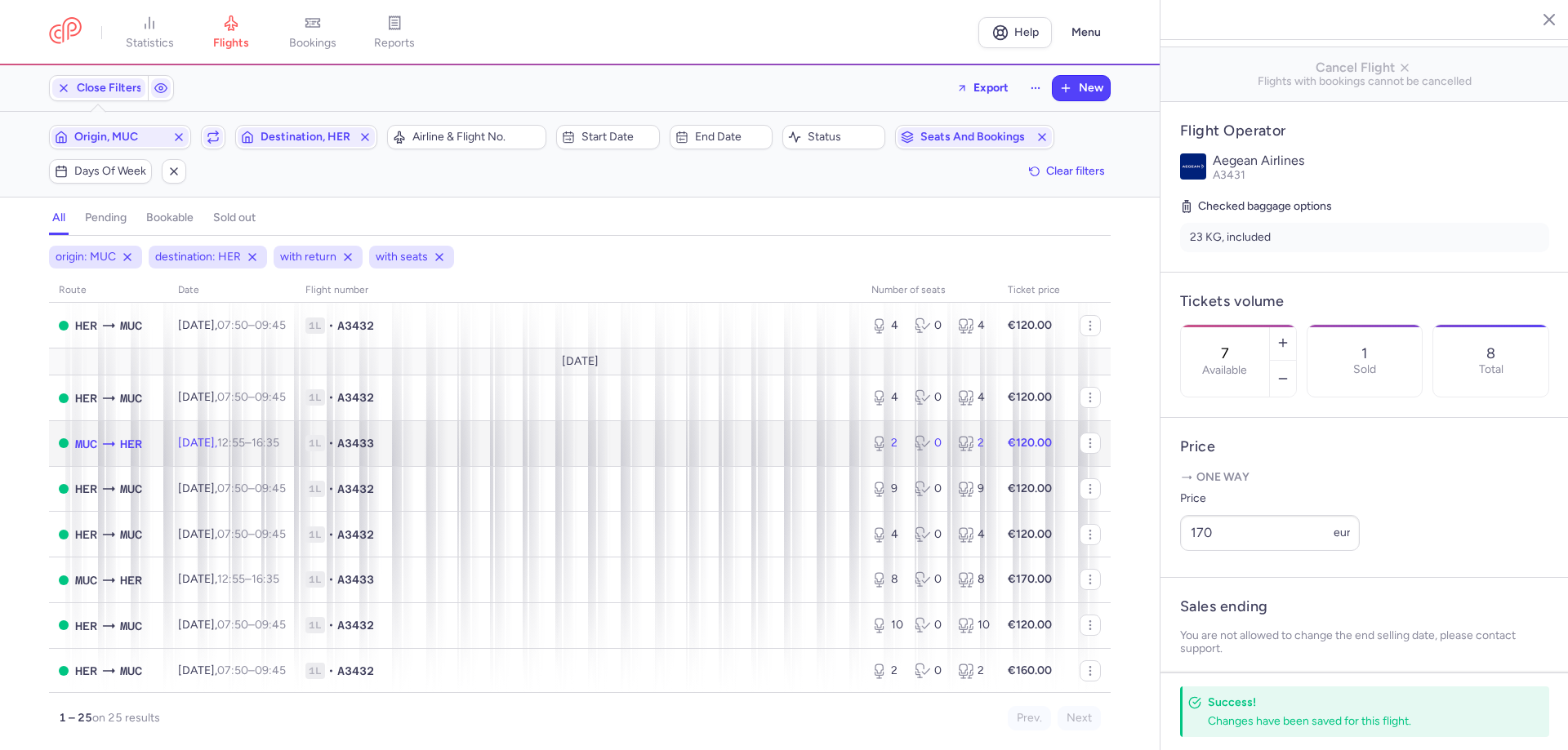
click at [374, 438] on span "A3433" at bounding box center [355, 443] width 37 height 16
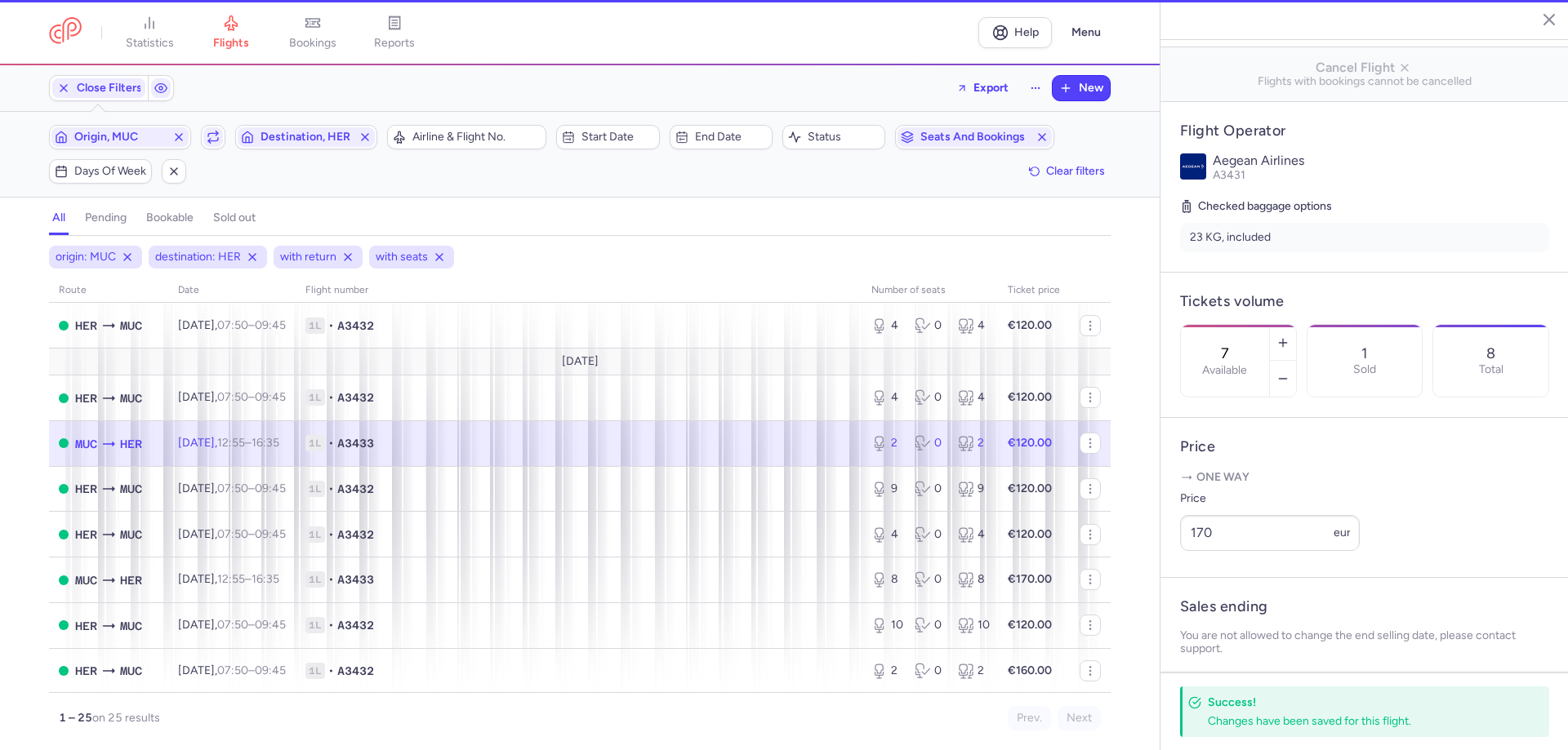
type input "2"
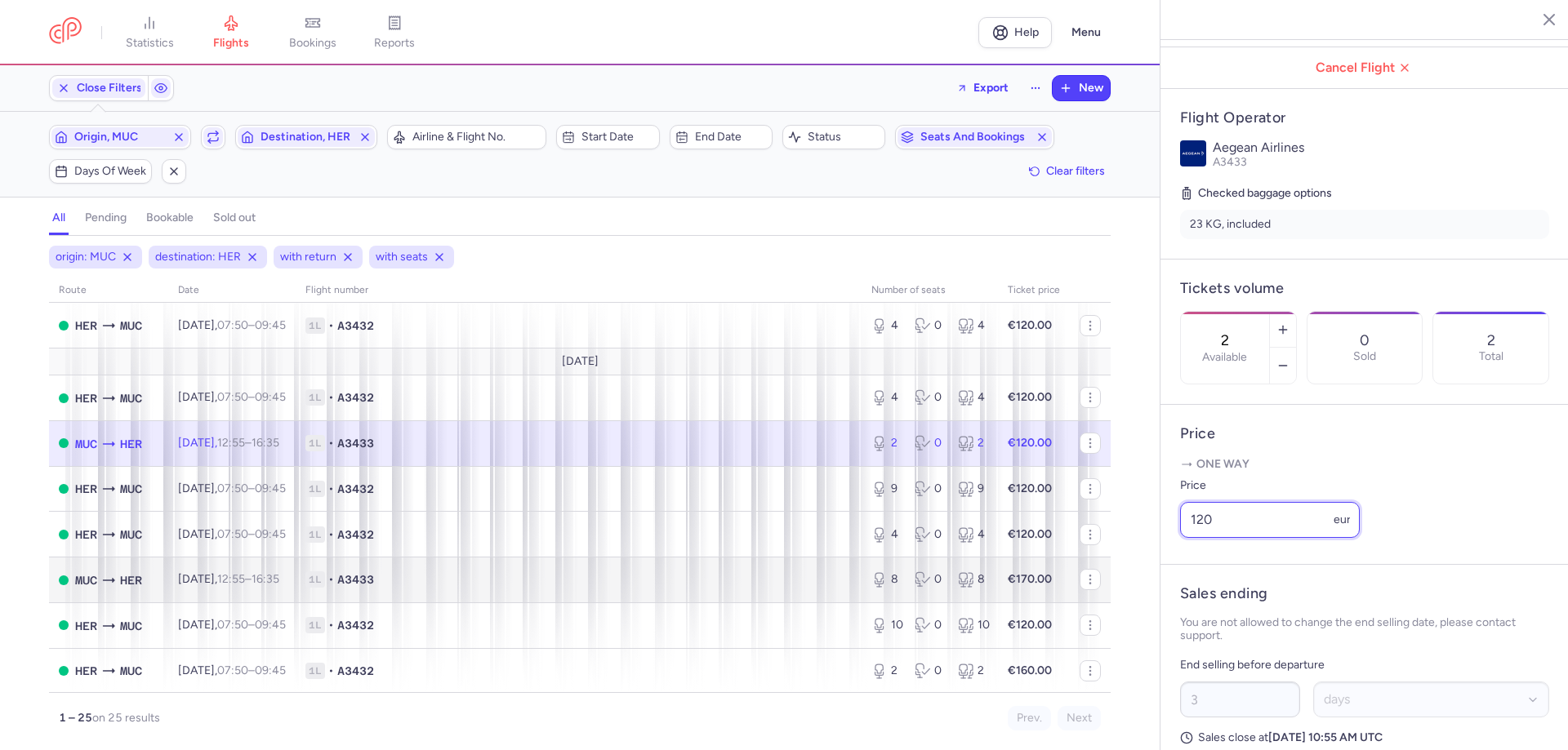
drag, startPoint x: 1247, startPoint y: 563, endPoint x: 1098, endPoint y: 564, distance: 149.0
click at [1101, 564] on div "statistics flights bookings reports Help Menu Close Filters Export New Filters …" at bounding box center [784, 375] width 1568 height 750
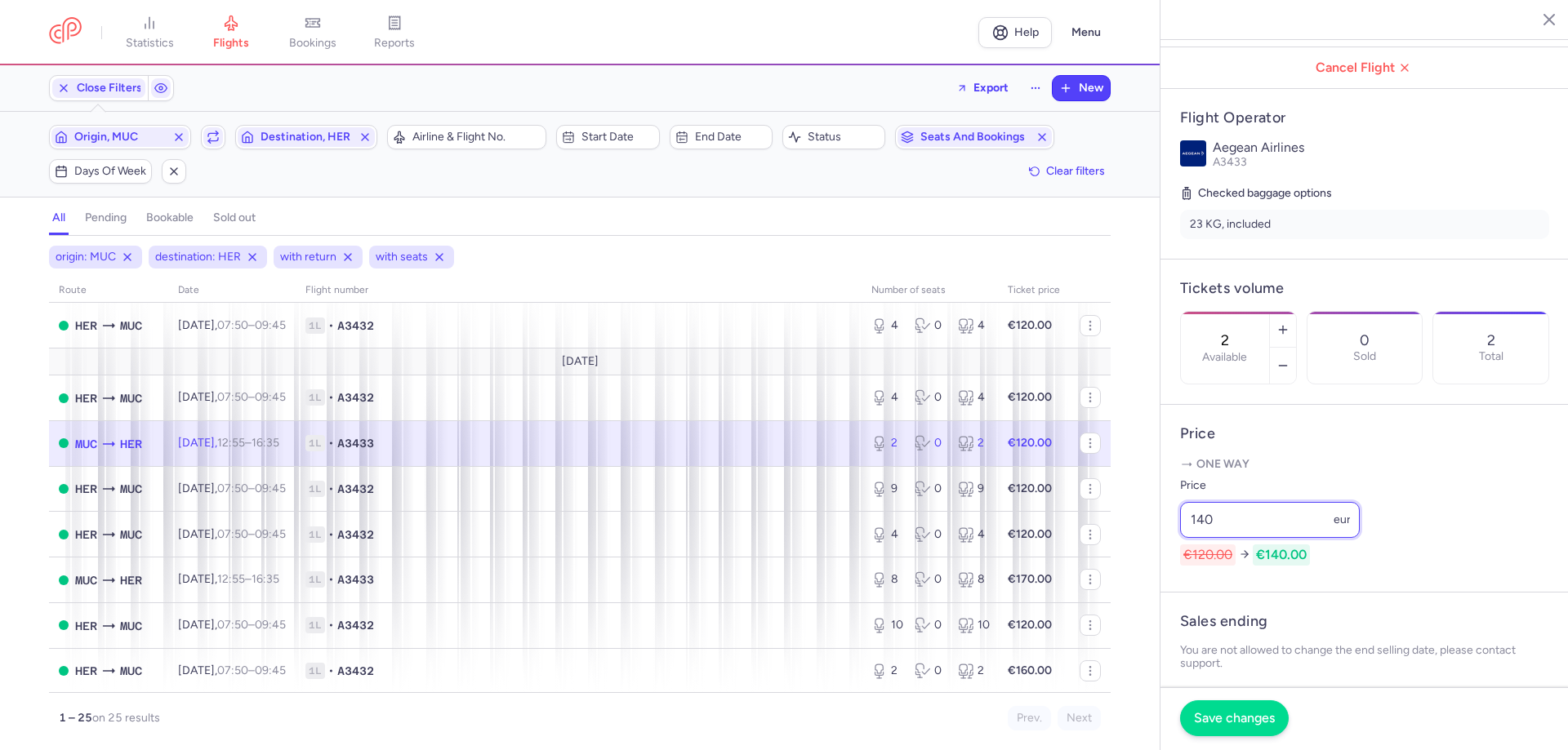
type input "140"
click at [1222, 720] on span "Save changes" at bounding box center [1235, 718] width 81 height 14
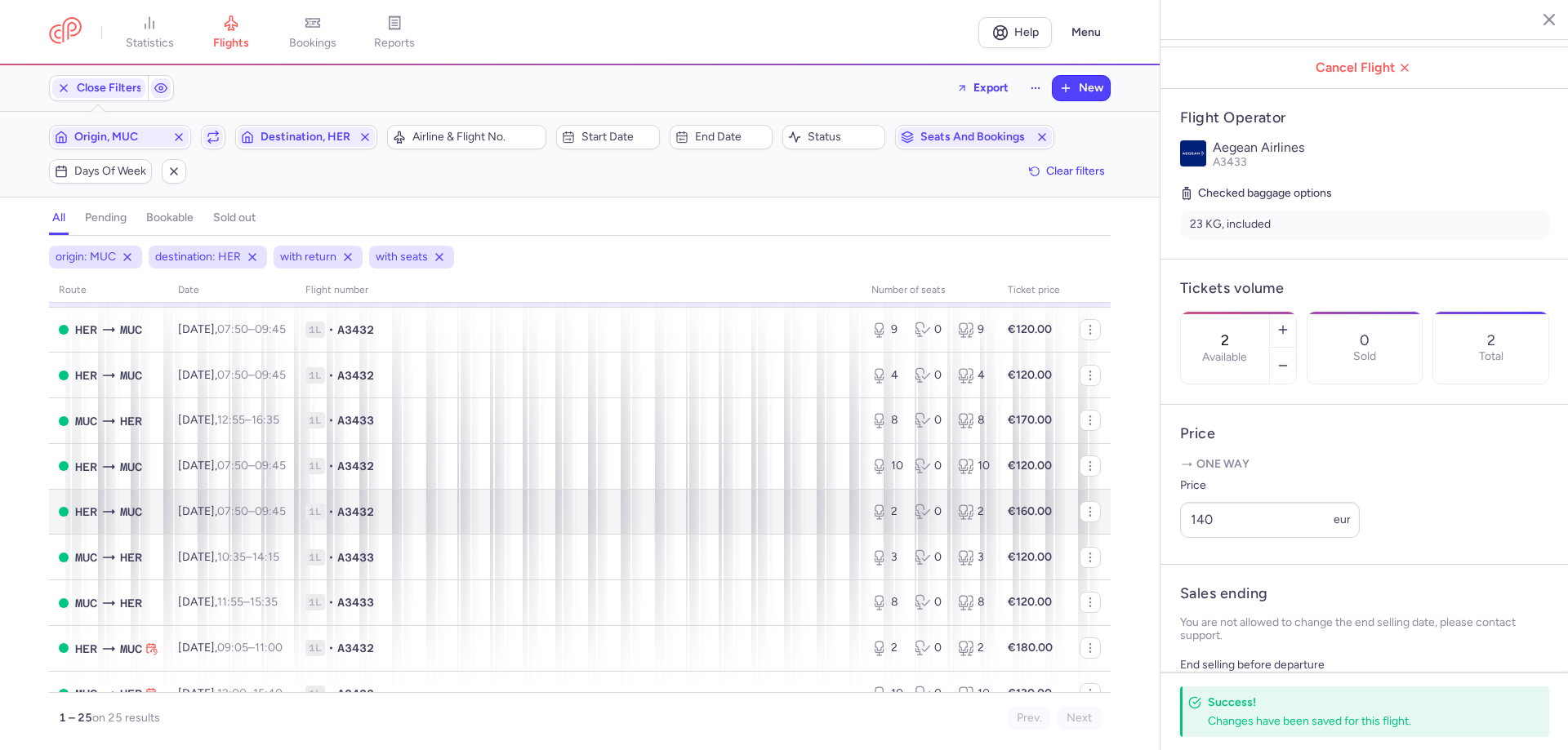
scroll to position [490, 0]
click at [249, 512] on time "07:50" at bounding box center [232, 507] width 31 height 14
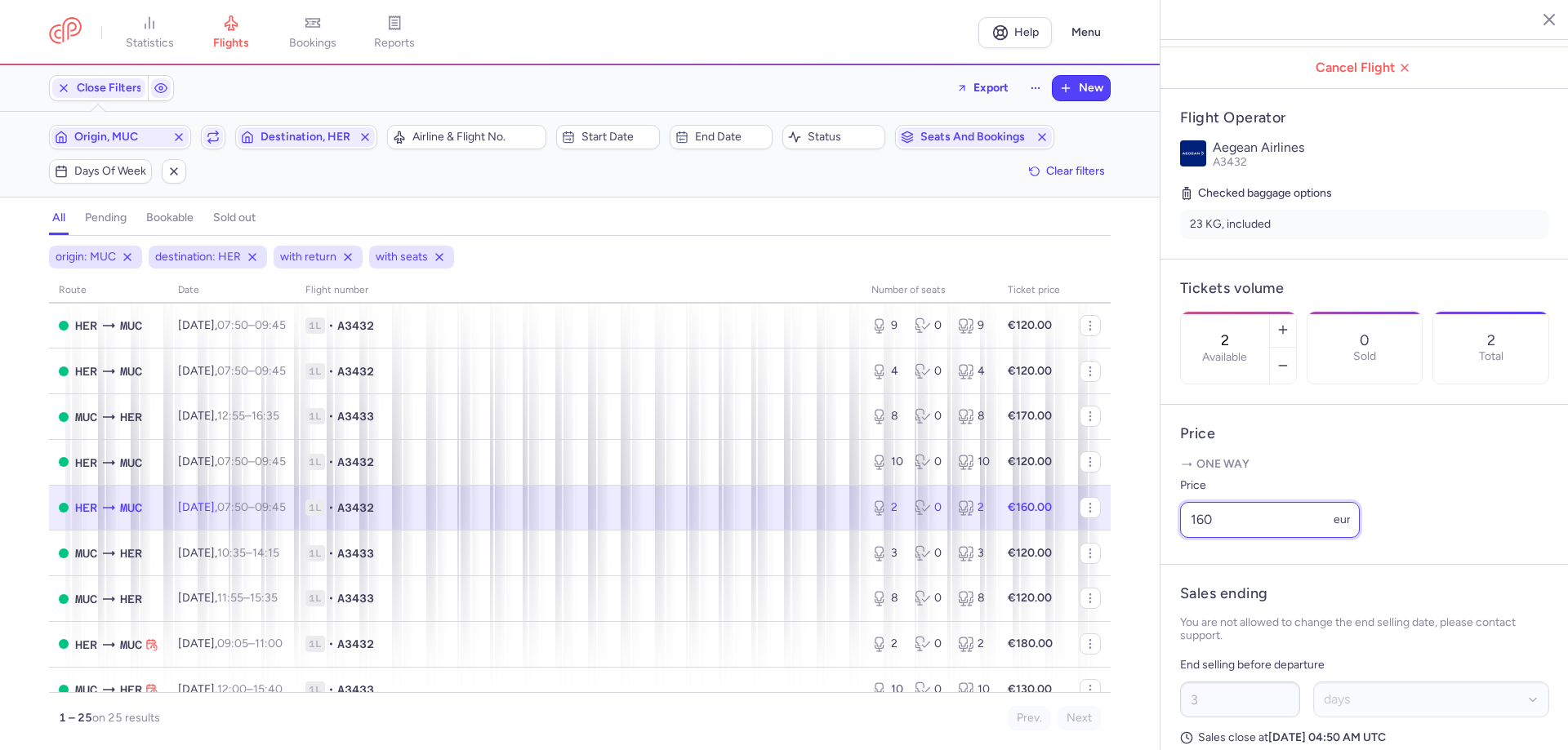
drag, startPoint x: 1255, startPoint y: 565, endPoint x: 1107, endPoint y: 568, distance: 148.0
click at [1147, 565] on div "statistics flights bookings reports Help Menu Close Filters Export New Filters …" at bounding box center [784, 375] width 1568 height 750
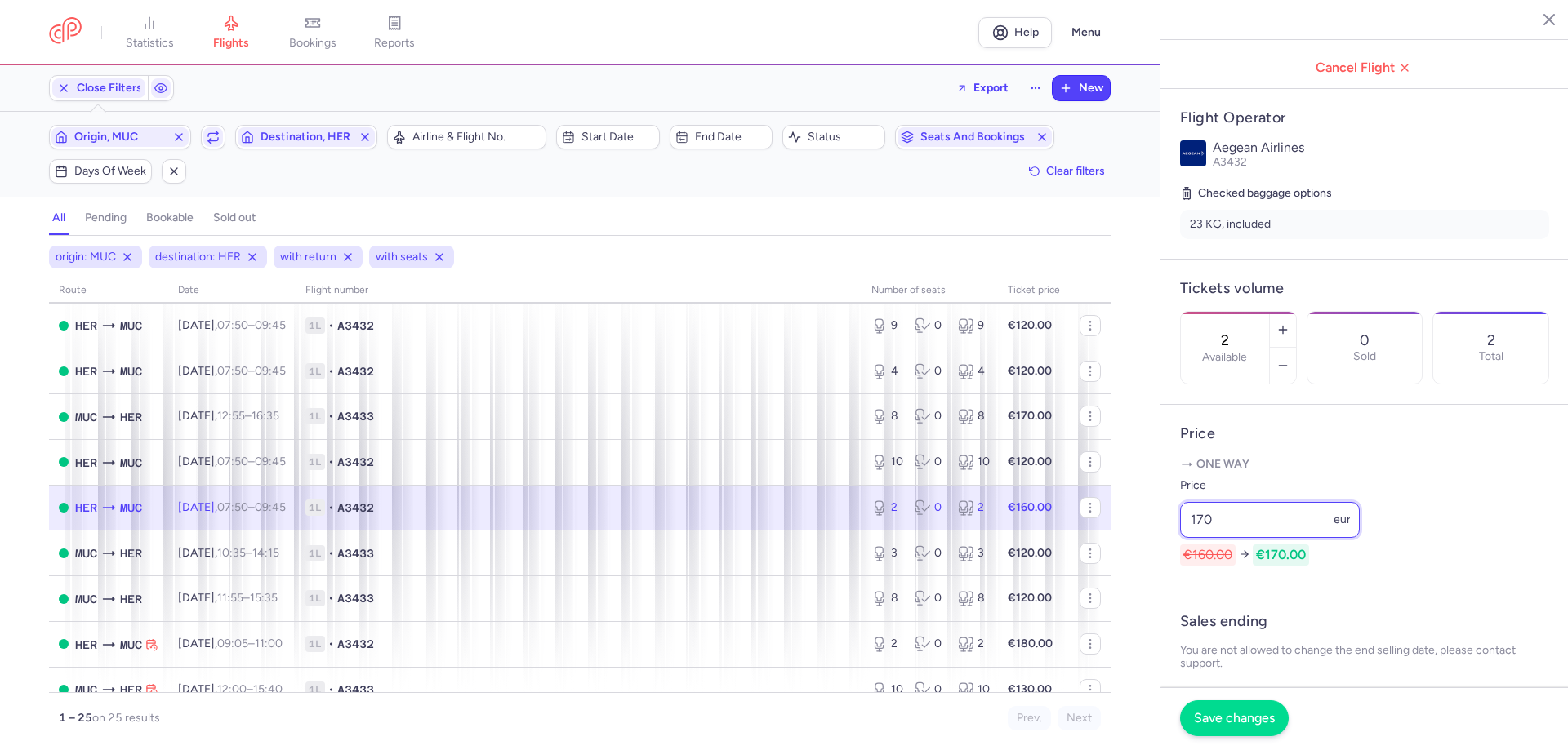
type input "170"
click at [1227, 727] on button "Save changes" at bounding box center [1234, 718] width 109 height 36
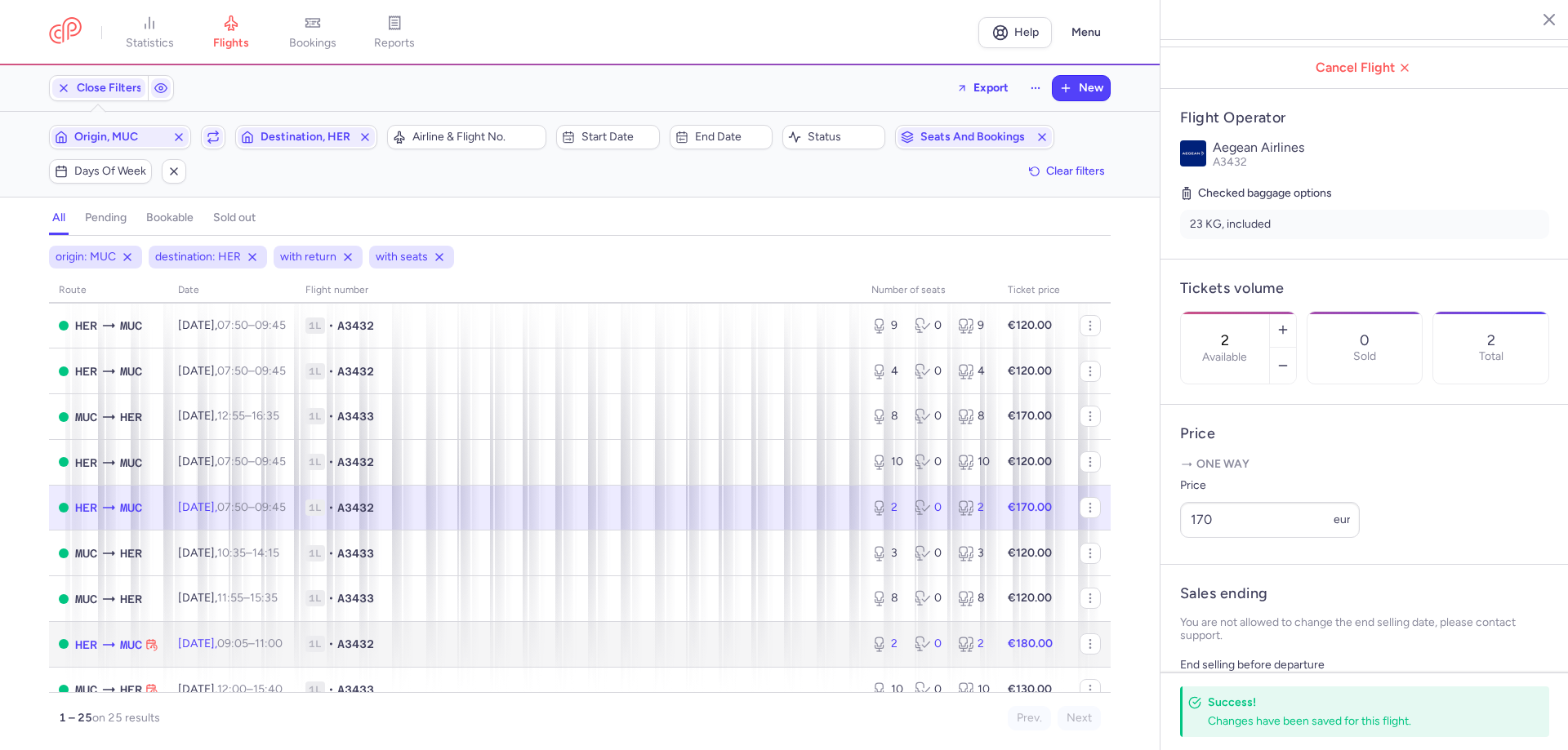
click at [338, 646] on td "1L • A3432" at bounding box center [578, 644] width 566 height 46
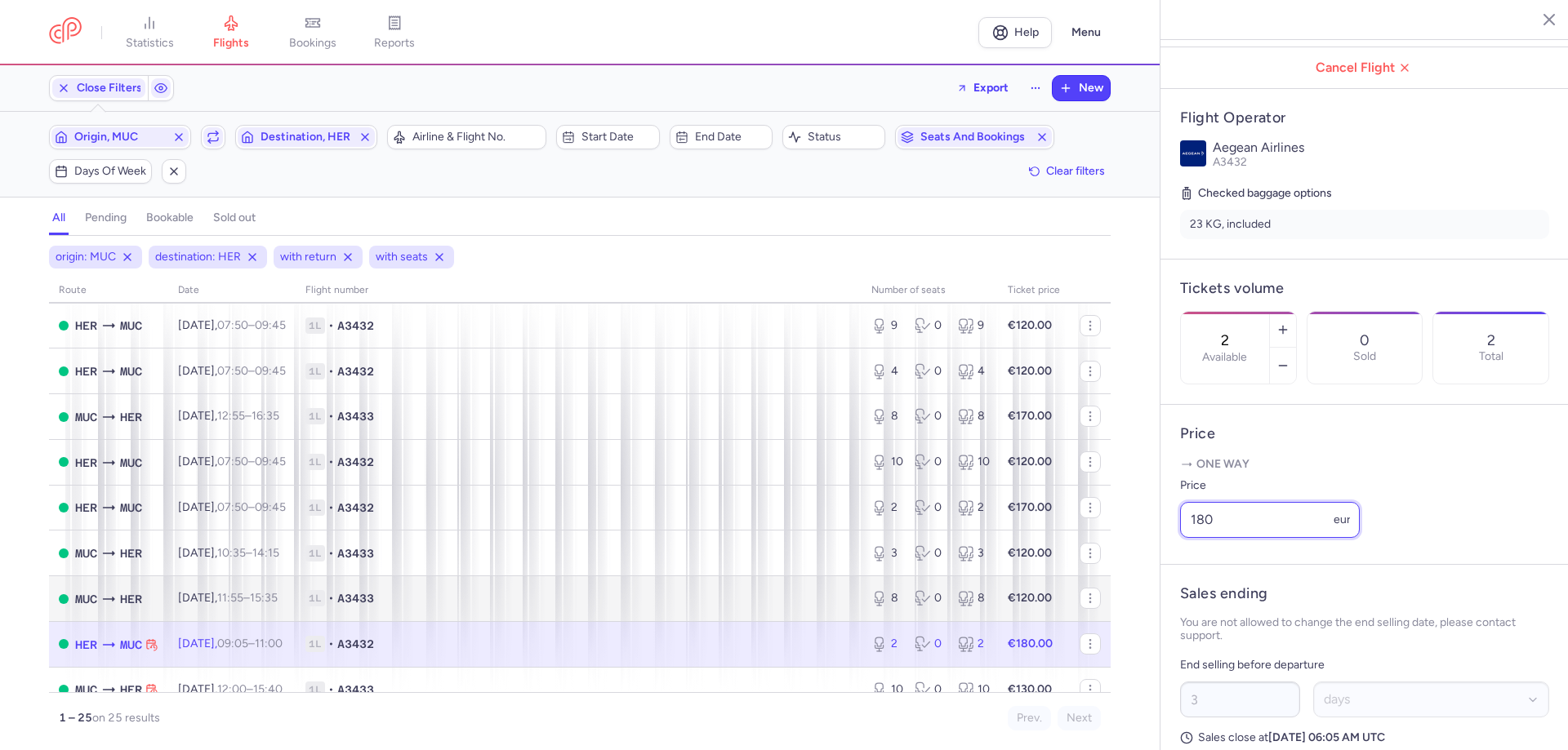
drag, startPoint x: 1212, startPoint y: 559, endPoint x: 1029, endPoint y: 579, distance: 184.1
click at [1044, 571] on div "statistics flights bookings reports Help Menu Close Filters Export New Filters …" at bounding box center [784, 375] width 1568 height 750
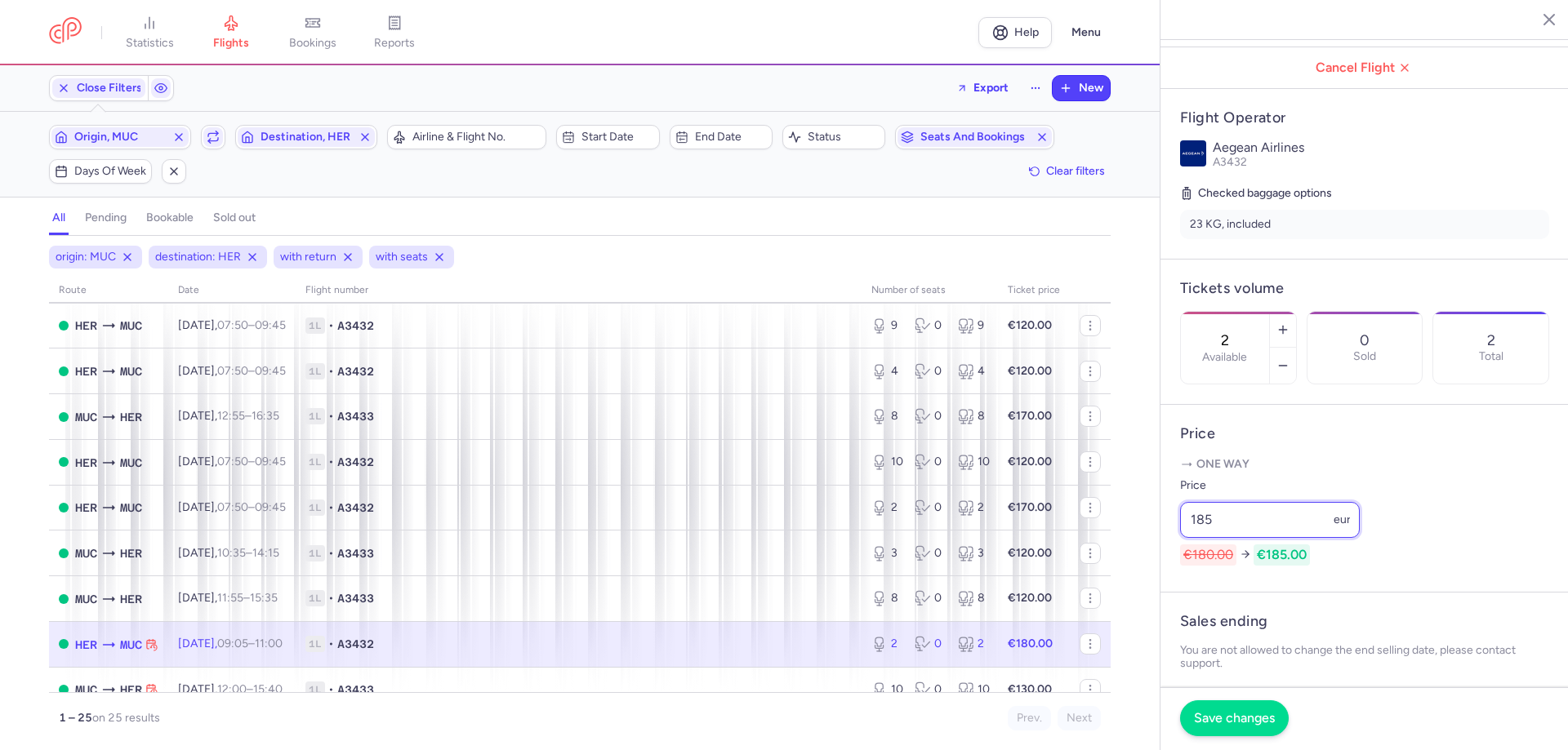
type input "185"
click at [1213, 716] on span "Save changes" at bounding box center [1235, 718] width 81 height 14
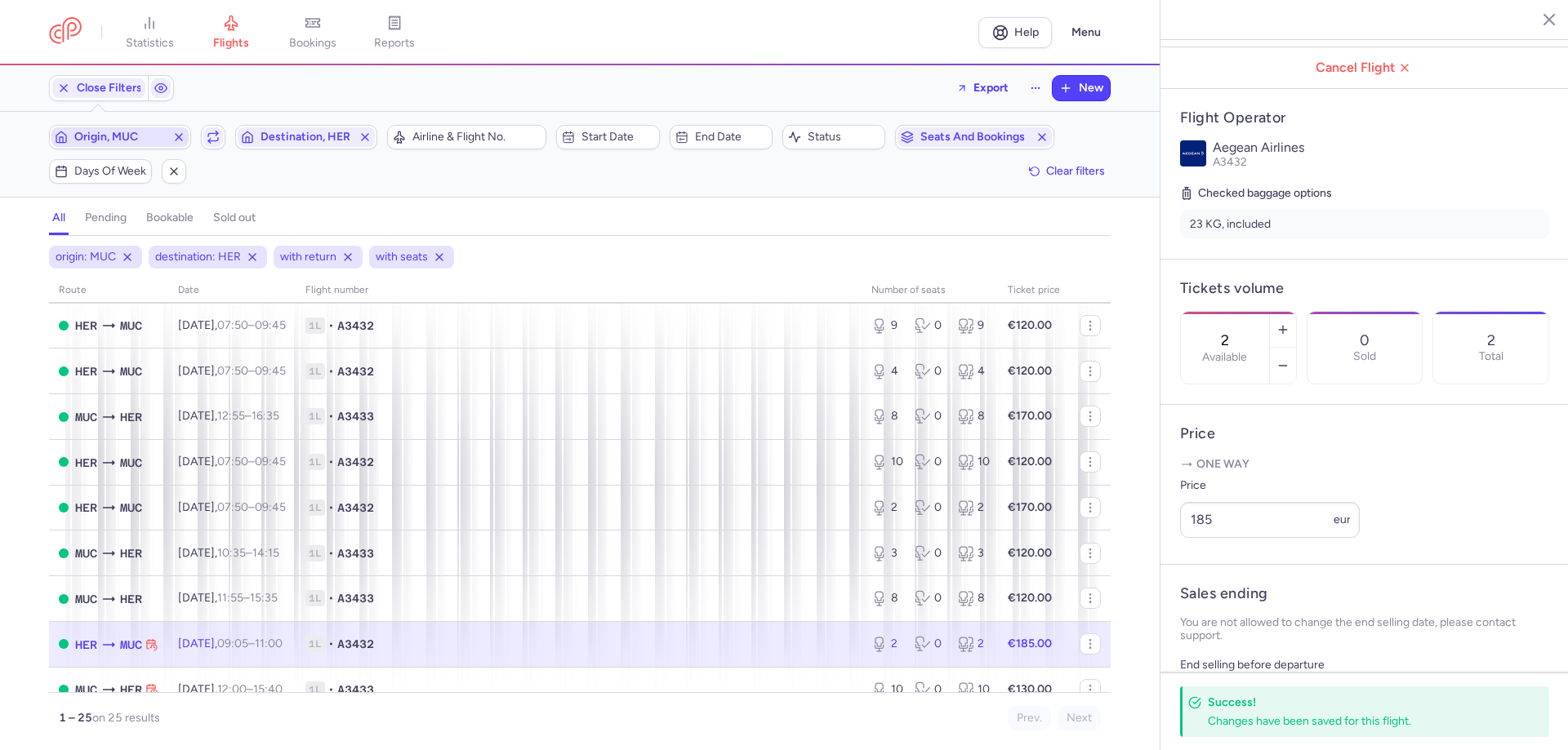
click at [147, 139] on span "Origin, MUC" at bounding box center [121, 137] width 92 height 14
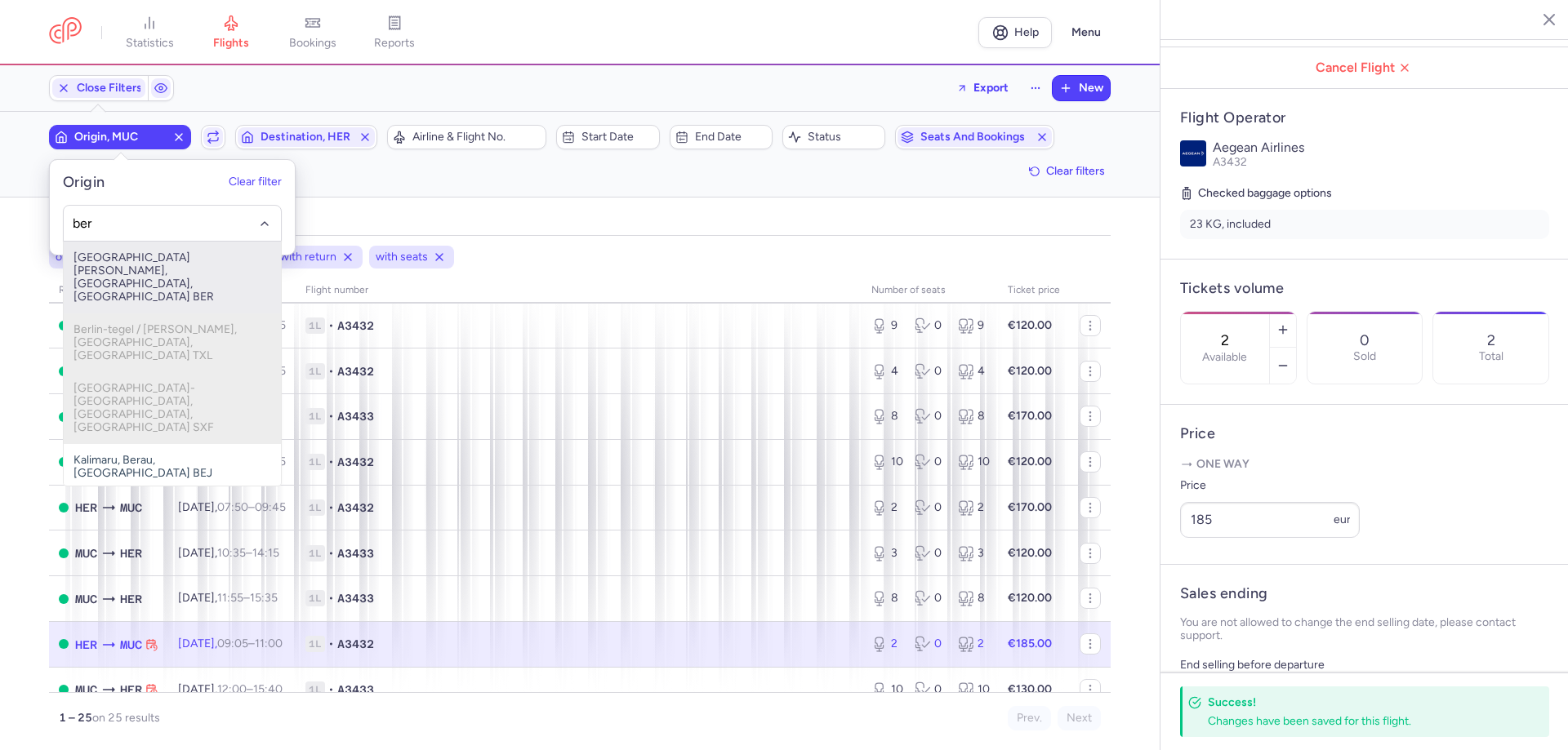
click at [162, 267] on span "[GEOGRAPHIC_DATA][PERSON_NAME], [GEOGRAPHIC_DATA], [GEOGRAPHIC_DATA] BER" at bounding box center [172, 277] width 217 height 72
type input "ber"
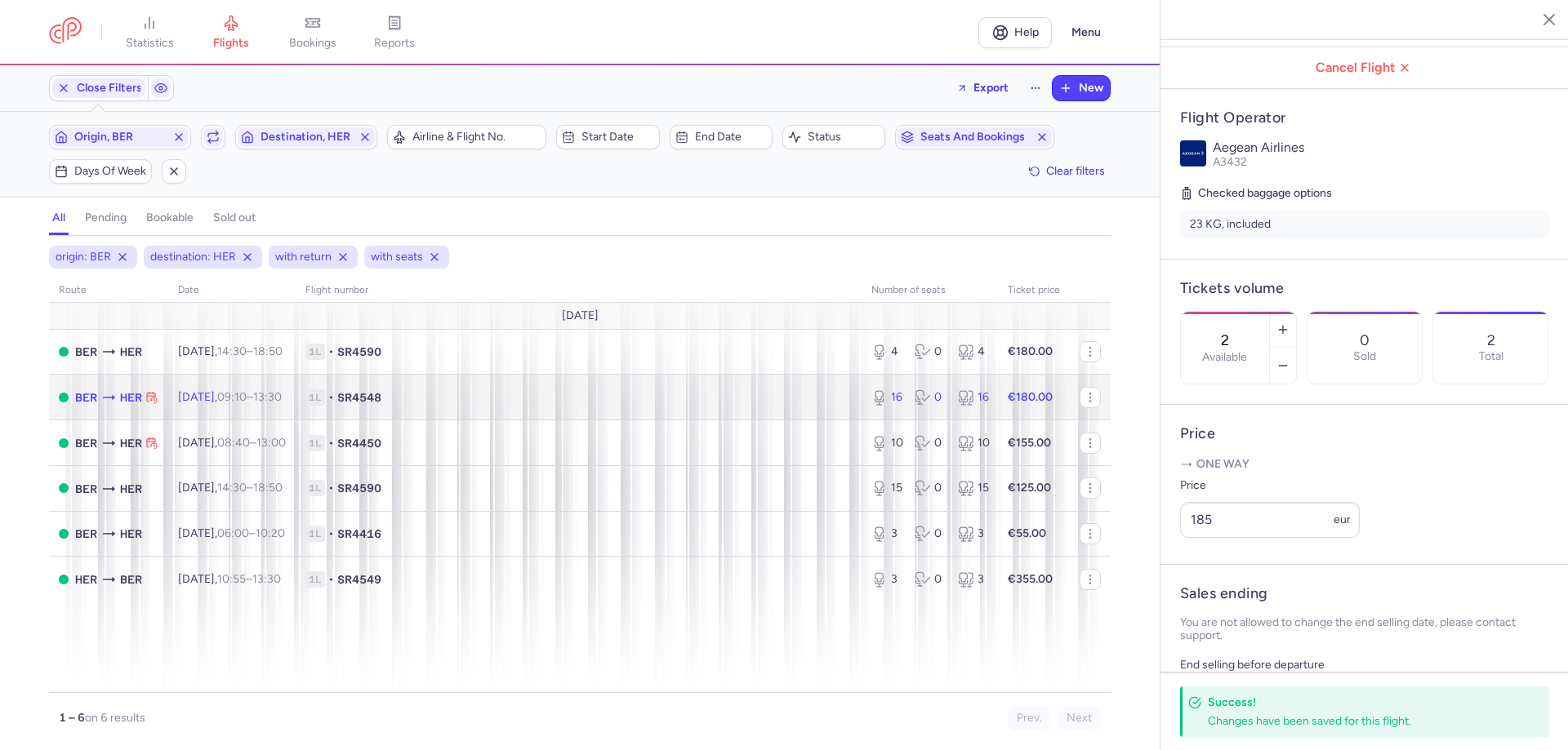
click at [282, 392] on time "13:30 +0" at bounding box center [267, 396] width 29 height 14
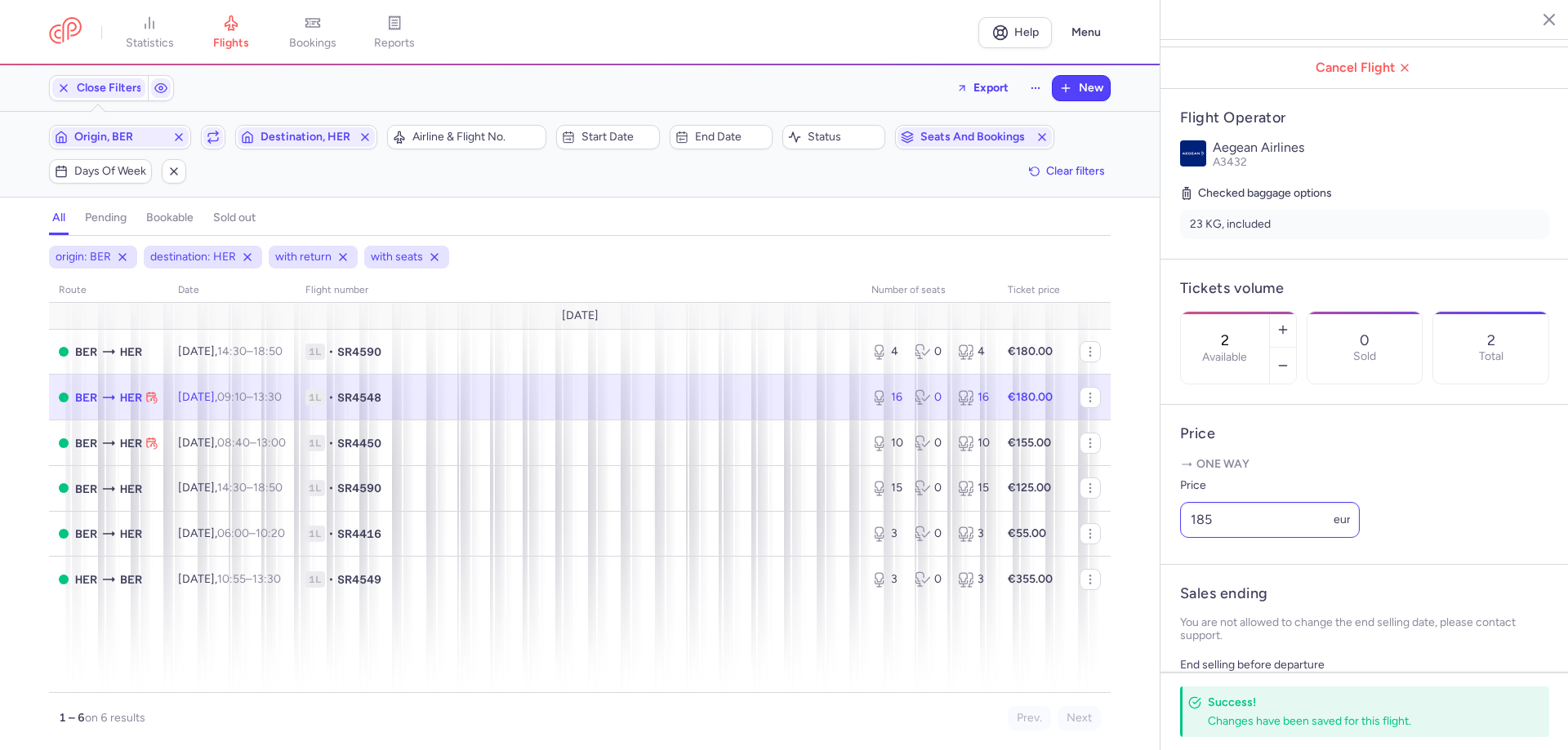
type input "16"
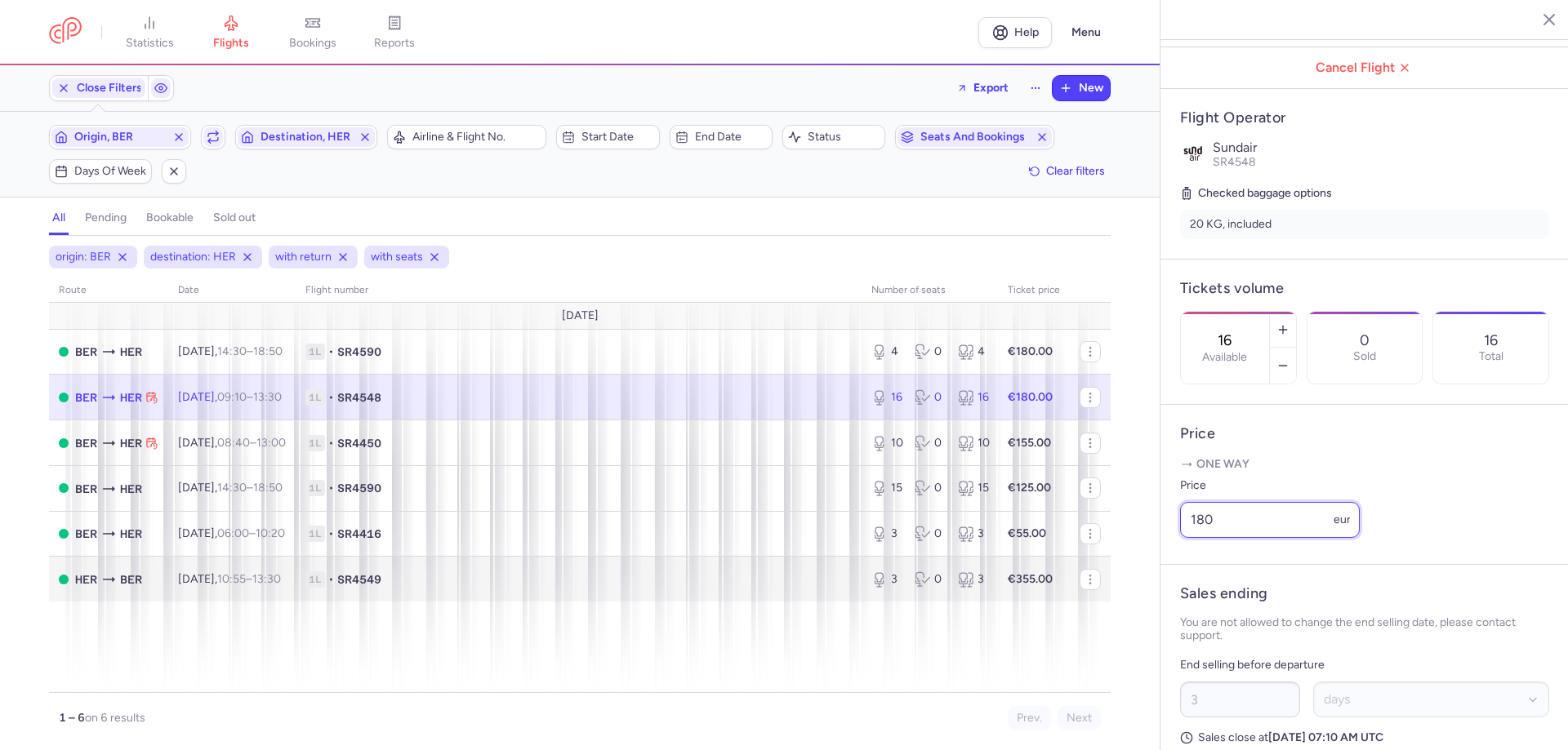
drag, startPoint x: 1245, startPoint y: 565, endPoint x: 976, endPoint y: 562, distance: 269.0
click at [1020, 564] on div "statistics flights bookings reports Help Menu Close Filters Export New Filters …" at bounding box center [784, 375] width 1568 height 750
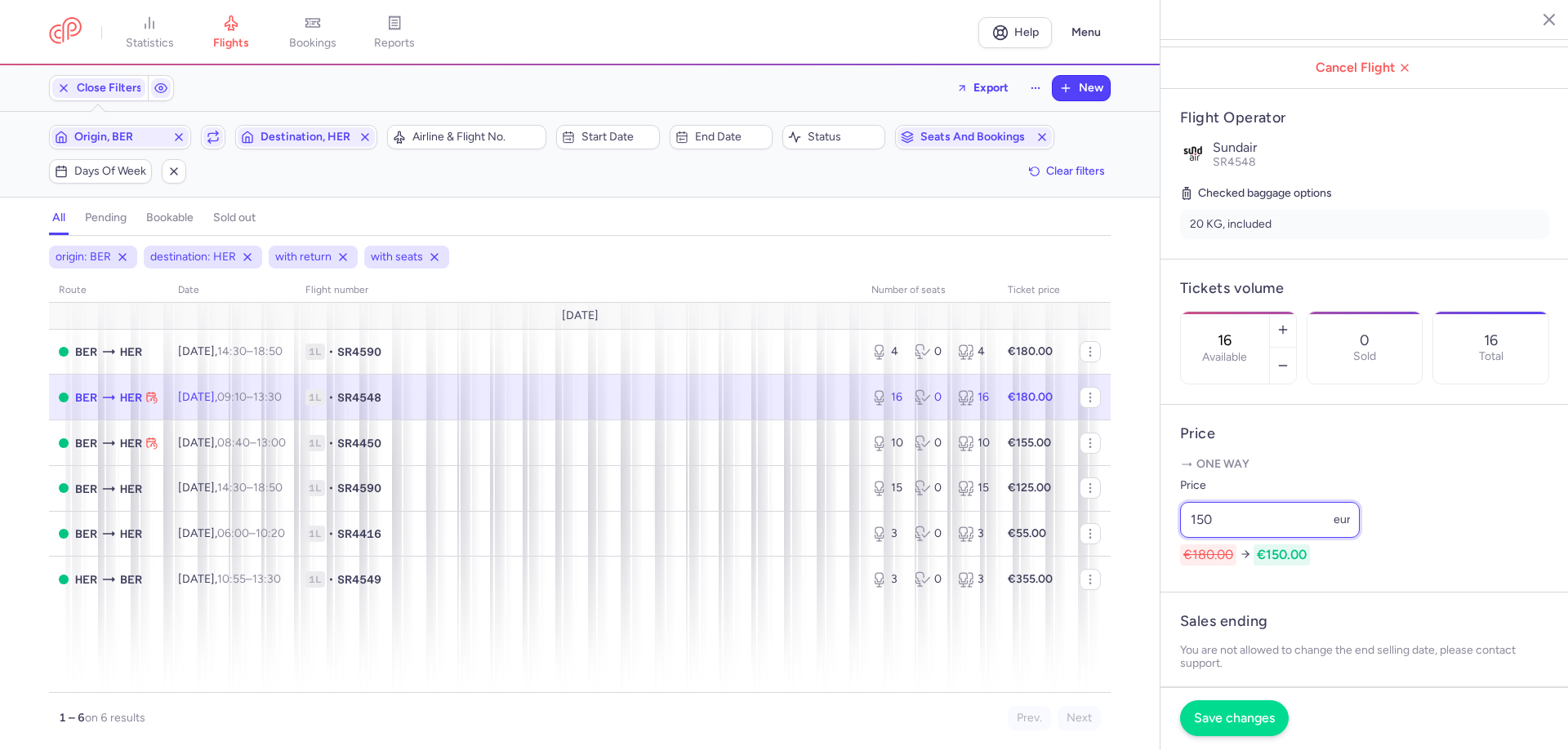
type input "150"
click at [1218, 722] on span "Save changes" at bounding box center [1235, 718] width 81 height 14
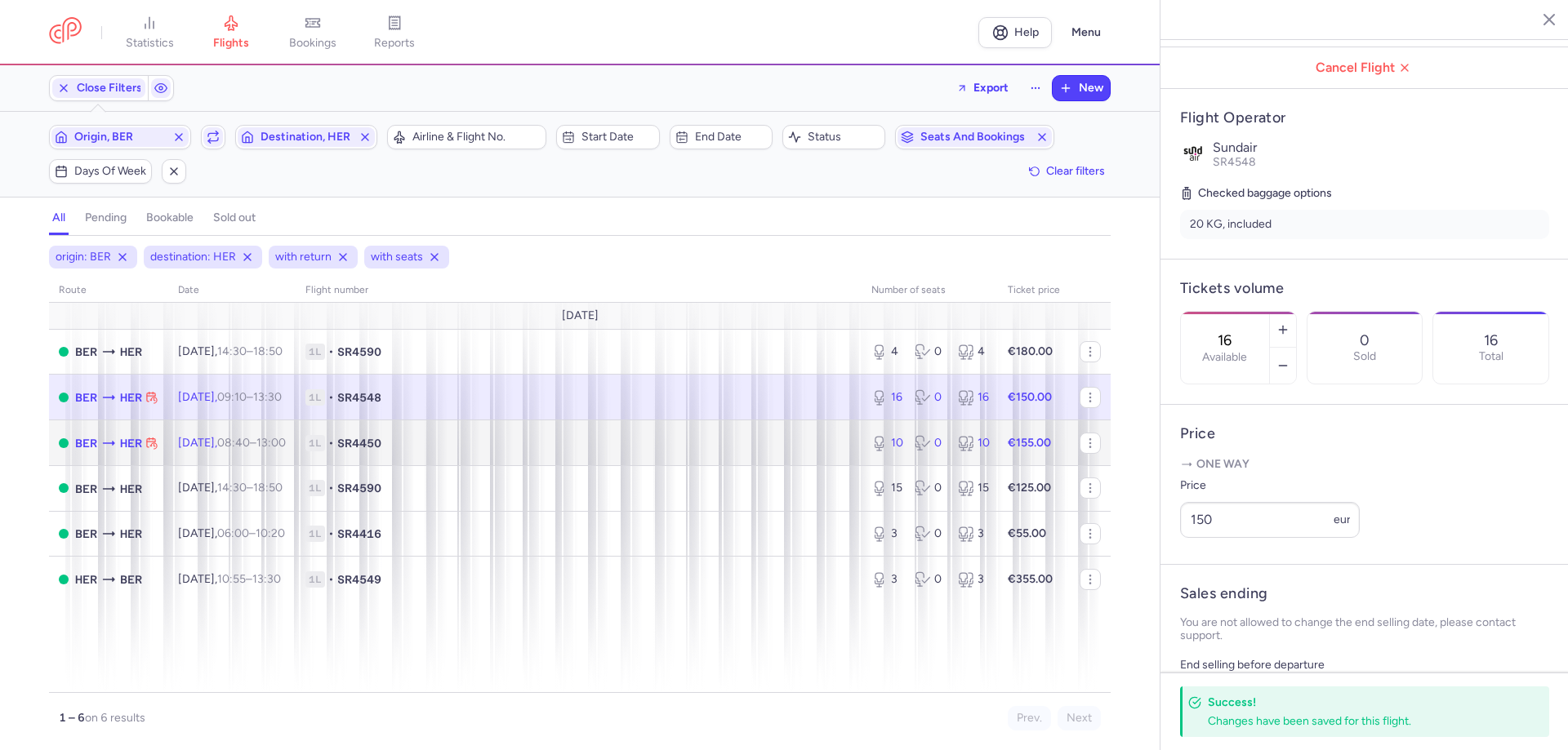
click at [666, 443] on span "1L • SR4450" at bounding box center [578, 443] width 547 height 16
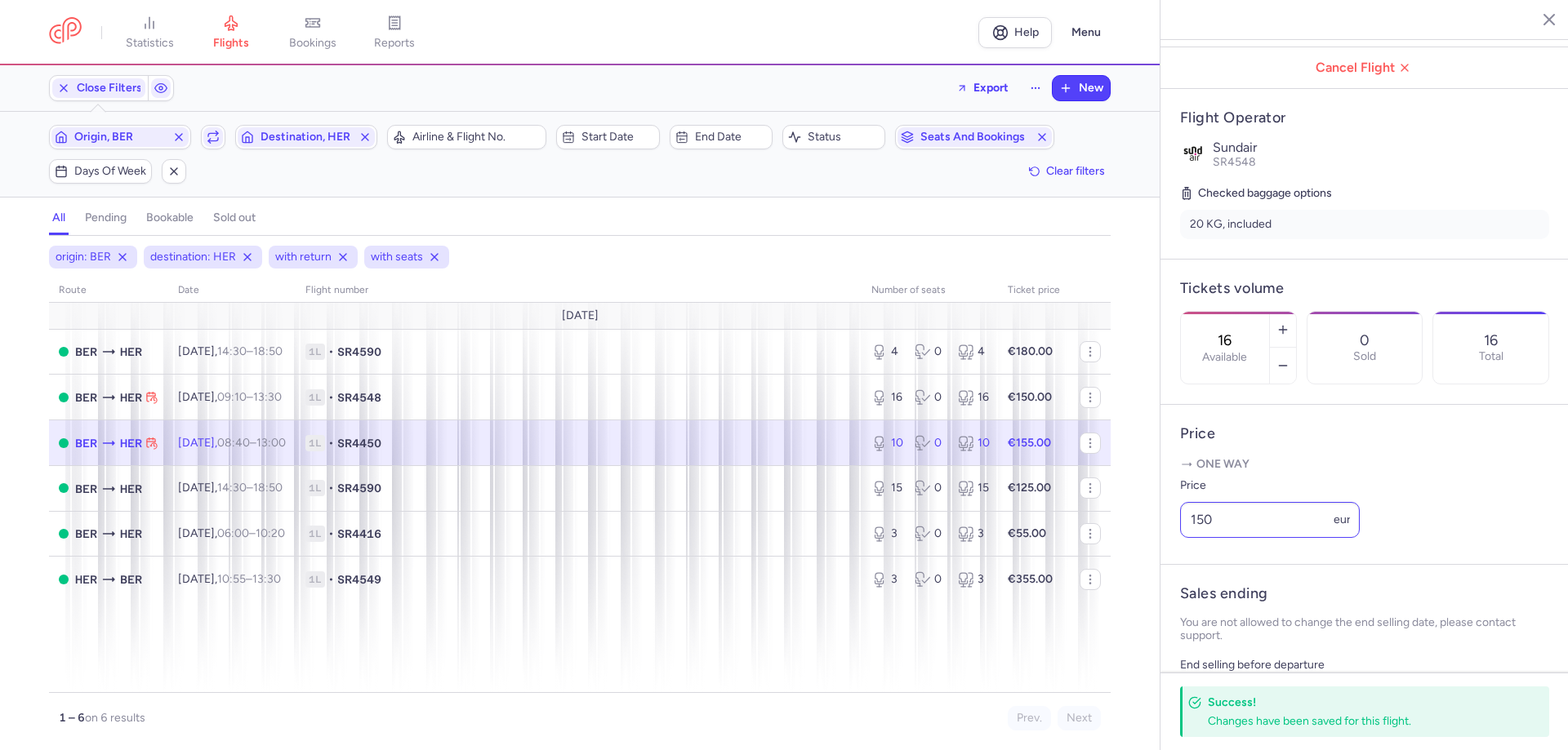
type input "10"
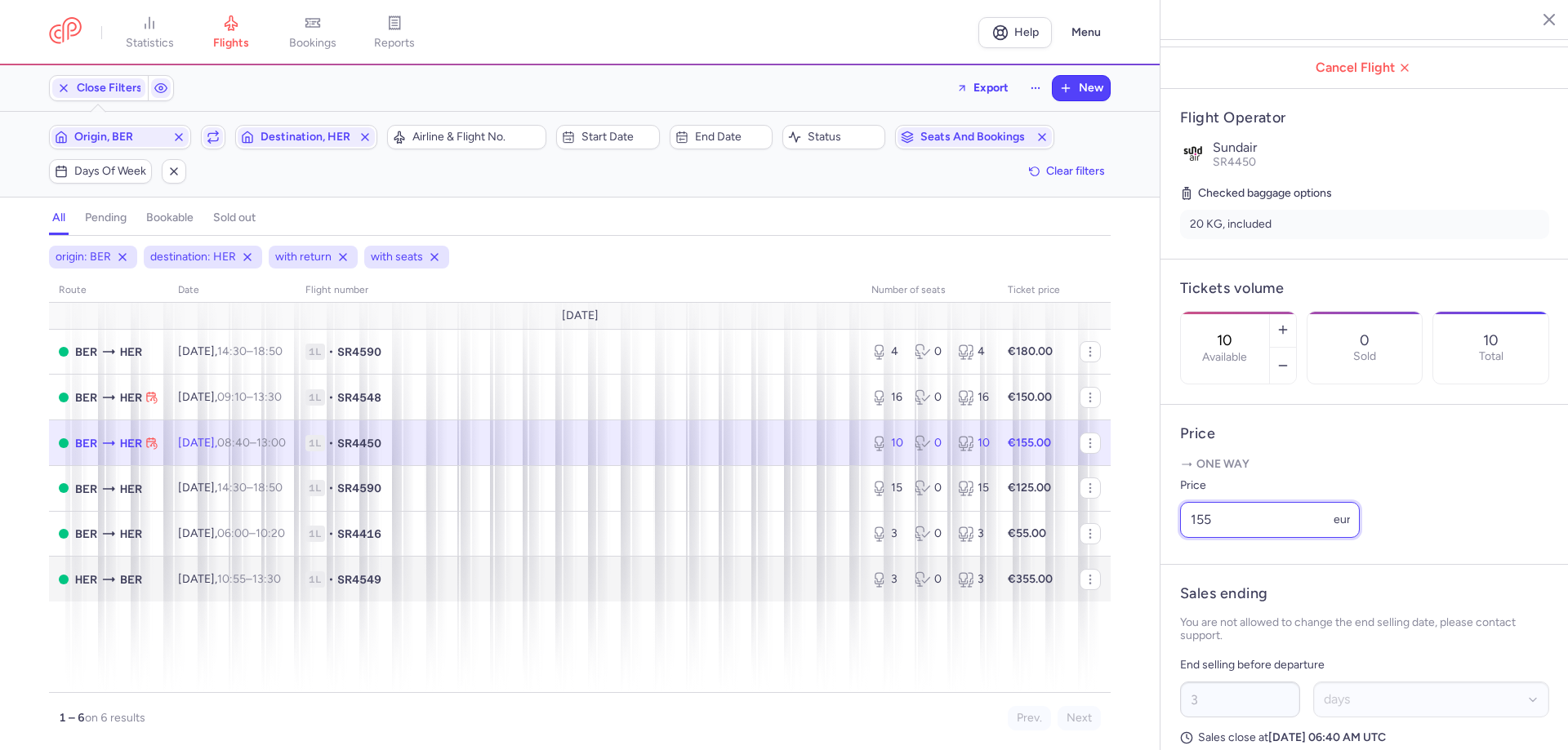
drag, startPoint x: 1245, startPoint y: 564, endPoint x: 1087, endPoint y: 556, distance: 158.2
click at [1139, 556] on div "statistics flights bookings reports Help Menu Close Filters Export New Filters …" at bounding box center [784, 375] width 1568 height 750
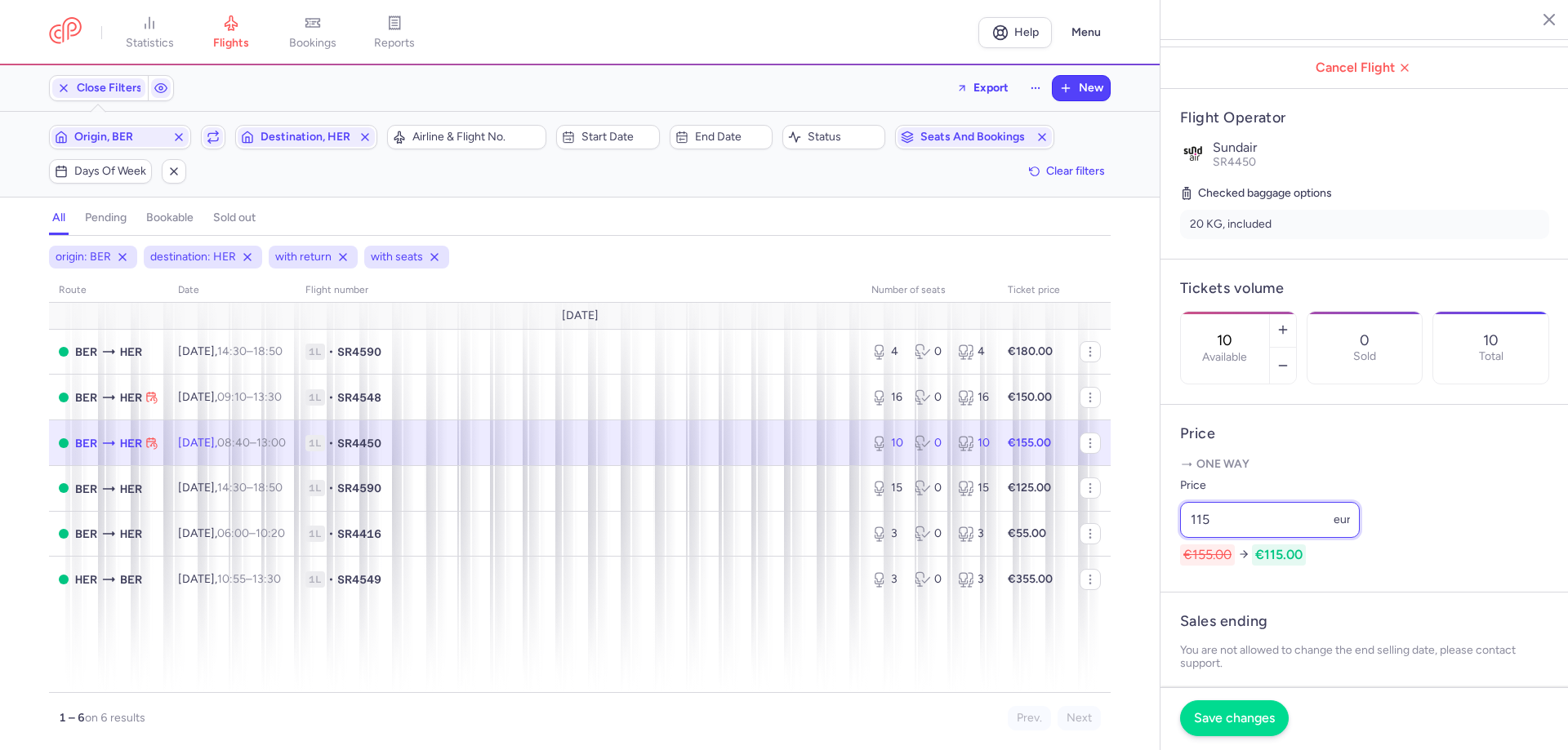
type input "115"
click at [1238, 713] on span "Save changes" at bounding box center [1235, 718] width 81 height 14
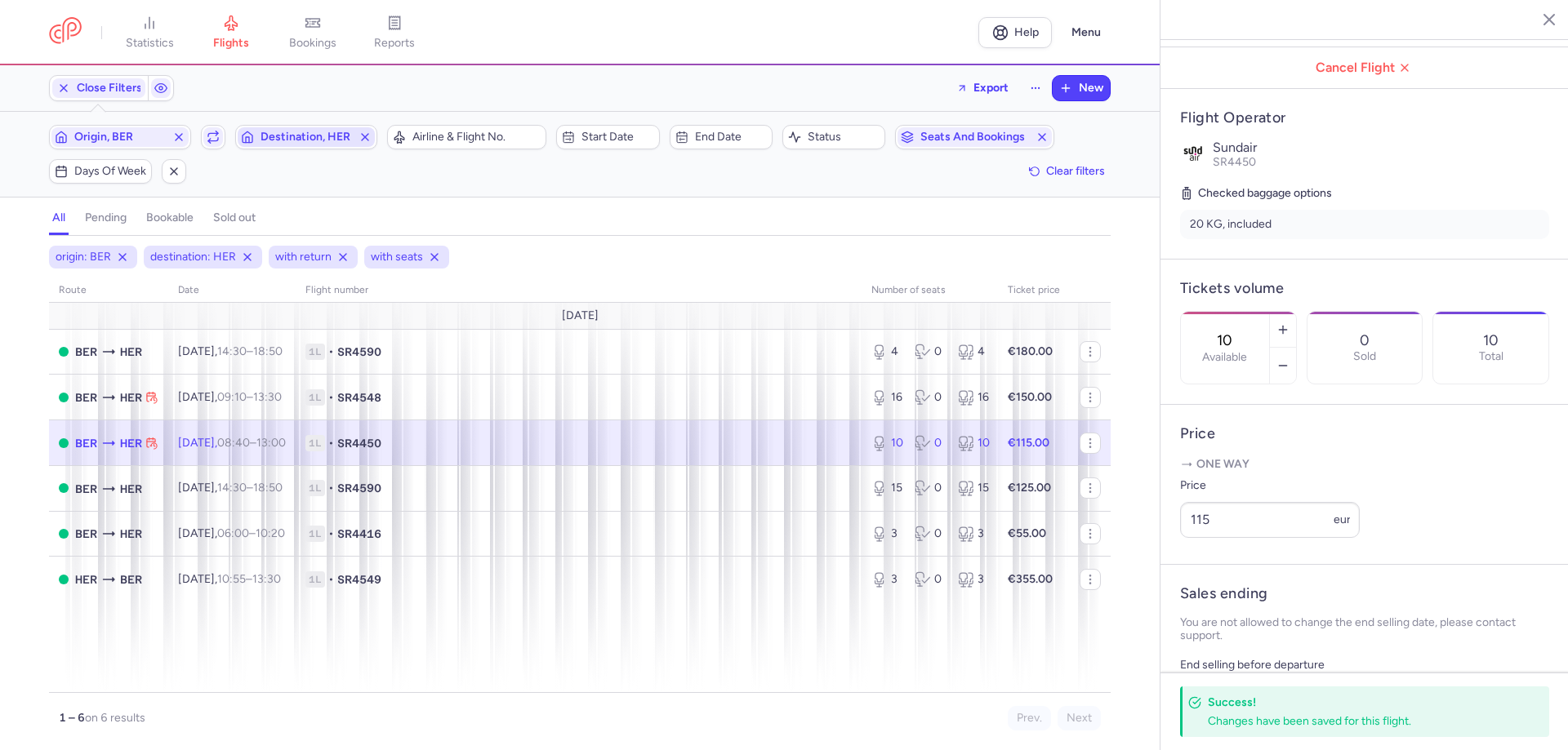
click at [277, 136] on span "Destination, HER" at bounding box center [306, 137] width 92 height 14
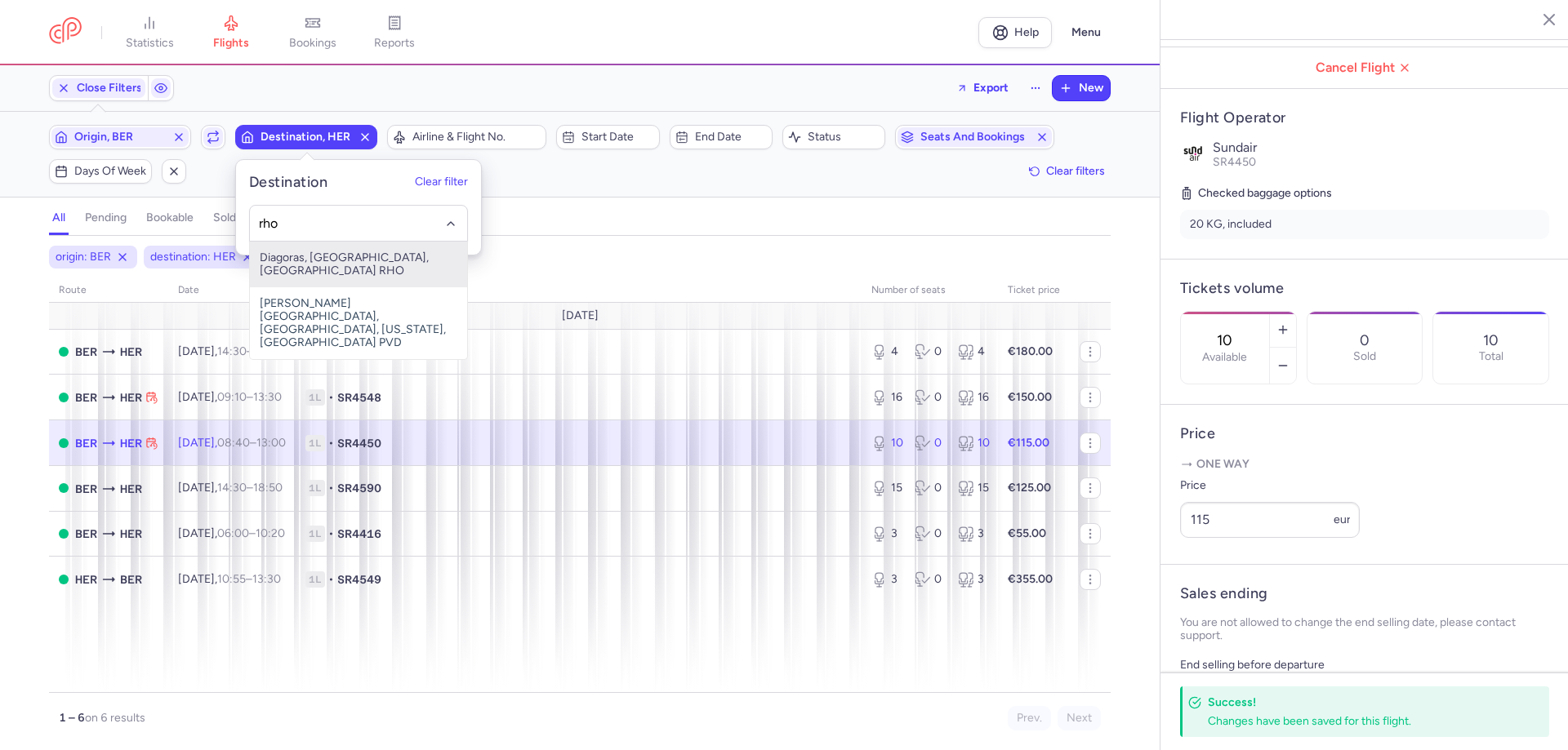
click at [317, 257] on span "Diagoras, [GEOGRAPHIC_DATA], [GEOGRAPHIC_DATA] RHO" at bounding box center [358, 264] width 217 height 46
type input "rho"
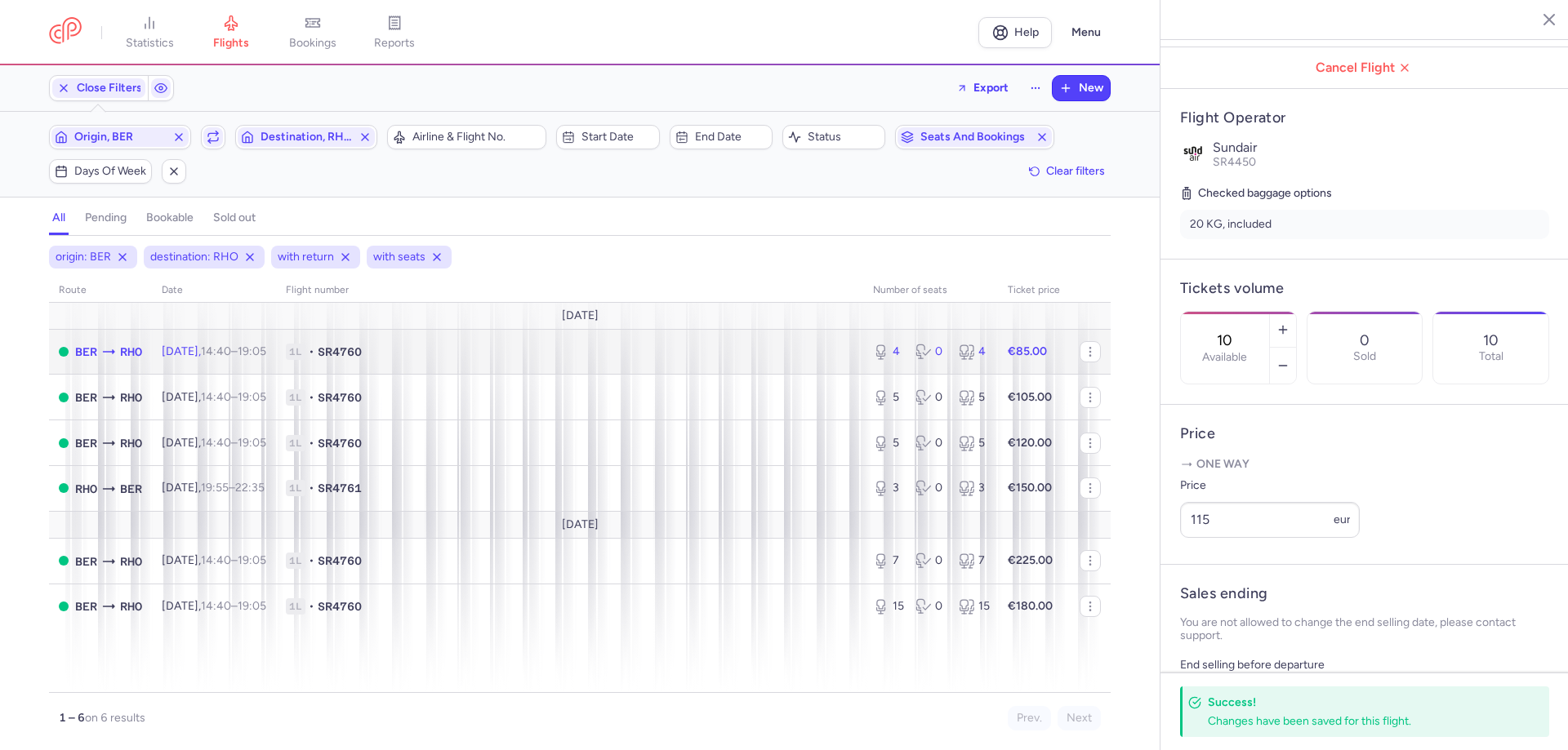
click at [407, 353] on span "1L • SR4760" at bounding box center [569, 352] width 567 height 16
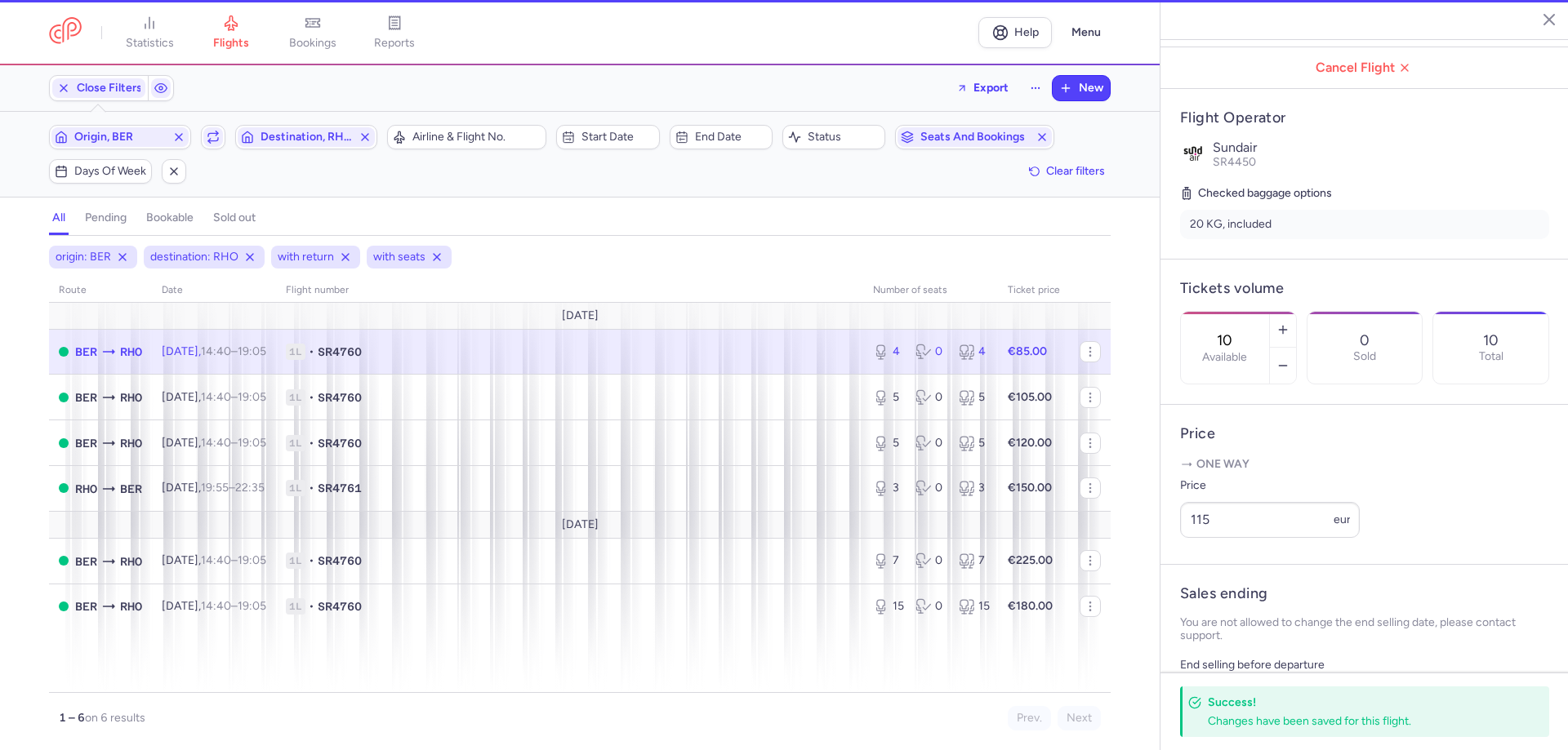
type input "4"
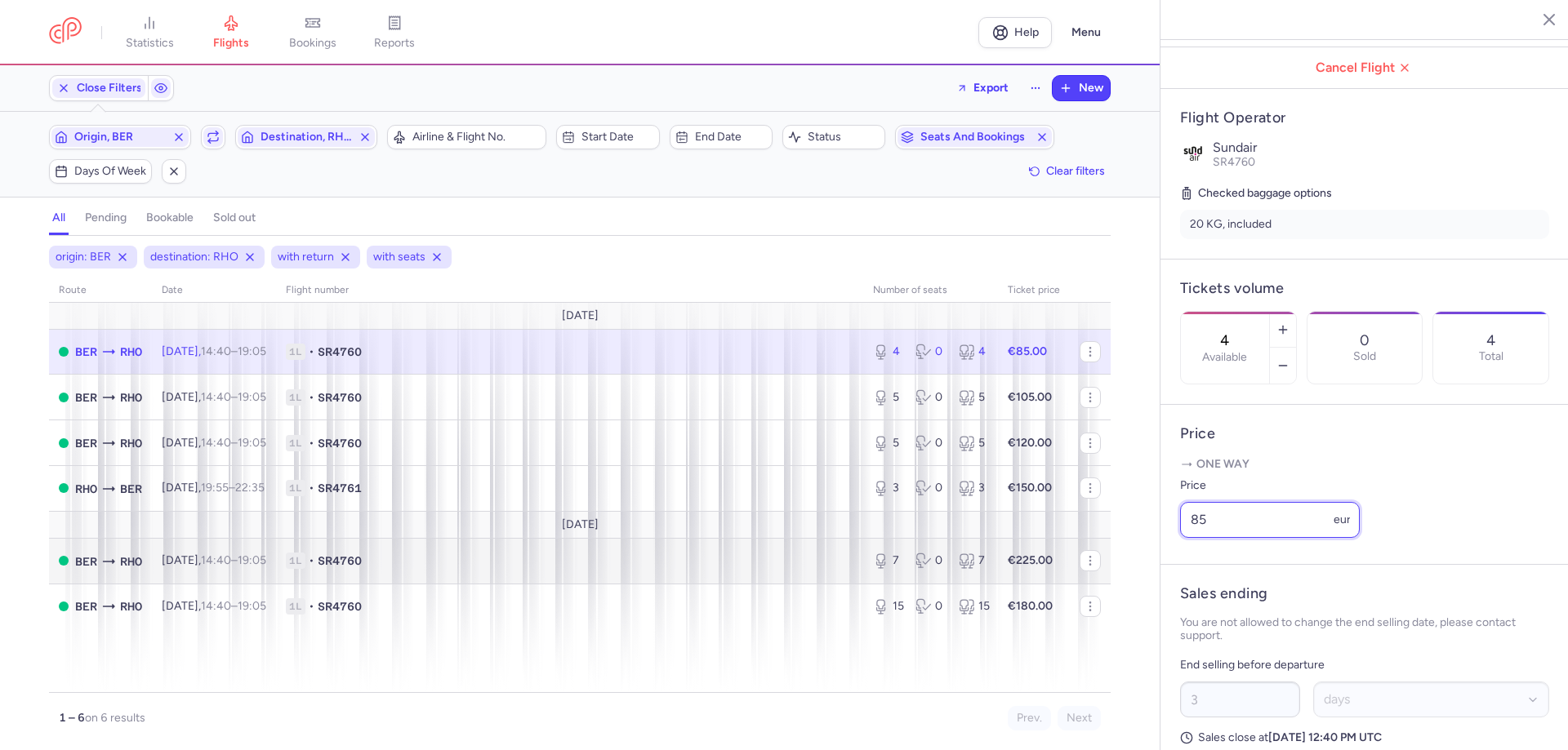
click at [1062, 565] on div "statistics flights bookings reports Help Menu Close Filters Export New Filters …" at bounding box center [784, 375] width 1568 height 750
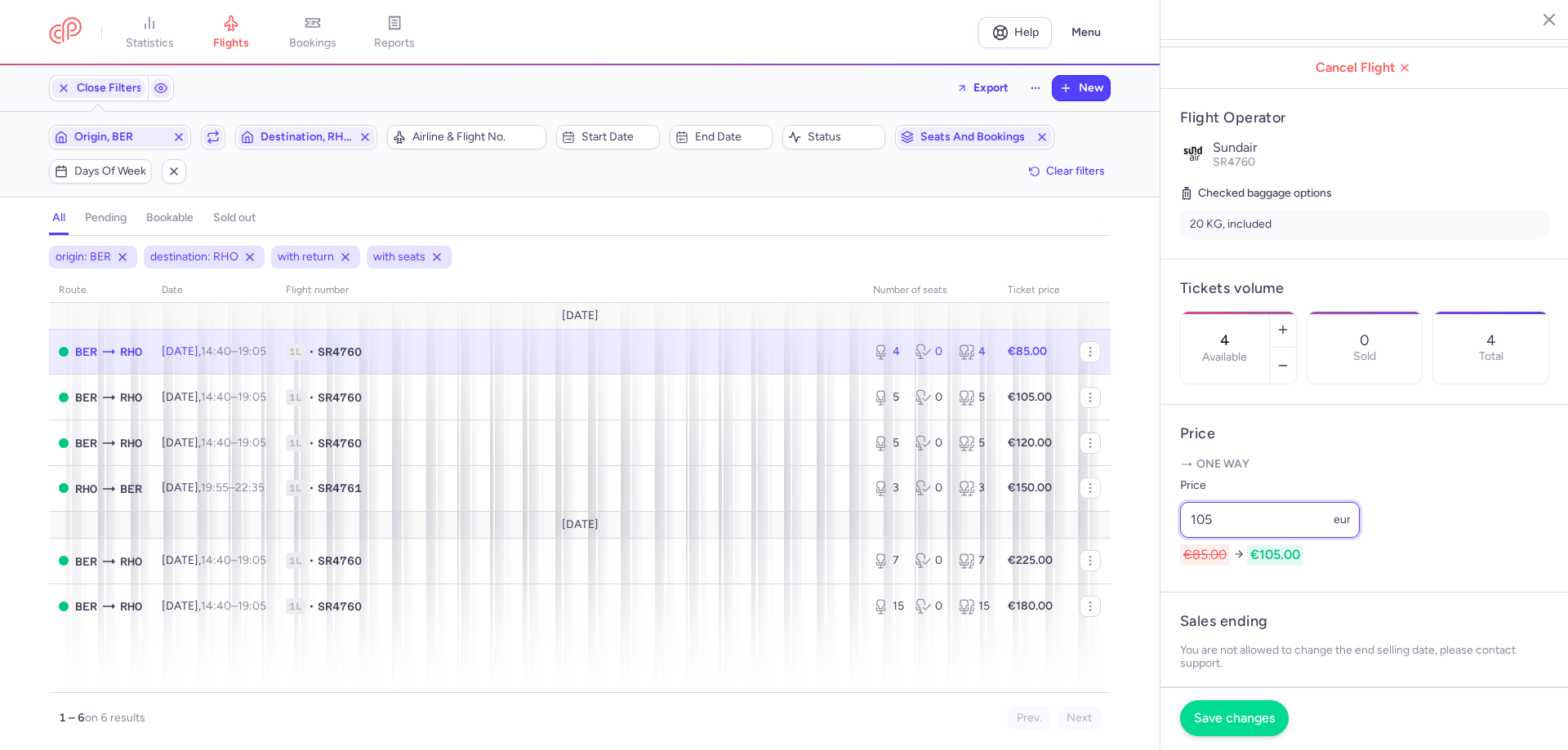
type input "105"
click at [1234, 730] on button "Save changes" at bounding box center [1234, 718] width 109 height 36
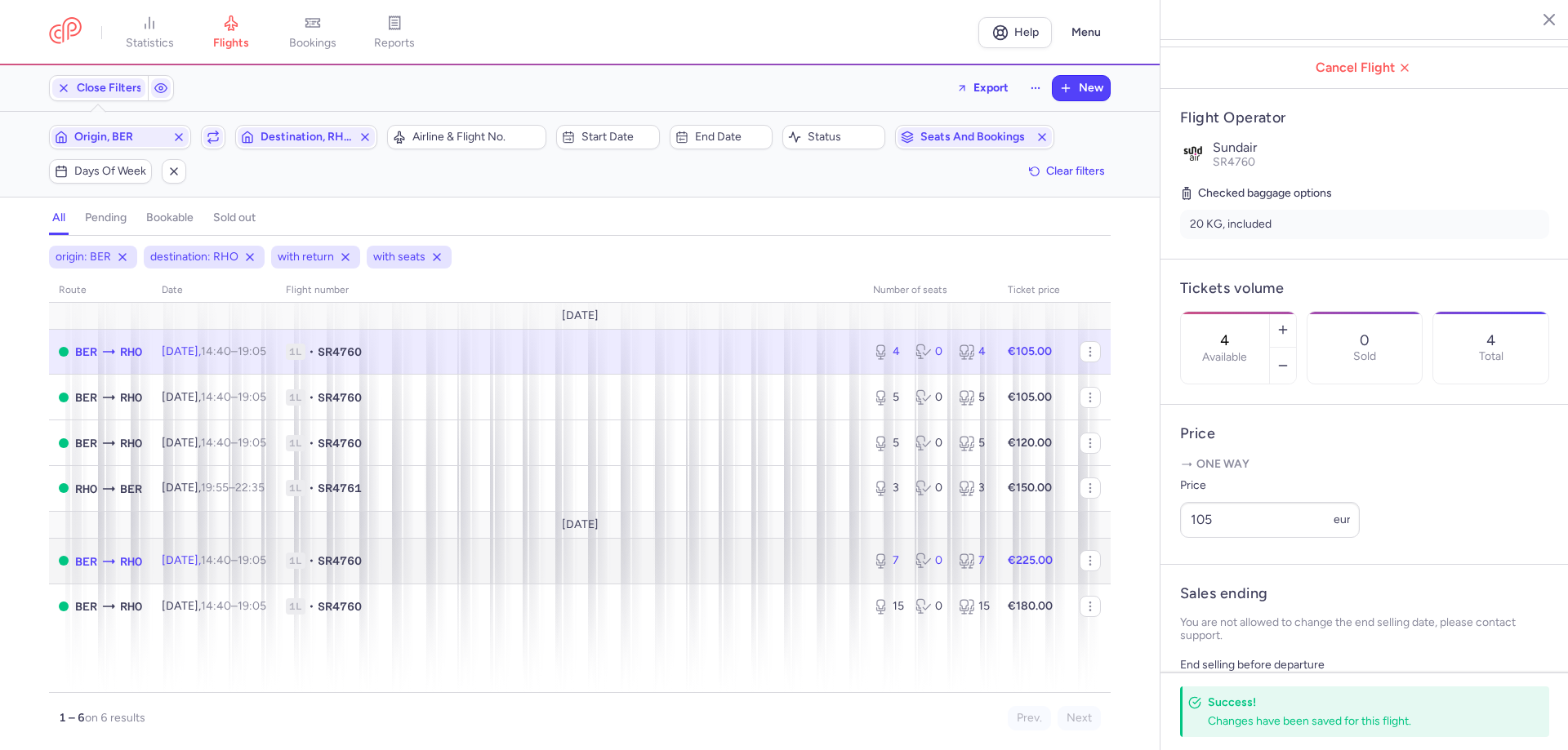
click at [267, 567] on time "19:05 +0" at bounding box center [252, 560] width 29 height 14
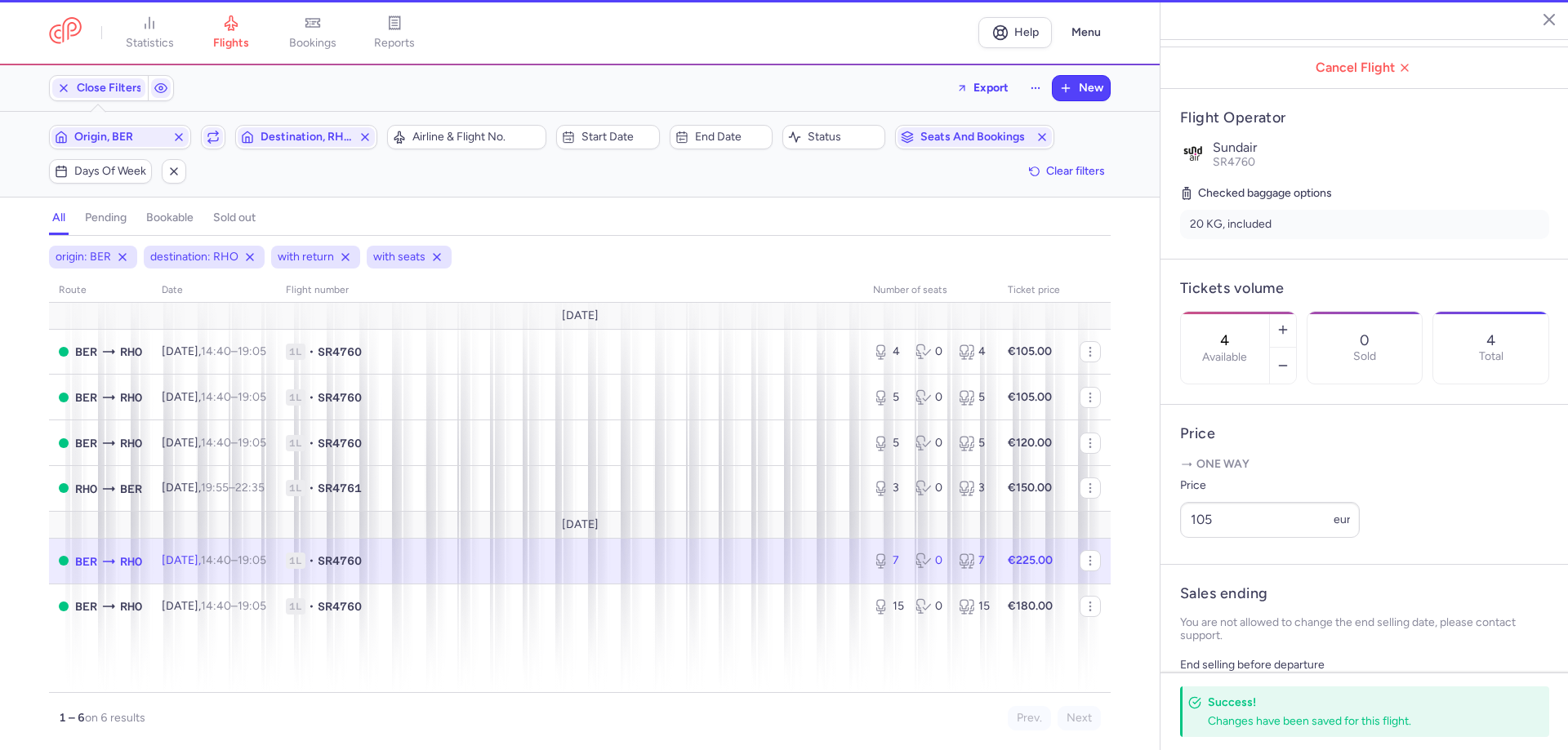
type input "7"
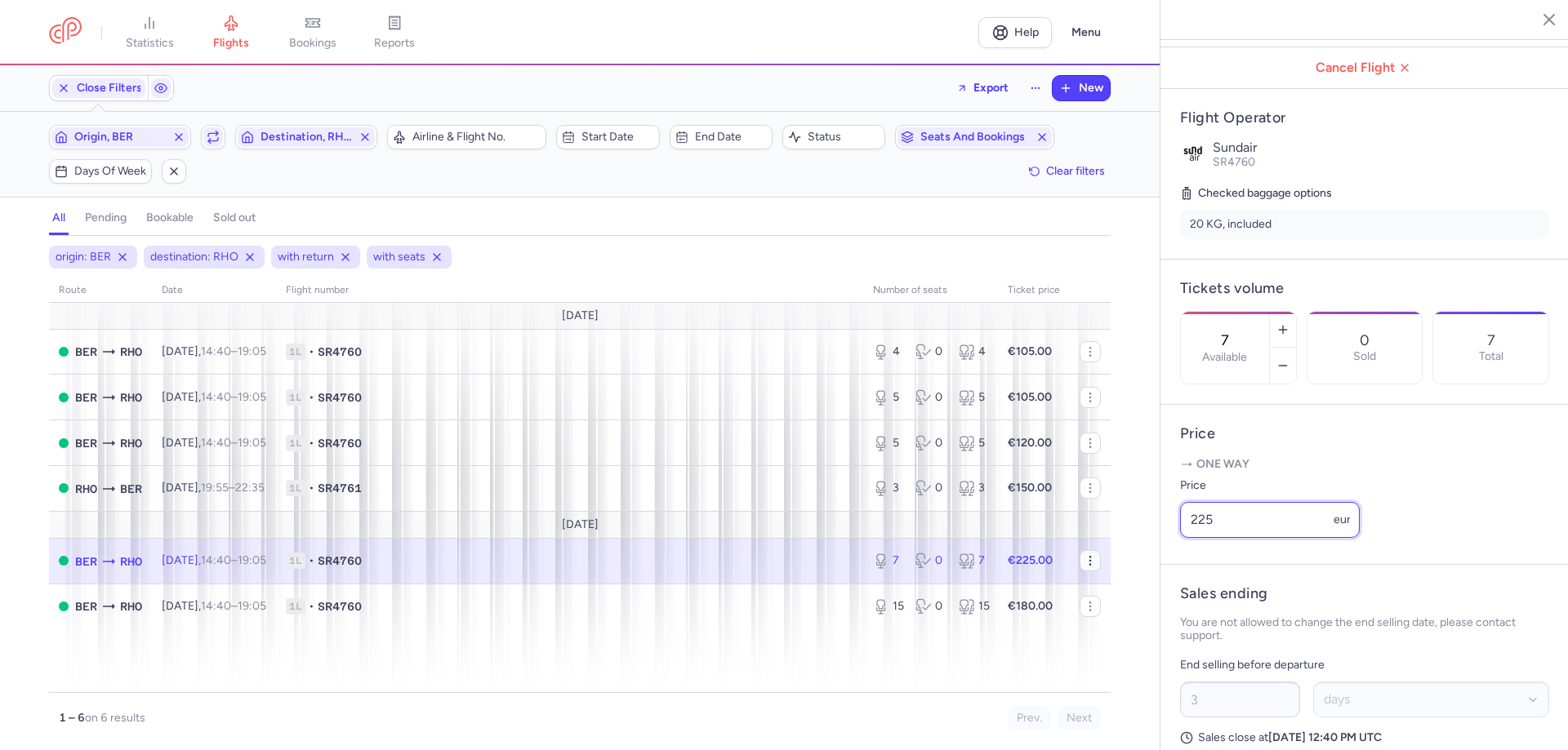
drag, startPoint x: 1082, startPoint y: 563, endPoint x: 1052, endPoint y: 556, distance: 30.8
click at [1071, 561] on div "statistics flights bookings reports Help Menu Close Filters Export New Filters …" at bounding box center [784, 375] width 1568 height 750
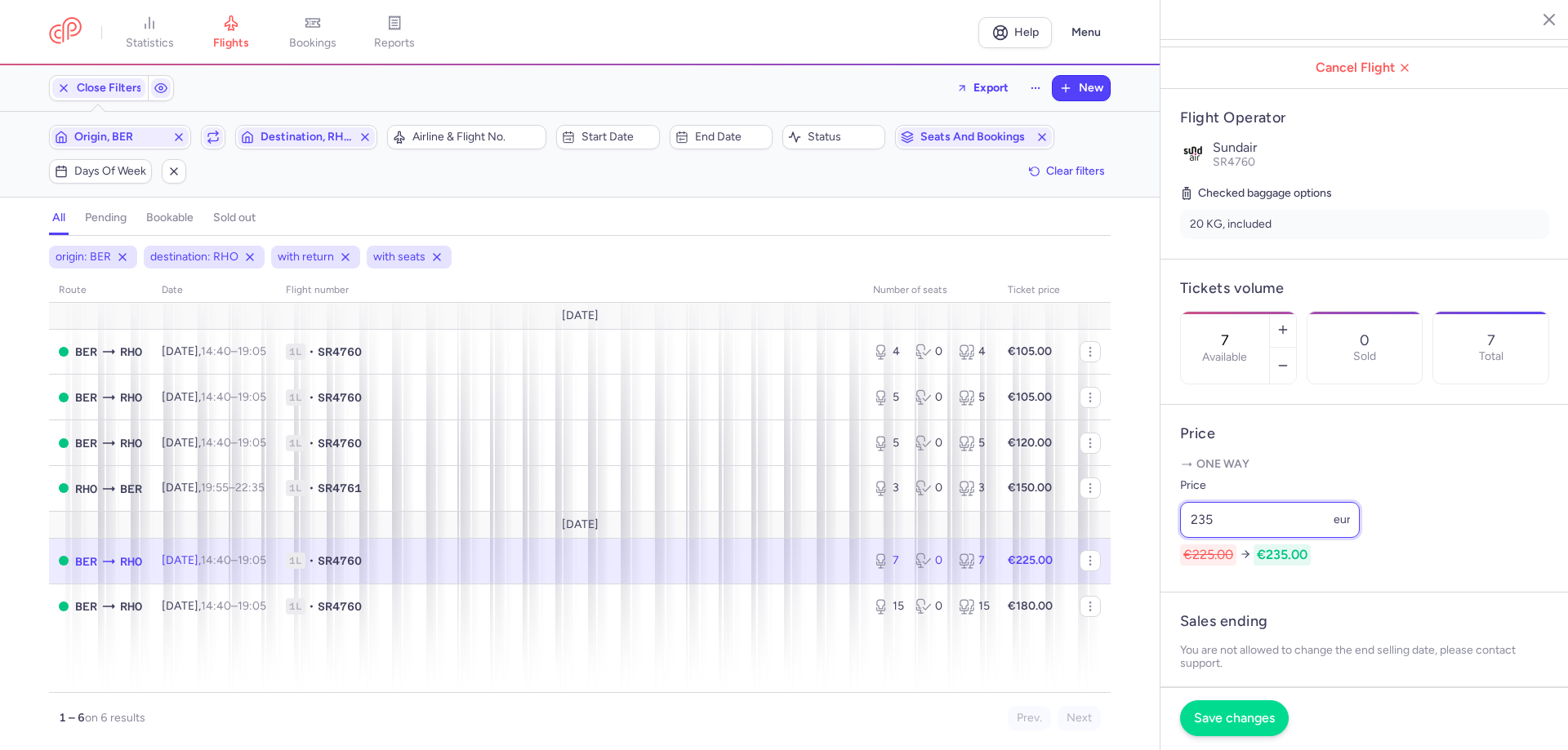
type input "235"
click at [1208, 718] on span "Save changes" at bounding box center [1235, 718] width 81 height 14
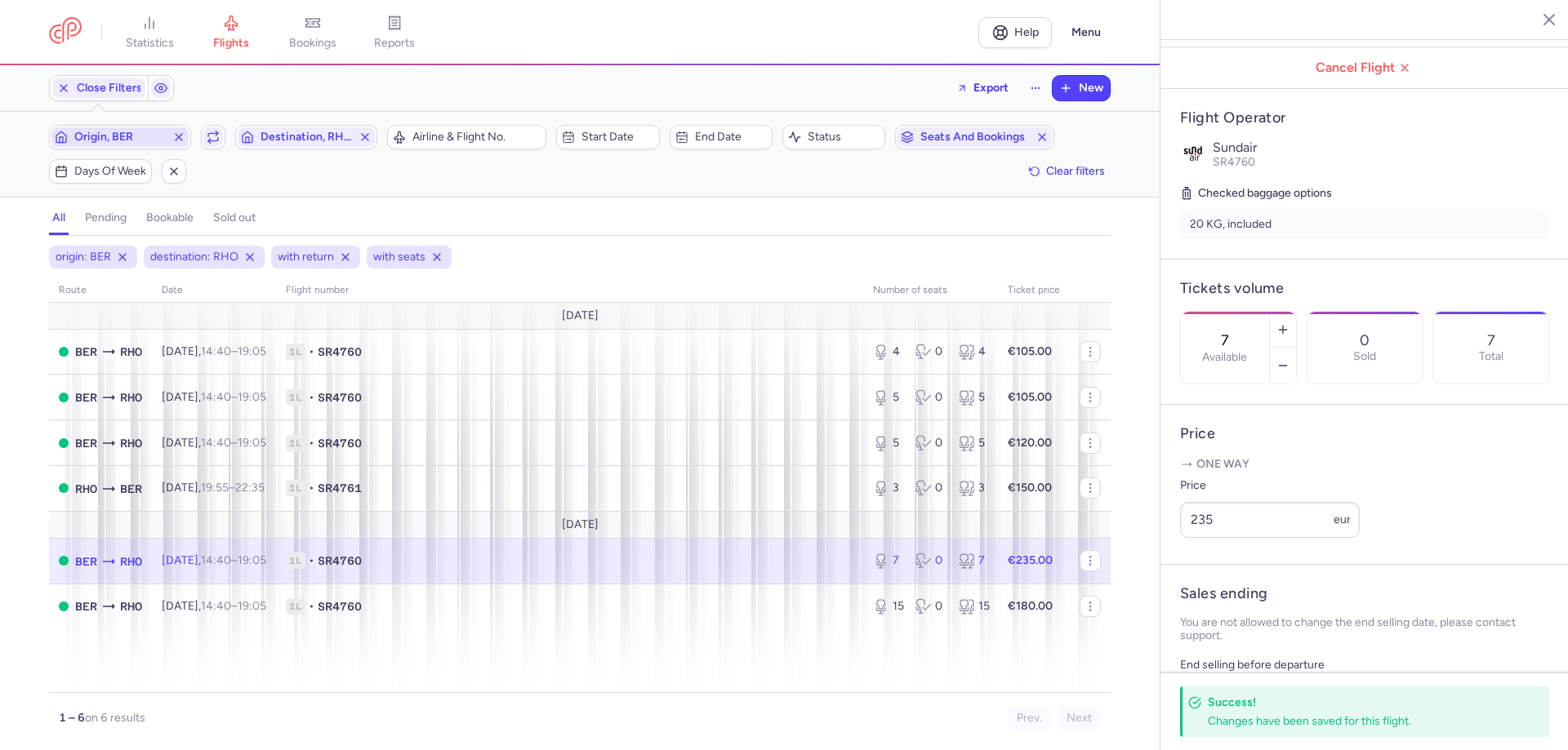
click at [122, 140] on span "Origin, BER" at bounding box center [121, 137] width 92 height 14
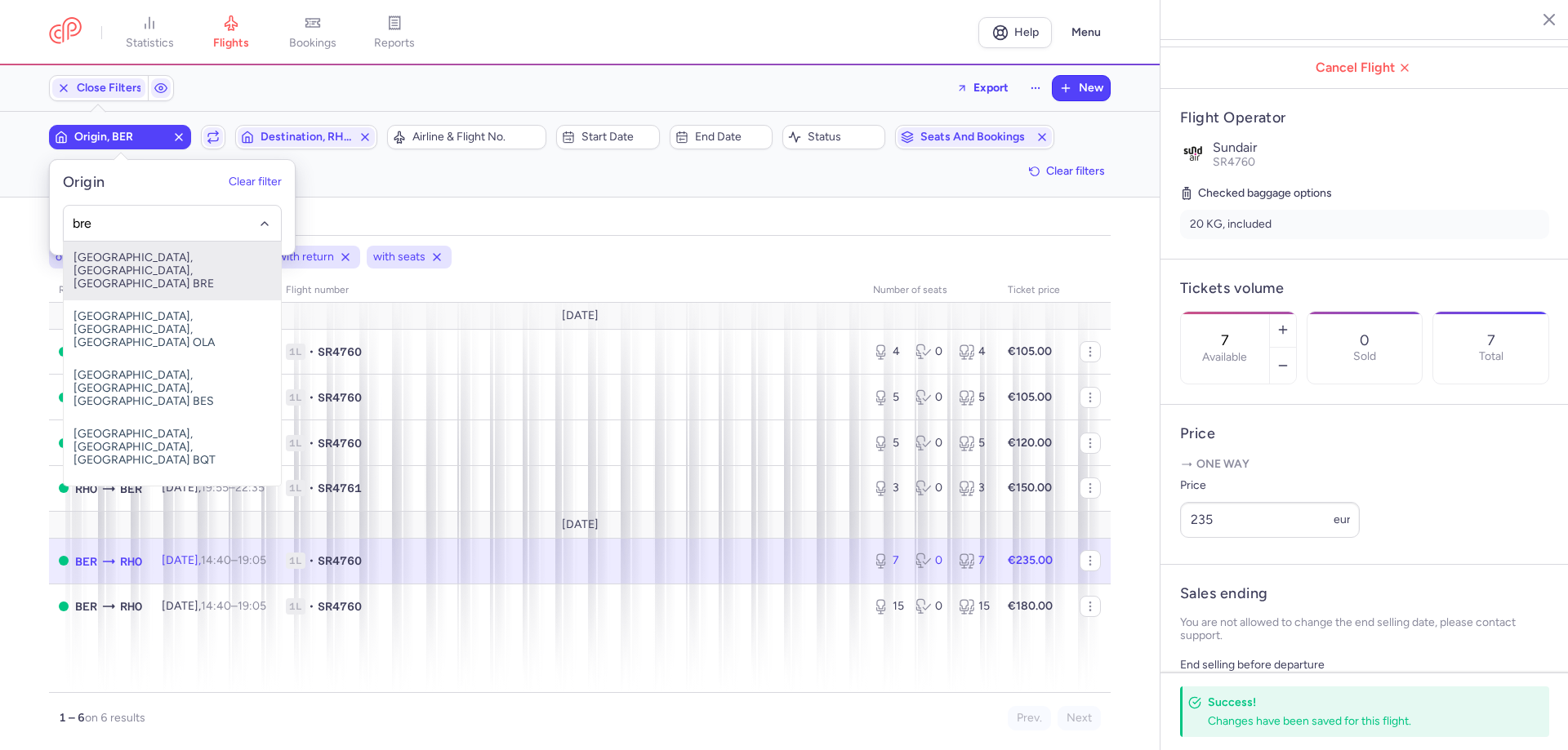
click at [141, 258] on span "[GEOGRAPHIC_DATA], [GEOGRAPHIC_DATA], [GEOGRAPHIC_DATA] BRE" at bounding box center [172, 270] width 217 height 59
type input "bre"
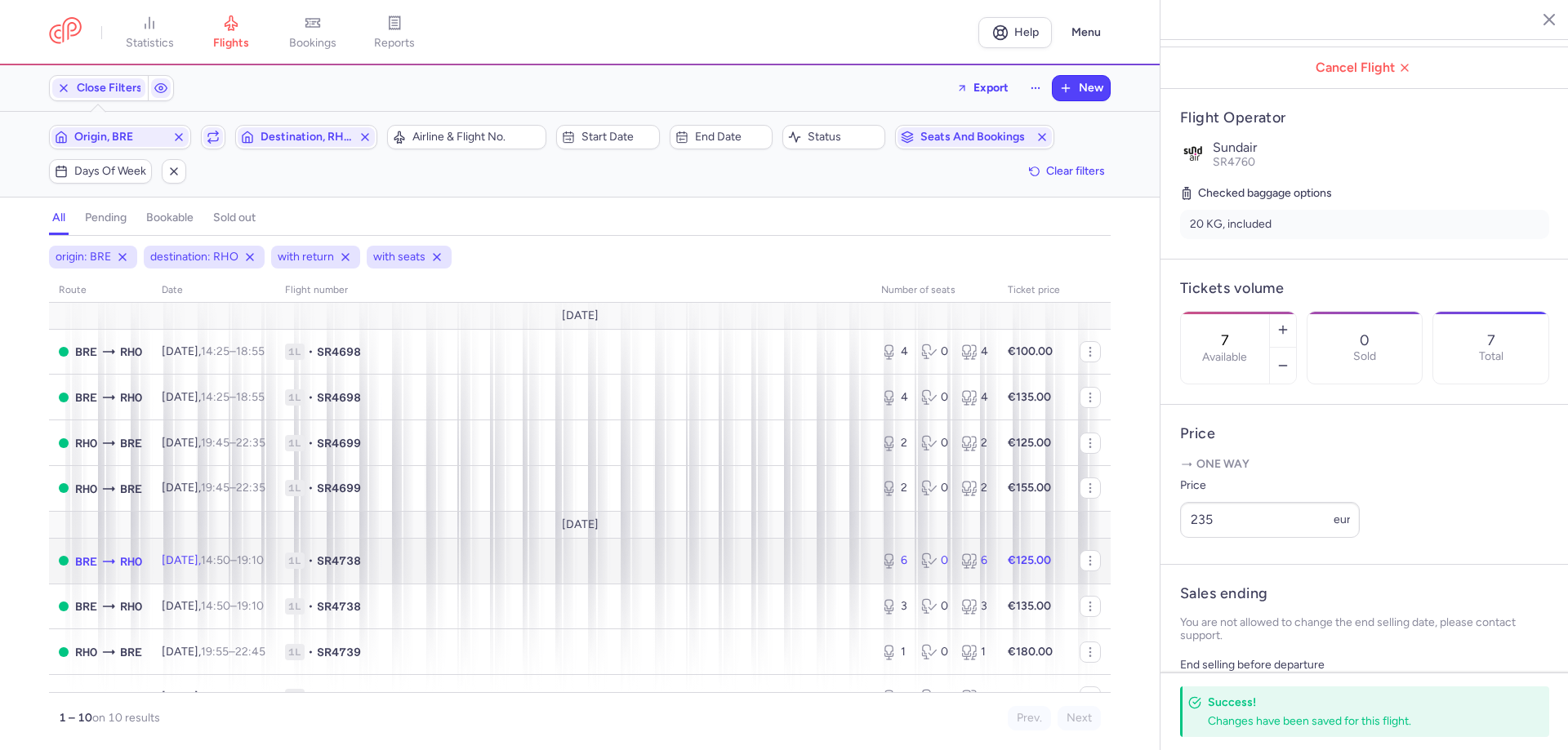
click at [313, 566] on span "•" at bounding box center [311, 561] width 5 height 16
type input "6"
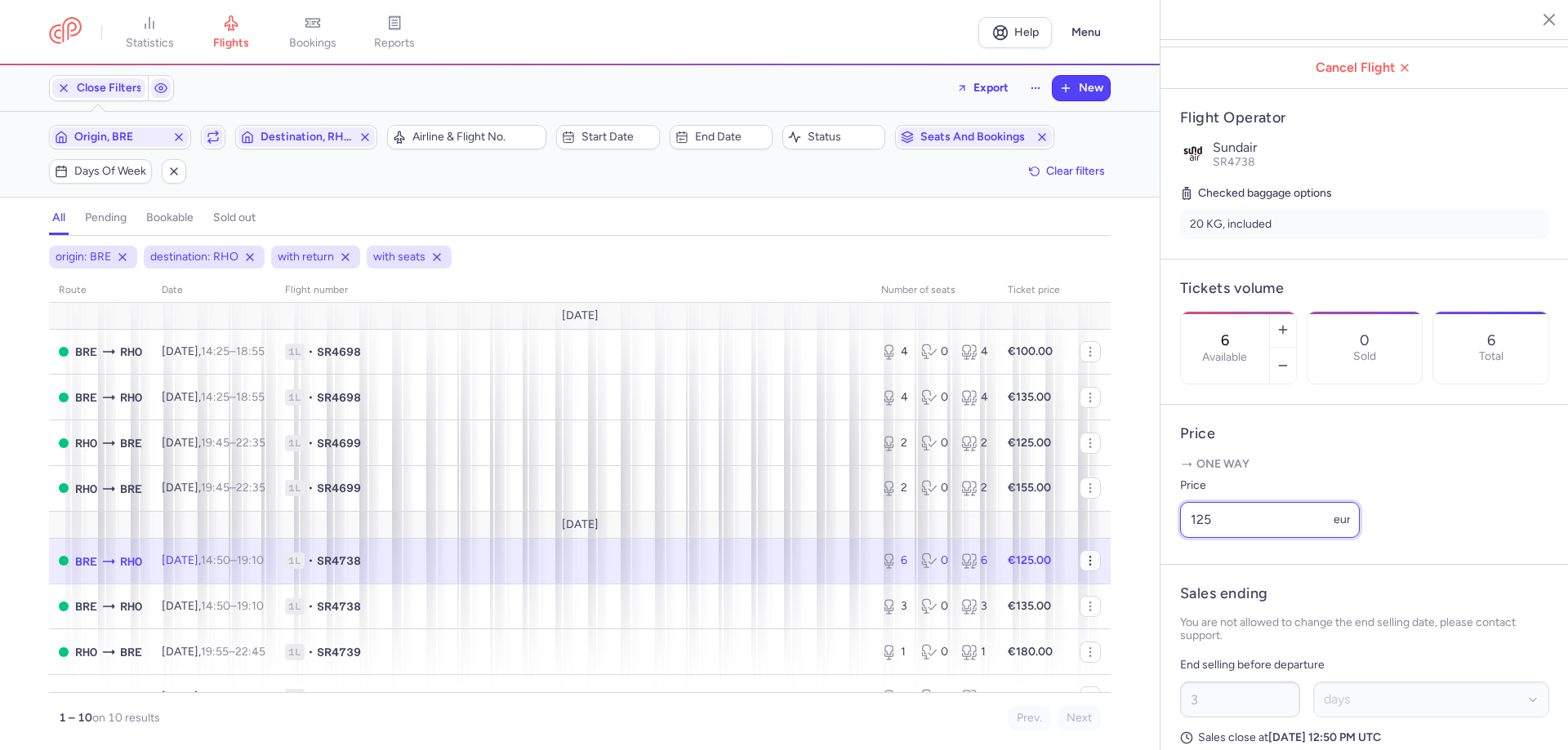
drag, startPoint x: 1254, startPoint y: 564, endPoint x: 996, endPoint y: 564, distance: 258.0
click at [1066, 564] on div "statistics flights bookings reports Help Menu Close Filters Export New Filters …" at bounding box center [784, 375] width 1568 height 750
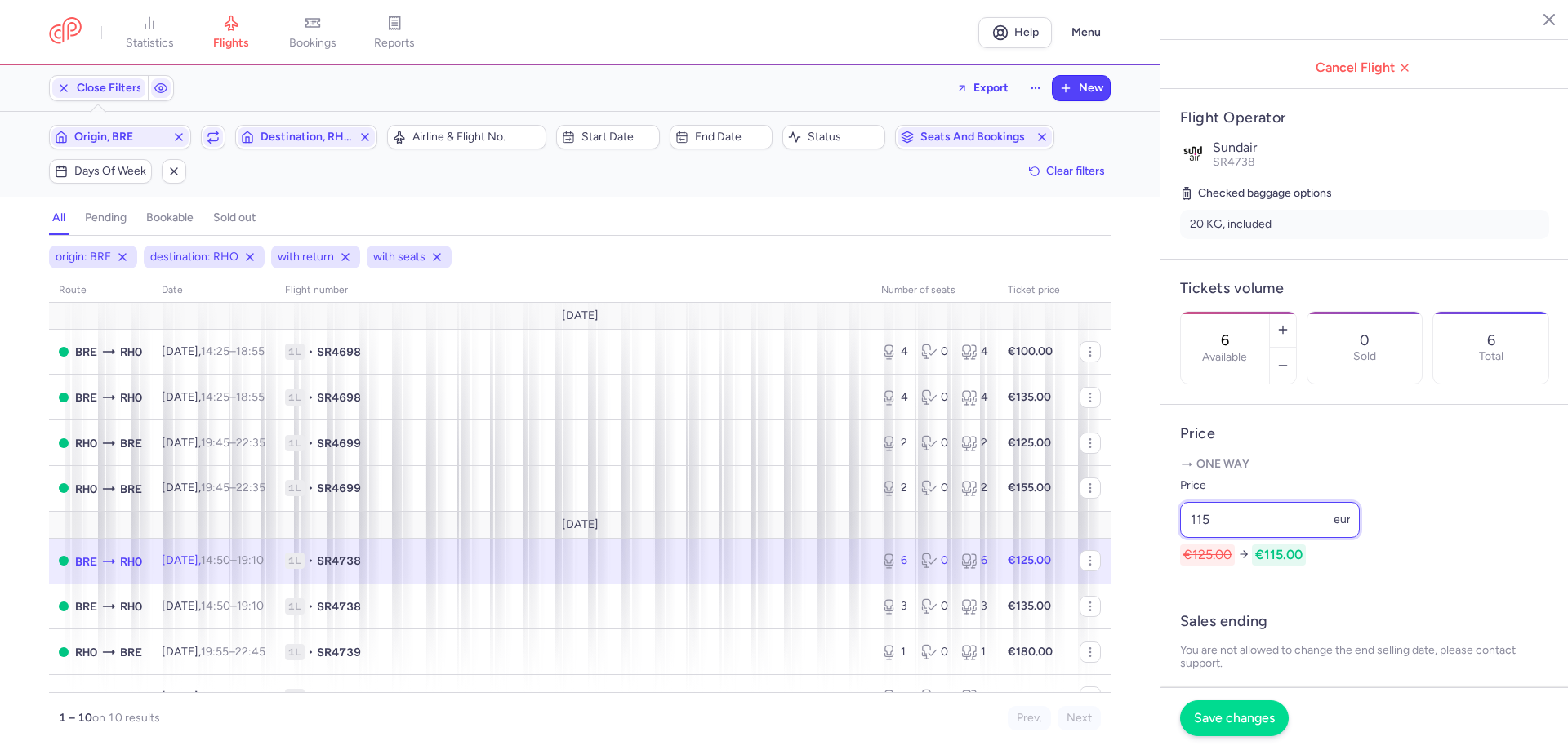
type input "115"
click at [1190, 716] on button "Save changes" at bounding box center [1234, 718] width 109 height 36
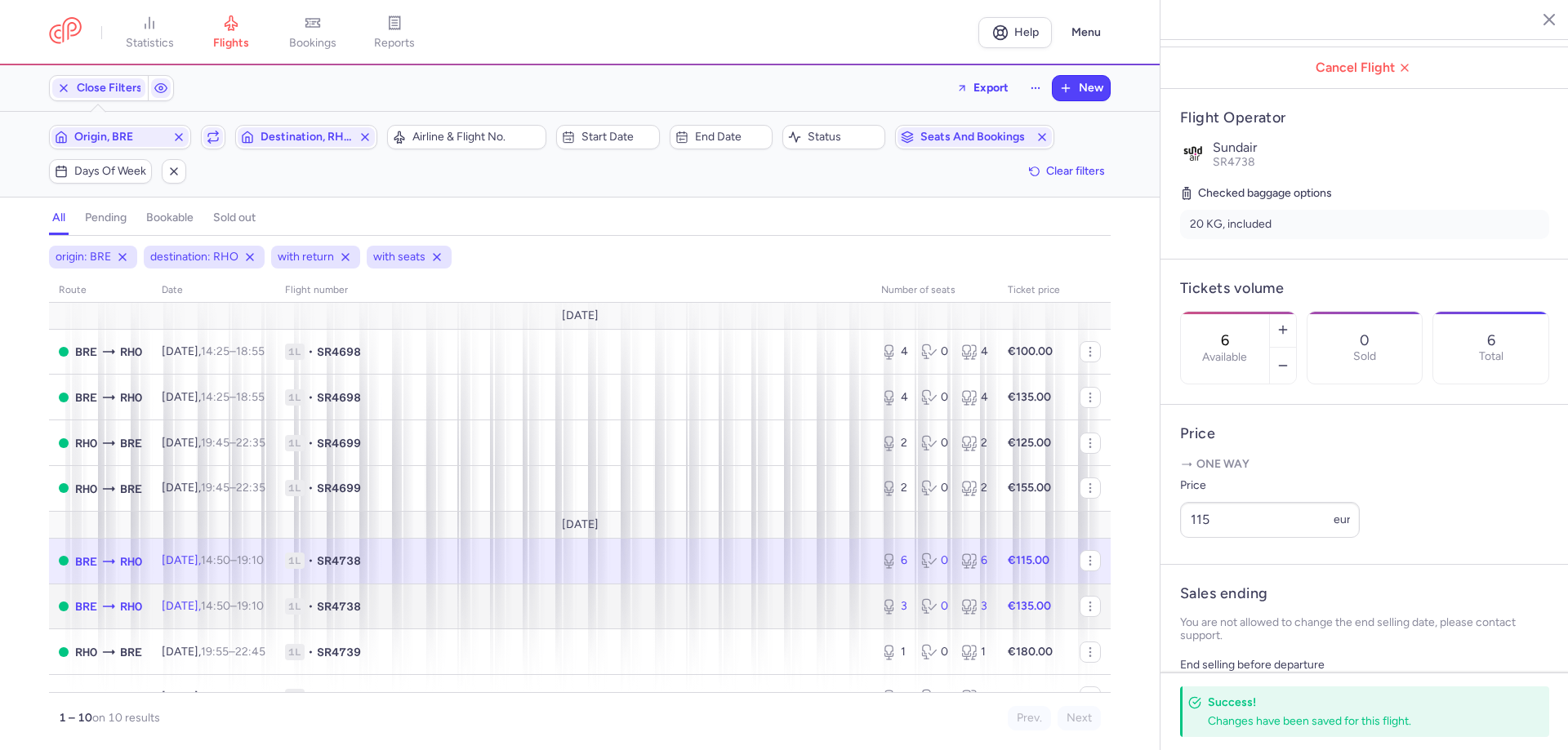
click at [276, 616] on td "[DATE] 14:50 – 19:10 +0" at bounding box center [213, 606] width 123 height 46
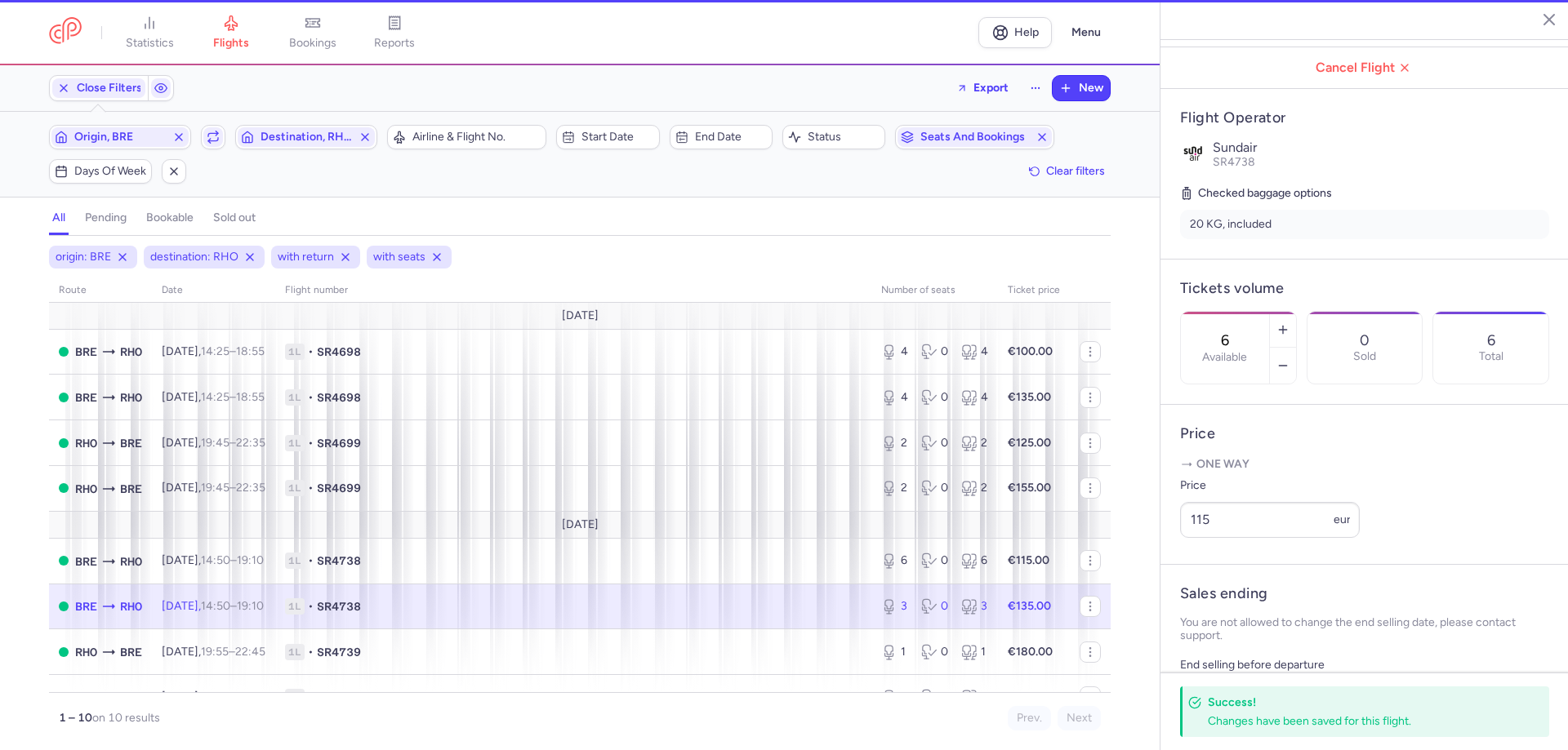
type input "3"
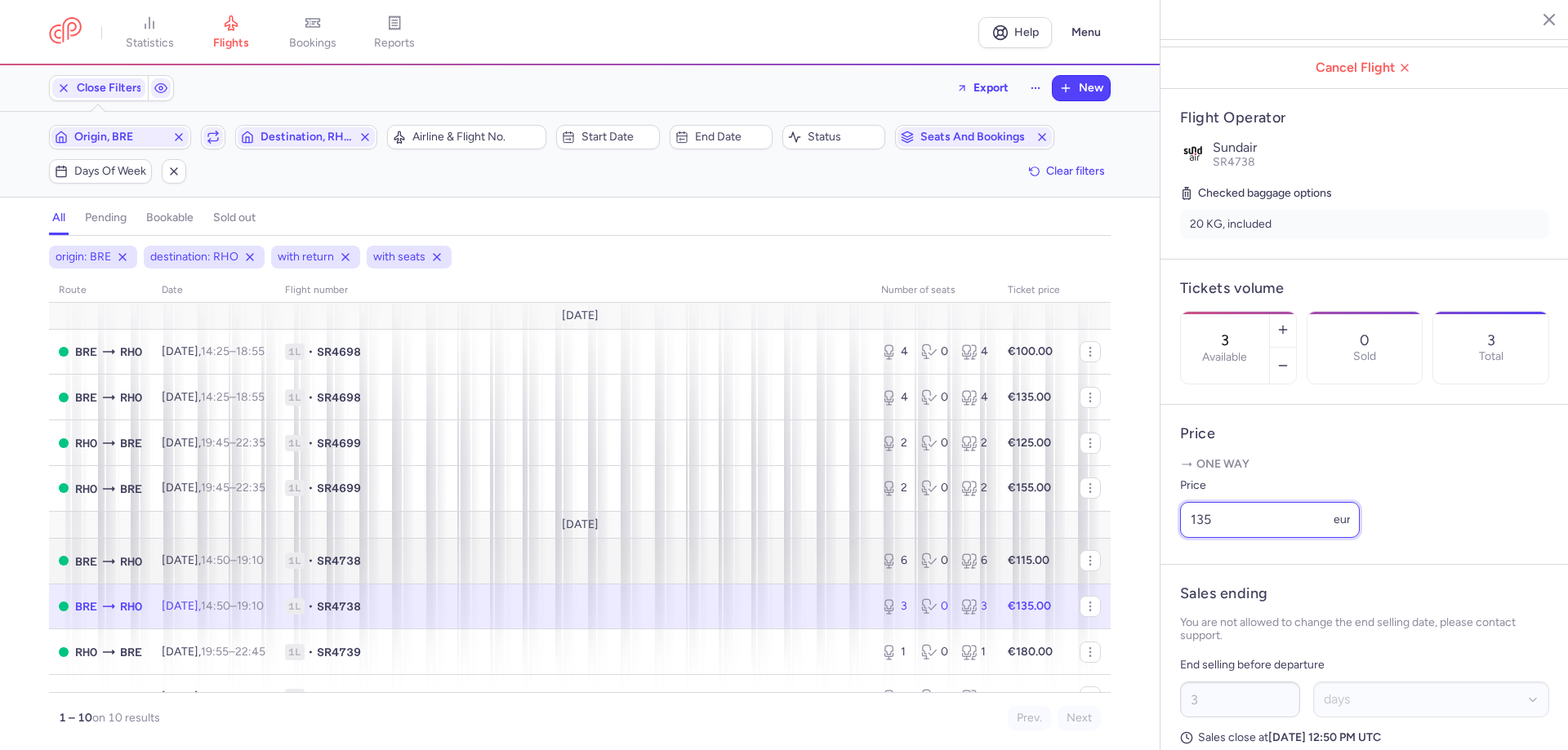
drag, startPoint x: 1264, startPoint y: 565, endPoint x: 1046, endPoint y: 561, distance: 218.0
click at [1053, 564] on div "statistics flights bookings reports Help Menu Close Filters Export New Filters …" at bounding box center [784, 375] width 1568 height 750
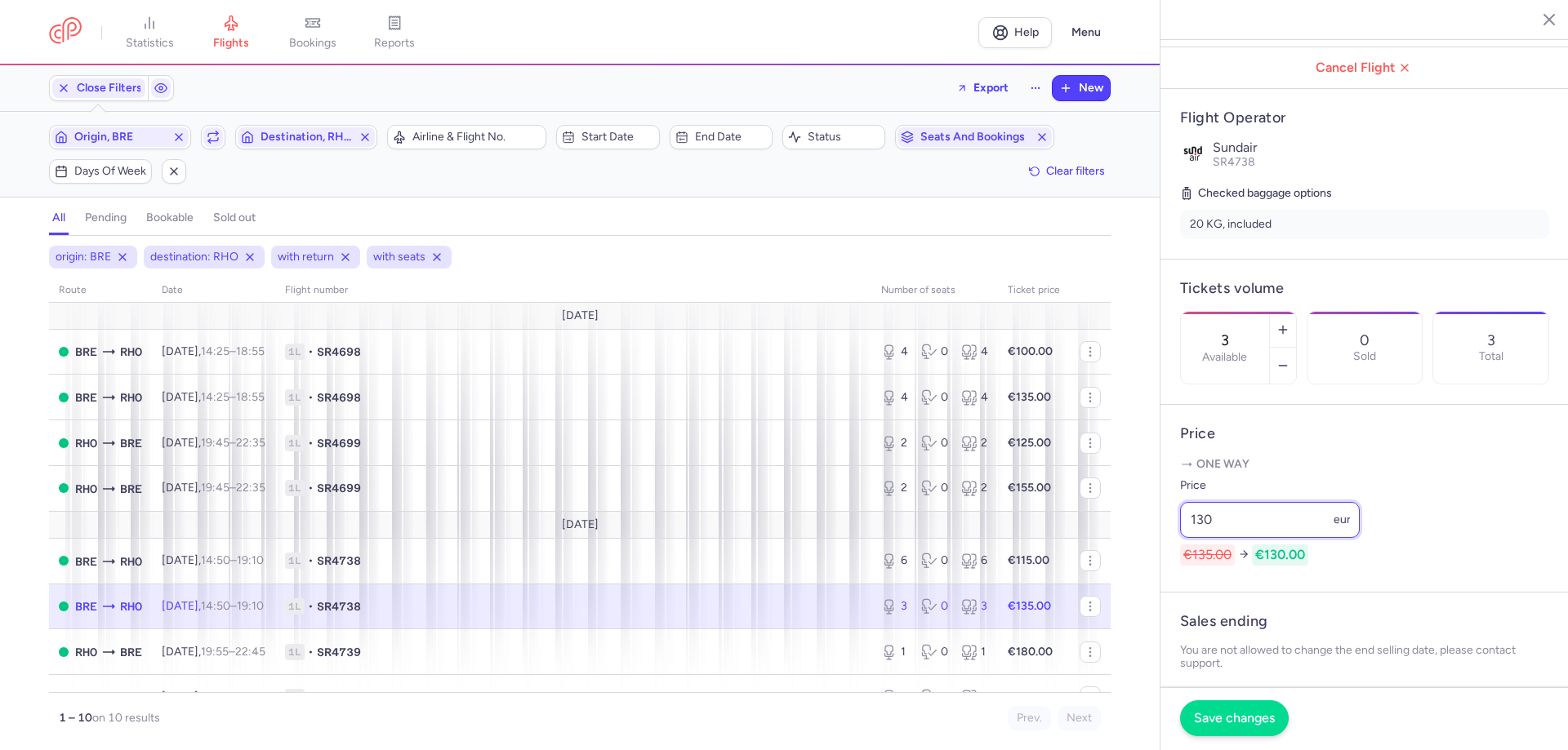
type input "130"
click at [1218, 727] on button "Save changes" at bounding box center [1234, 718] width 109 height 36
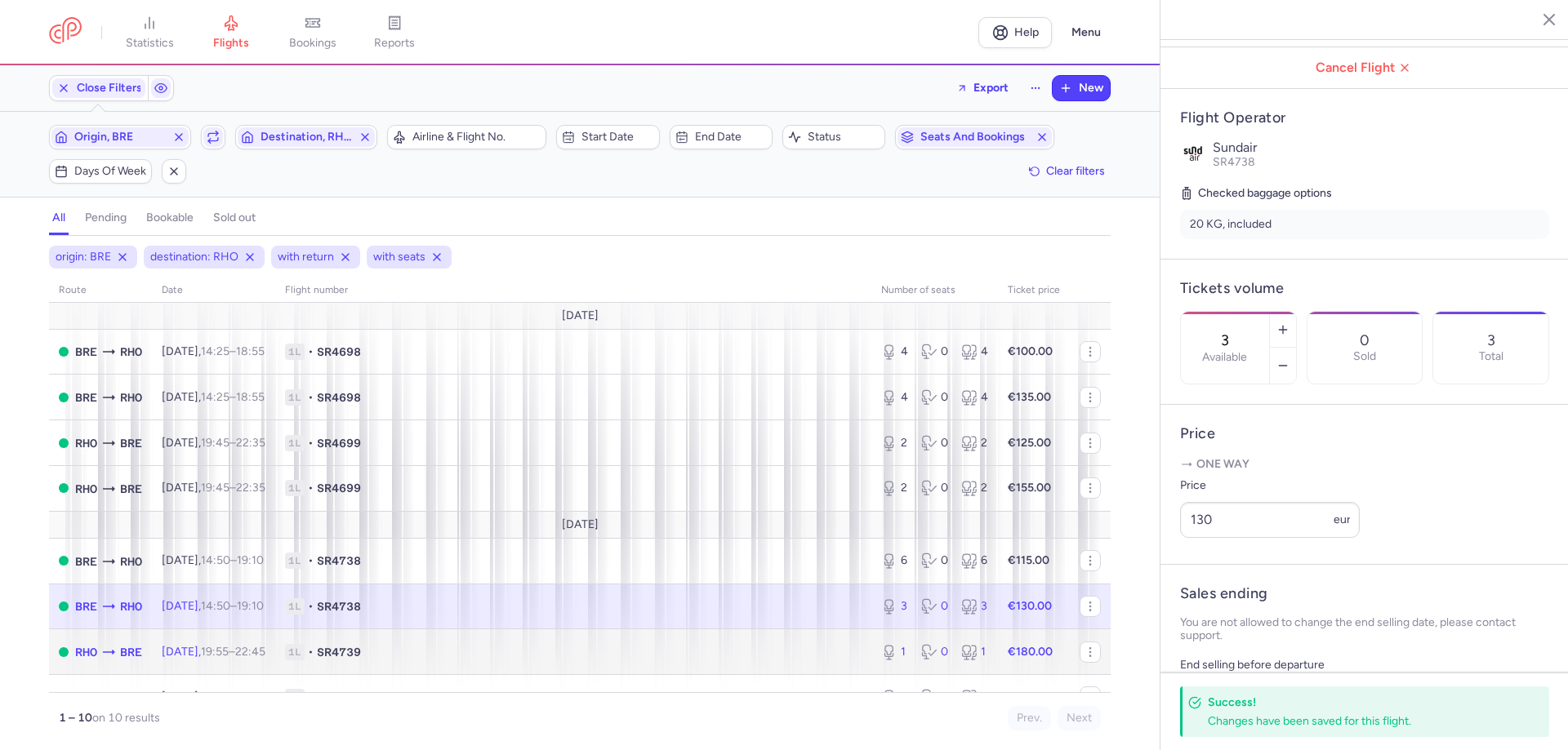
click at [769, 657] on span "1L • SR4739" at bounding box center [573, 652] width 576 height 16
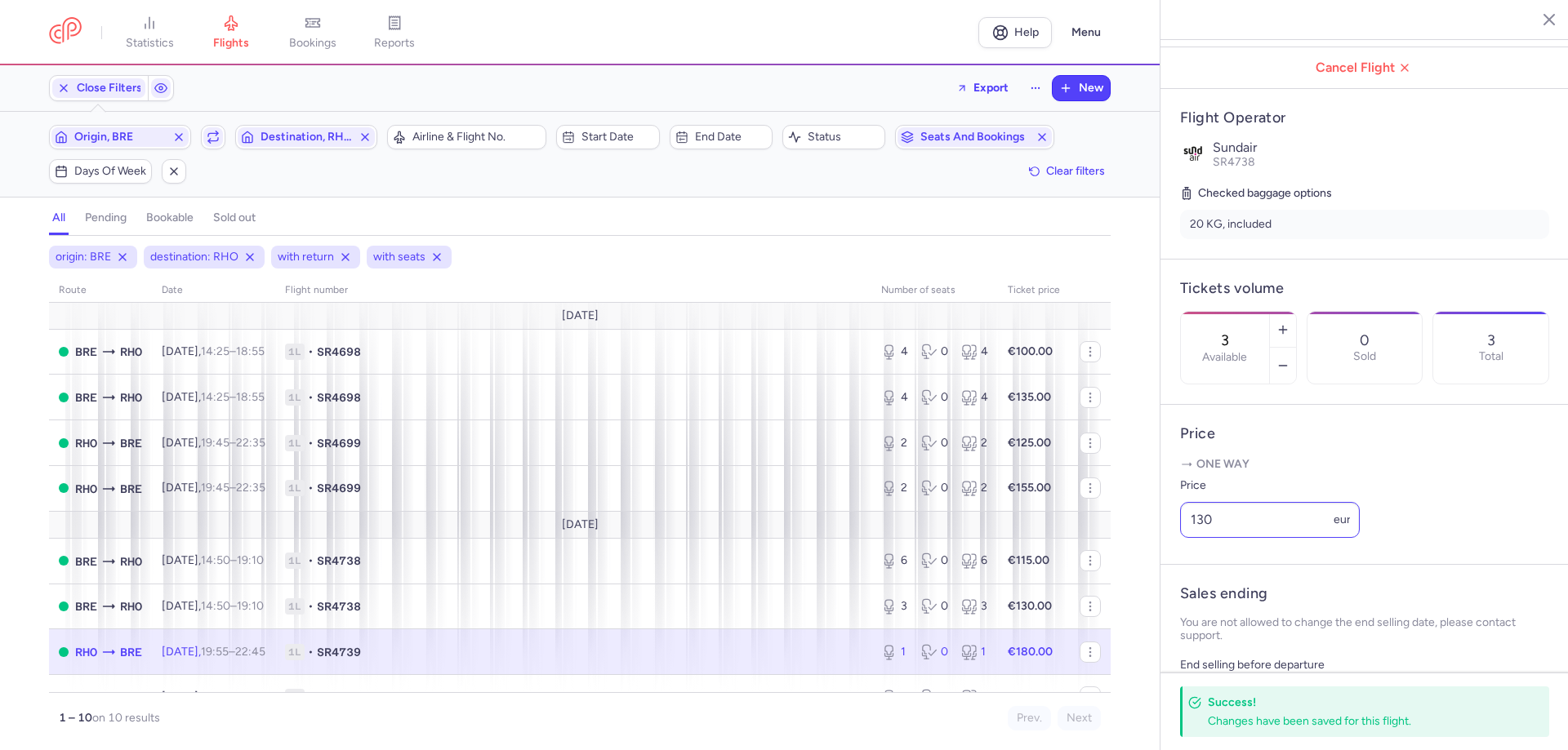
type input "1"
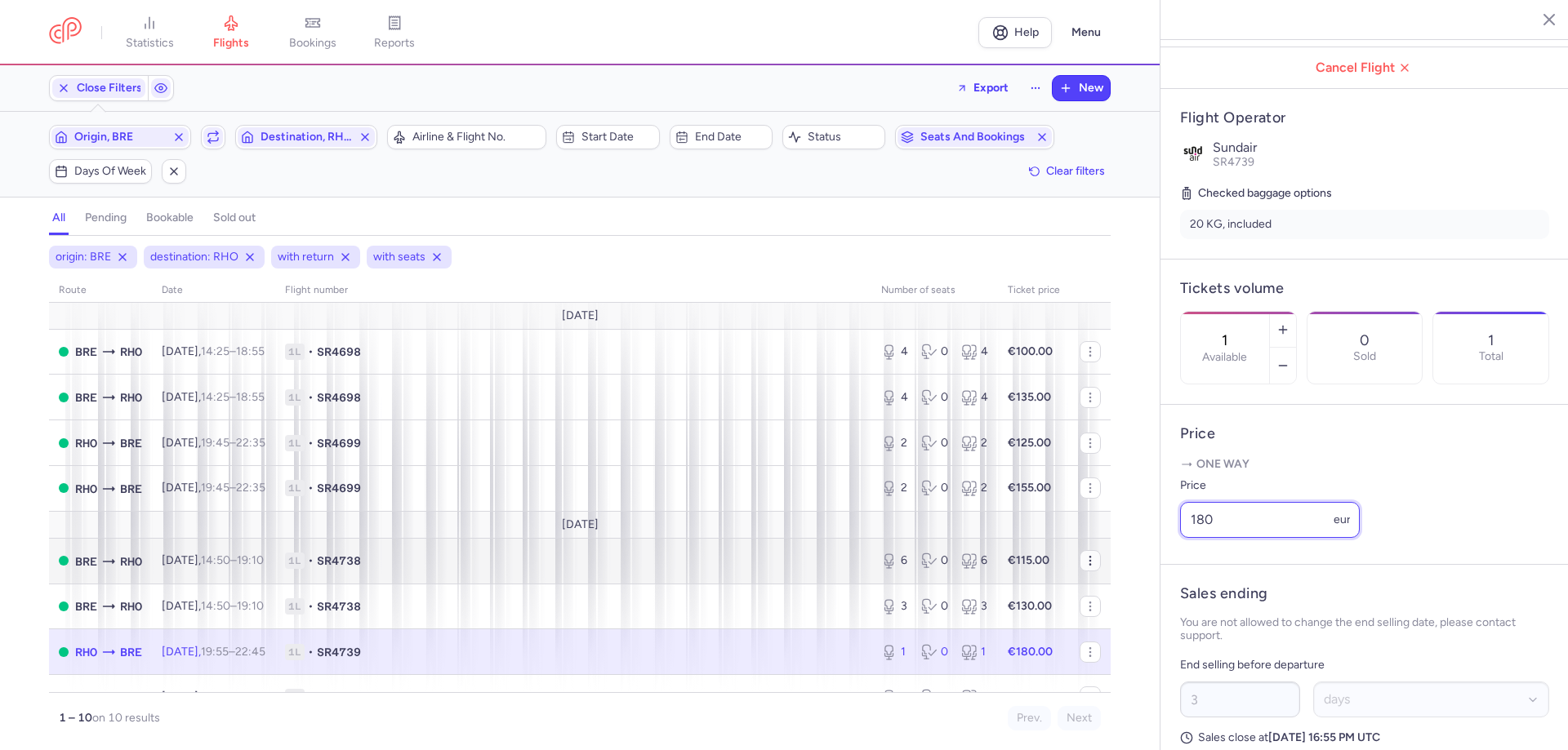
drag, startPoint x: 1253, startPoint y: 565, endPoint x: 1067, endPoint y: 565, distance: 186.0
click at [1104, 565] on div "statistics flights bookings reports Help Menu Close Filters Export New Filters …" at bounding box center [784, 375] width 1568 height 750
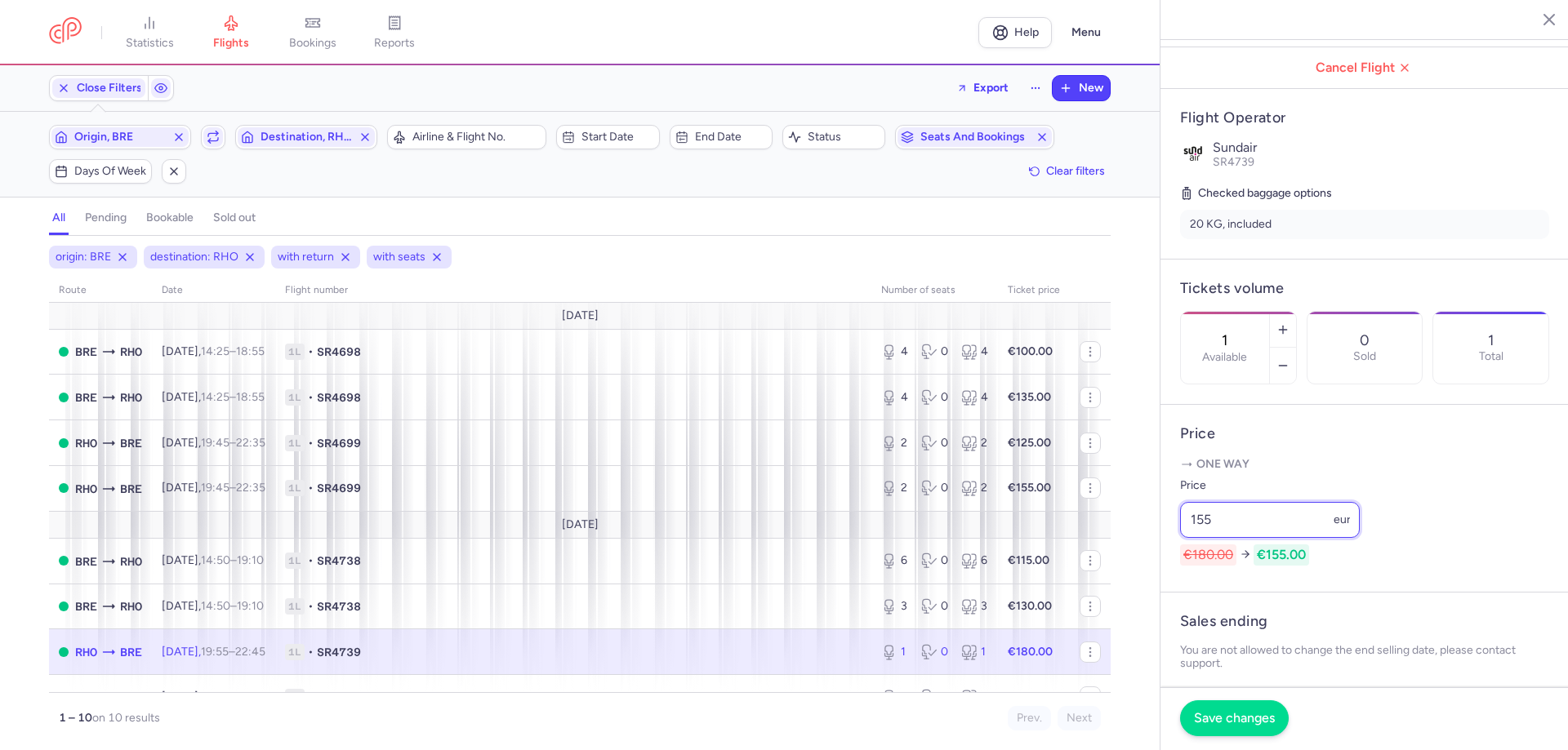
type input "155"
click at [1224, 719] on span "Save changes" at bounding box center [1235, 718] width 81 height 14
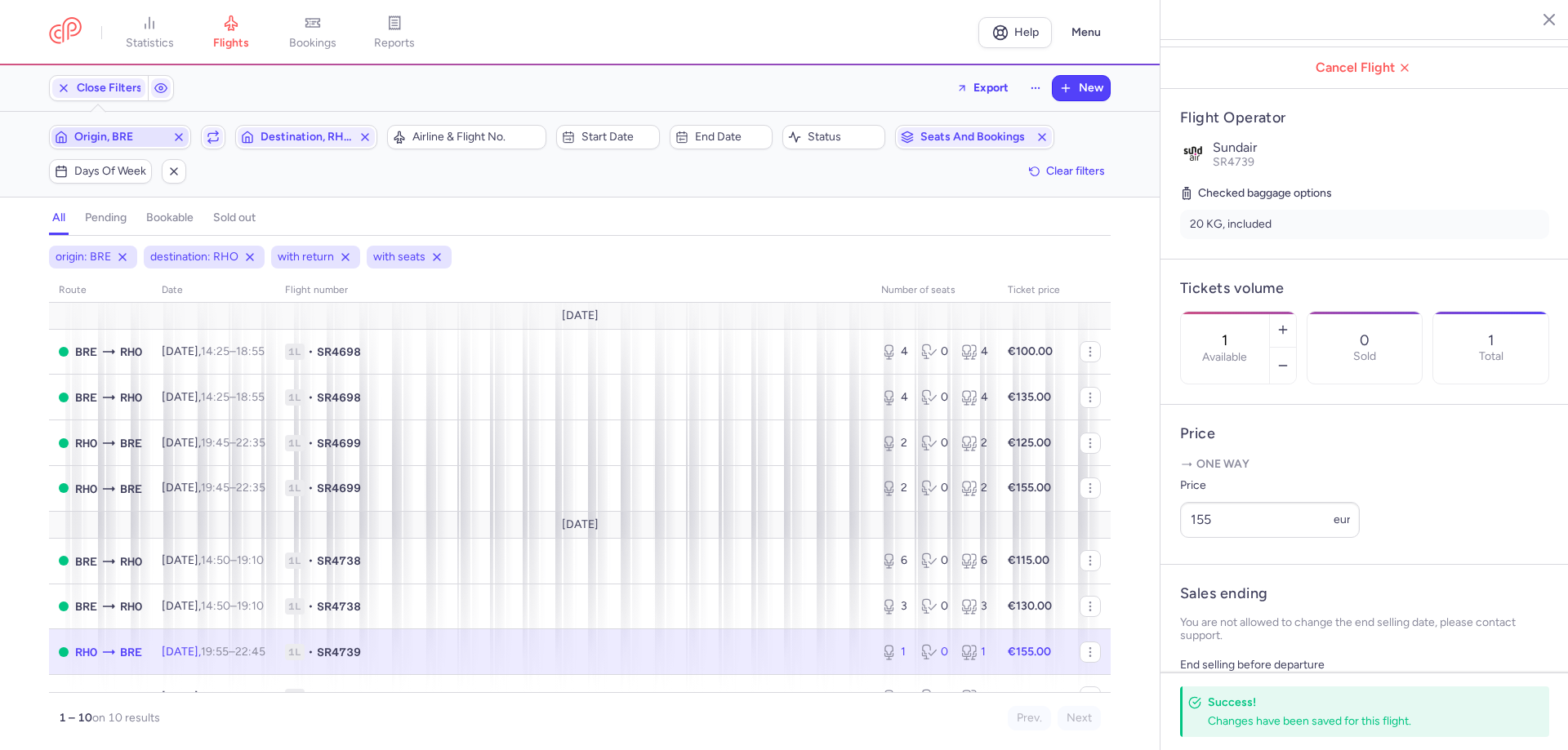
click at [124, 139] on span "Origin, BRE" at bounding box center [121, 137] width 92 height 14
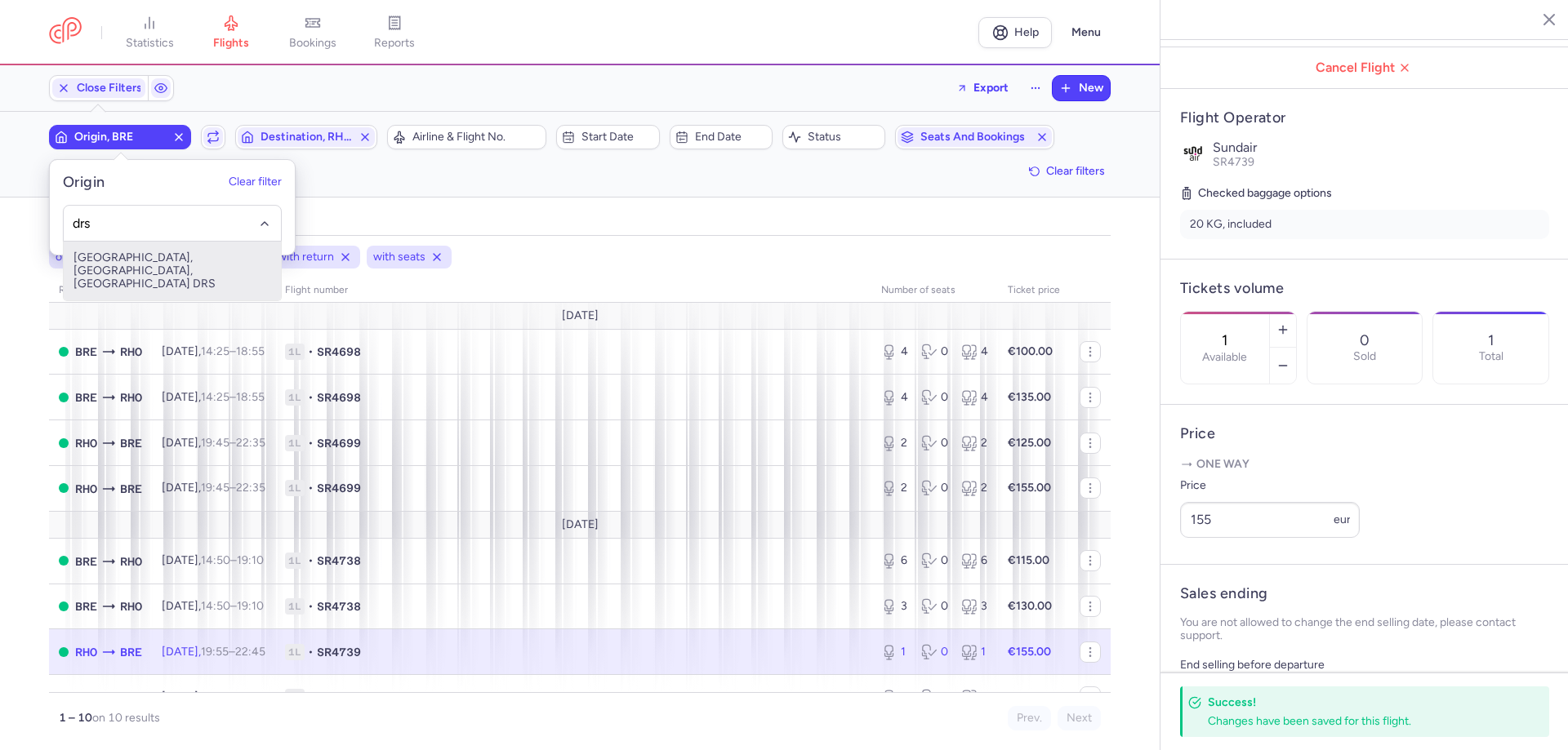
click at [123, 278] on span "[GEOGRAPHIC_DATA], [GEOGRAPHIC_DATA], [GEOGRAPHIC_DATA] DRS" at bounding box center [172, 270] width 217 height 59
type input "drs"
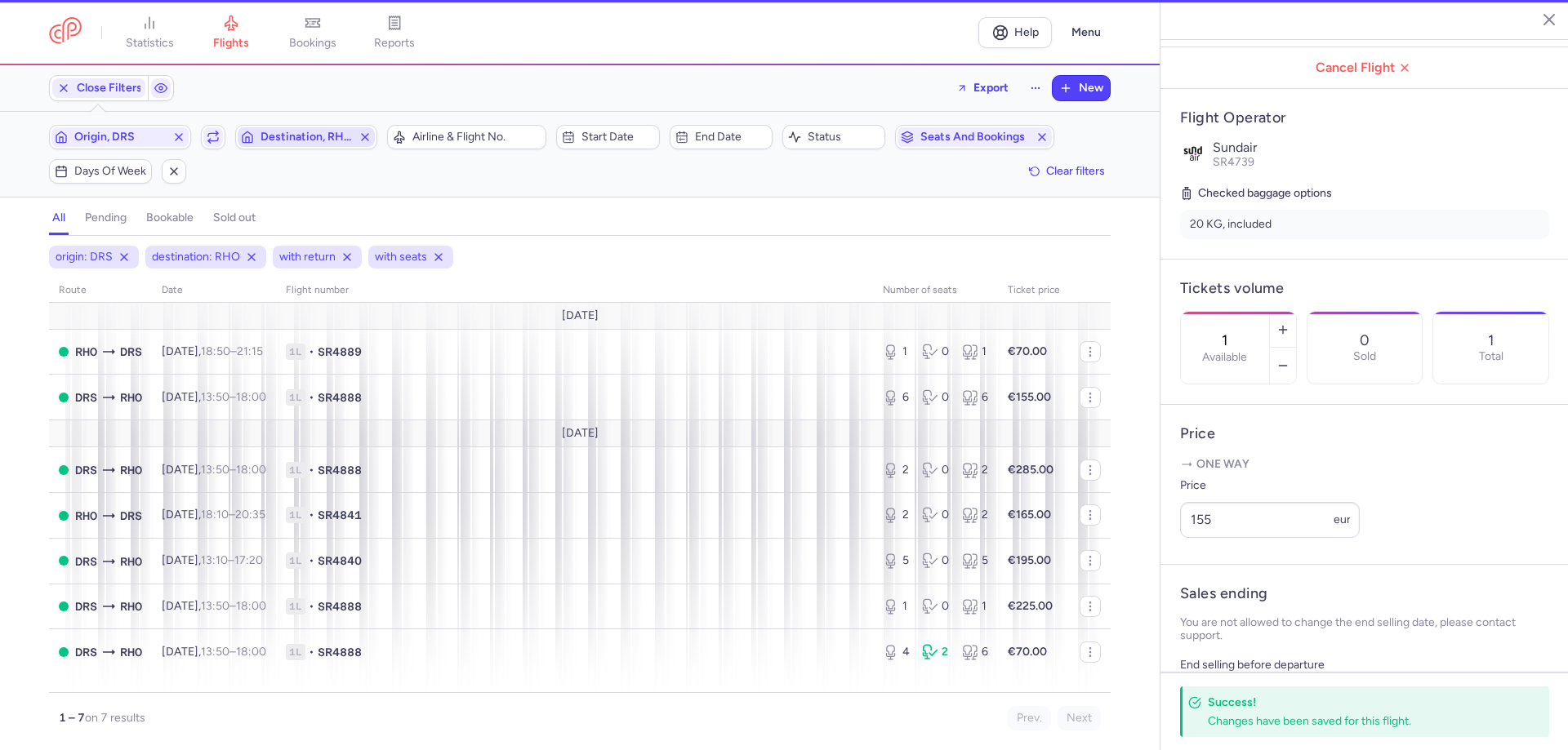
click at [286, 139] on span "Destination, RHO" at bounding box center [306, 137] width 92 height 14
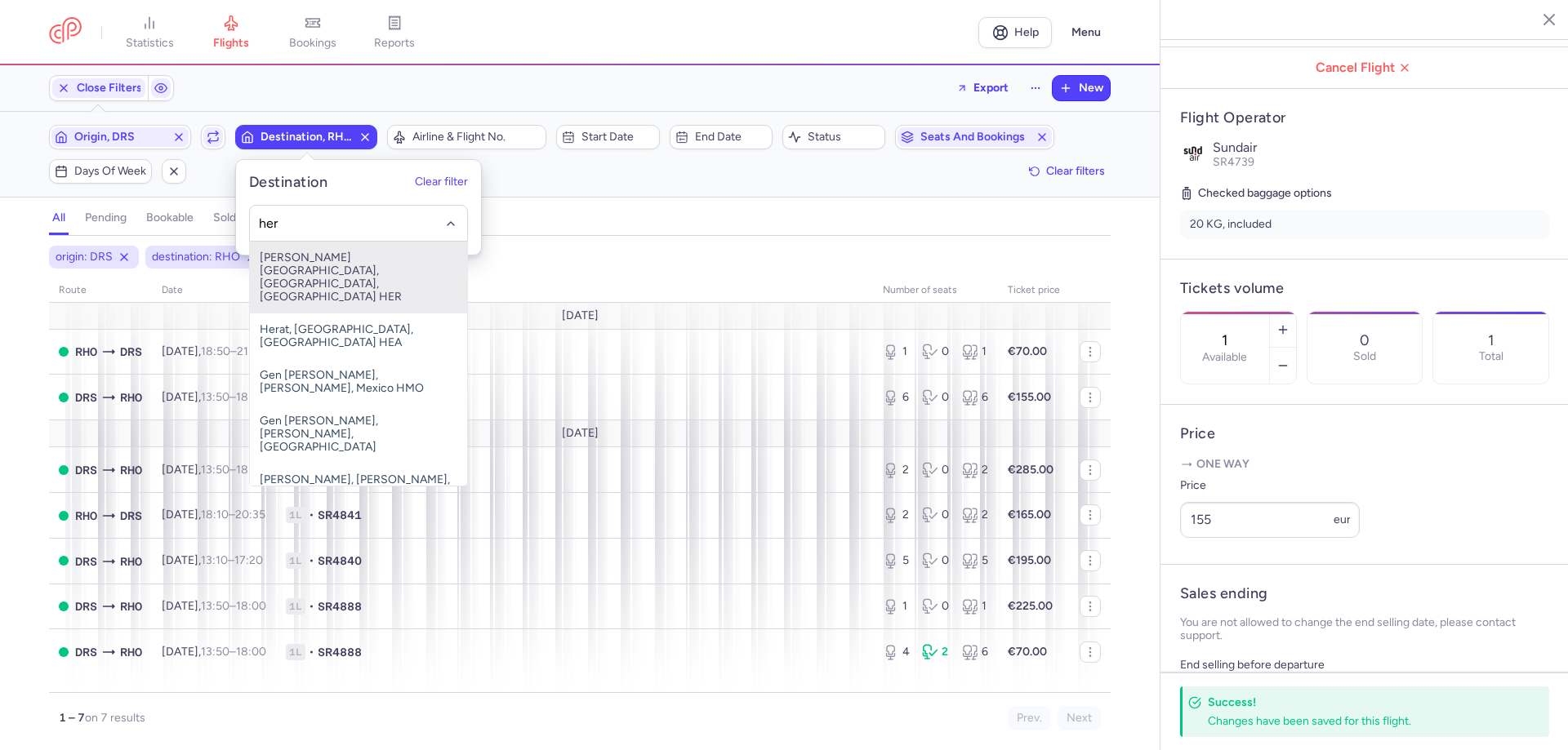
click at [302, 275] on span "[PERSON_NAME][GEOGRAPHIC_DATA], [GEOGRAPHIC_DATA], [GEOGRAPHIC_DATA] HER" at bounding box center [358, 277] width 217 height 72
type input "her"
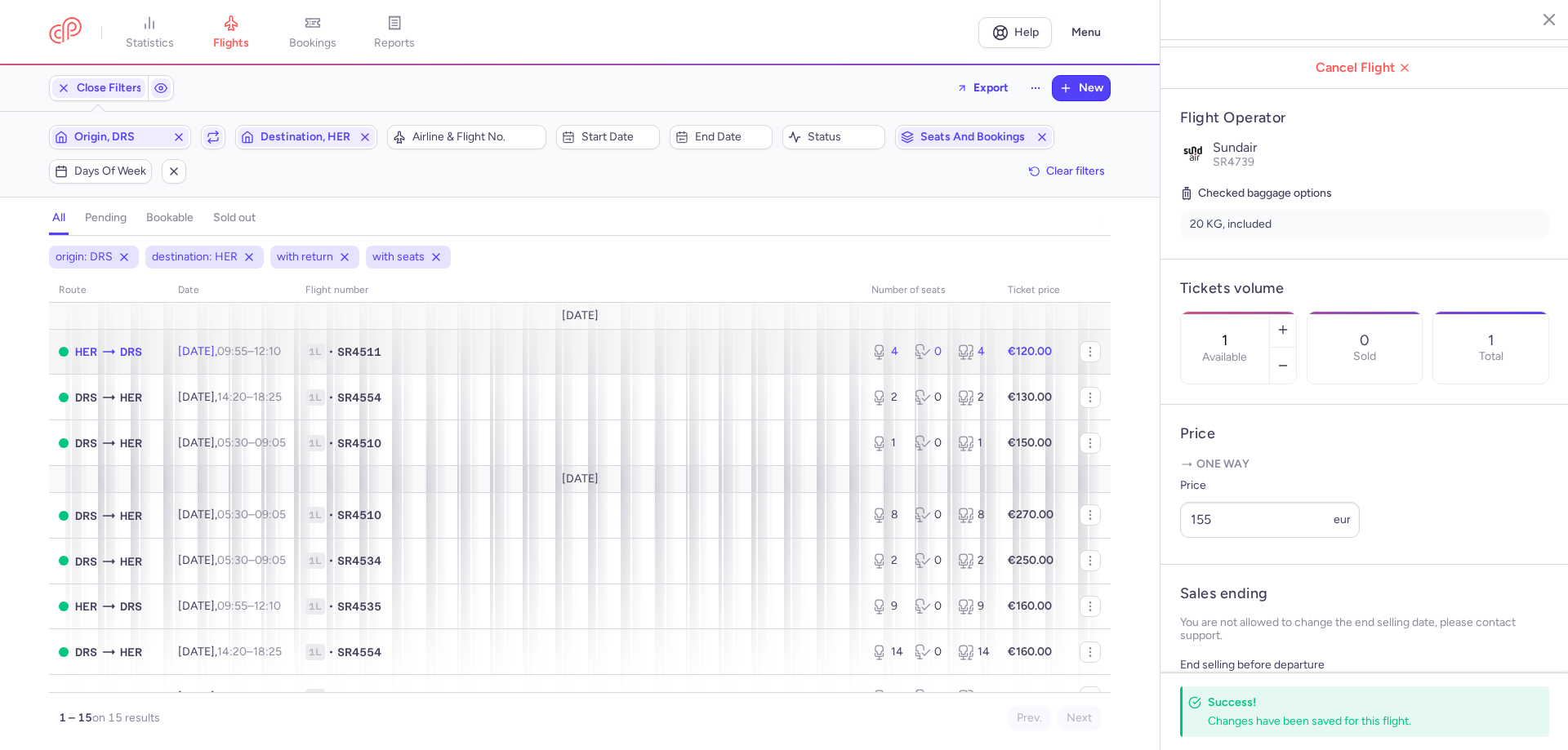
click at [333, 356] on td "1L • SR4511" at bounding box center [578, 351] width 566 height 46
type input "4"
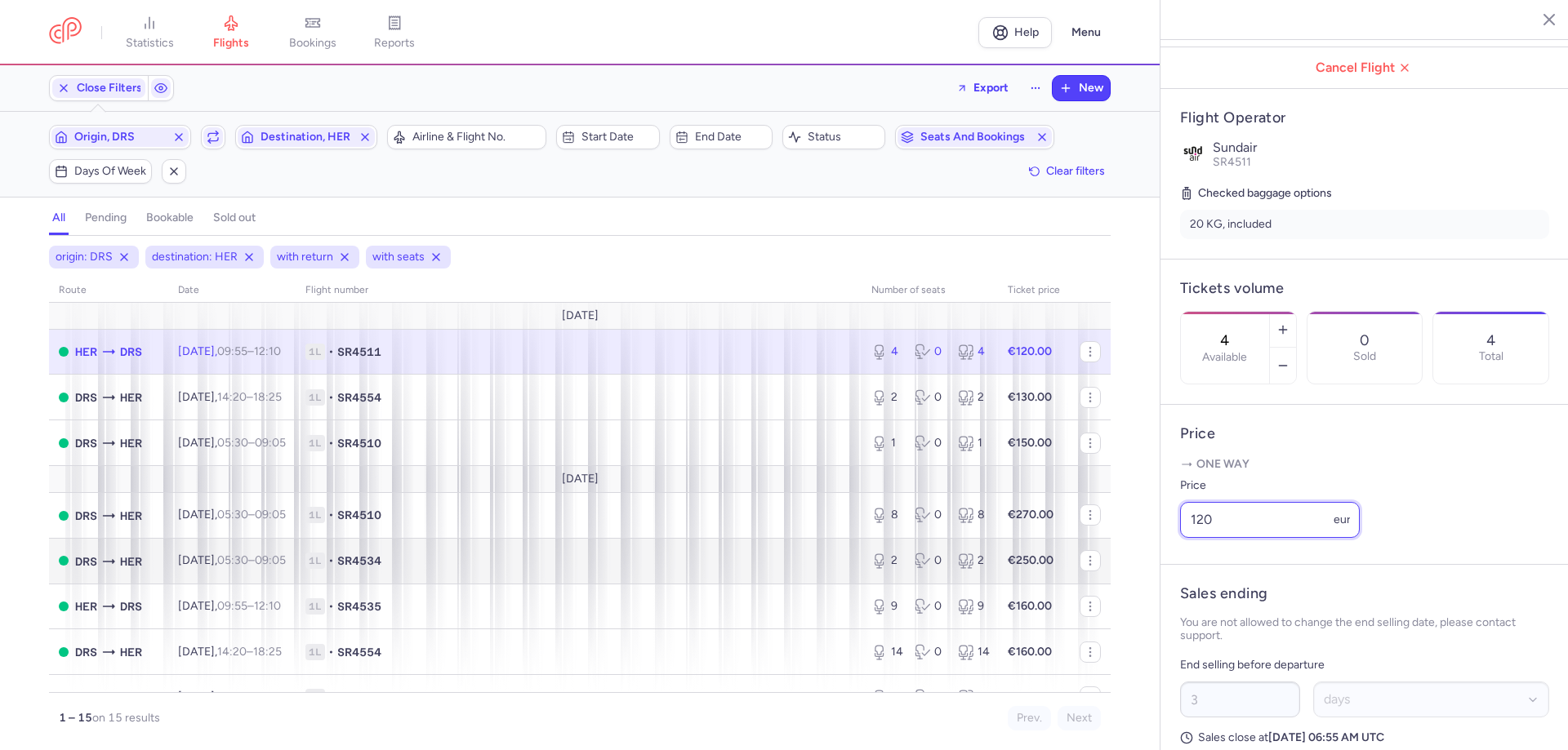
drag, startPoint x: 1239, startPoint y: 568, endPoint x: 1005, endPoint y: 554, distance: 234.4
click at [1043, 563] on div "statistics flights bookings reports Help Menu Close Filters Export New Filters …" at bounding box center [784, 375] width 1568 height 750
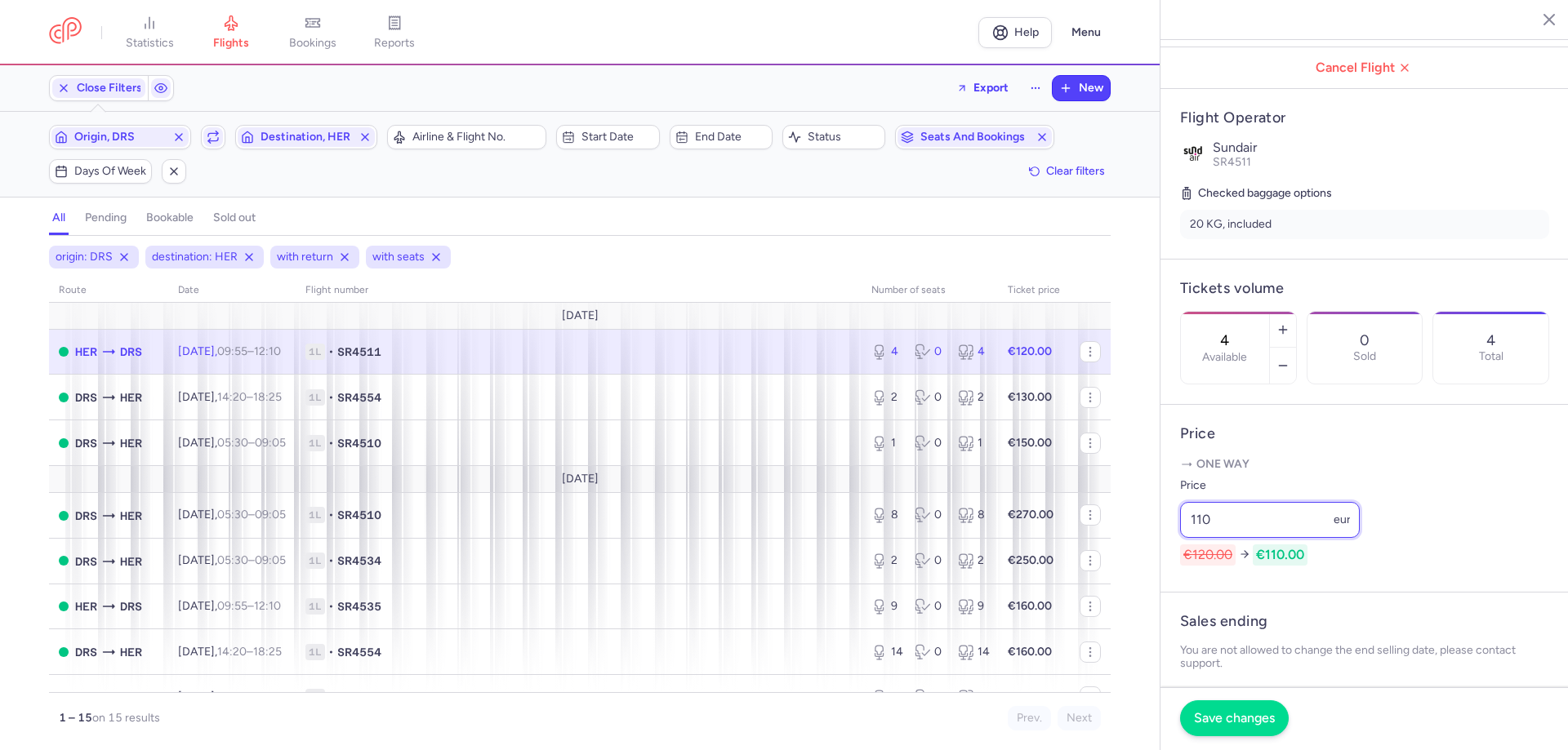
type input "110"
click at [1213, 709] on button "Save changes" at bounding box center [1234, 718] width 109 height 36
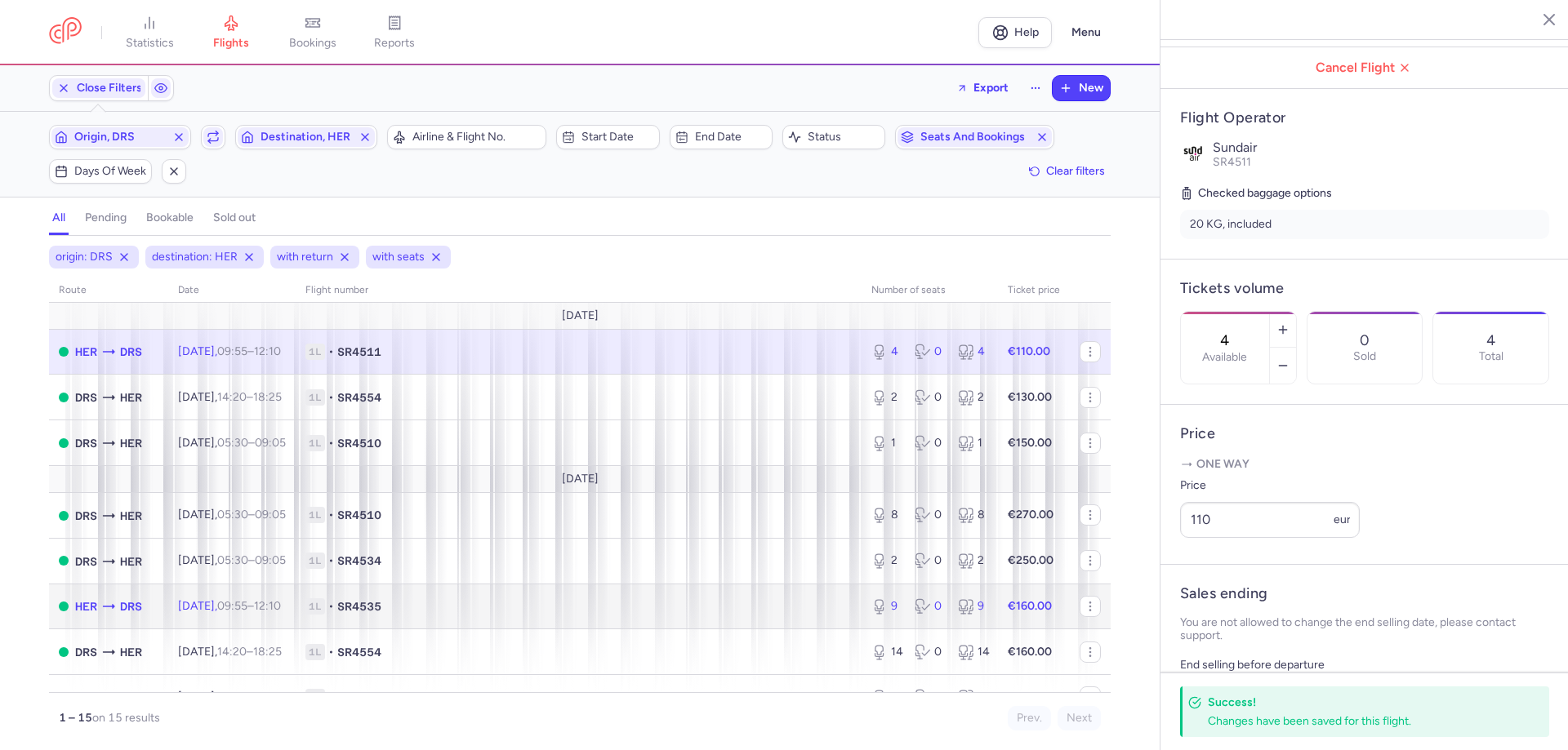
click at [247, 595] on td "[DATE] 09:55 – 12:10 +0" at bounding box center [231, 606] width 127 height 46
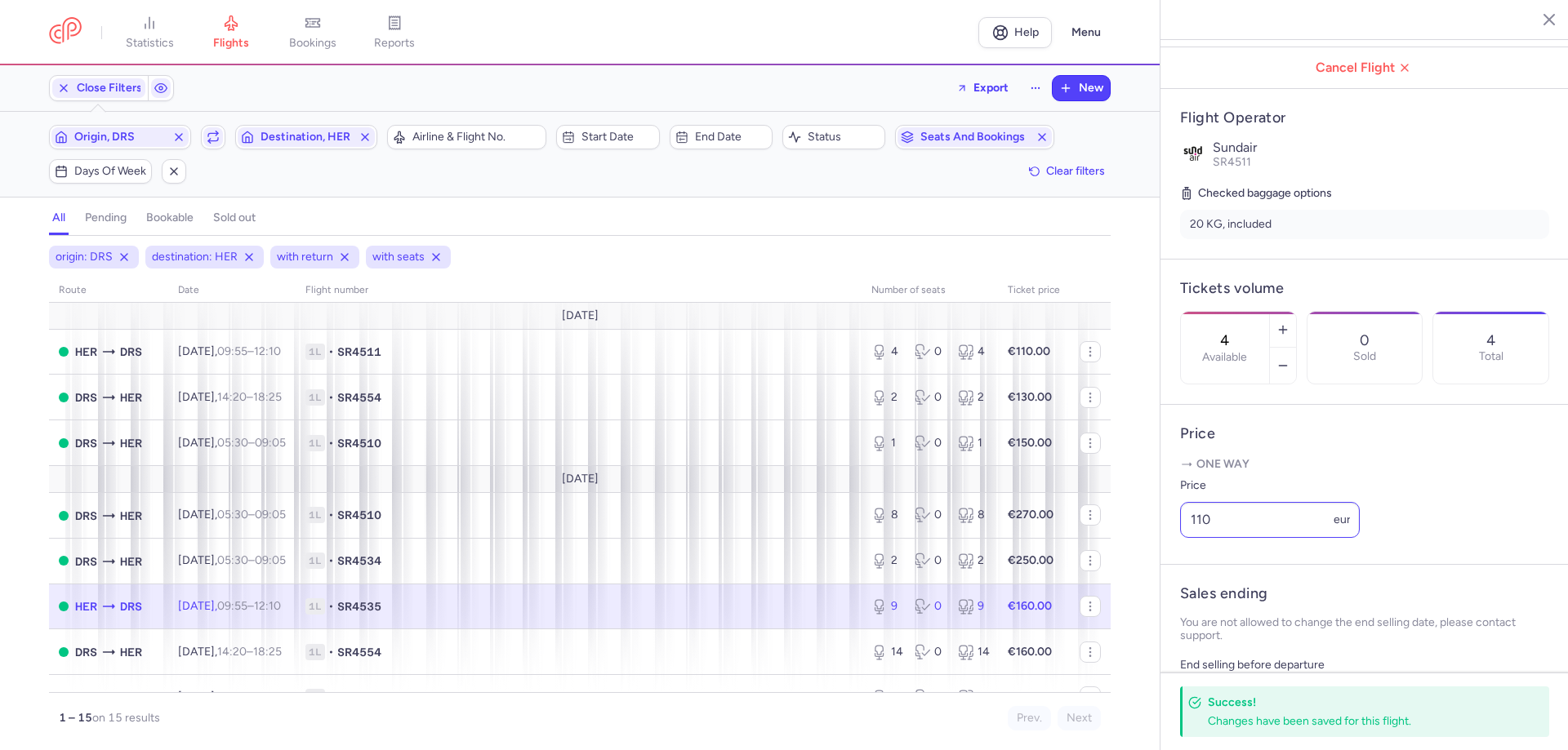
type input "9"
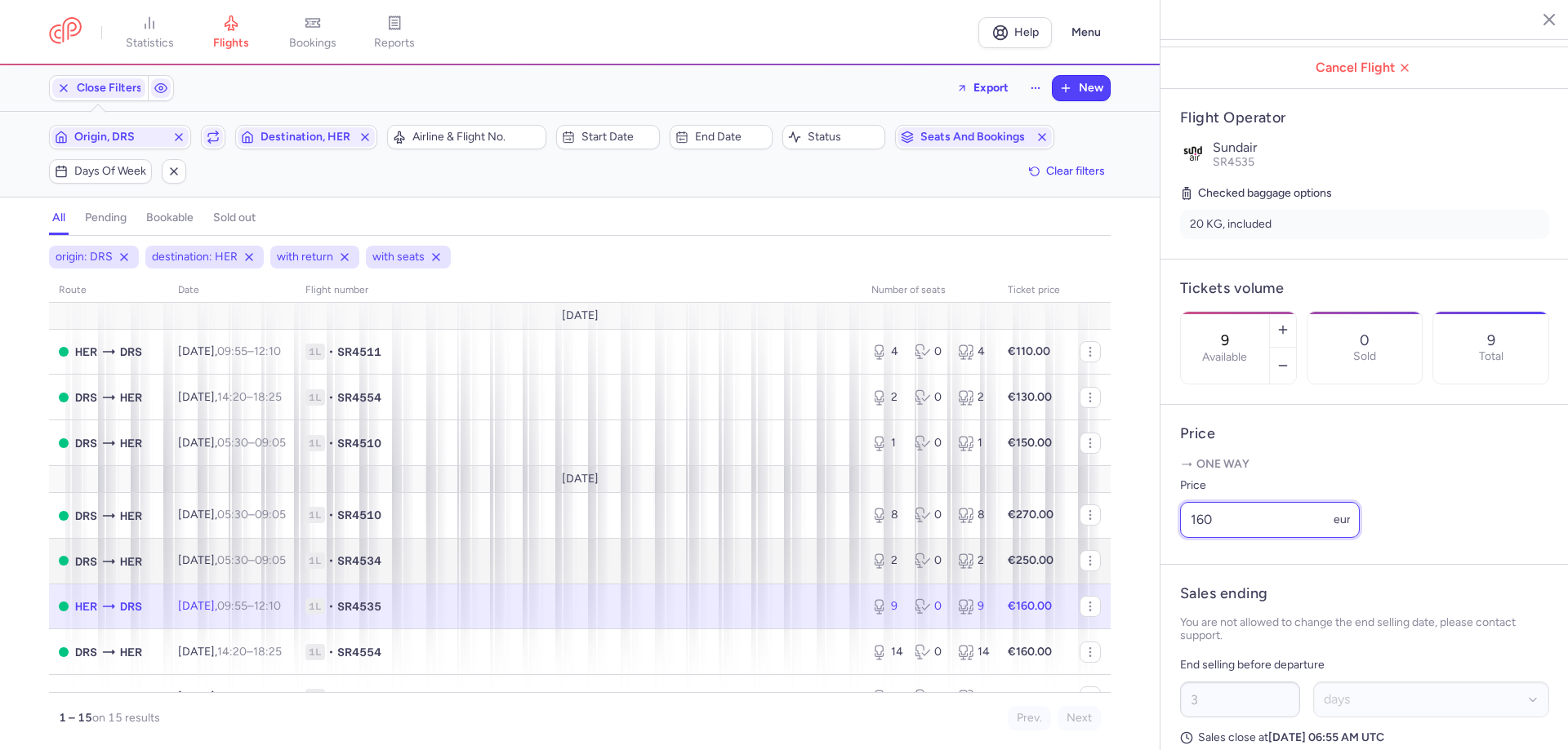
drag, startPoint x: 1251, startPoint y: 565, endPoint x: 1064, endPoint y: 565, distance: 187.0
click at [1080, 565] on div "statistics flights bookings reports Help Menu Close Filters Export New Filters …" at bounding box center [784, 375] width 1568 height 750
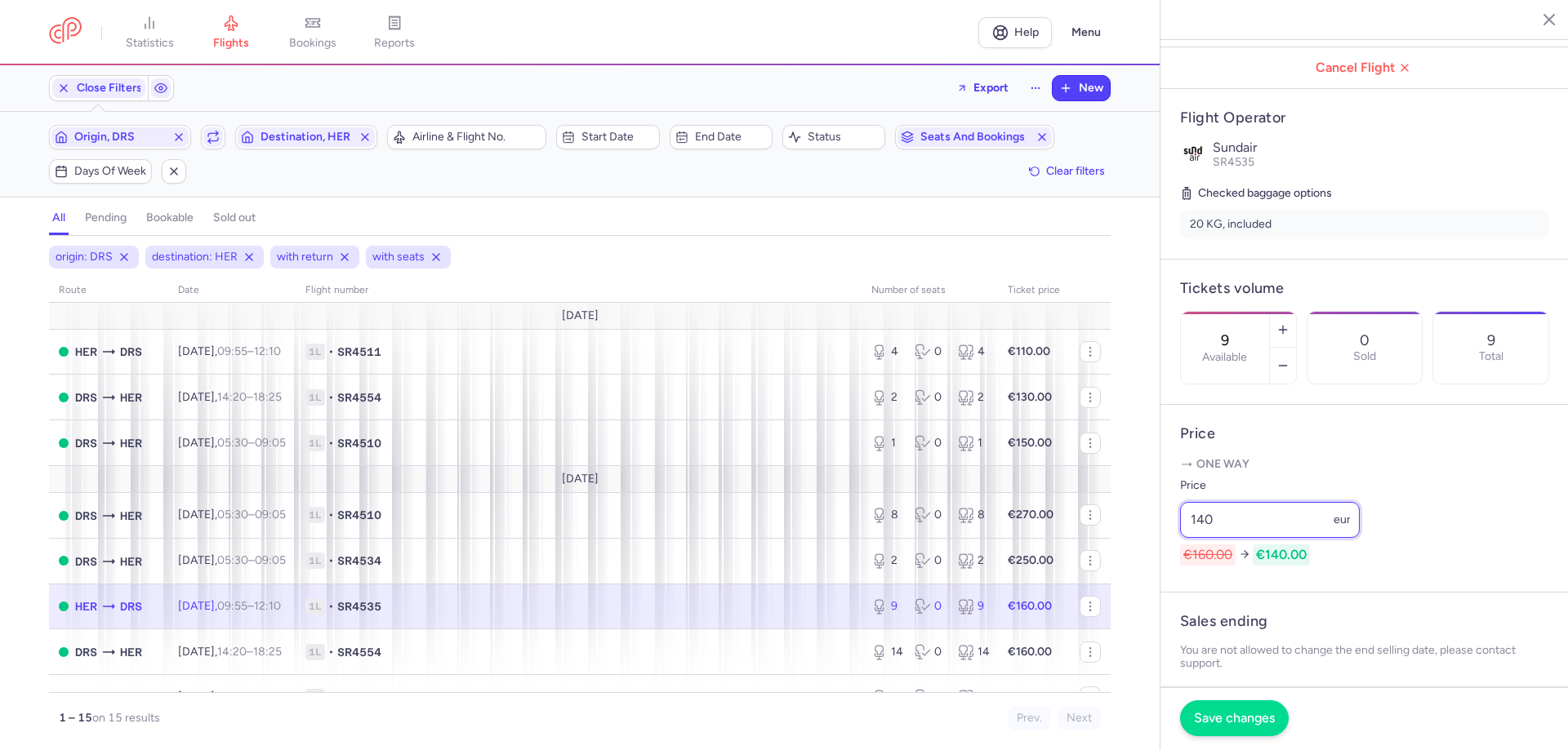
type input "140"
click at [1186, 713] on button "Save changes" at bounding box center [1234, 718] width 109 height 36
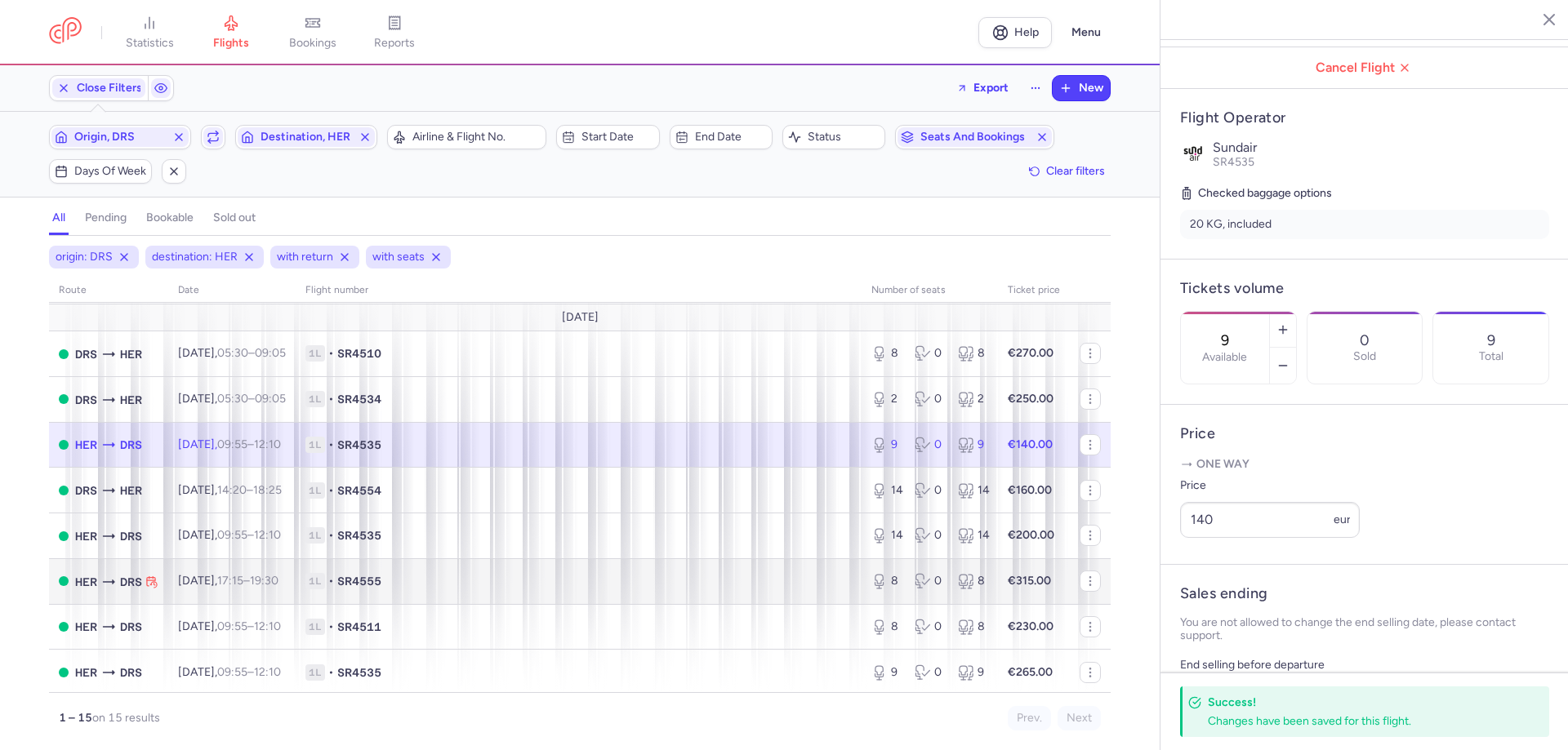
scroll to position [163, 0]
click at [285, 591] on td "[DATE] 17:15 – 19:30 +0" at bounding box center [231, 579] width 127 height 46
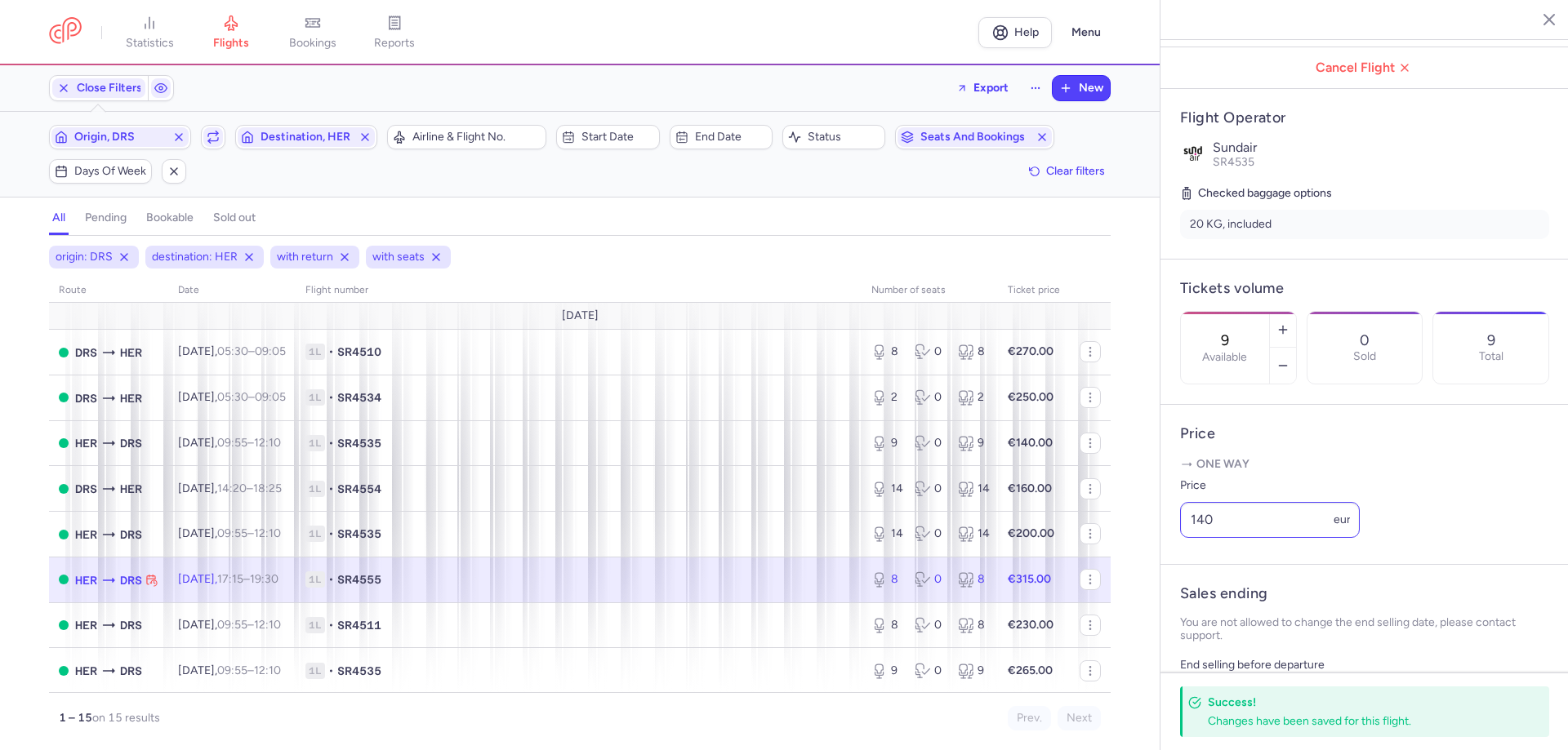
type input "8"
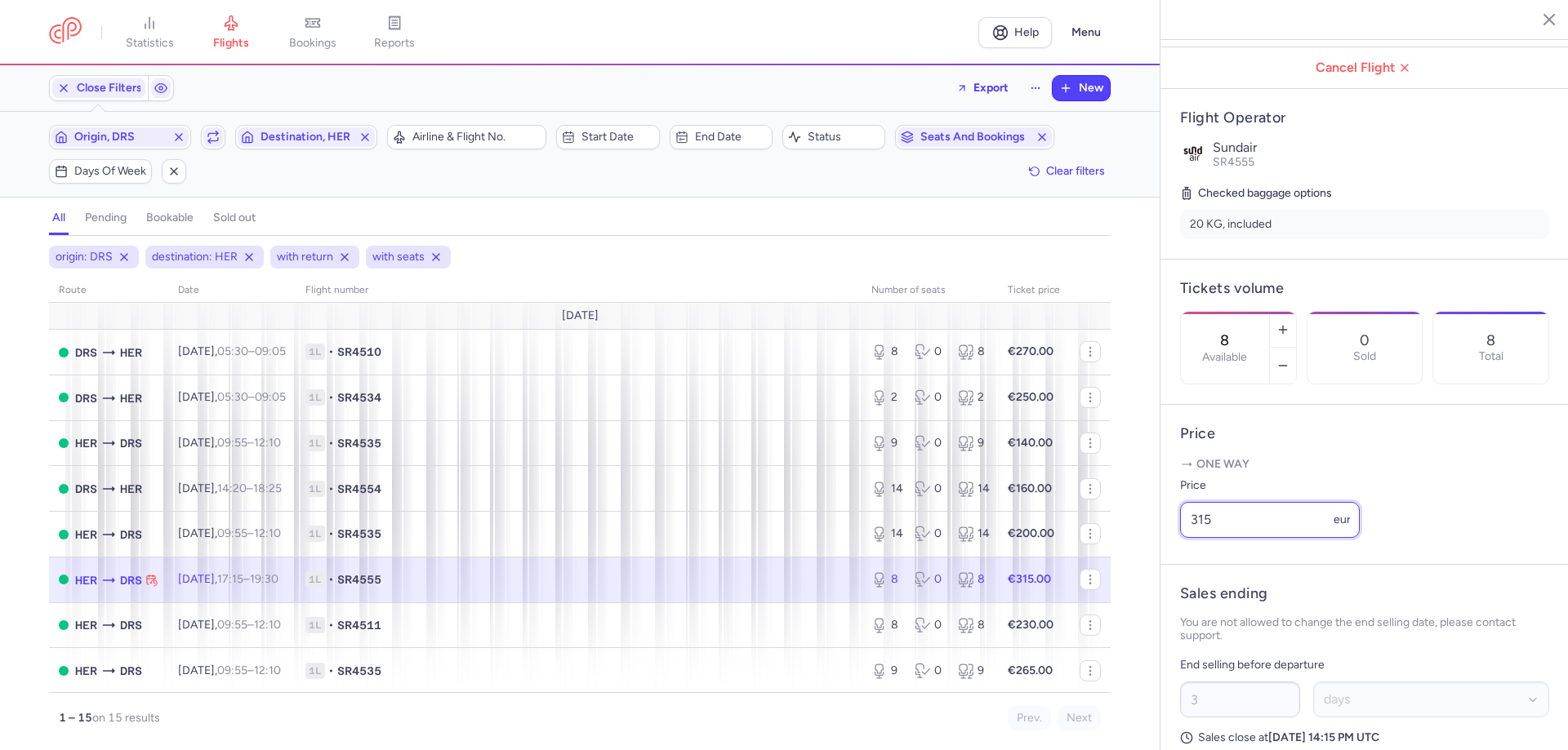
drag, startPoint x: 1164, startPoint y: 569, endPoint x: 1020, endPoint y: 569, distance: 144.0
click at [1075, 569] on div "statistics flights bookings reports Help Menu Close Filters Export New Filters …" at bounding box center [784, 375] width 1568 height 750
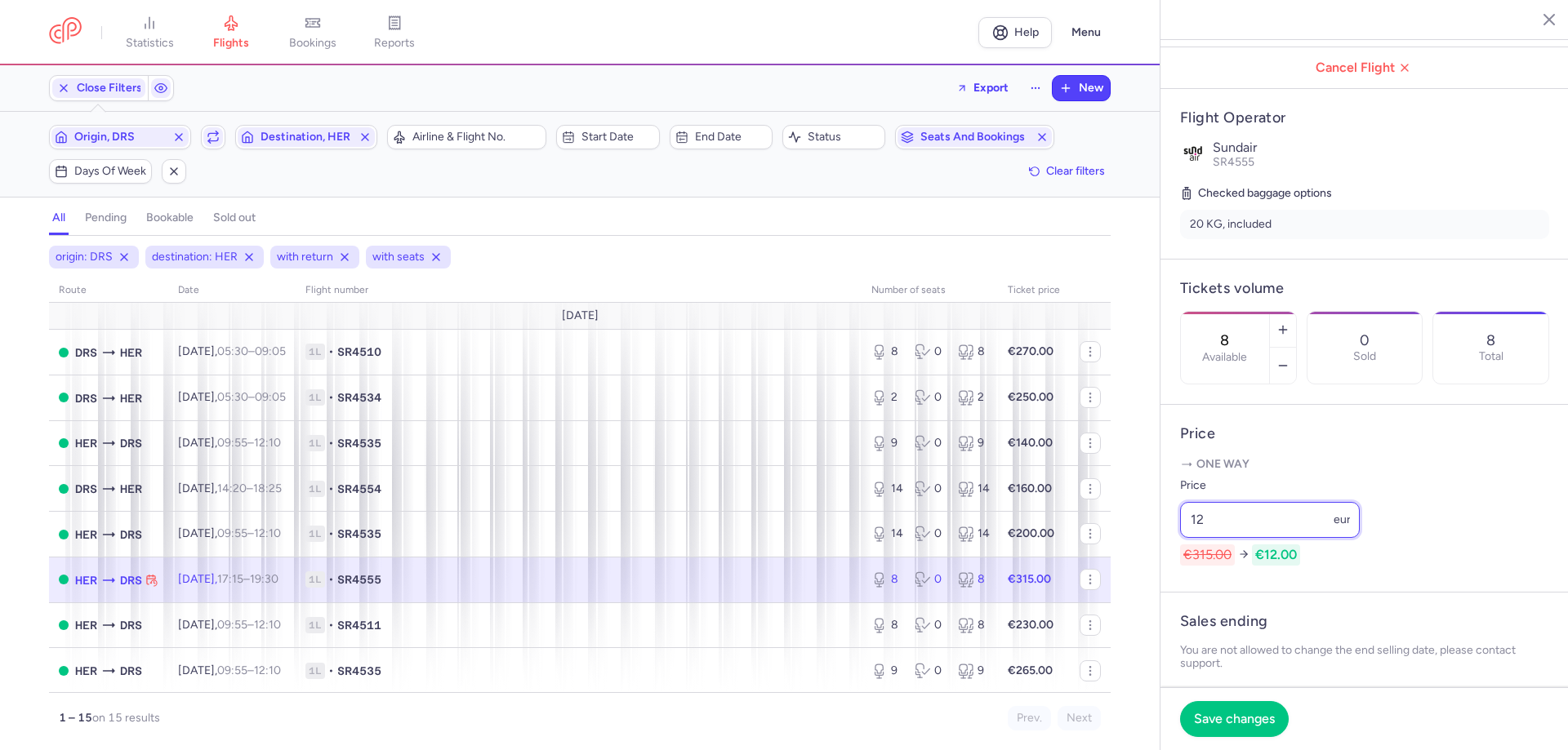
type input "1"
type input "295"
click at [1203, 713] on span "Save changes" at bounding box center [1235, 718] width 81 height 14
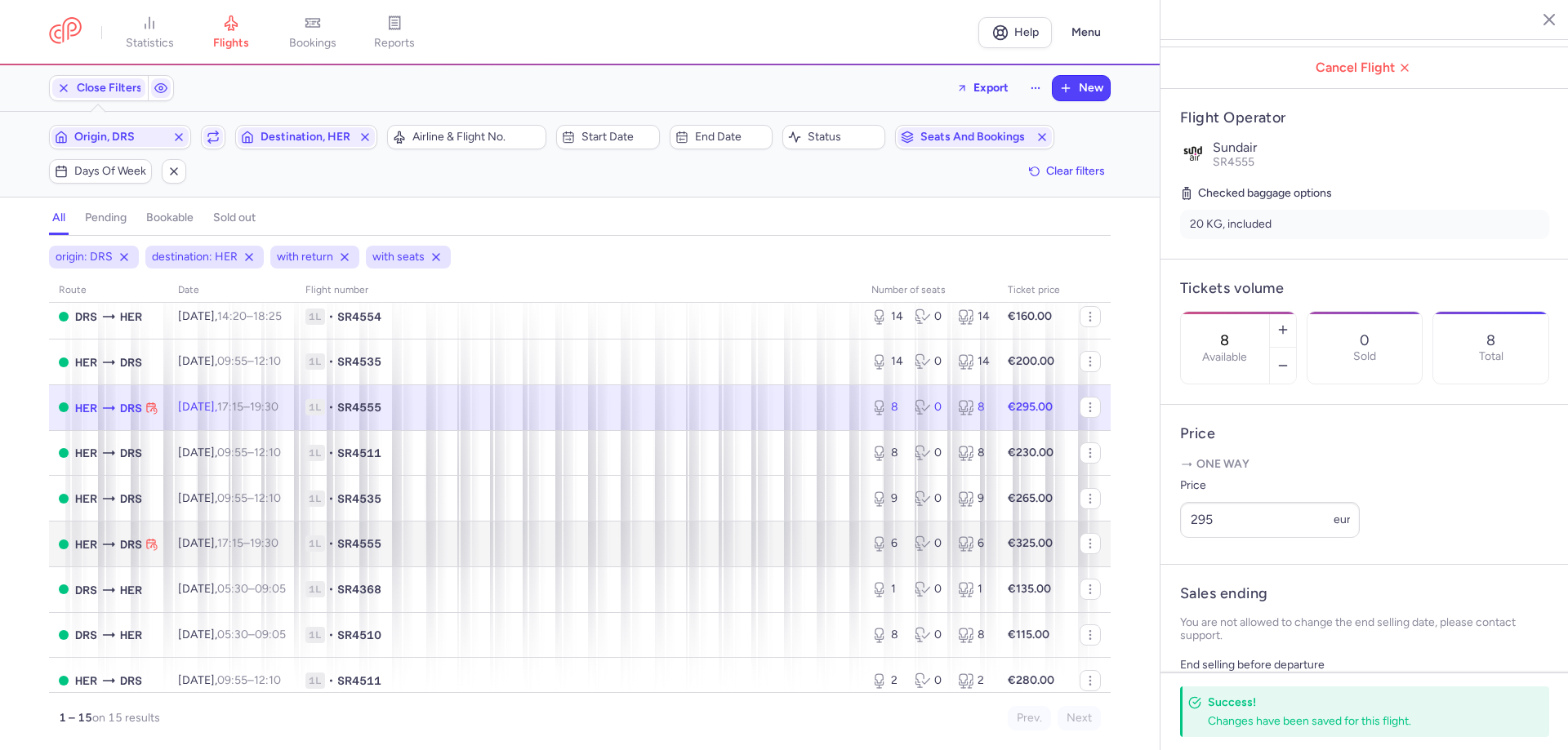
scroll to position [346, 0]
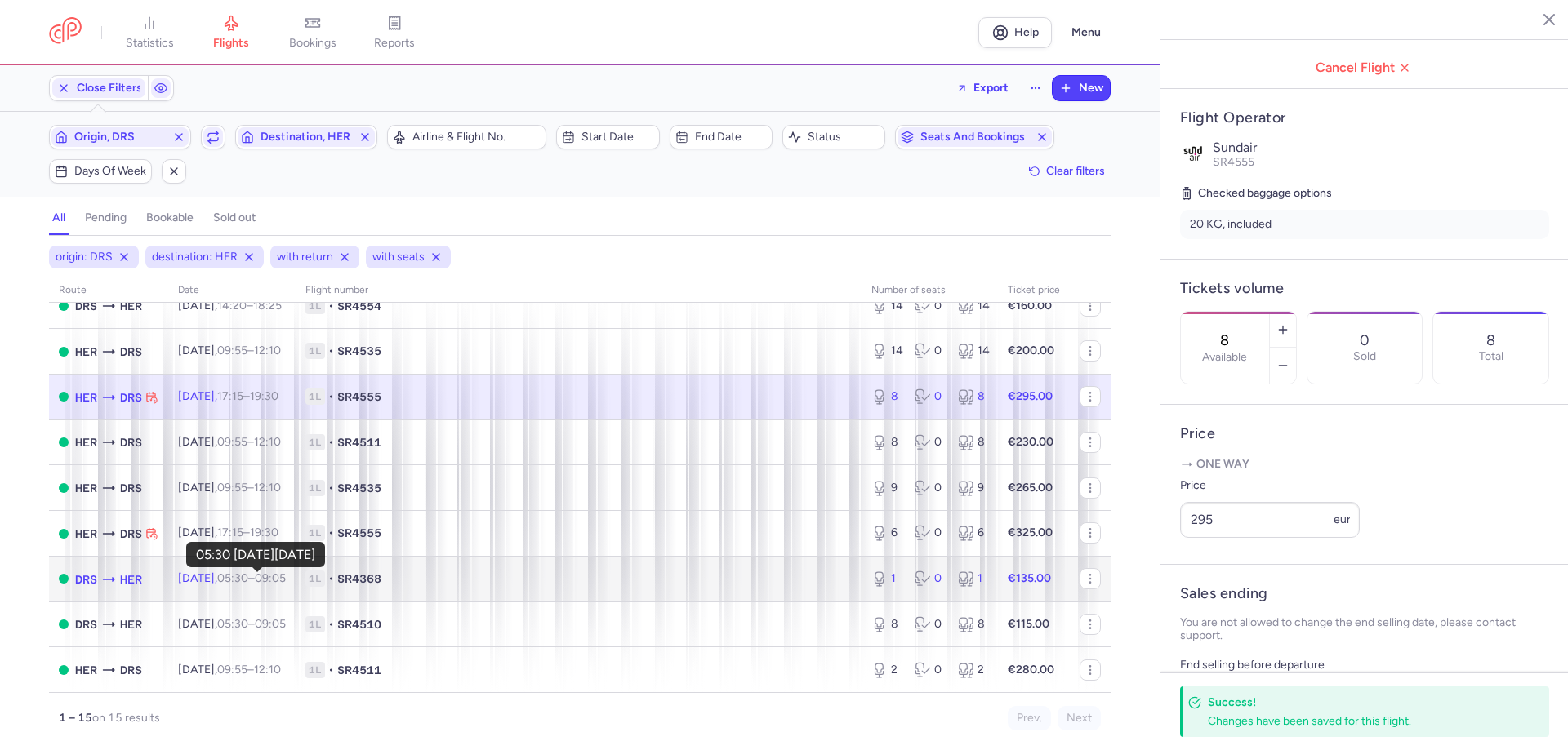
click at [247, 581] on time "05:30" at bounding box center [232, 578] width 31 height 14
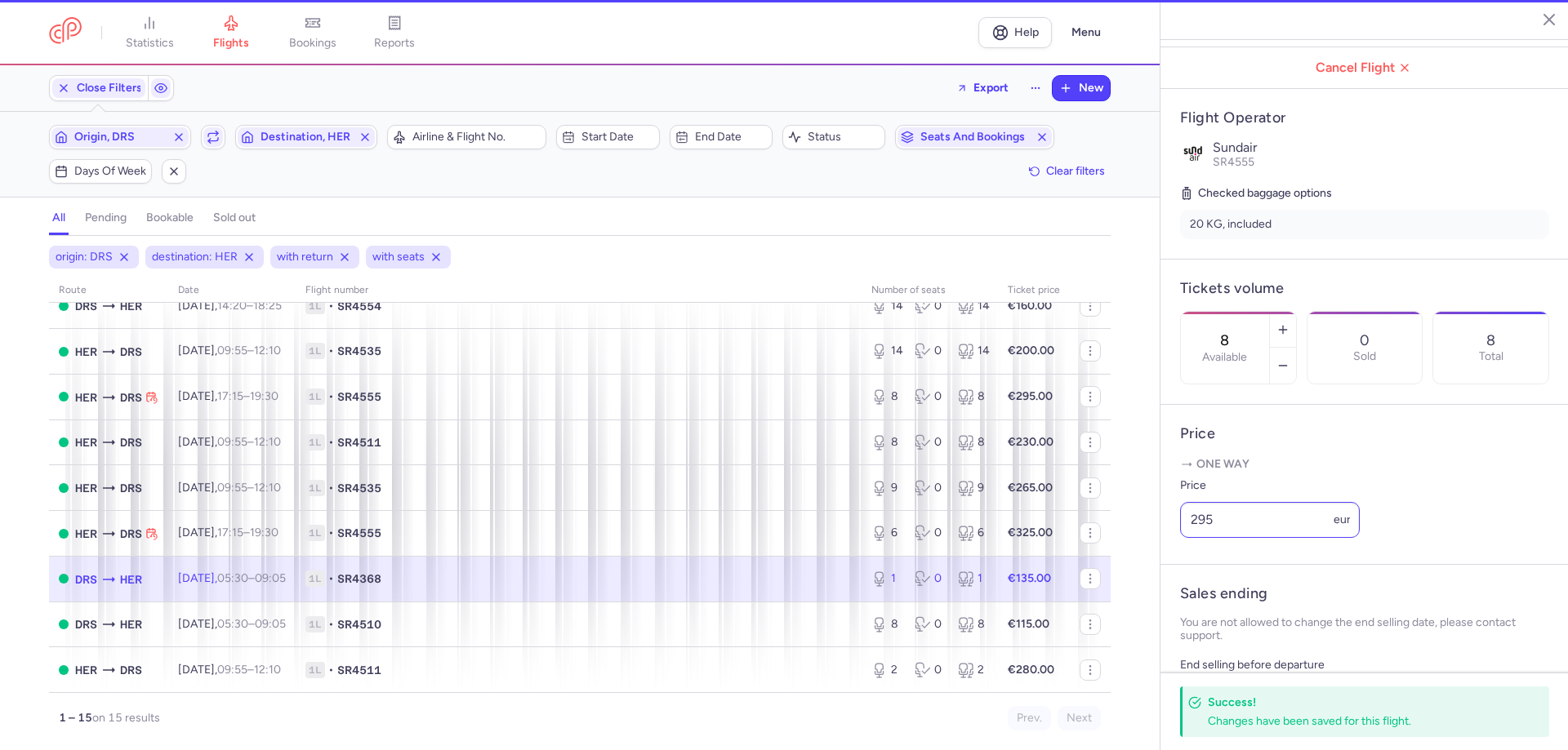
type input "1"
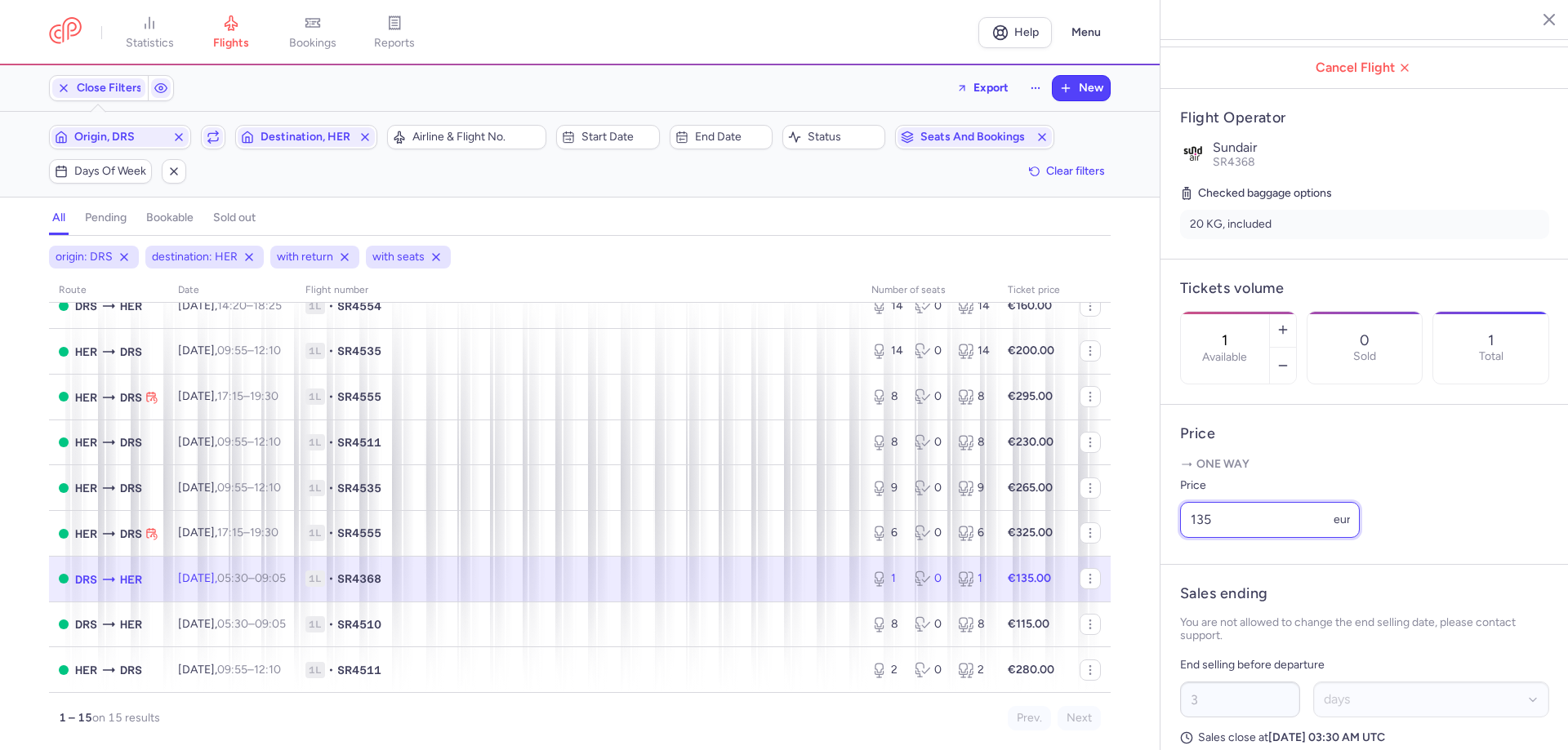
drag, startPoint x: 1154, startPoint y: 556, endPoint x: 1025, endPoint y: 558, distance: 129.0
click at [1083, 556] on div "statistics flights bookings reports Help Menu Close Filters Export New Filters …" at bounding box center [784, 375] width 1568 height 750
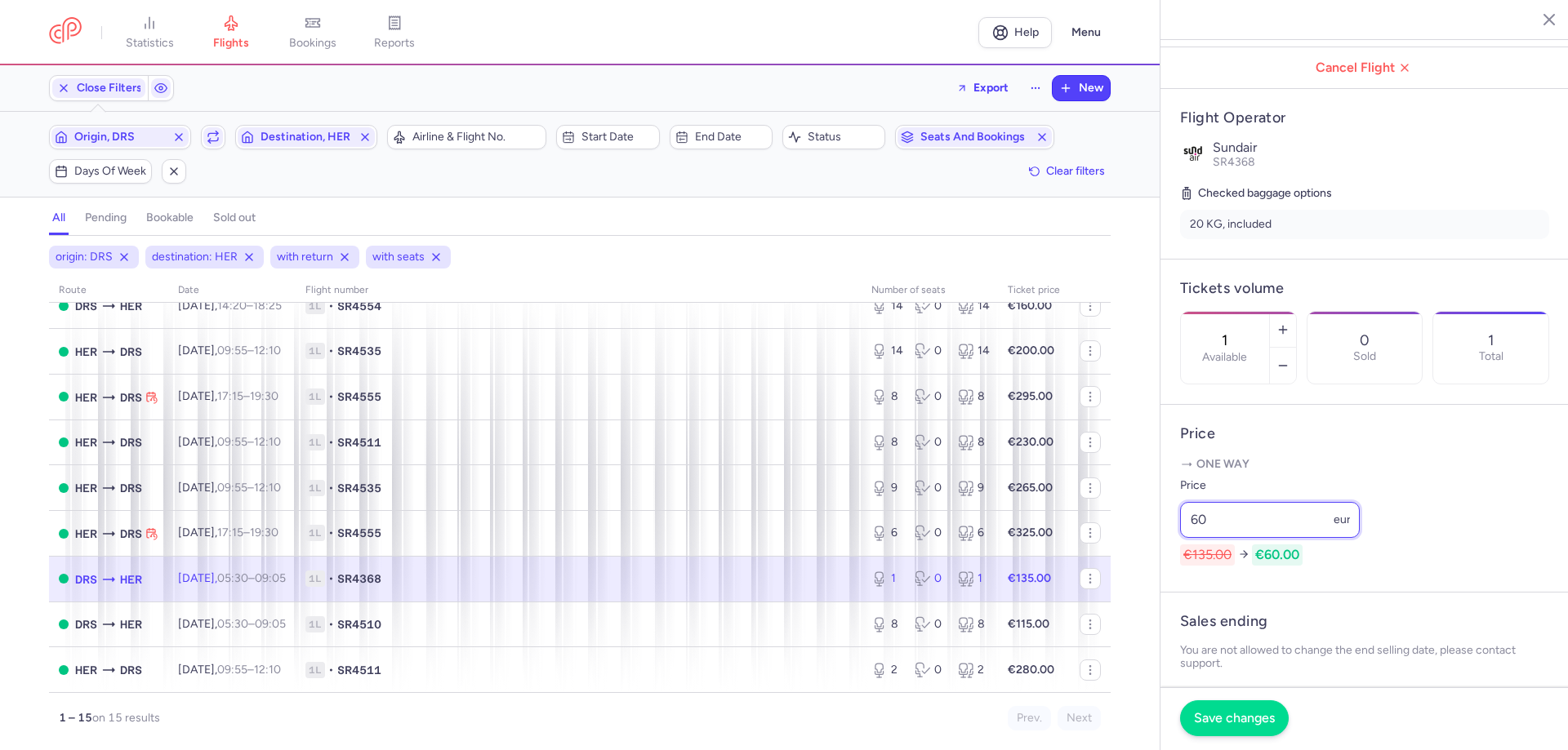
type input "60"
click at [1258, 717] on span "Save changes" at bounding box center [1235, 718] width 81 height 14
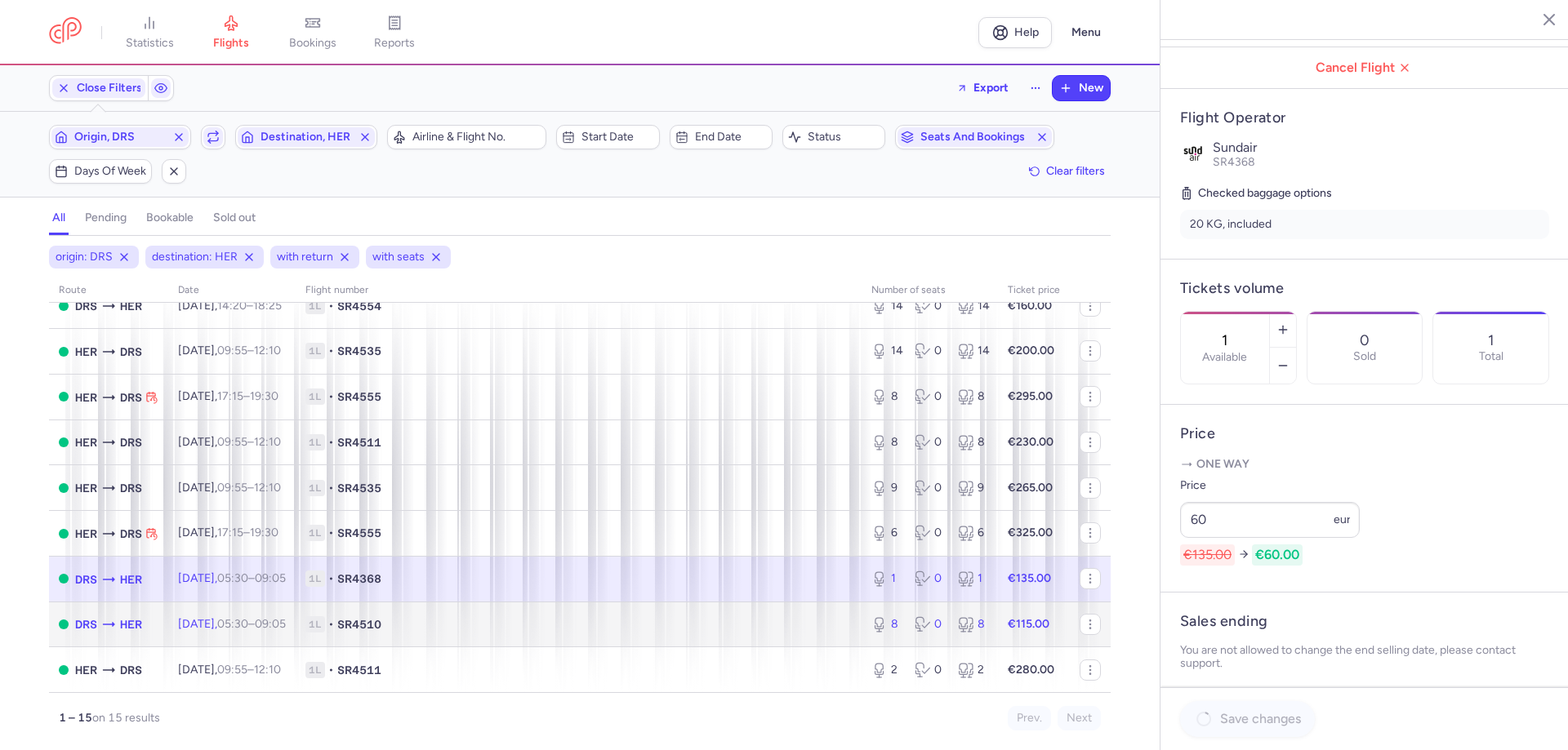
click at [675, 630] on span "1L • SR4510" at bounding box center [578, 625] width 547 height 16
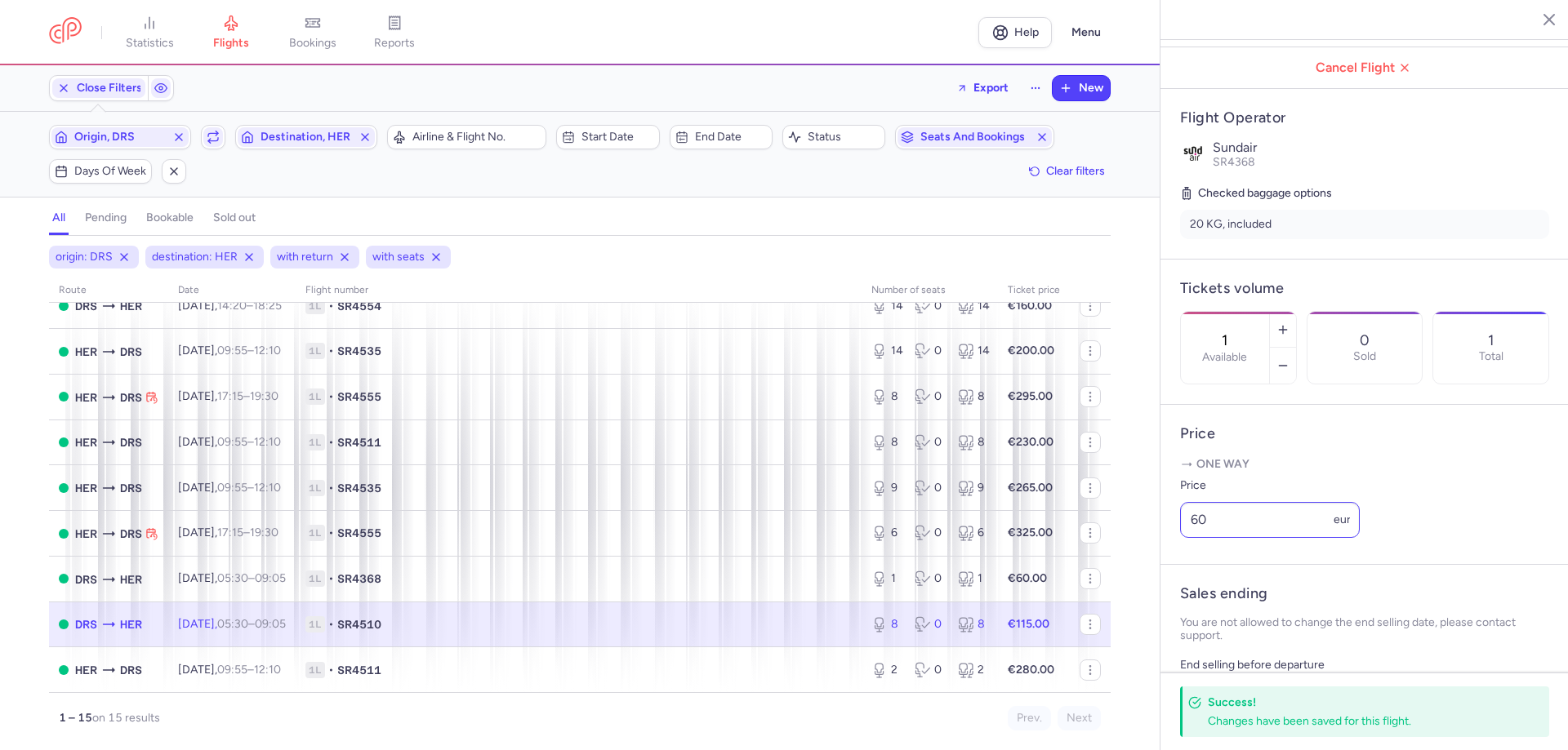
type input "8"
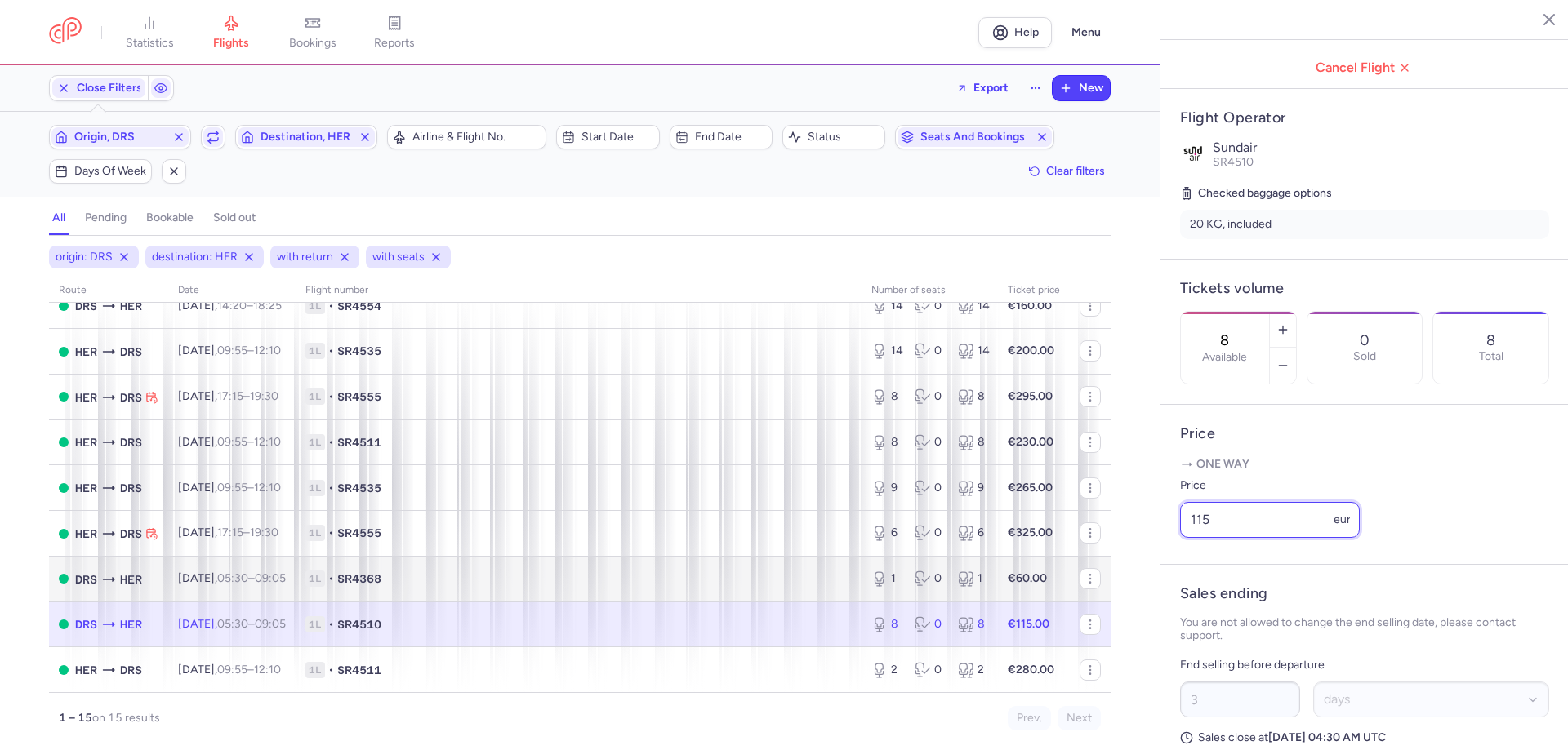
drag, startPoint x: 1267, startPoint y: 565, endPoint x: 1092, endPoint y: 578, distance: 175.5
click at [1109, 574] on div "statistics flights bookings reports Help Menu Close Filters Export New Filters …" at bounding box center [784, 375] width 1568 height 750
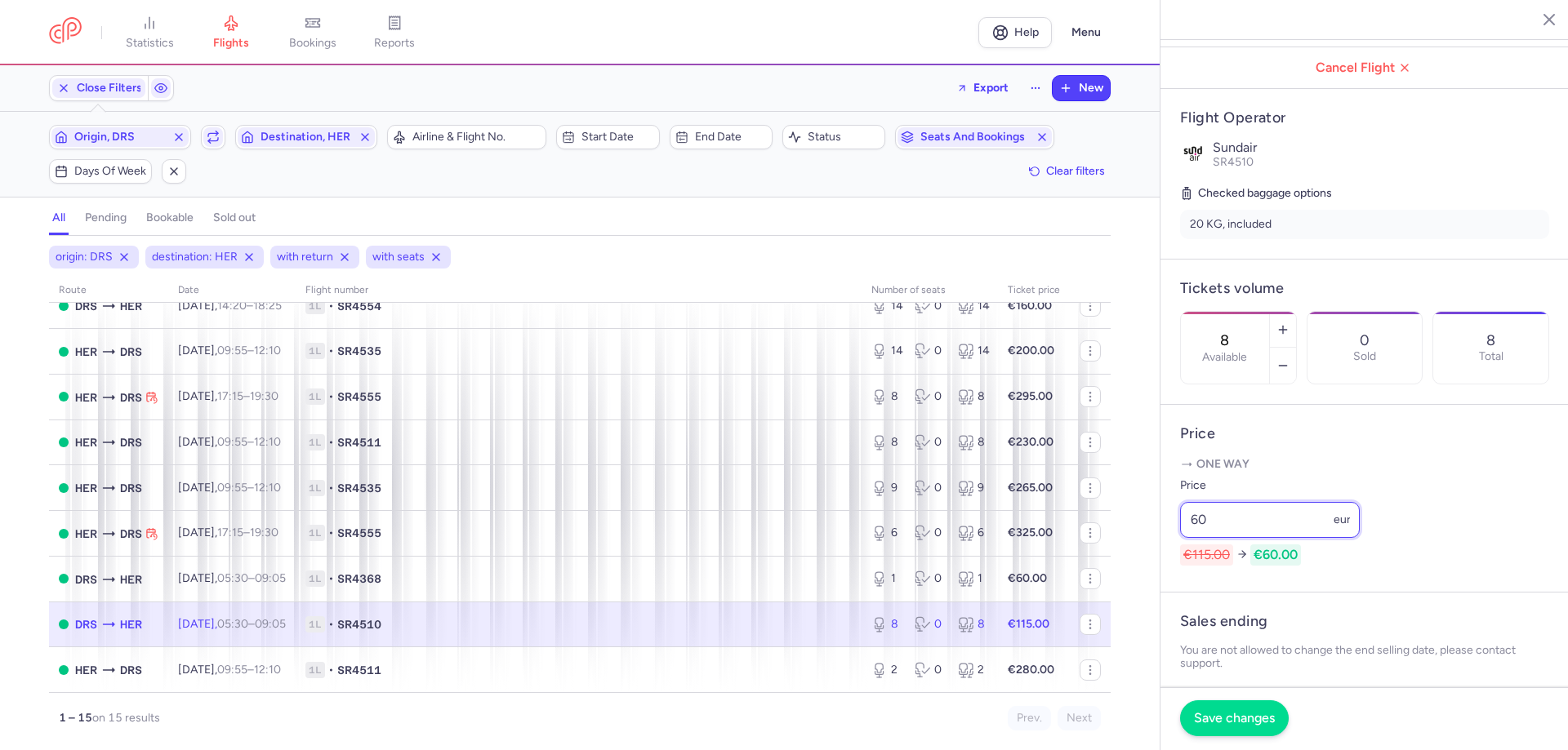
type input "60"
click at [1230, 719] on span "Save changes" at bounding box center [1235, 718] width 81 height 14
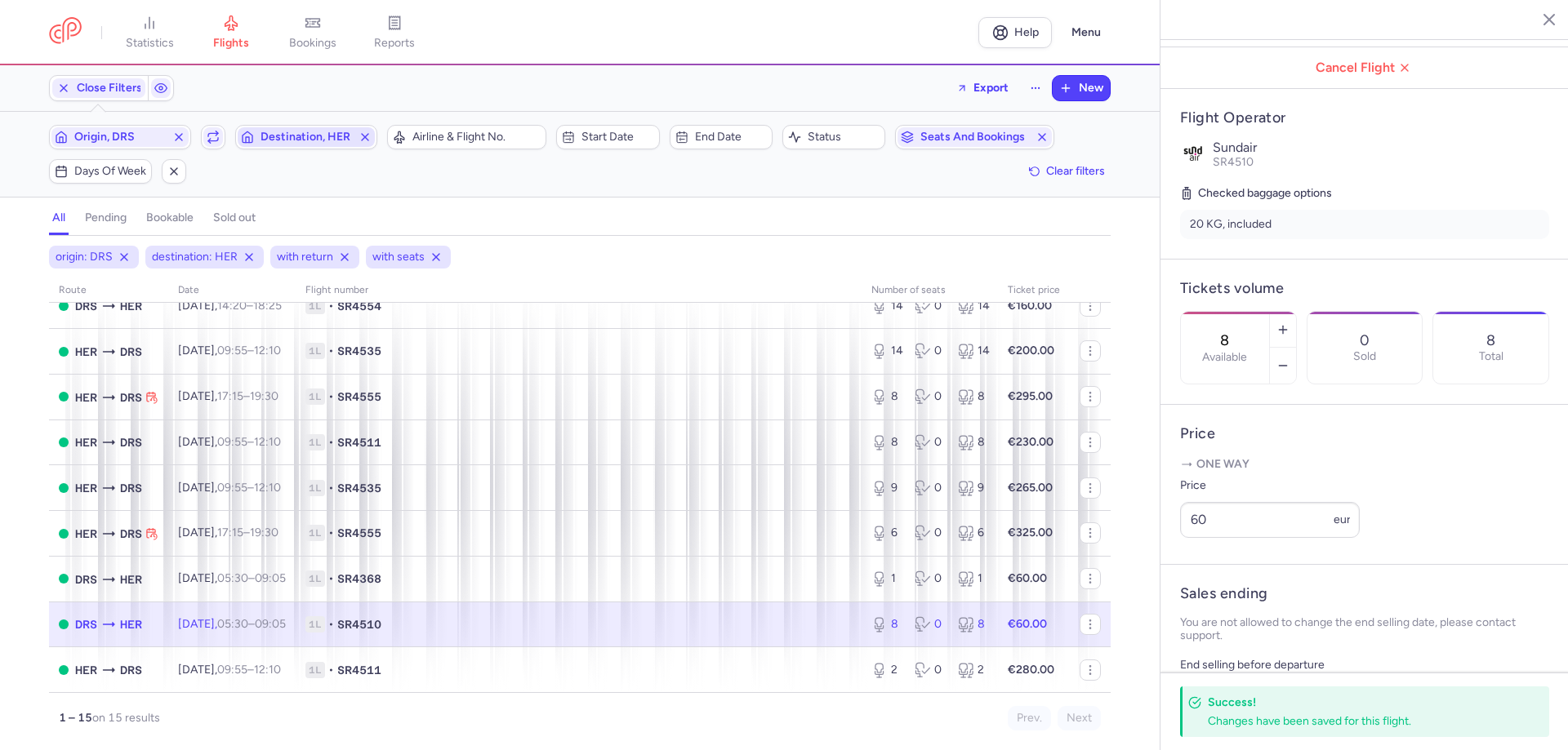
click at [293, 138] on span "Destination, HER" at bounding box center [306, 137] width 92 height 14
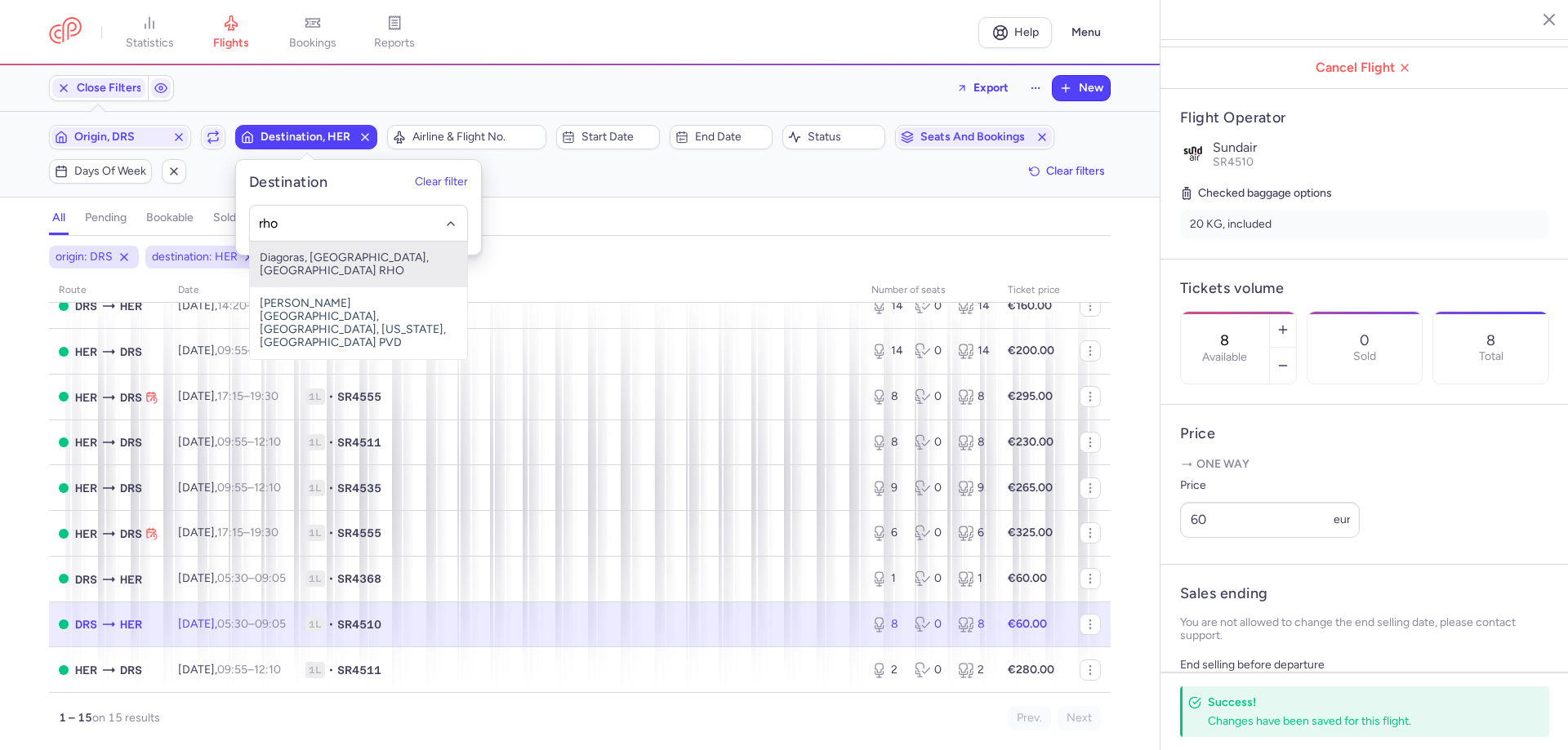
click at [293, 252] on span "Diagoras, [GEOGRAPHIC_DATA], [GEOGRAPHIC_DATA] RHO" at bounding box center [358, 264] width 217 height 46
type input "rho"
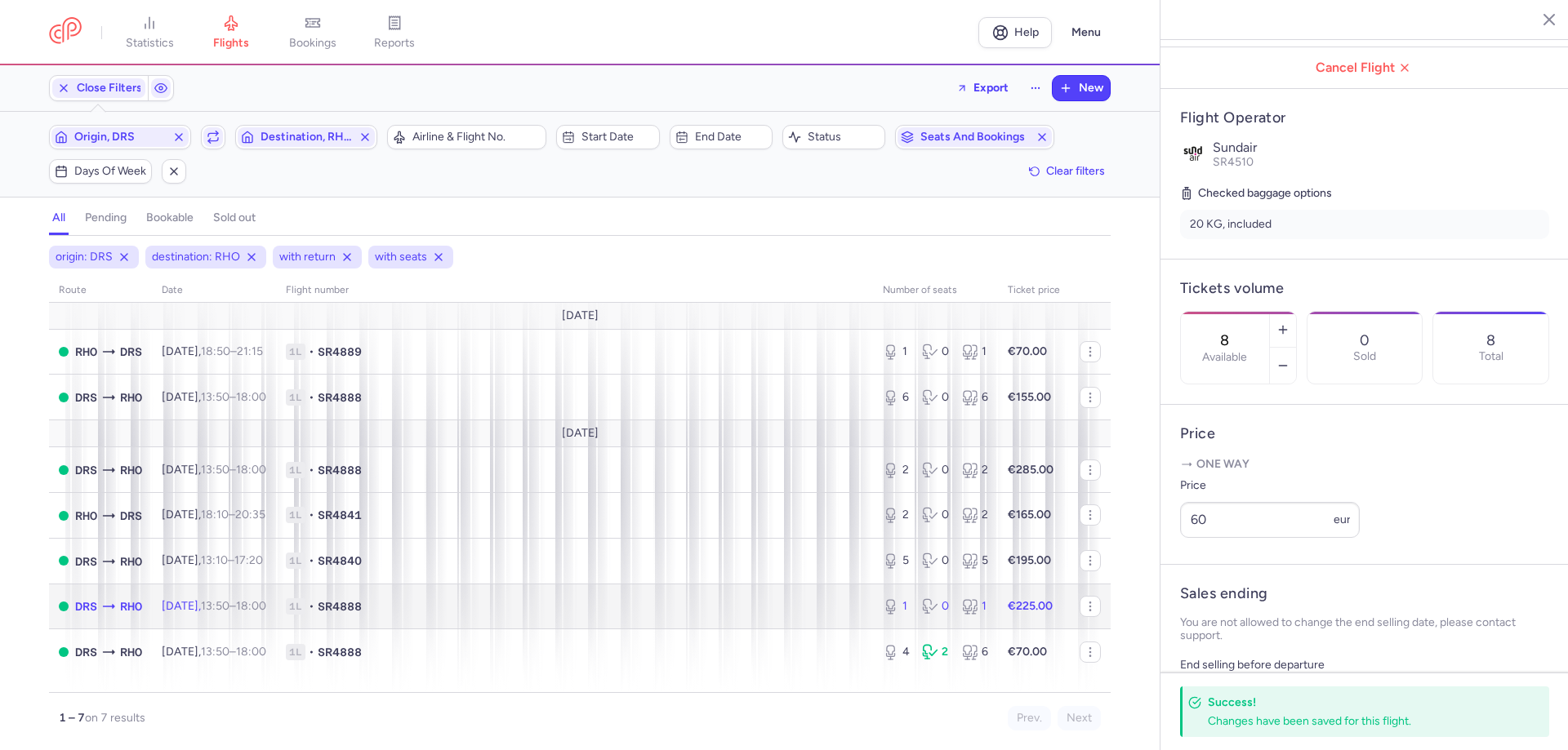
click at [305, 612] on span "1L" at bounding box center [295, 607] width 20 height 16
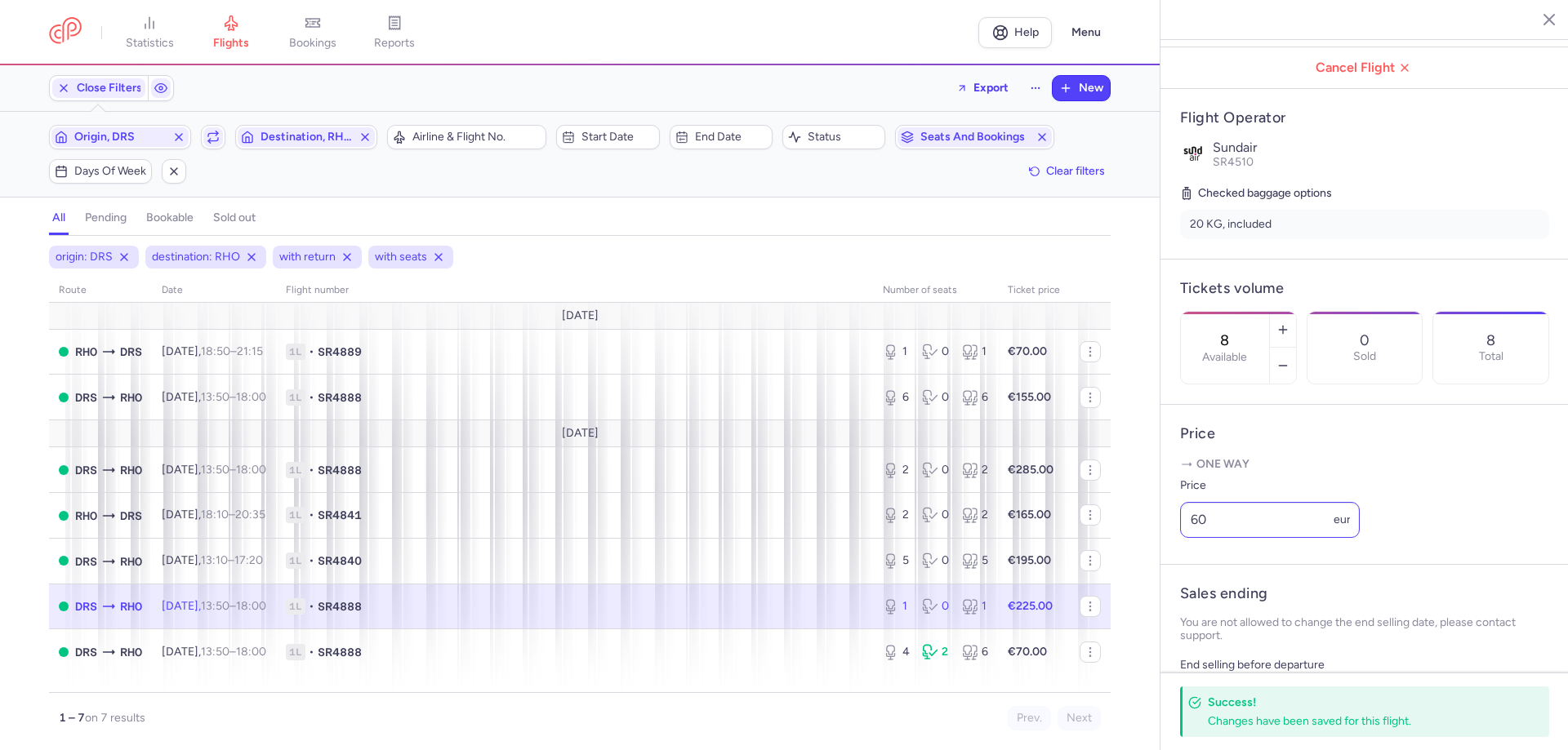
type input "1"
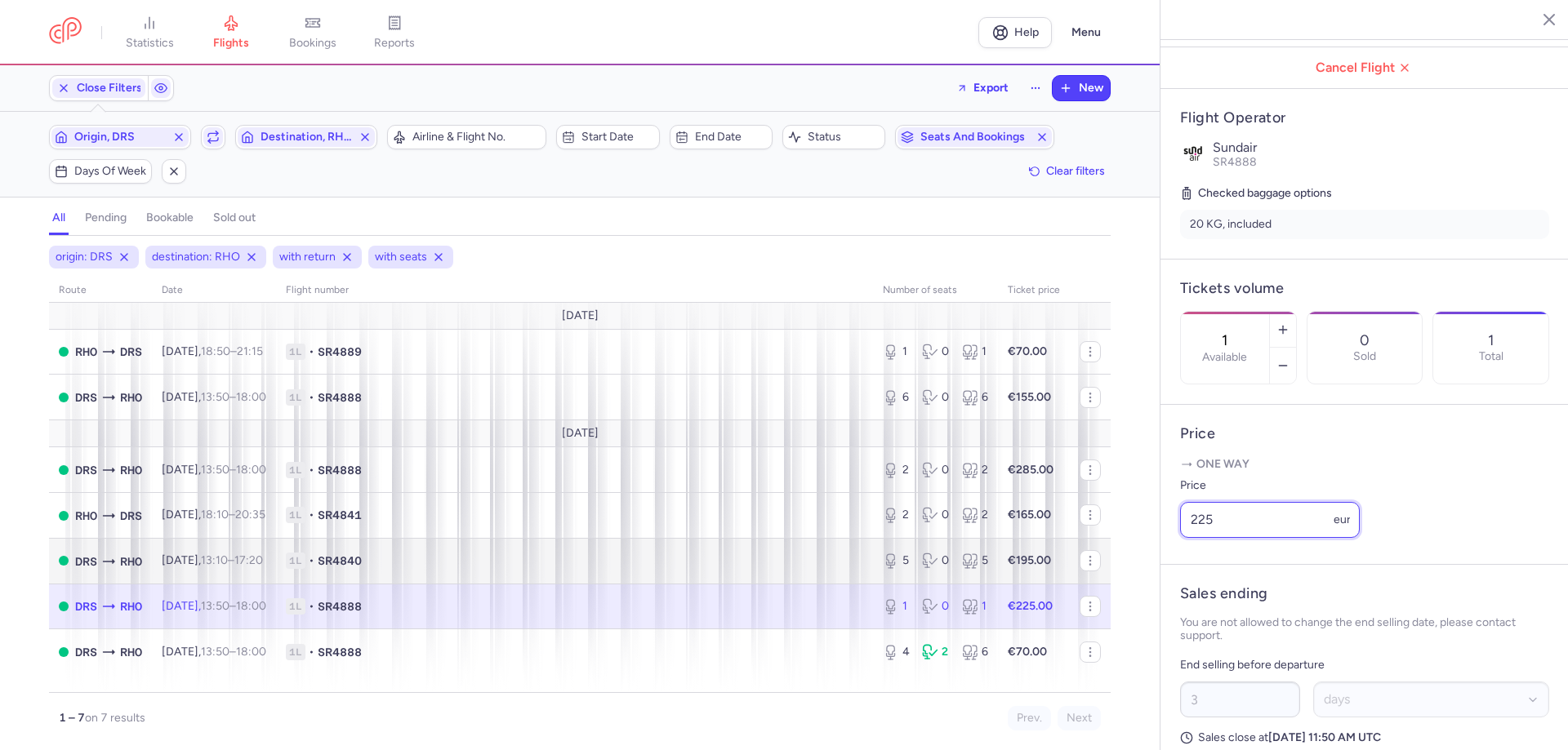
drag, startPoint x: 1236, startPoint y: 561, endPoint x: 1069, endPoint y: 574, distance: 167.5
click at [1107, 572] on div "statistics flights bookings reports Help Menu Close Filters Export New Filters …" at bounding box center [784, 375] width 1568 height 750
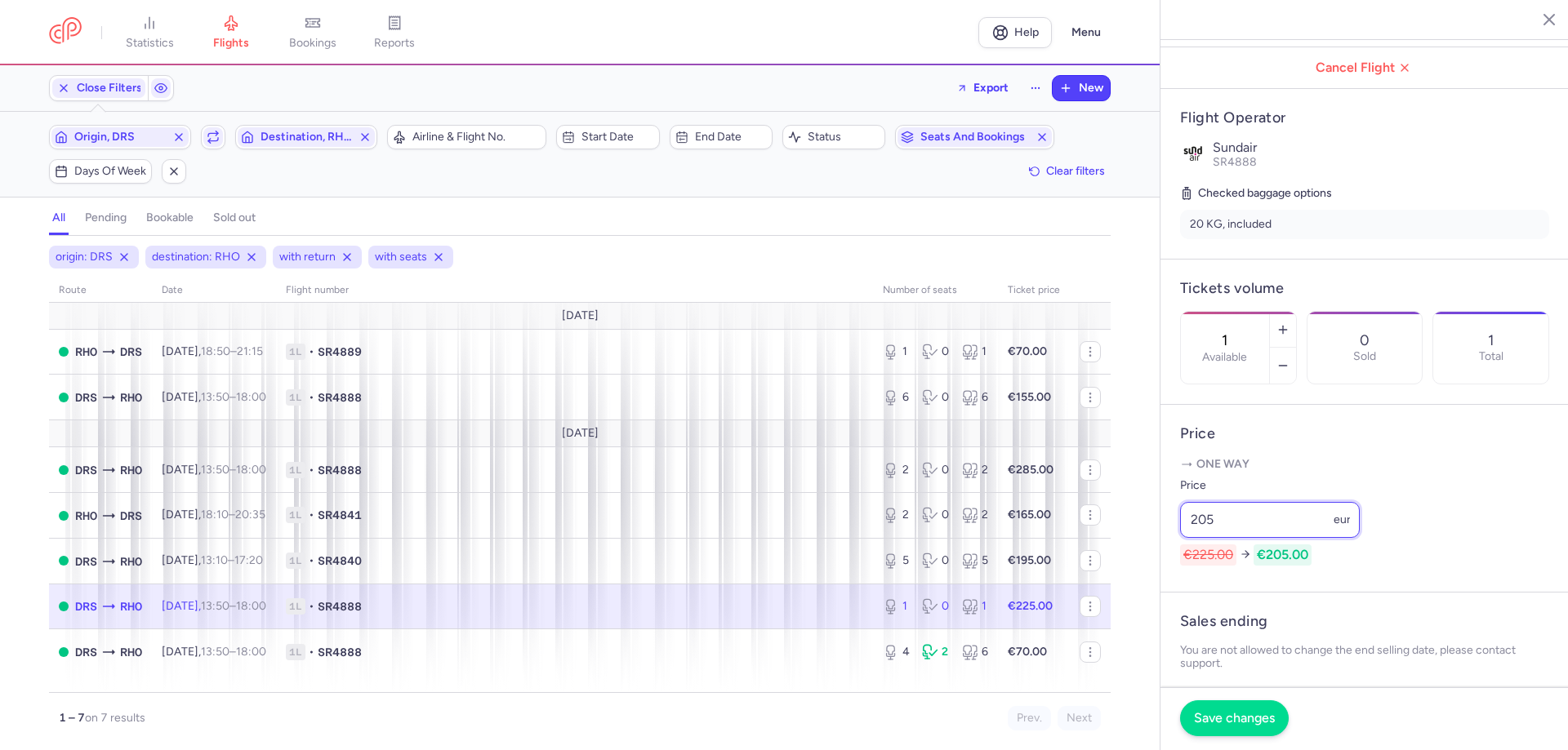
type input "205"
click at [1234, 713] on span "Save changes" at bounding box center [1235, 718] width 81 height 14
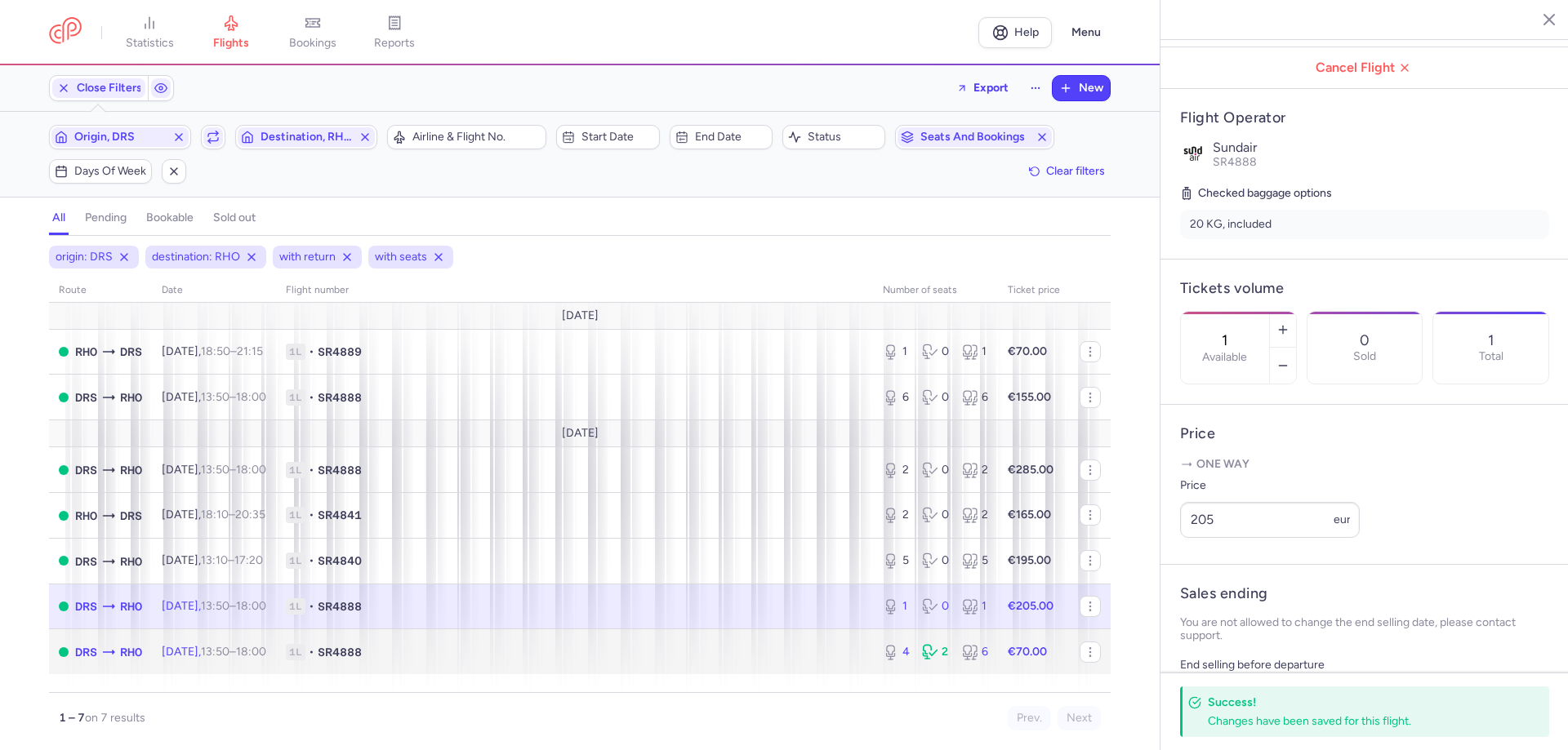
click at [305, 654] on span "1L" at bounding box center [295, 652] width 20 height 16
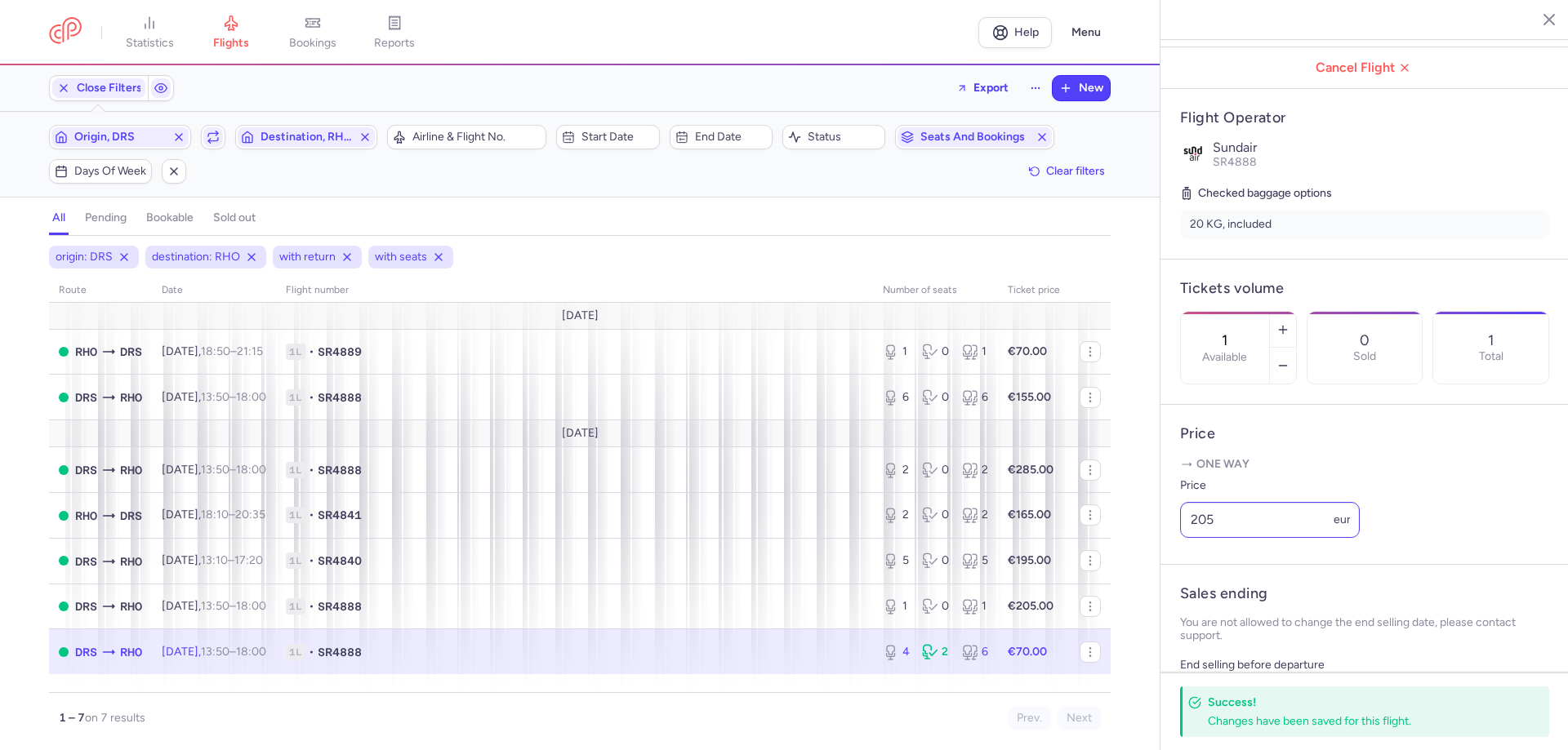
type input "4"
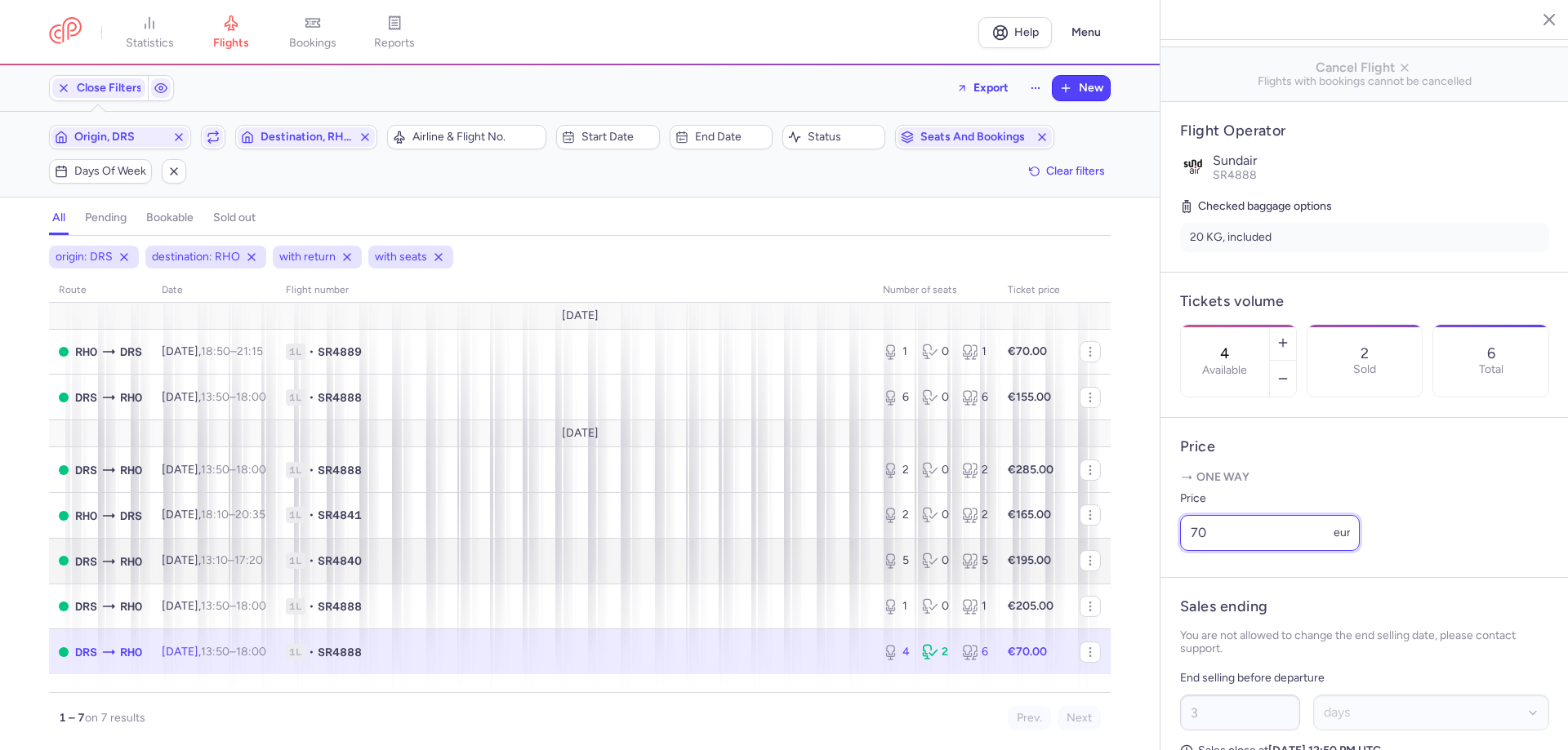
drag, startPoint x: 1255, startPoint y: 562, endPoint x: 991, endPoint y: 572, distance: 264.2
click at [1057, 572] on div "statistics flights bookings reports Help Menu Close Filters Export New Filters …" at bounding box center [784, 375] width 1568 height 750
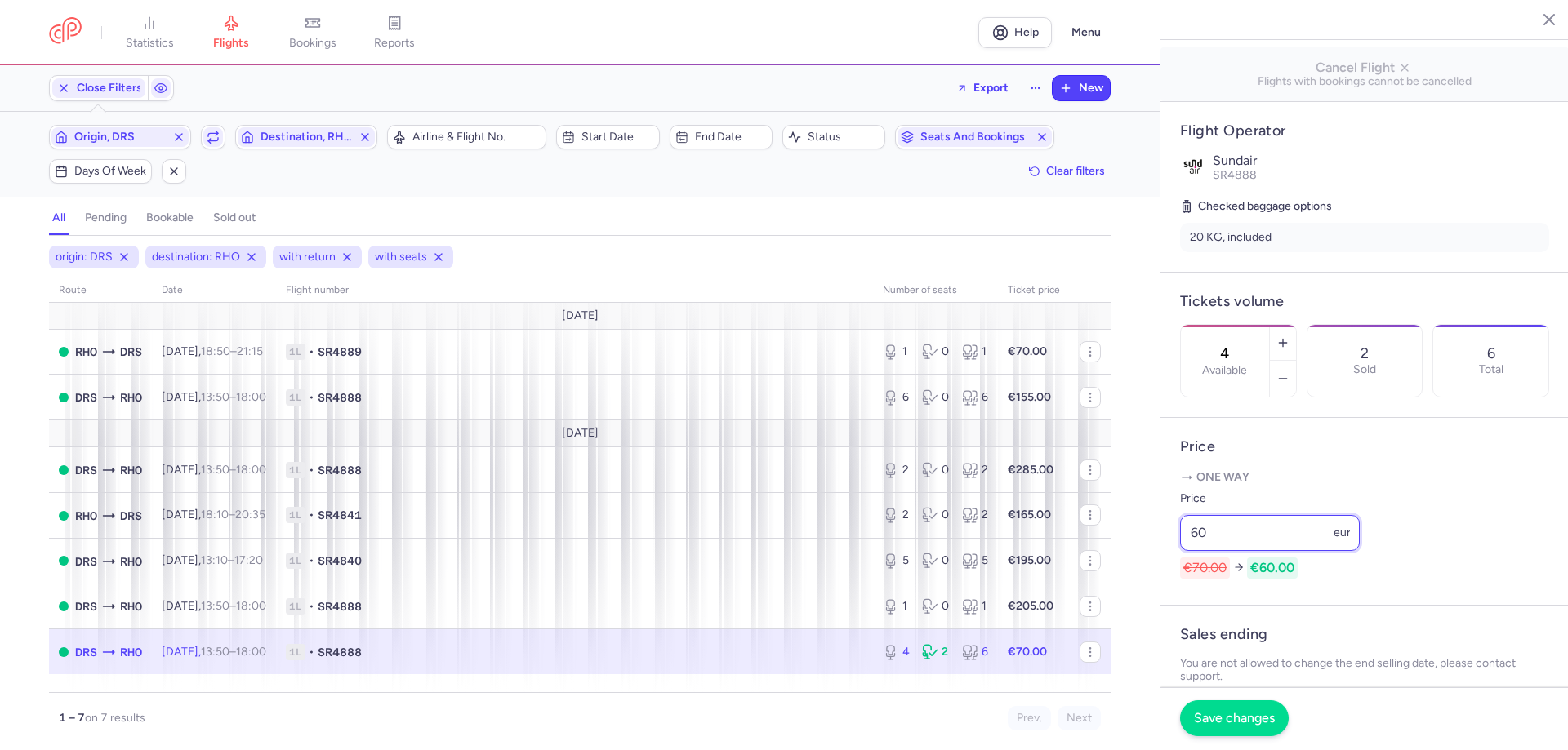
type input "60"
click at [1225, 719] on span "Save changes" at bounding box center [1235, 718] width 81 height 14
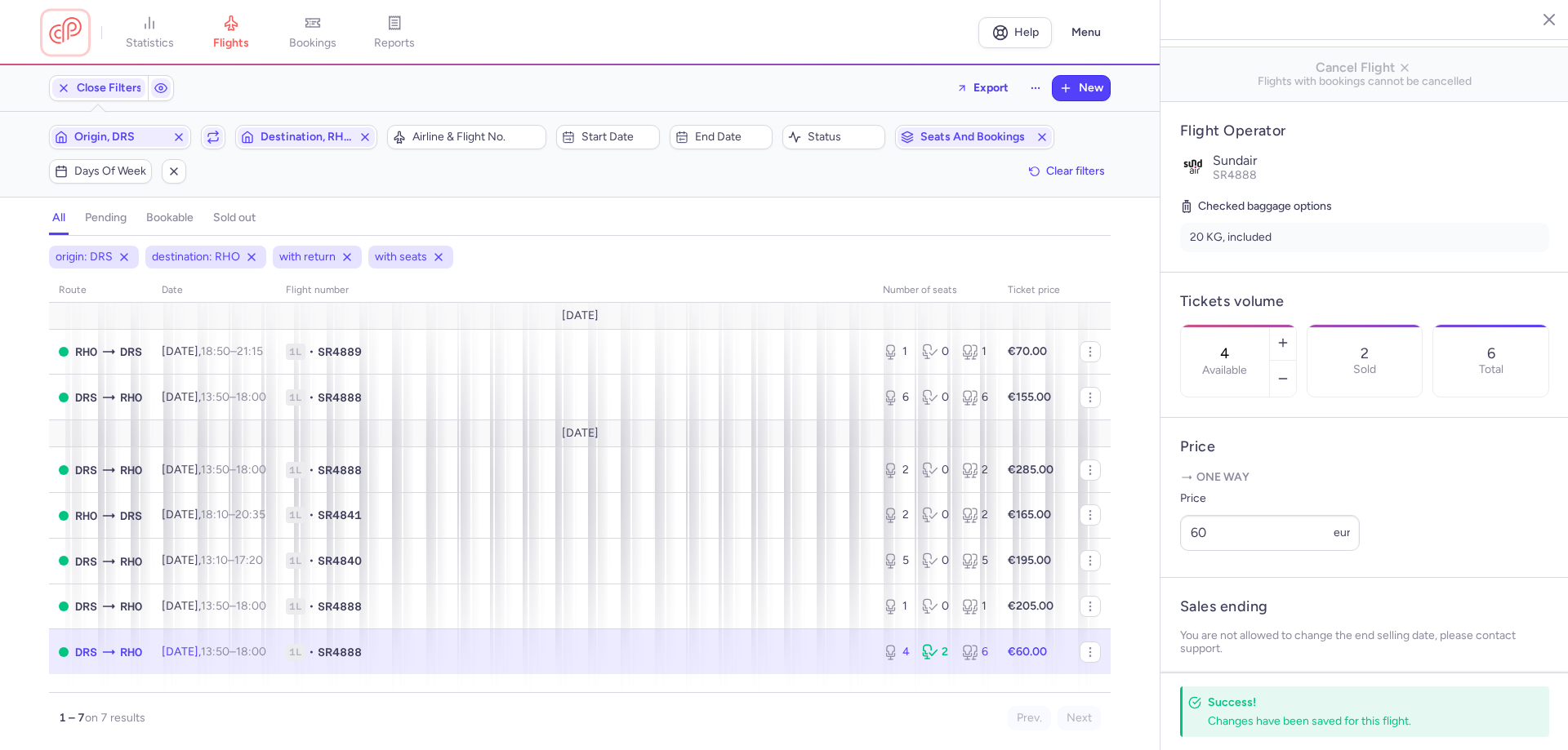
click at [57, 39] on link at bounding box center [65, 32] width 32 height 31
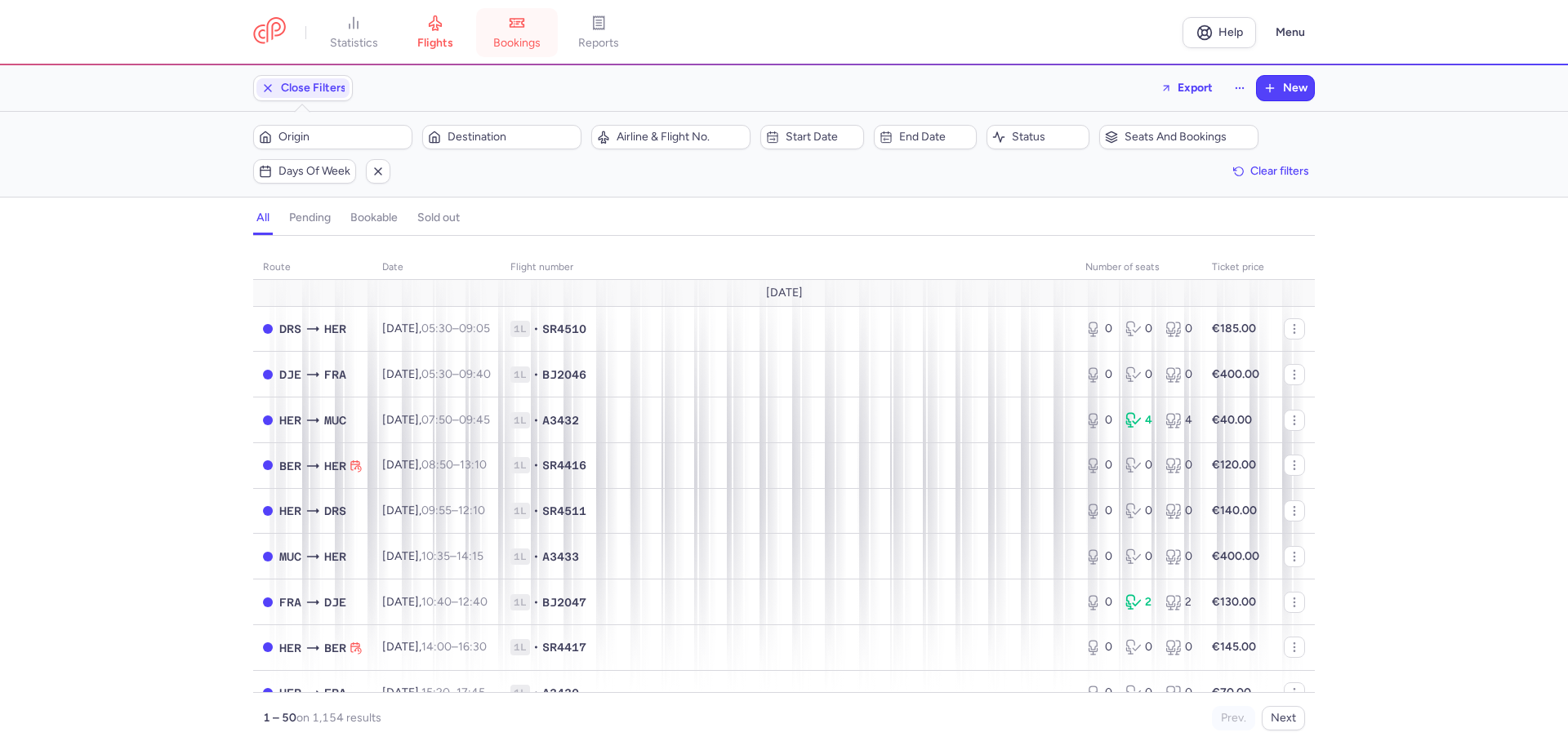
click at [515, 31] on link "bookings" at bounding box center [517, 32] width 82 height 36
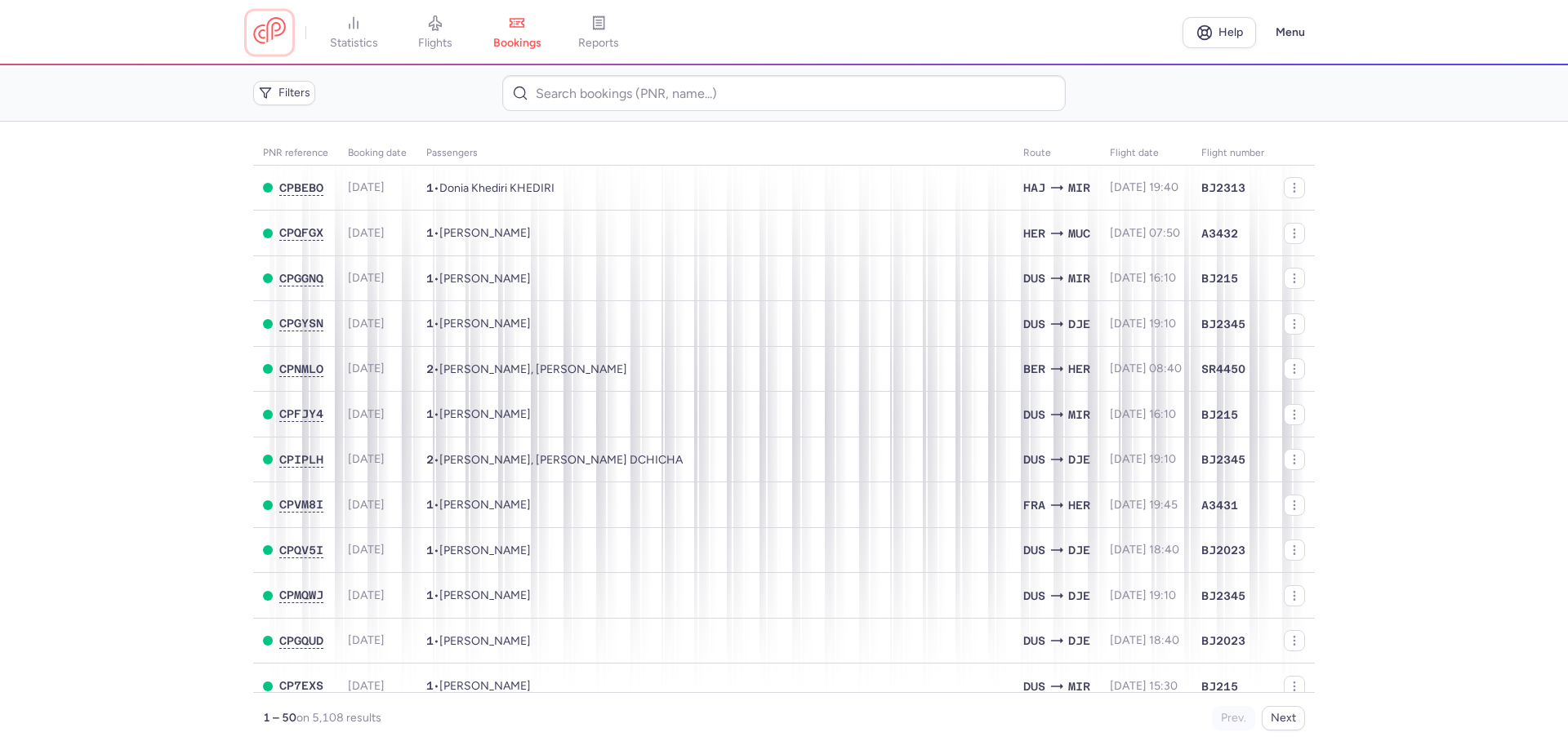
click at [283, 32] on link at bounding box center [269, 32] width 32 height 31
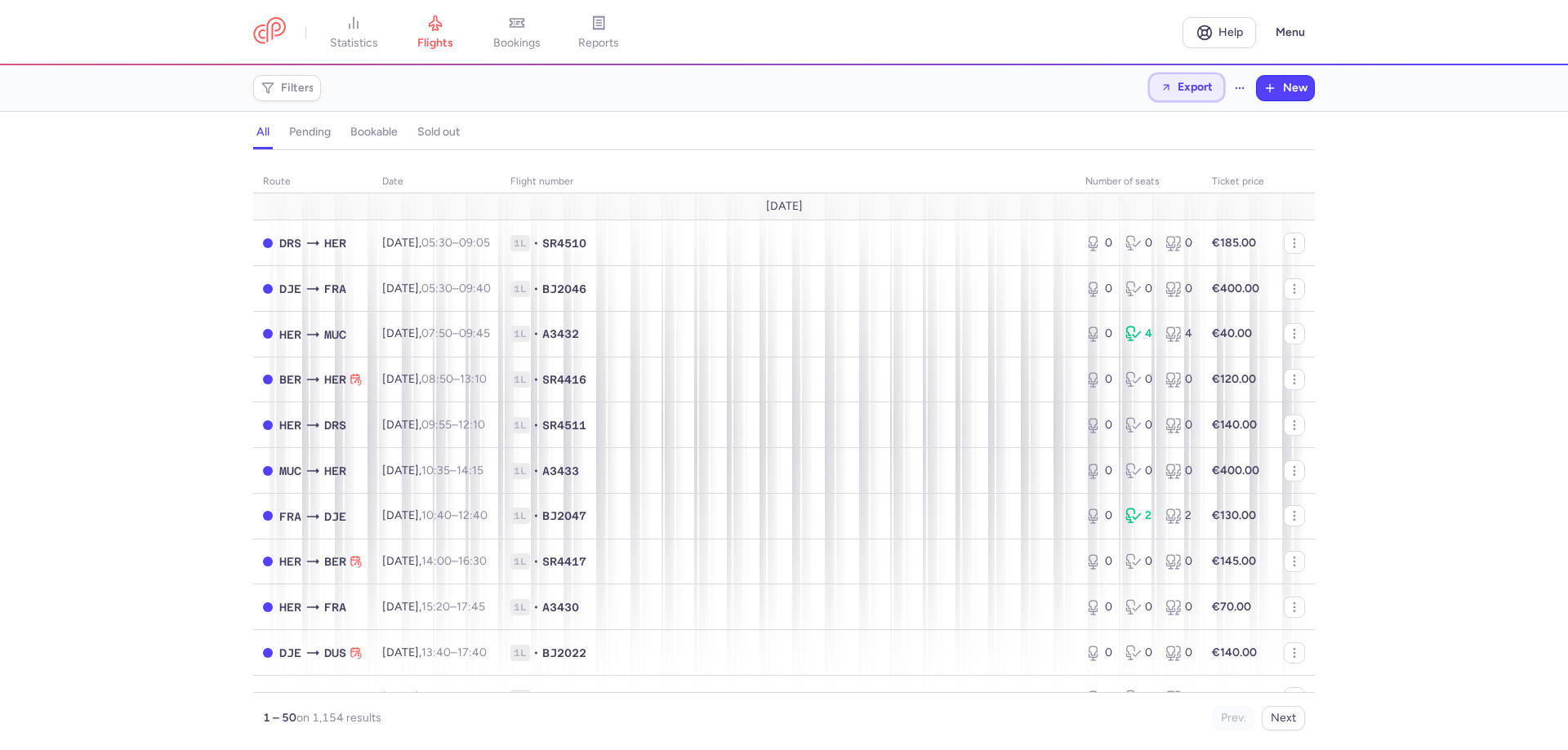
click at [1189, 88] on span "Export" at bounding box center [1194, 87] width 35 height 13
click at [1133, 130] on p "Export flights" at bounding box center [1104, 131] width 68 height 14
click at [521, 38] on span "bookings" at bounding box center [517, 43] width 48 height 14
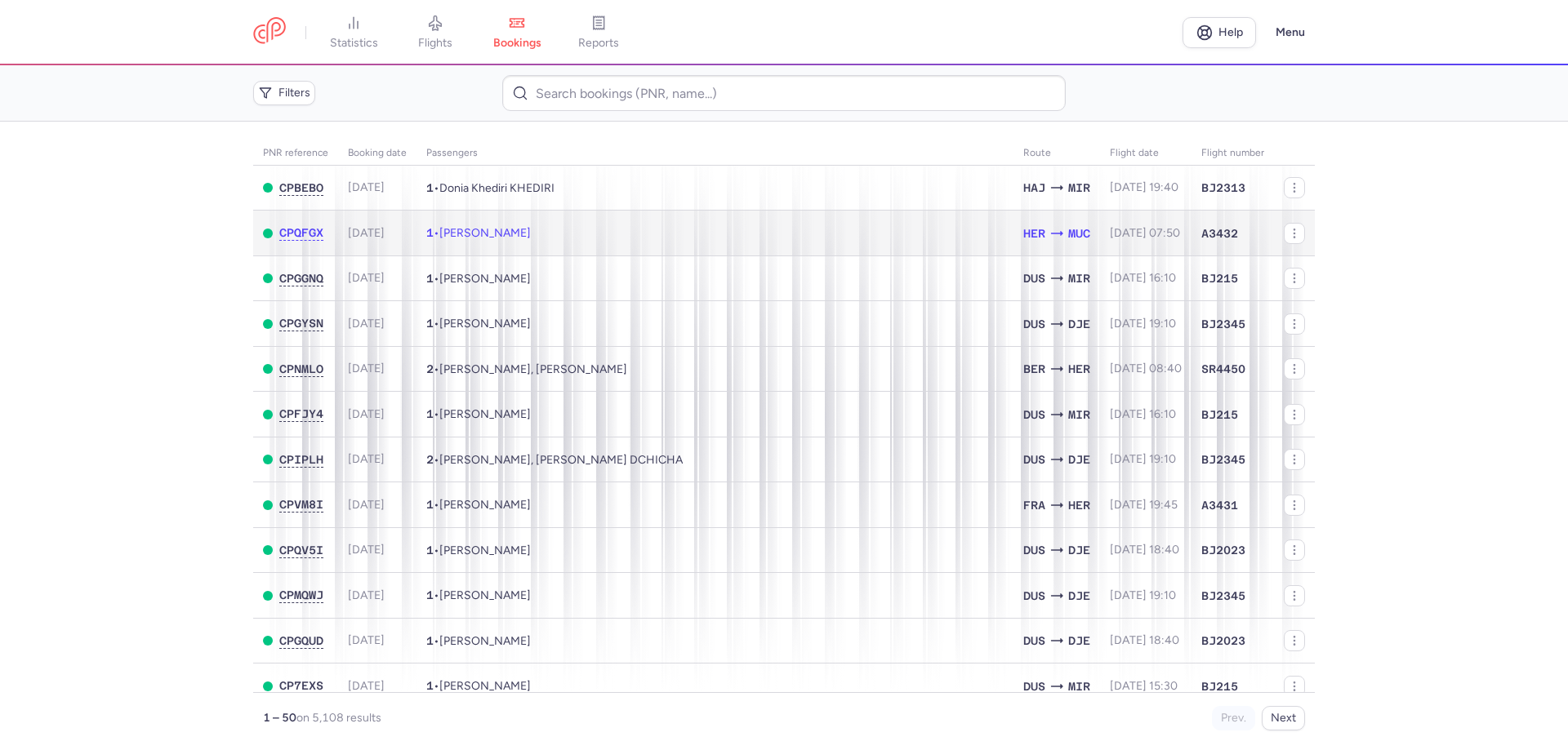
click at [530, 233] on span "[PERSON_NAME]" at bounding box center [485, 232] width 92 height 14
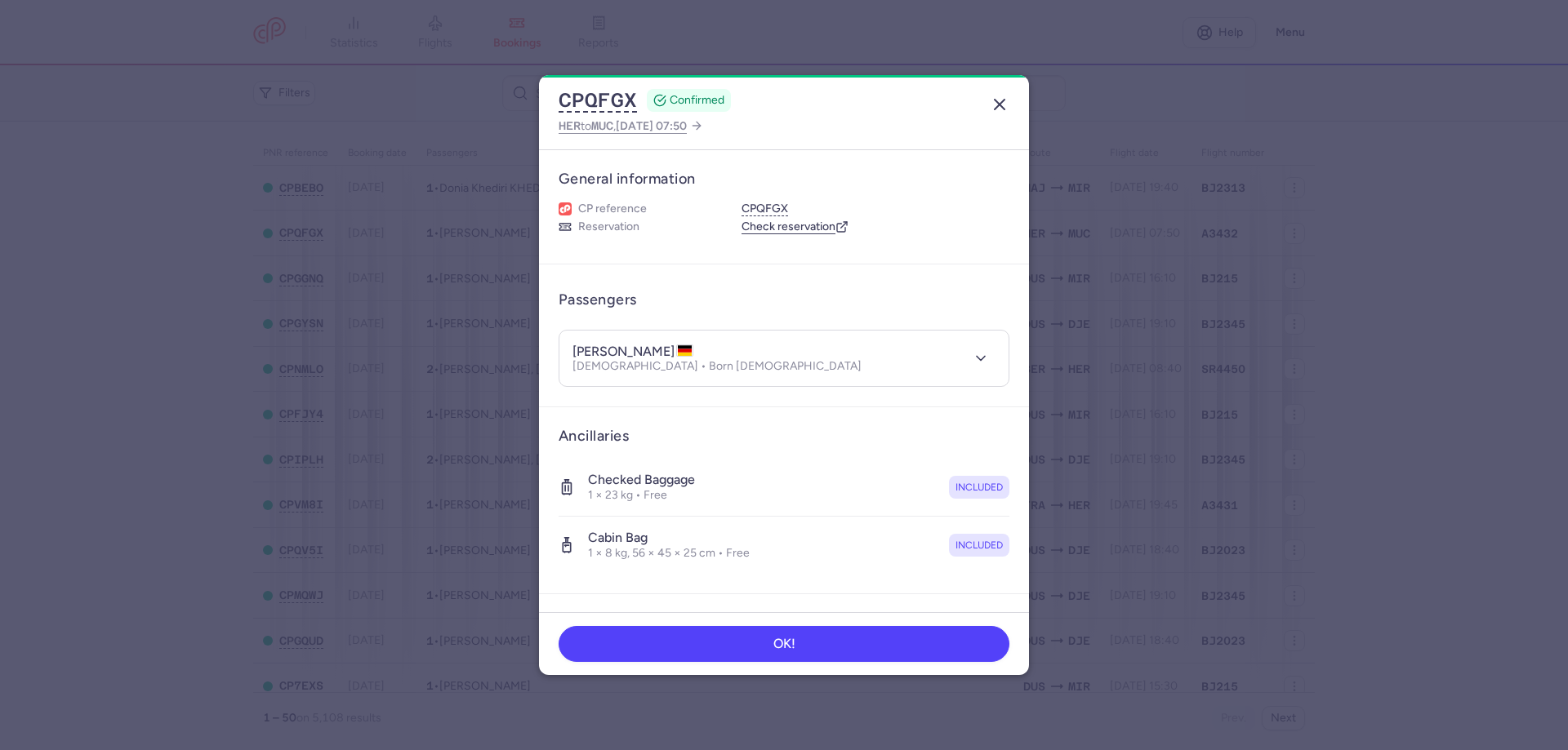
click at [1003, 98] on icon "button" at bounding box center [1000, 104] width 20 height 20
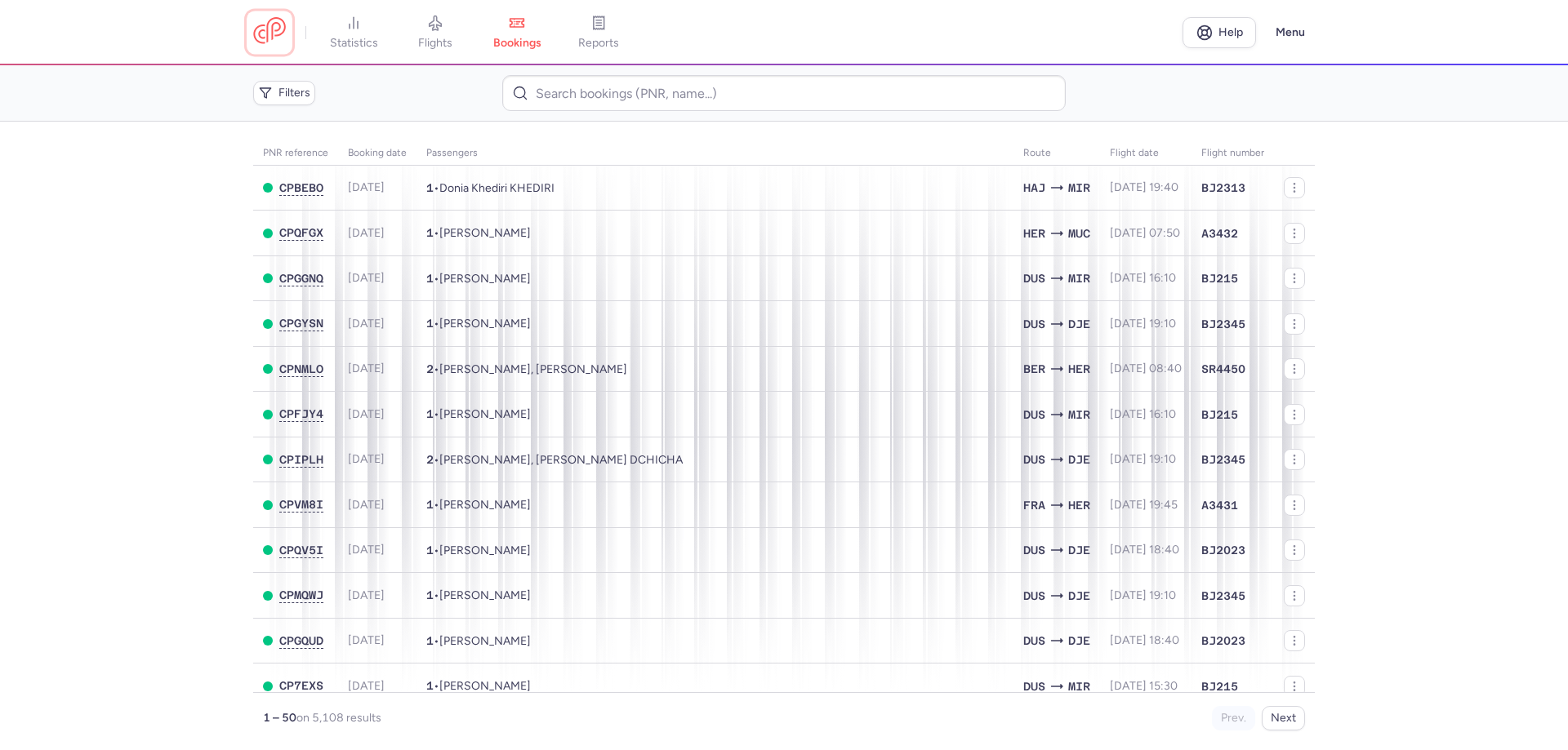
click at [269, 40] on link at bounding box center [269, 32] width 32 height 31
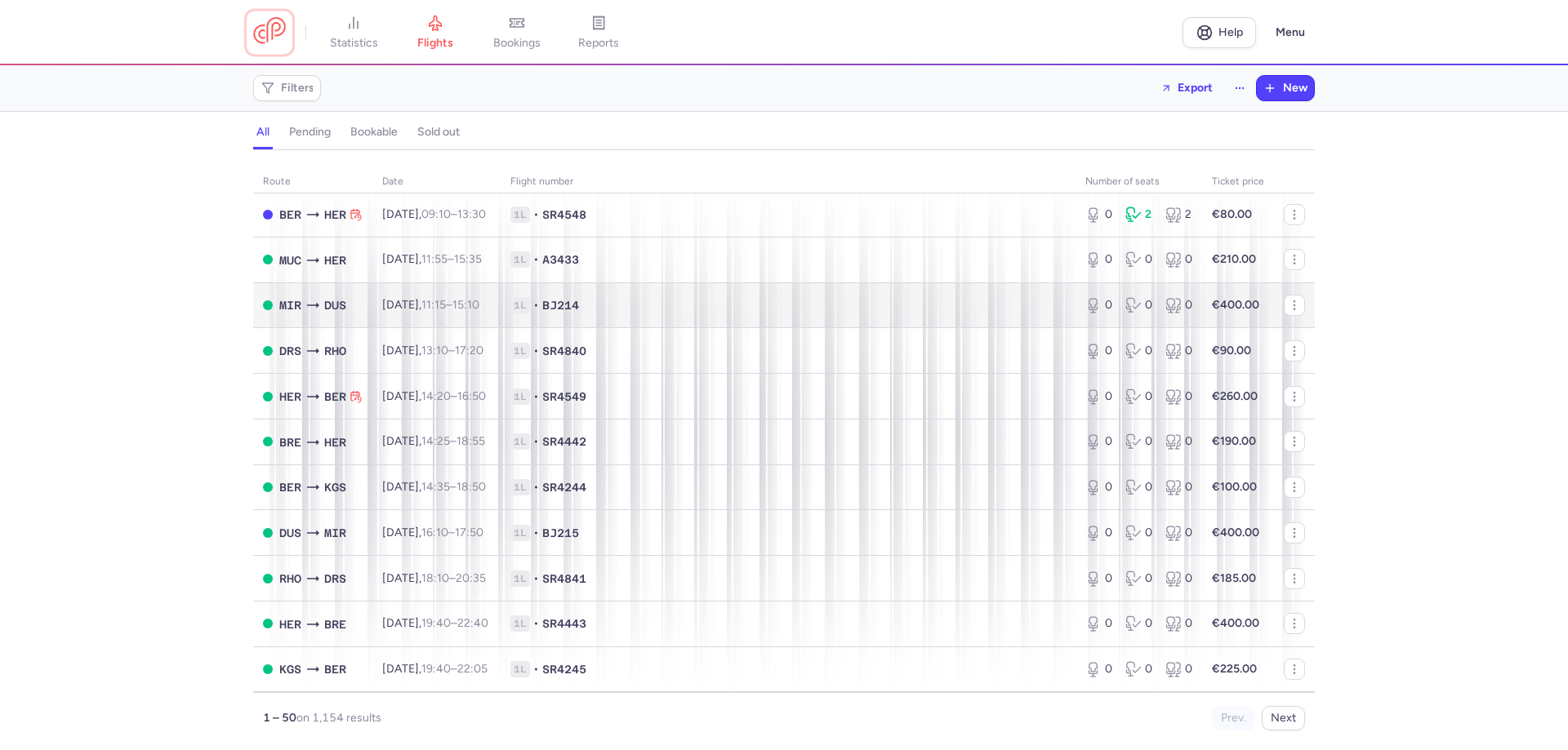
scroll to position [1714, 0]
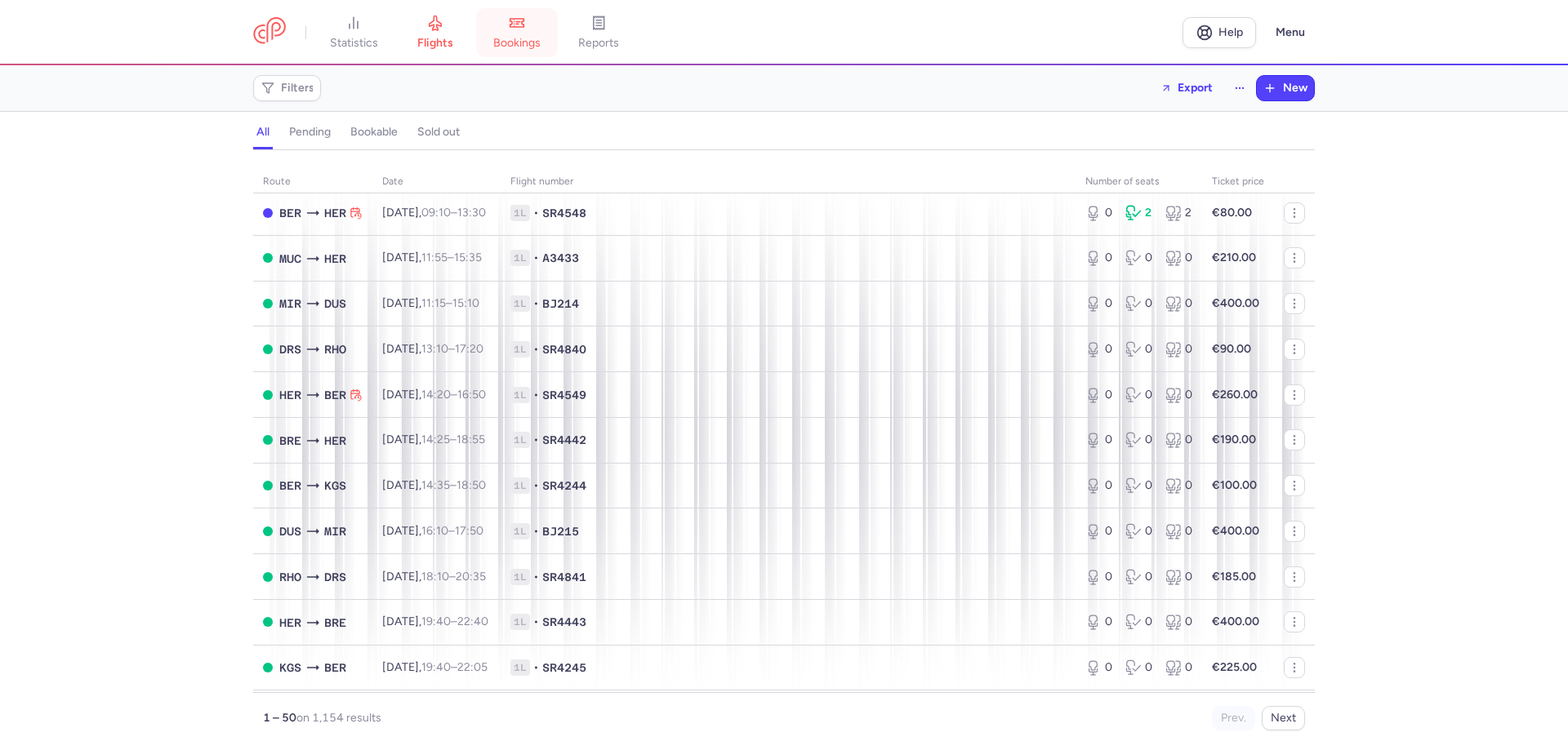
click at [532, 40] on span "bookings" at bounding box center [517, 43] width 48 height 14
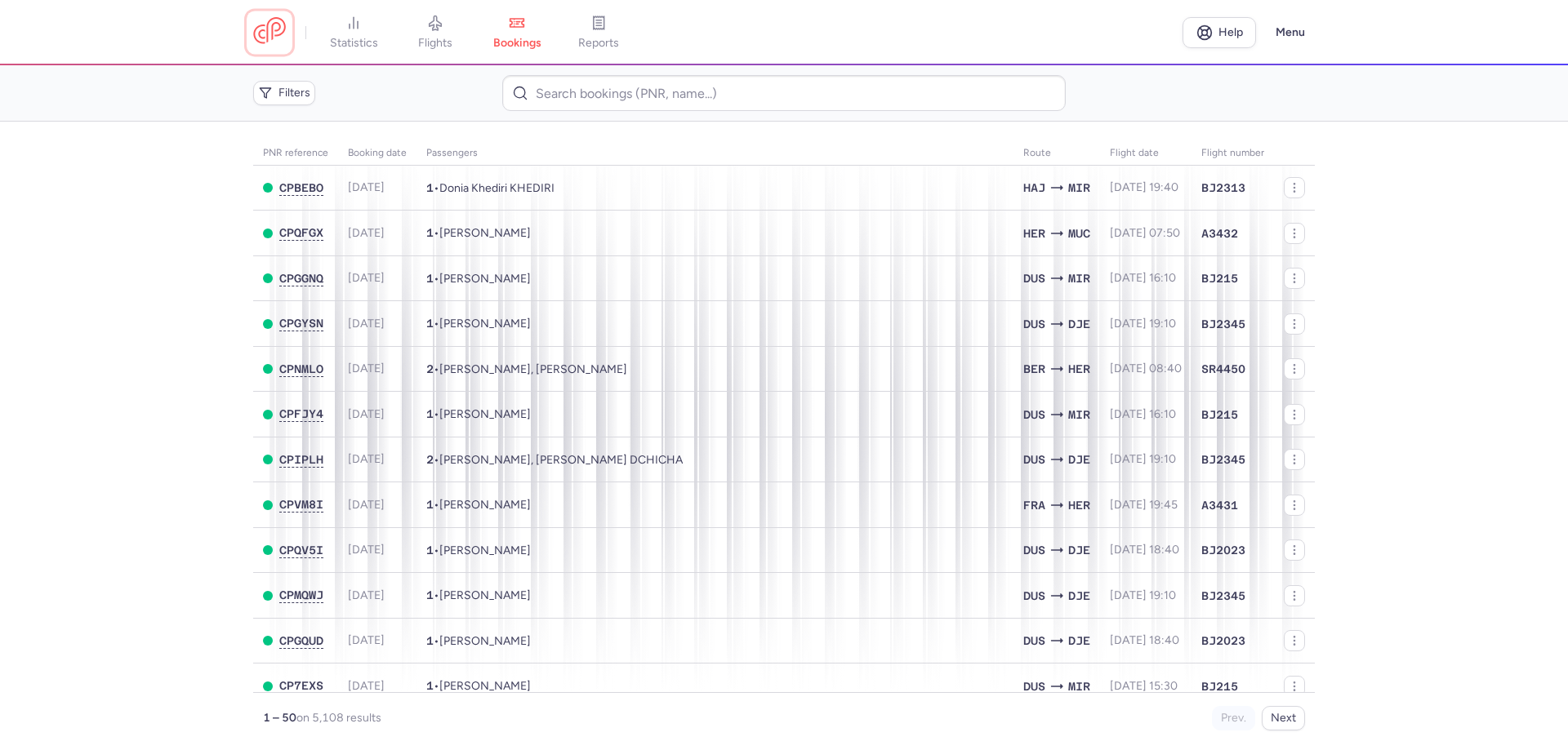
click at [278, 35] on link at bounding box center [269, 32] width 32 height 31
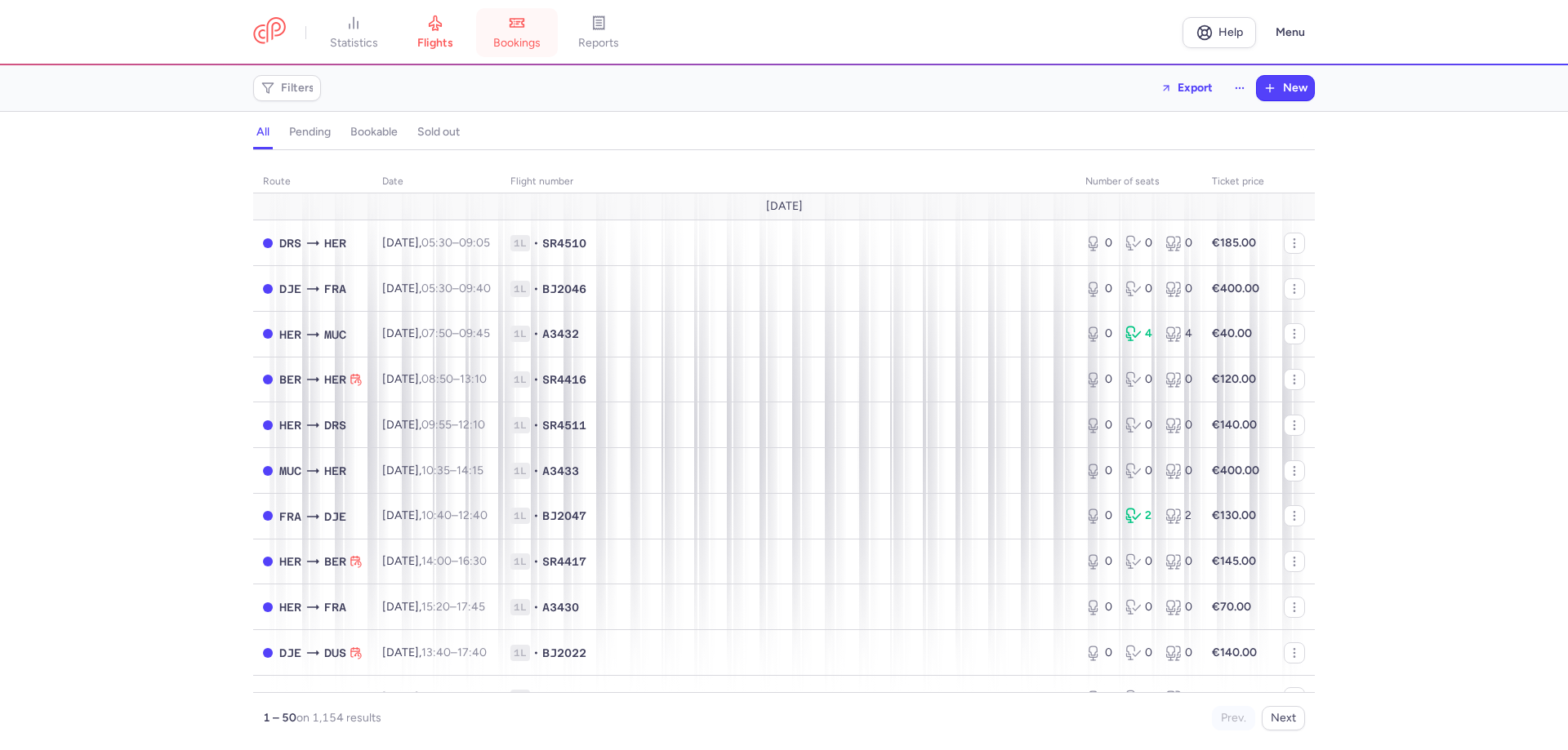
click at [530, 22] on link "bookings" at bounding box center [517, 32] width 82 height 36
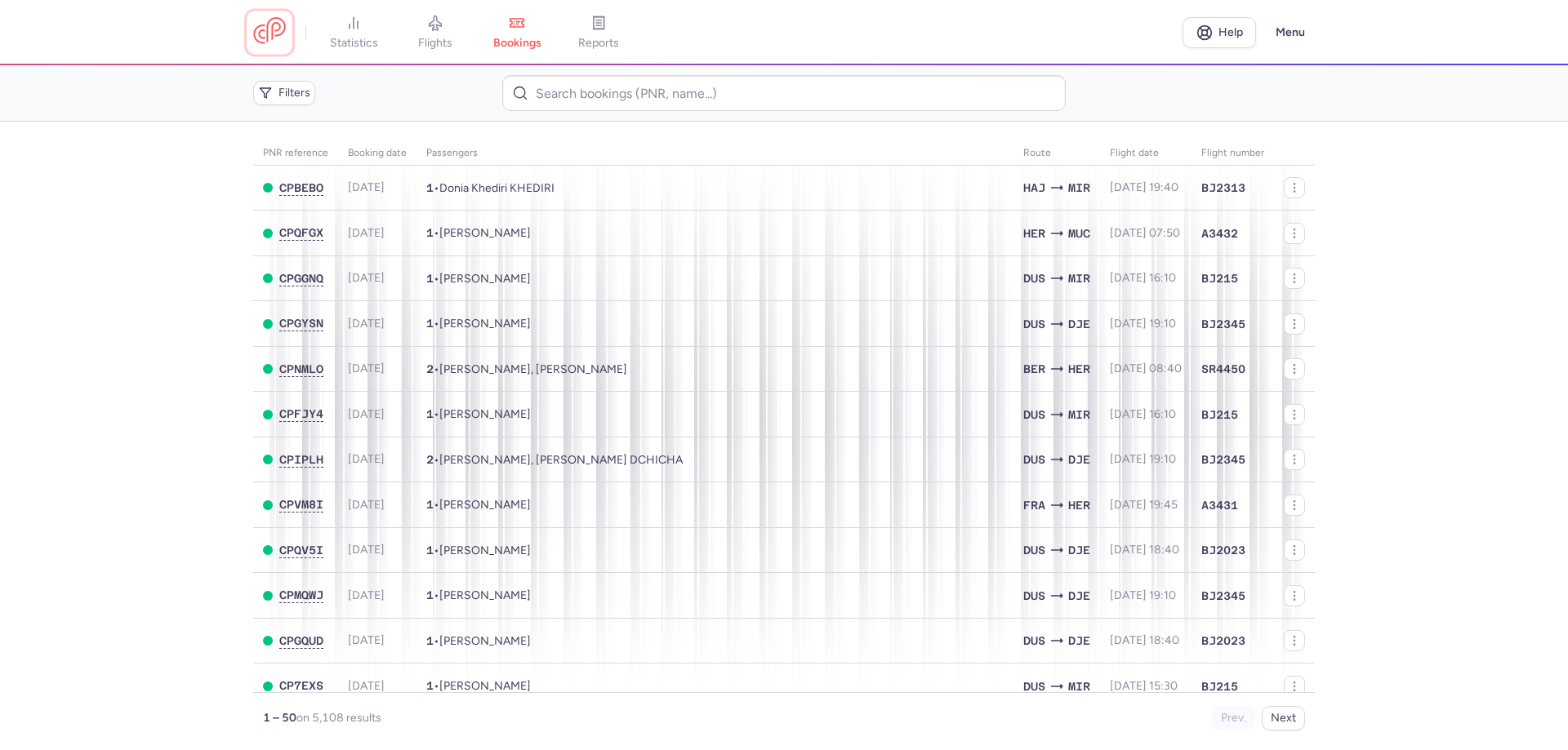
click at [274, 39] on link at bounding box center [269, 32] width 32 height 31
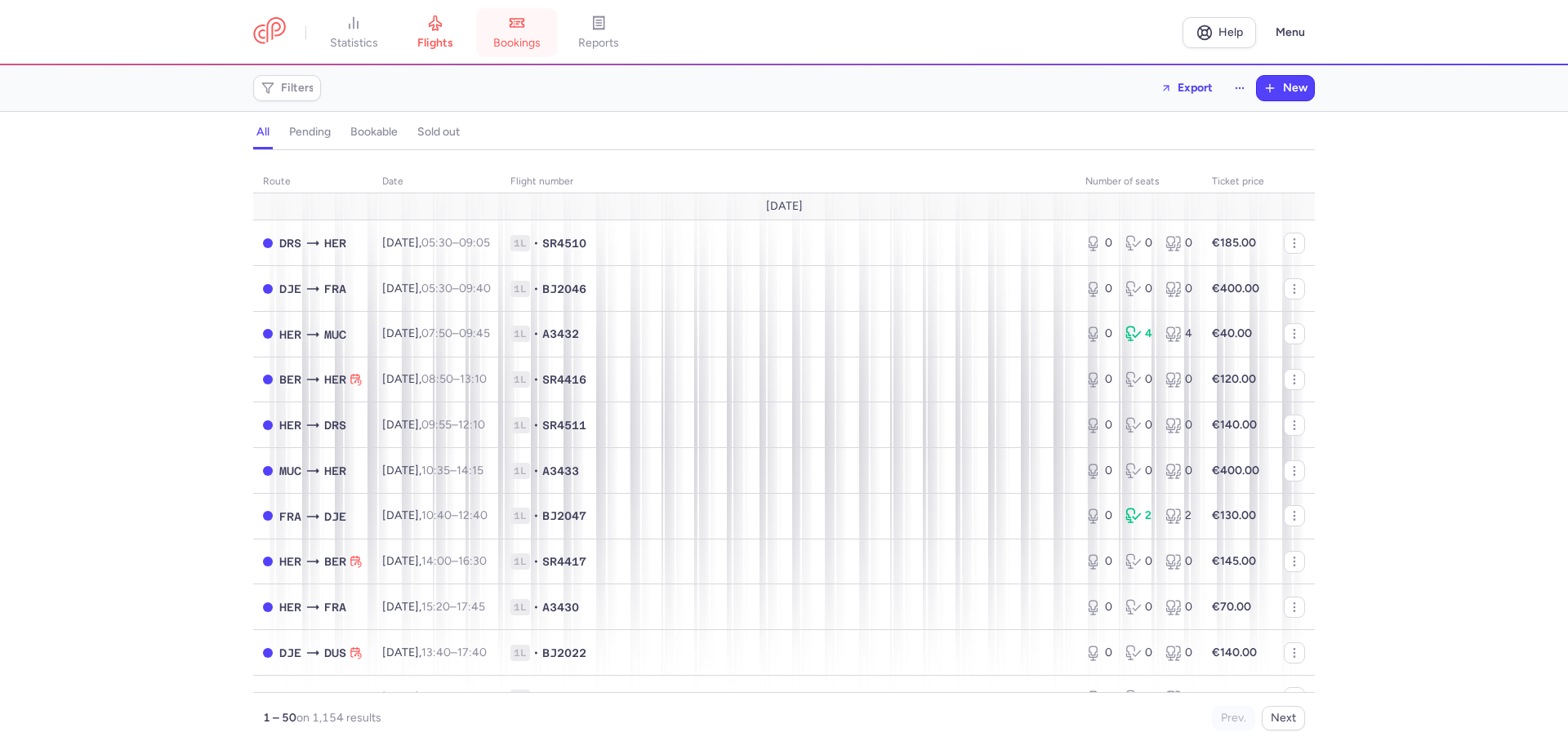
click at [531, 42] on span "bookings" at bounding box center [517, 43] width 48 height 14
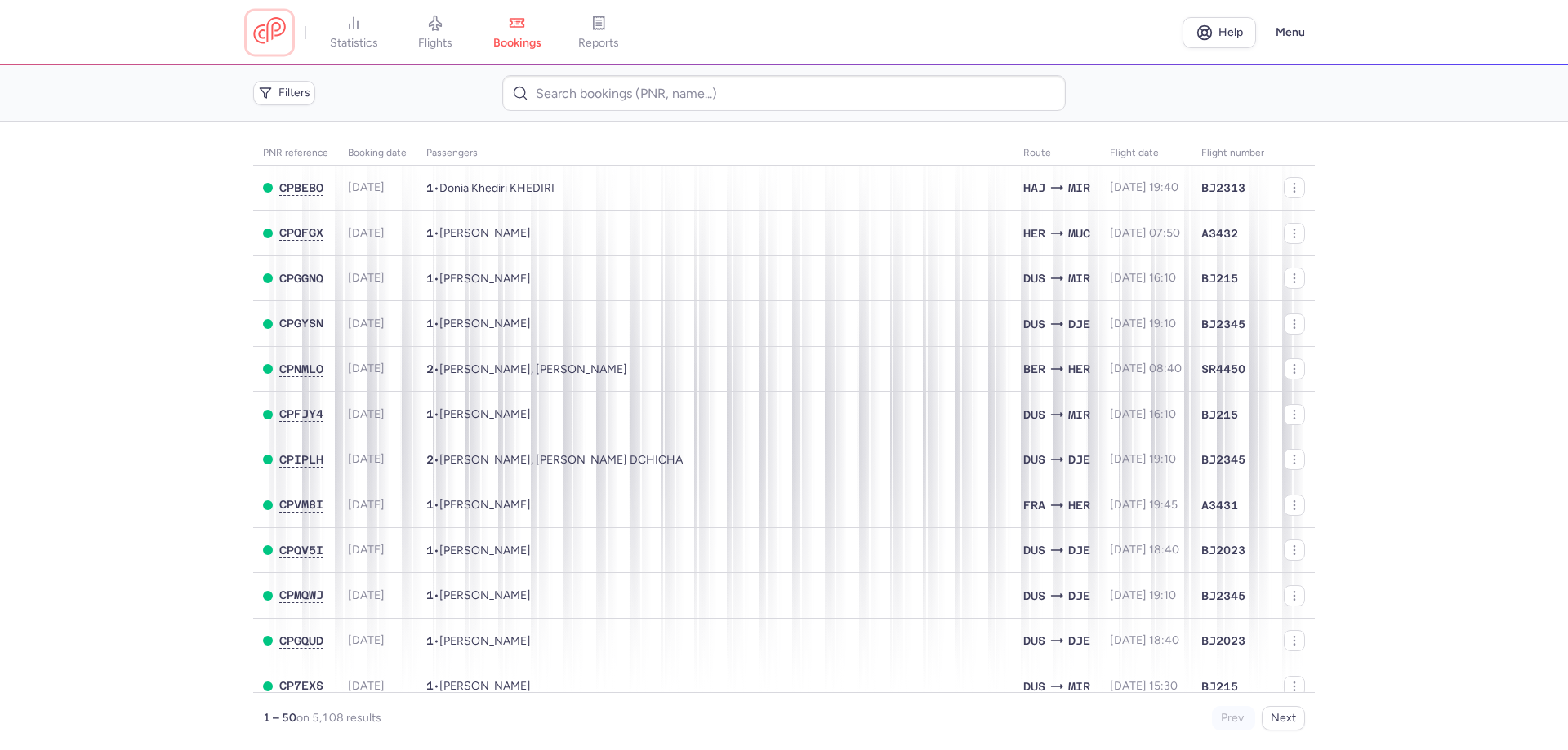
click at [253, 28] on link at bounding box center [269, 32] width 32 height 31
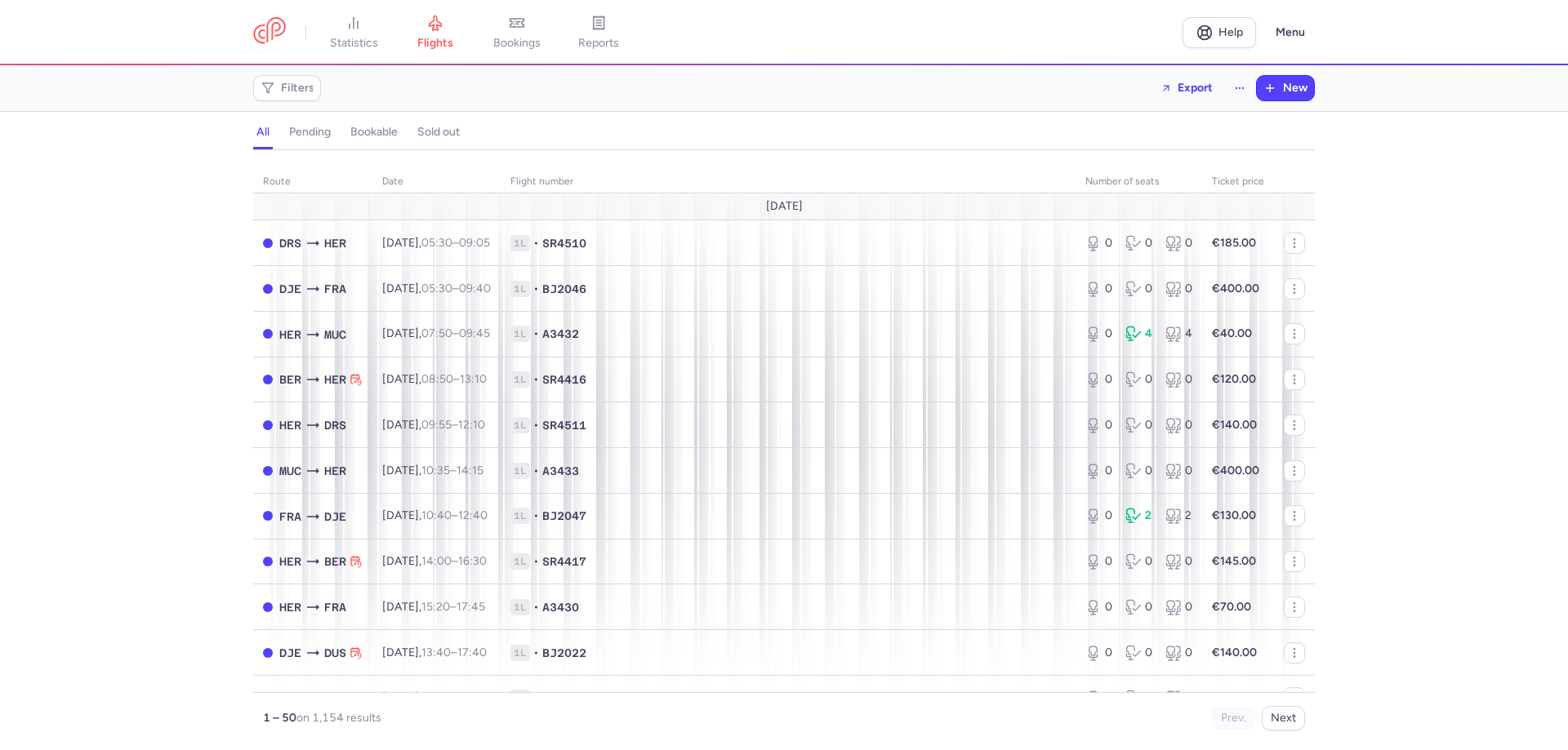
click at [149, 534] on div "route date Flight number number of seats Ticket price [DATE] DRS HER [DATE] 05:…" at bounding box center [784, 456] width 1568 height 591
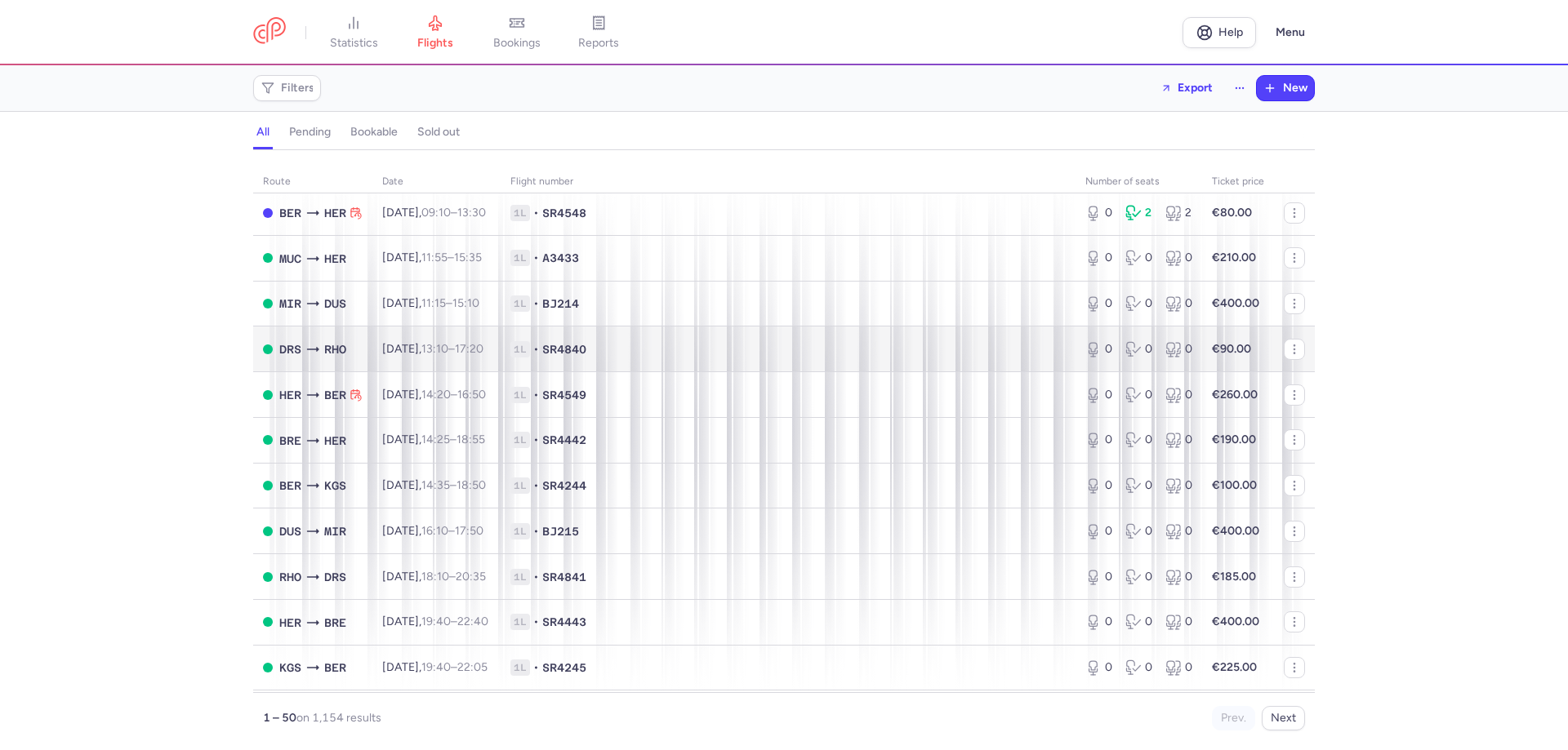
scroll to position [1803, 0]
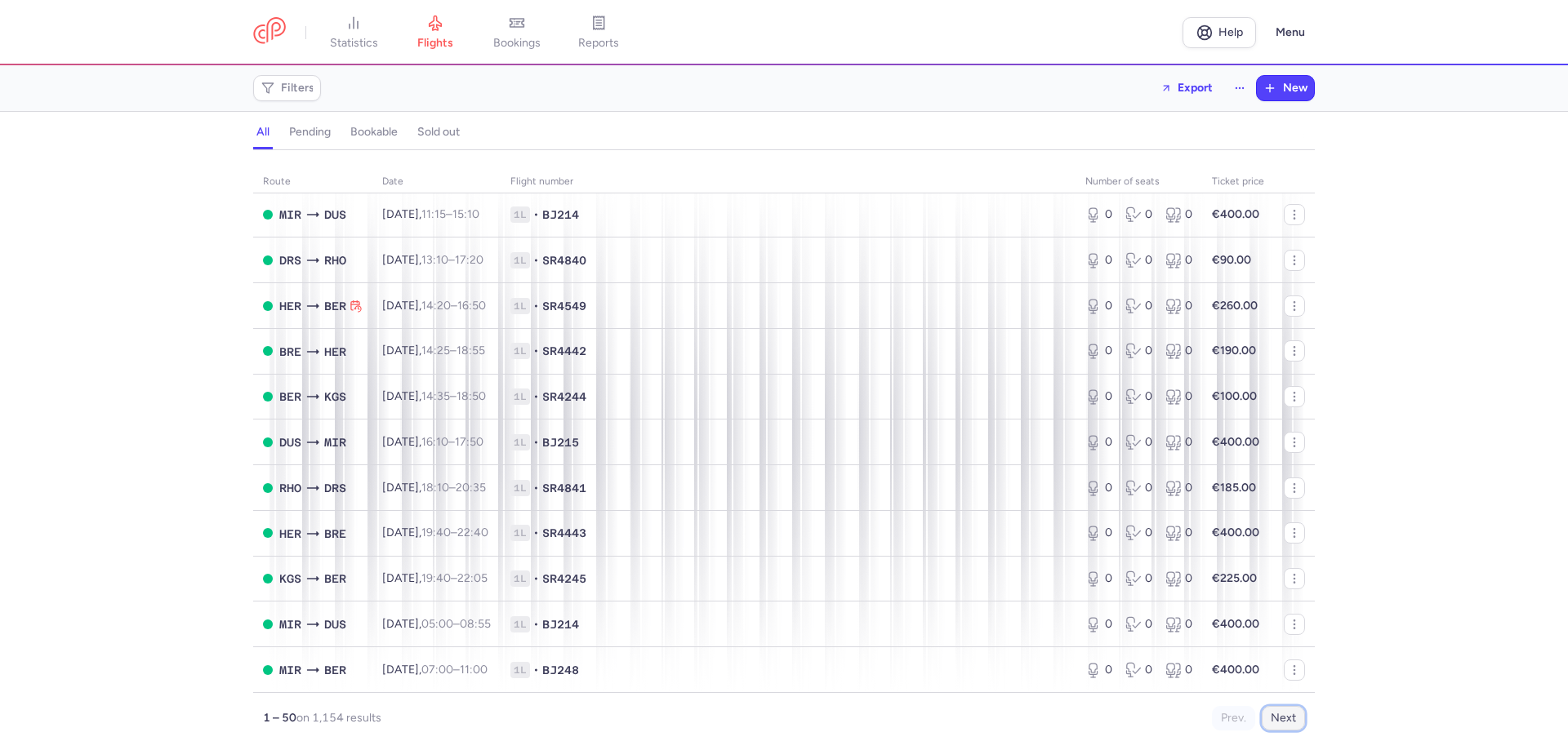
click at [1289, 723] on button "Next" at bounding box center [1283, 718] width 43 height 24
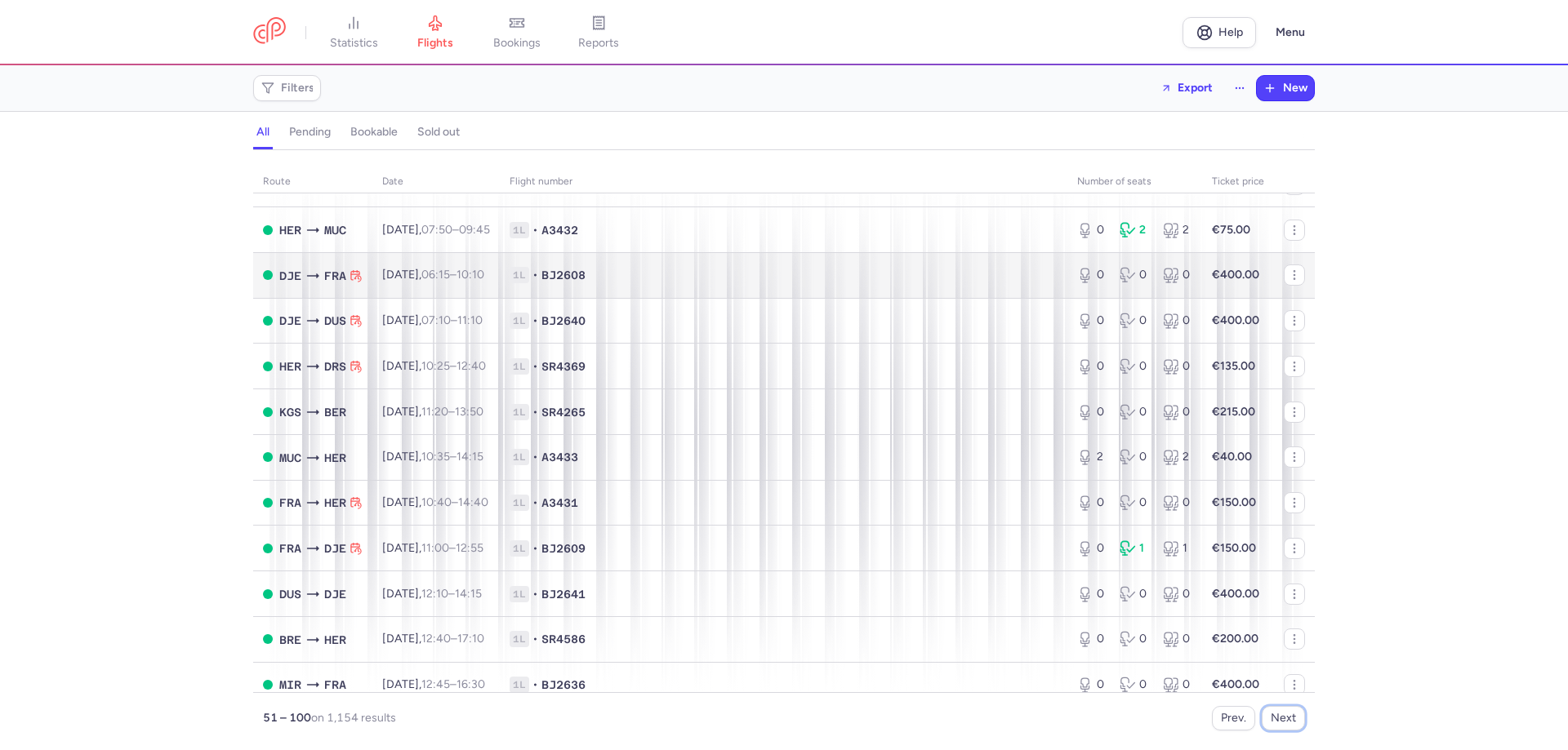
scroll to position [817, 0]
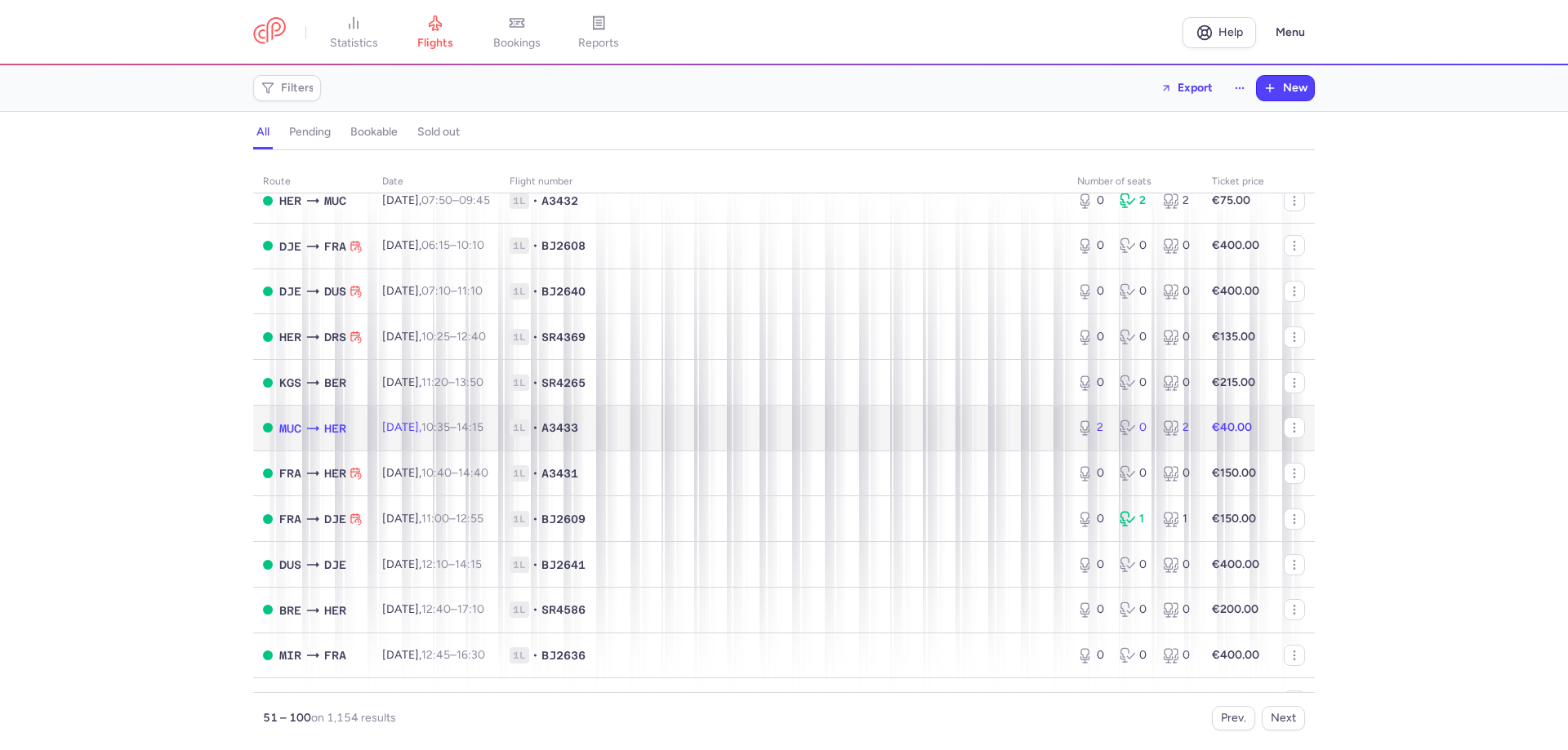
click at [782, 429] on span "1L • A3433" at bounding box center [784, 428] width 548 height 16
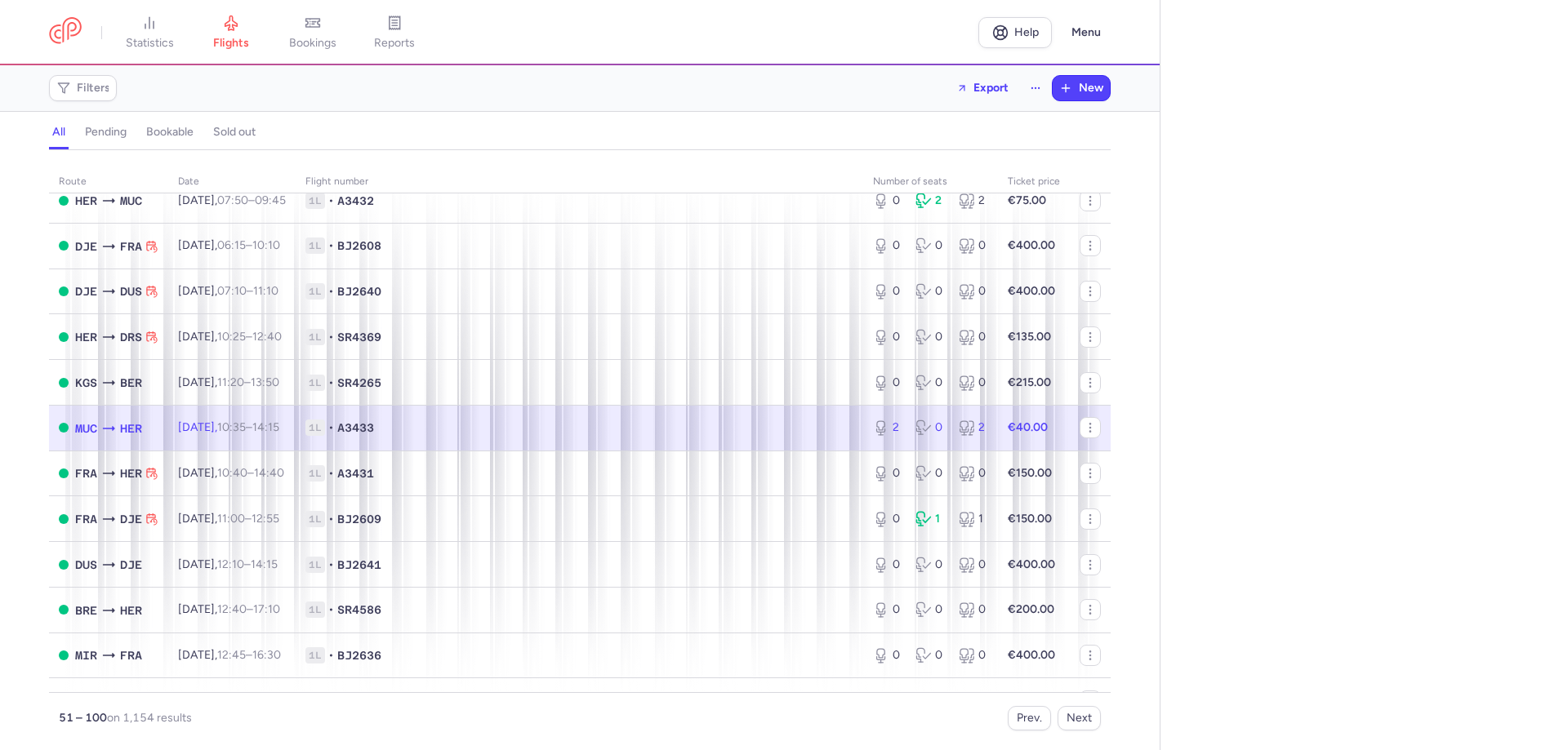
select select "days"
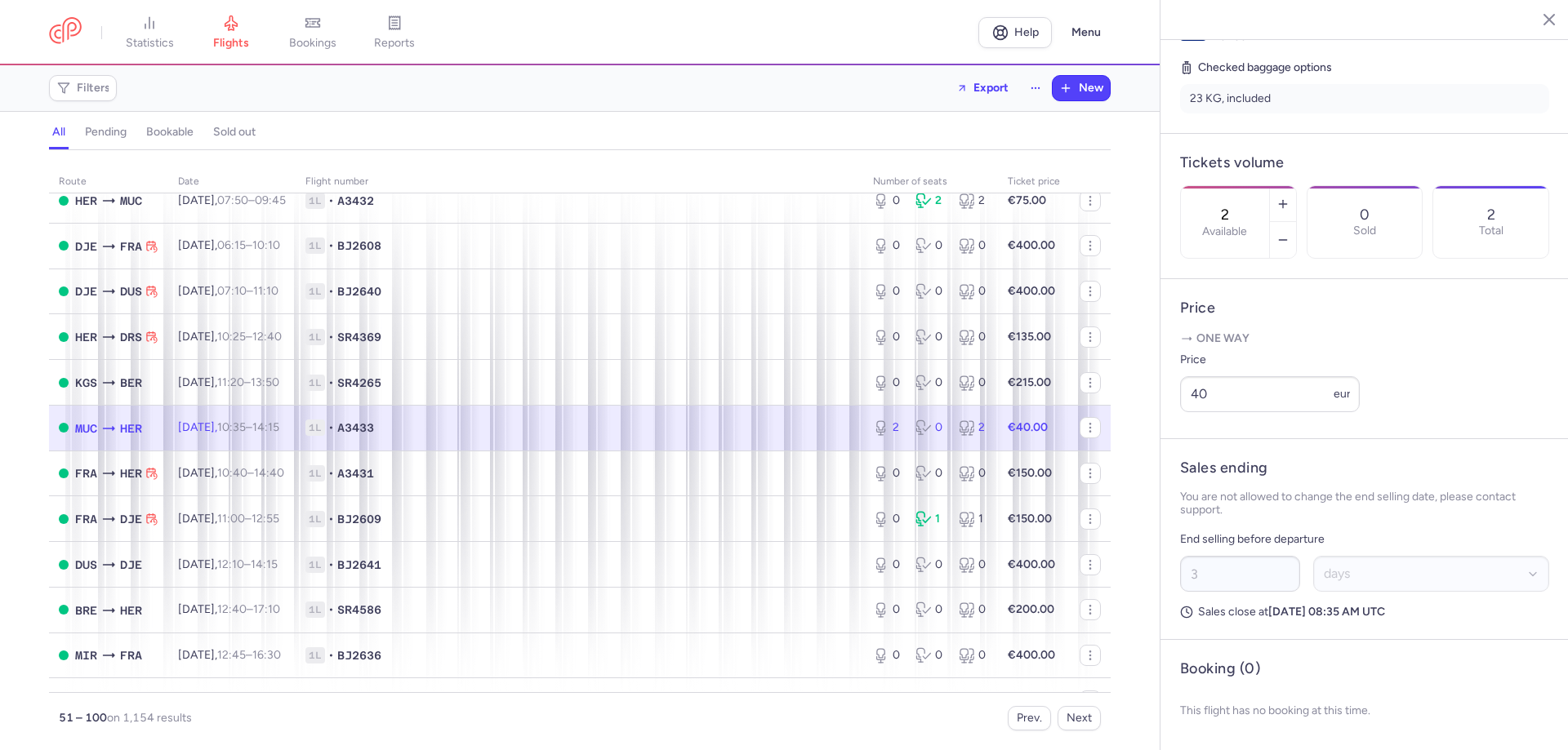
scroll to position [414, 0]
click at [311, 30] on icon at bounding box center [313, 23] width 16 height 16
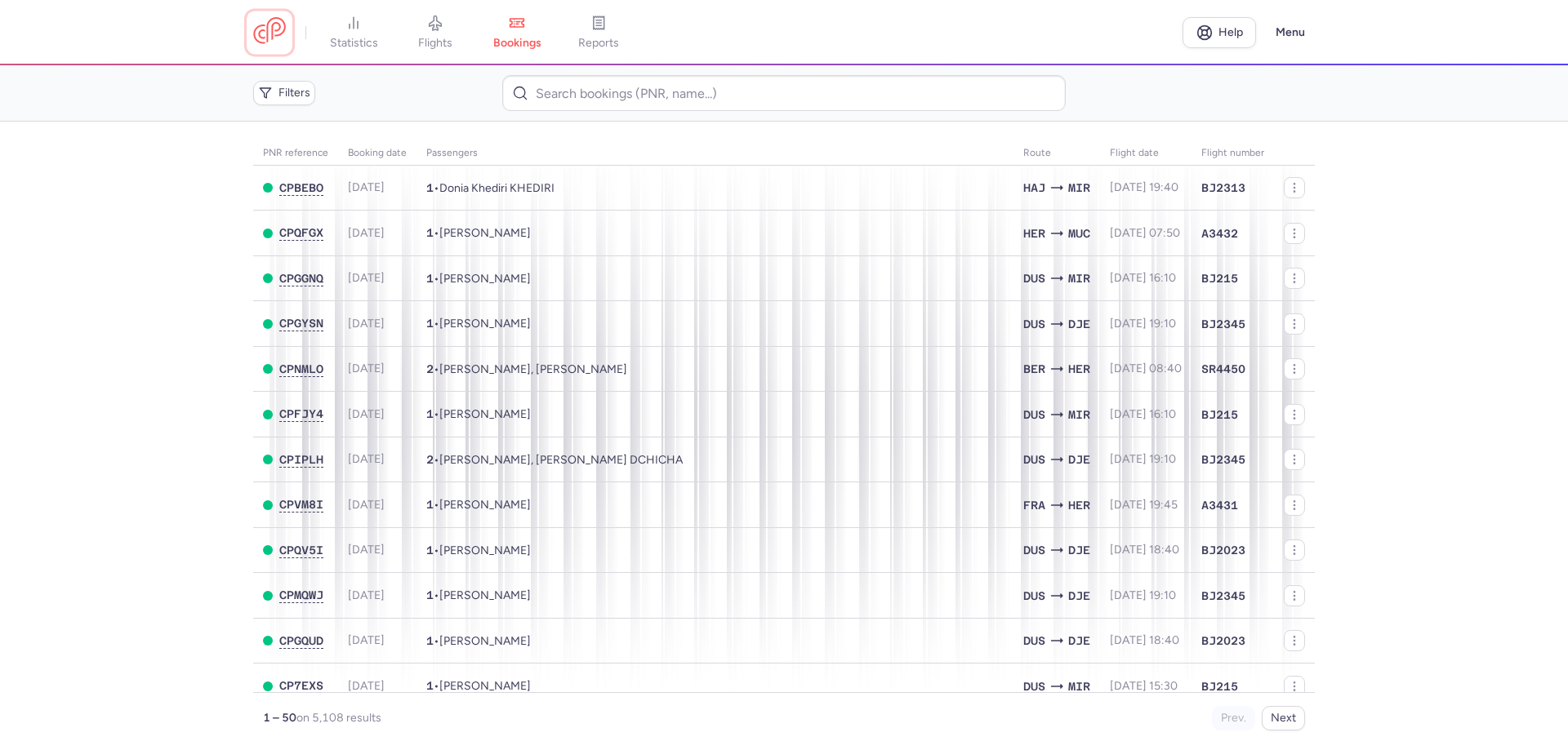
click at [263, 33] on link at bounding box center [269, 32] width 32 height 31
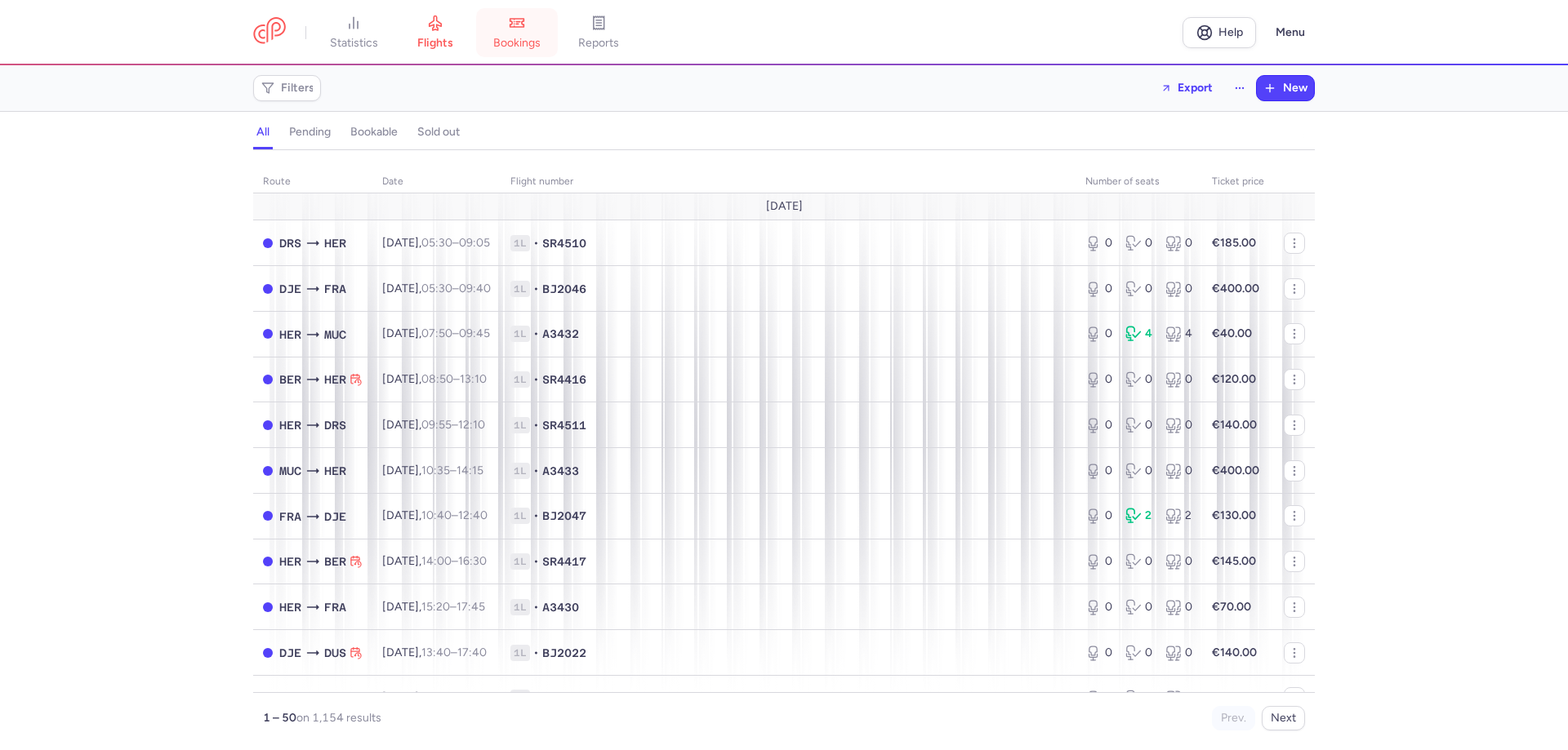
click at [516, 28] on icon at bounding box center [517, 23] width 16 height 16
